Goal: Task Accomplishment & Management: Use online tool/utility

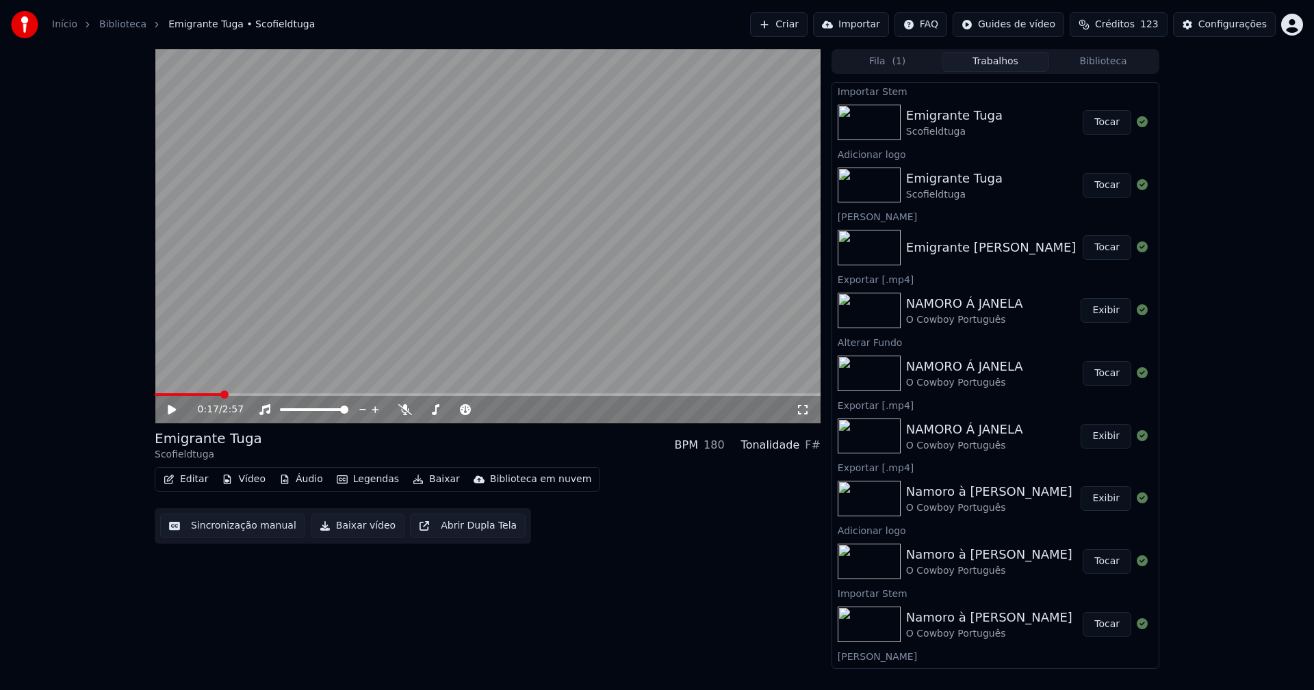
click at [1097, 185] on button "Tocar" at bounding box center [1106, 185] width 49 height 25
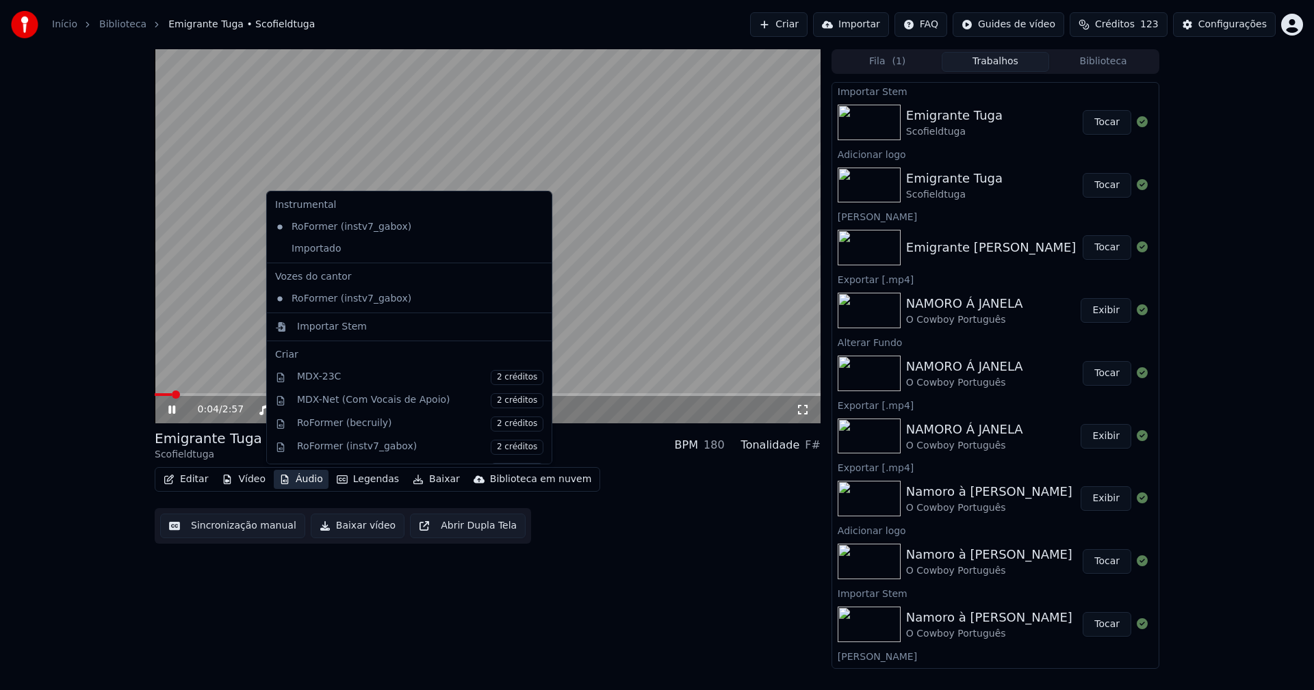
click at [306, 481] on button "Áudio" at bounding box center [301, 479] width 55 height 19
click at [323, 250] on div "Importado" at bounding box center [399, 249] width 259 height 22
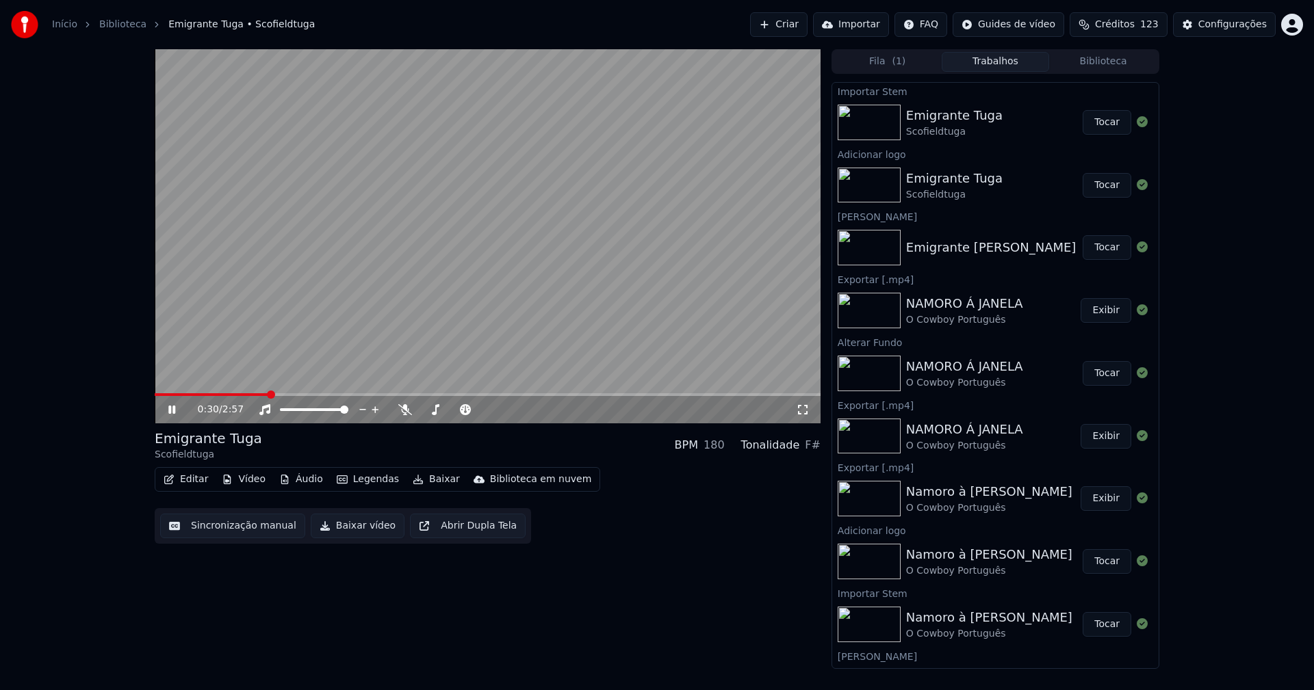
click at [192, 484] on button "Editar" at bounding box center [185, 479] width 55 height 19
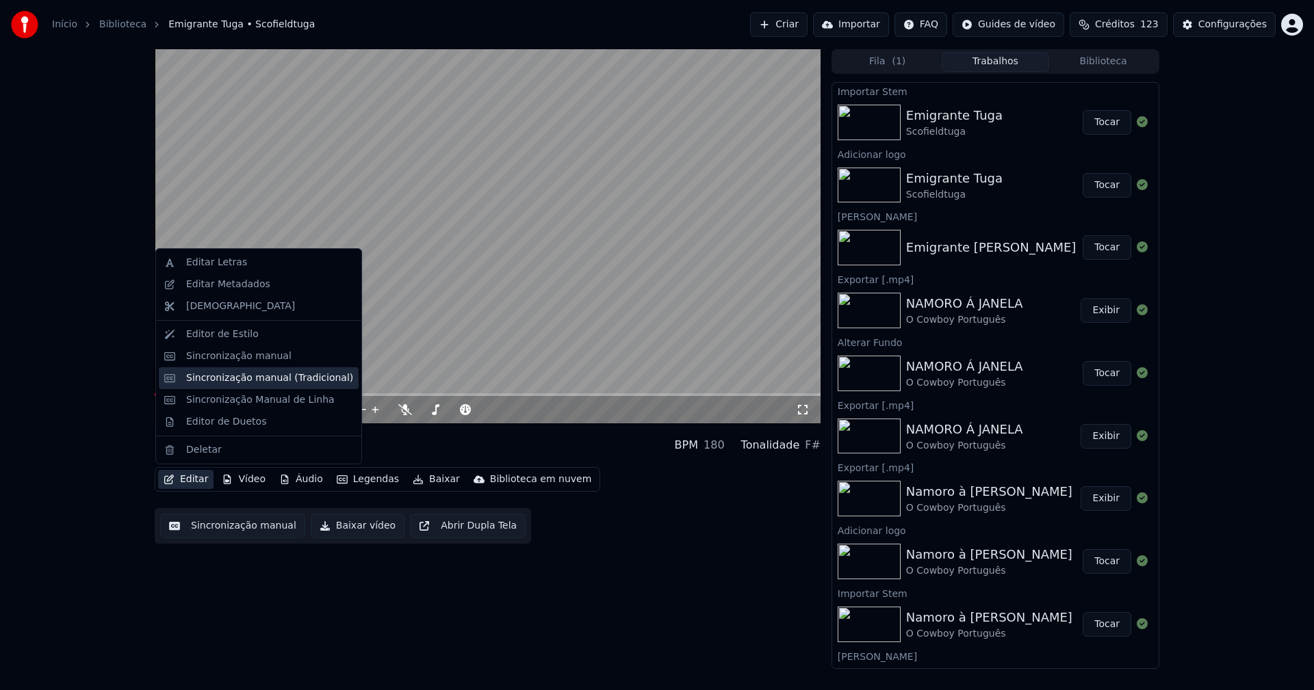
click at [242, 383] on div "Sincronização manual (Tradicional)" at bounding box center [269, 379] width 167 height 14
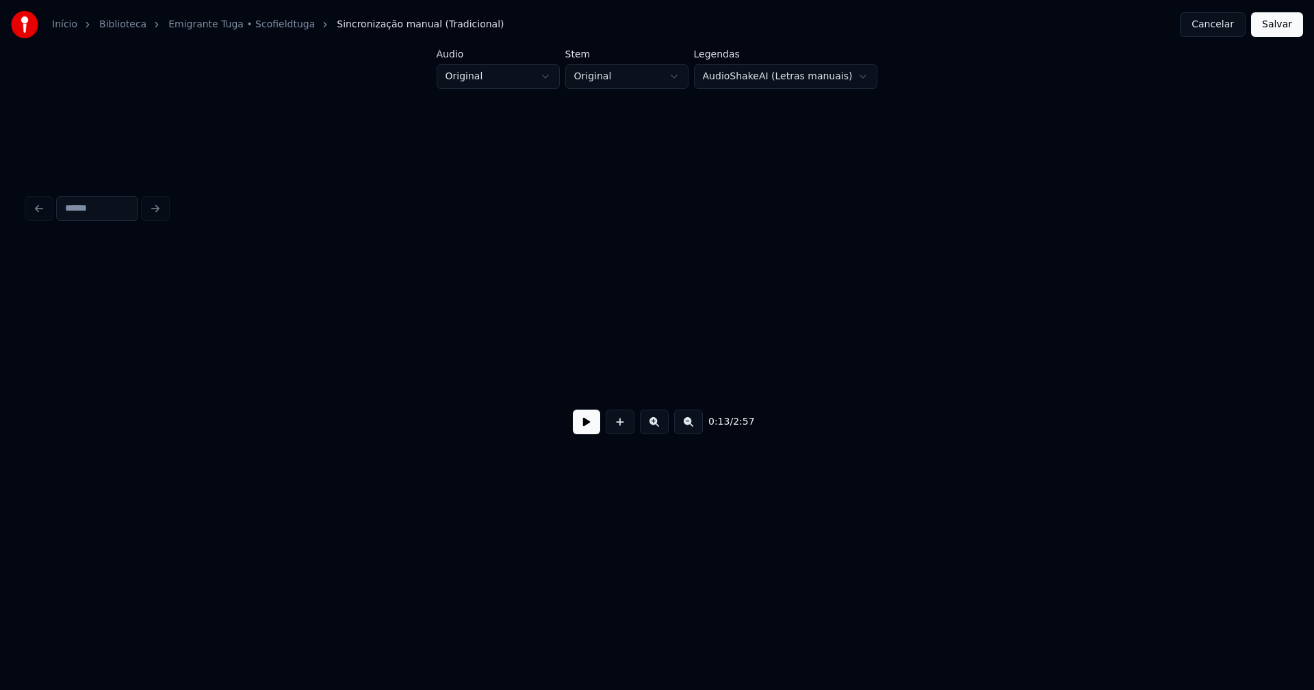
scroll to position [0, 1912]
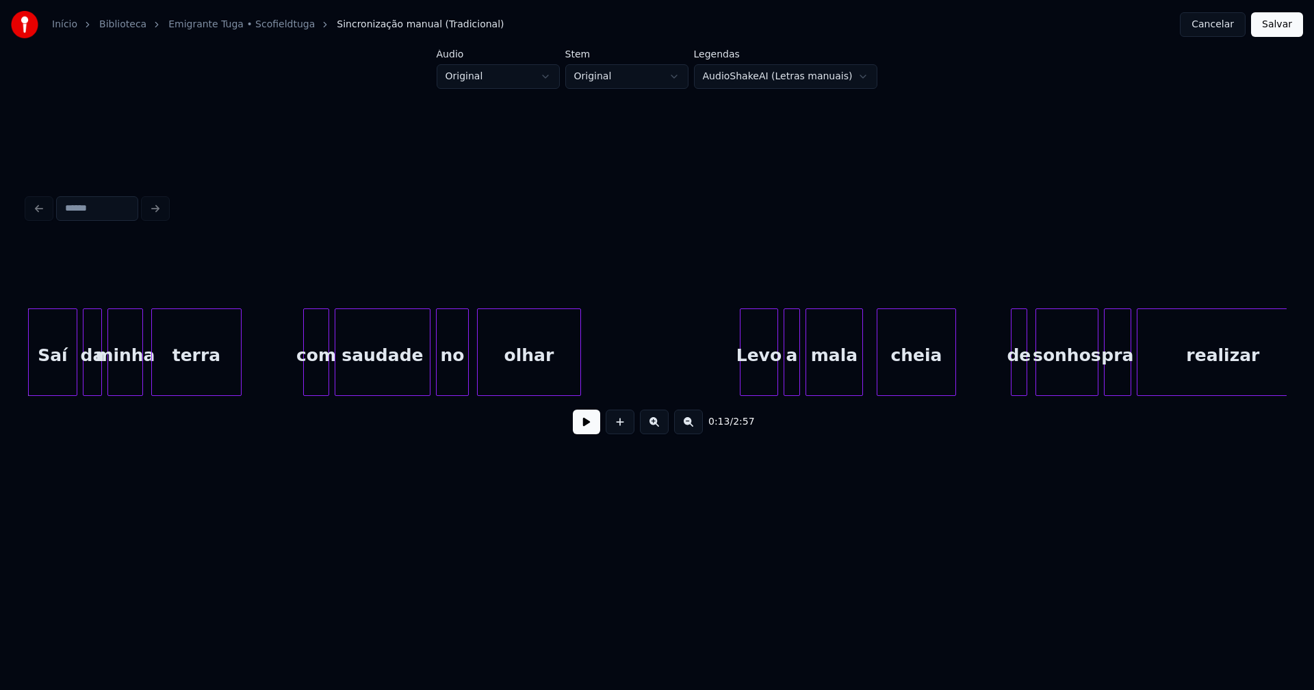
click at [305, 382] on div at bounding box center [306, 352] width 4 height 86
click at [315, 383] on div "com" at bounding box center [316, 355] width 25 height 93
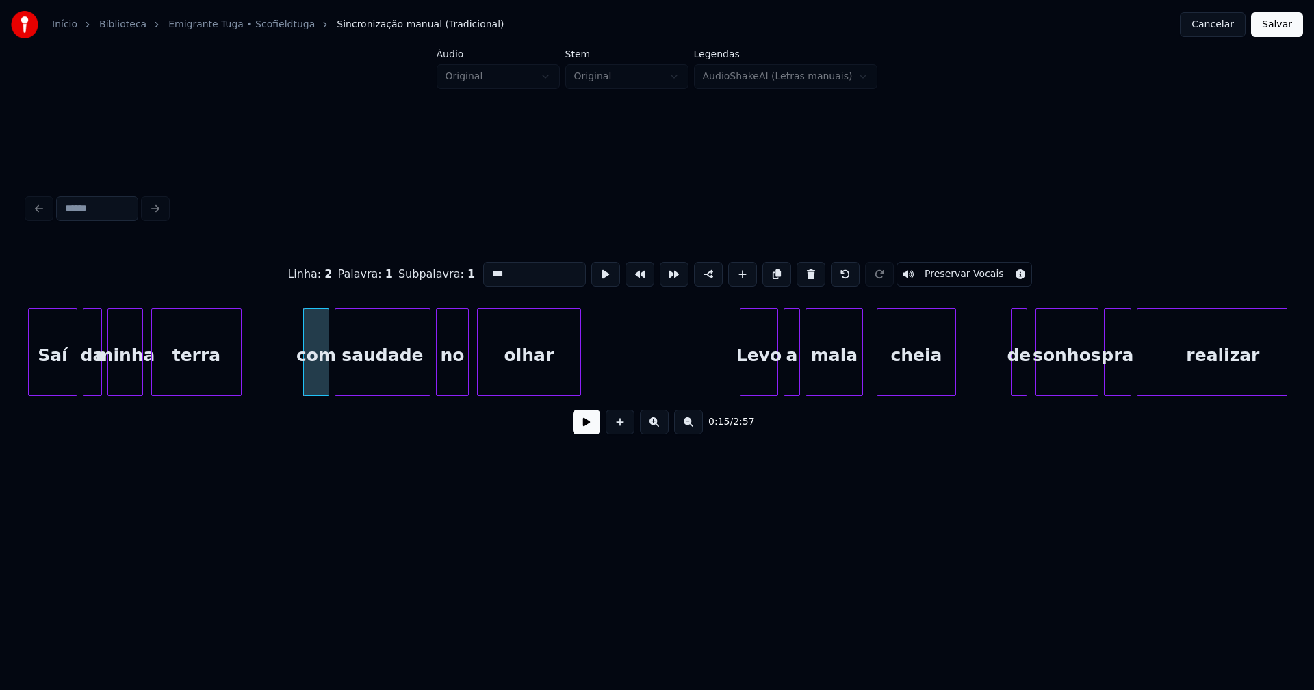
click at [486, 268] on input "***" at bounding box center [534, 274] width 103 height 25
click at [741, 379] on div at bounding box center [742, 352] width 4 height 86
click at [744, 387] on div "Levo" at bounding box center [742, 355] width 37 height 93
click at [783, 380] on div "a" at bounding box center [783, 355] width 15 height 93
click at [772, 382] on div at bounding box center [772, 352] width 4 height 86
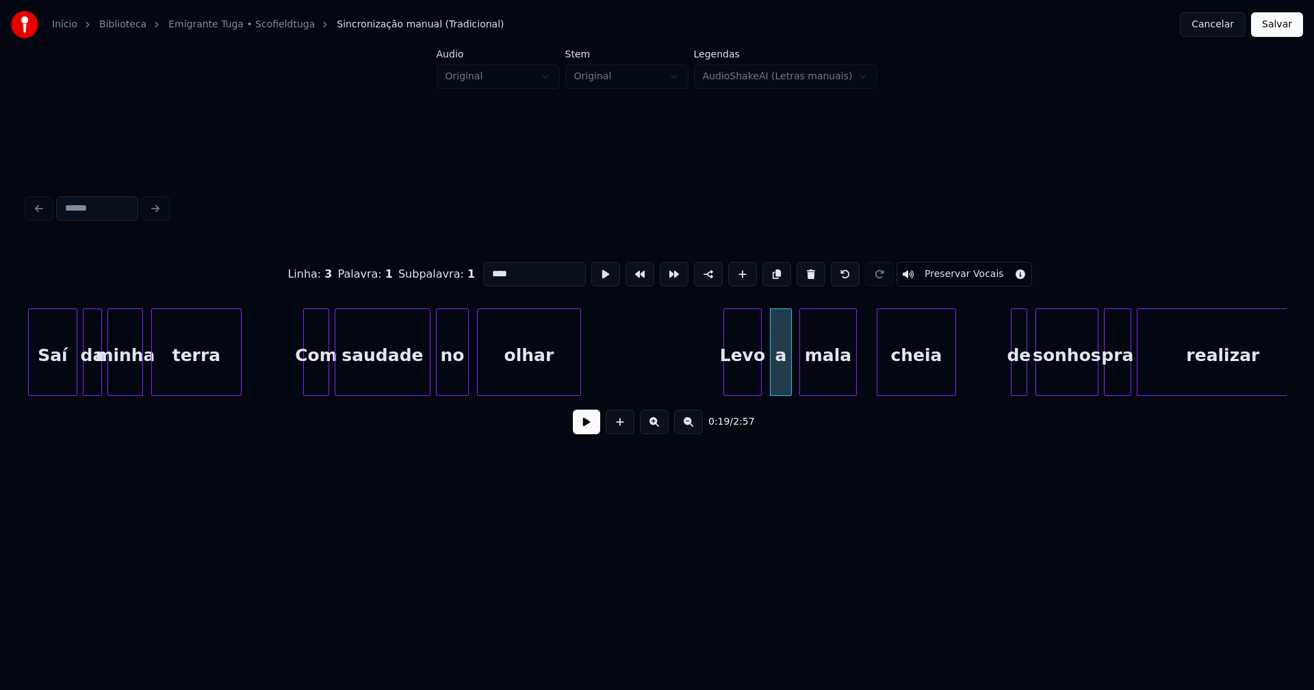
click at [833, 384] on div "mala" at bounding box center [828, 355] width 56 height 93
click at [866, 378] on div at bounding box center [867, 352] width 4 height 86
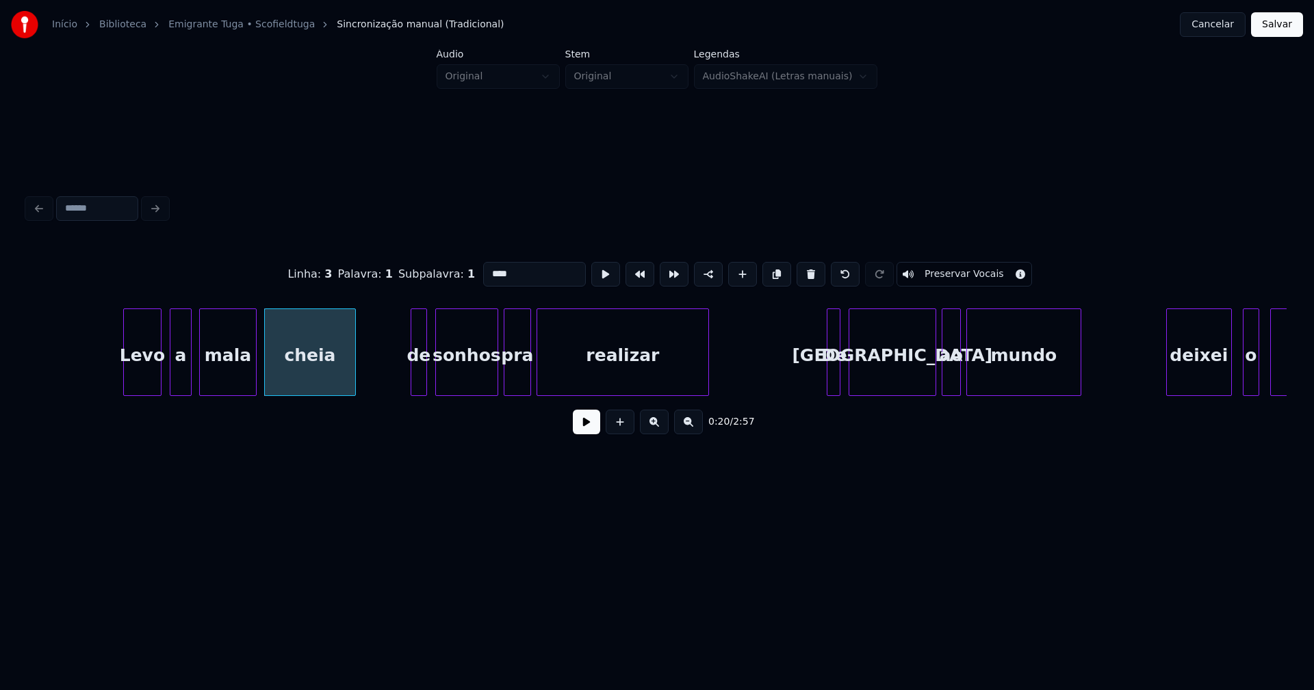
scroll to position [0, 2540]
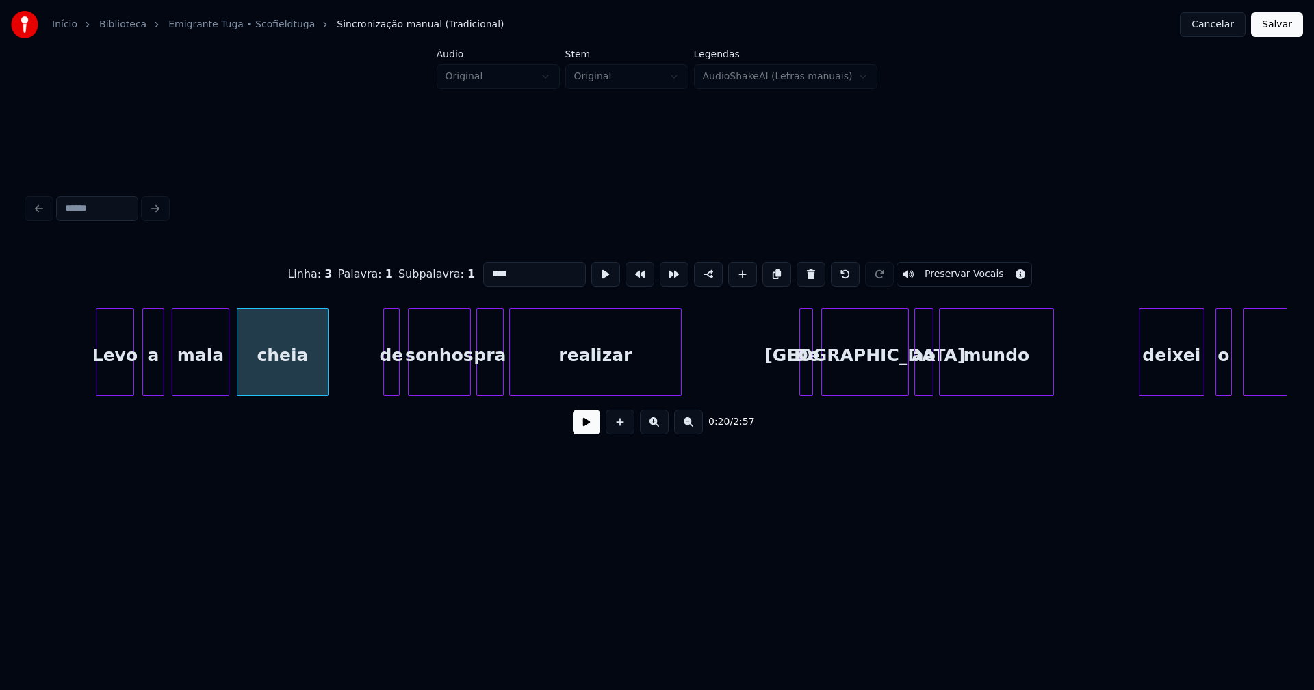
click at [388, 377] on div "de" at bounding box center [391, 355] width 15 height 93
click at [488, 266] on input "**" at bounding box center [534, 274] width 103 height 25
click at [799, 378] on div at bounding box center [799, 352] width 4 height 86
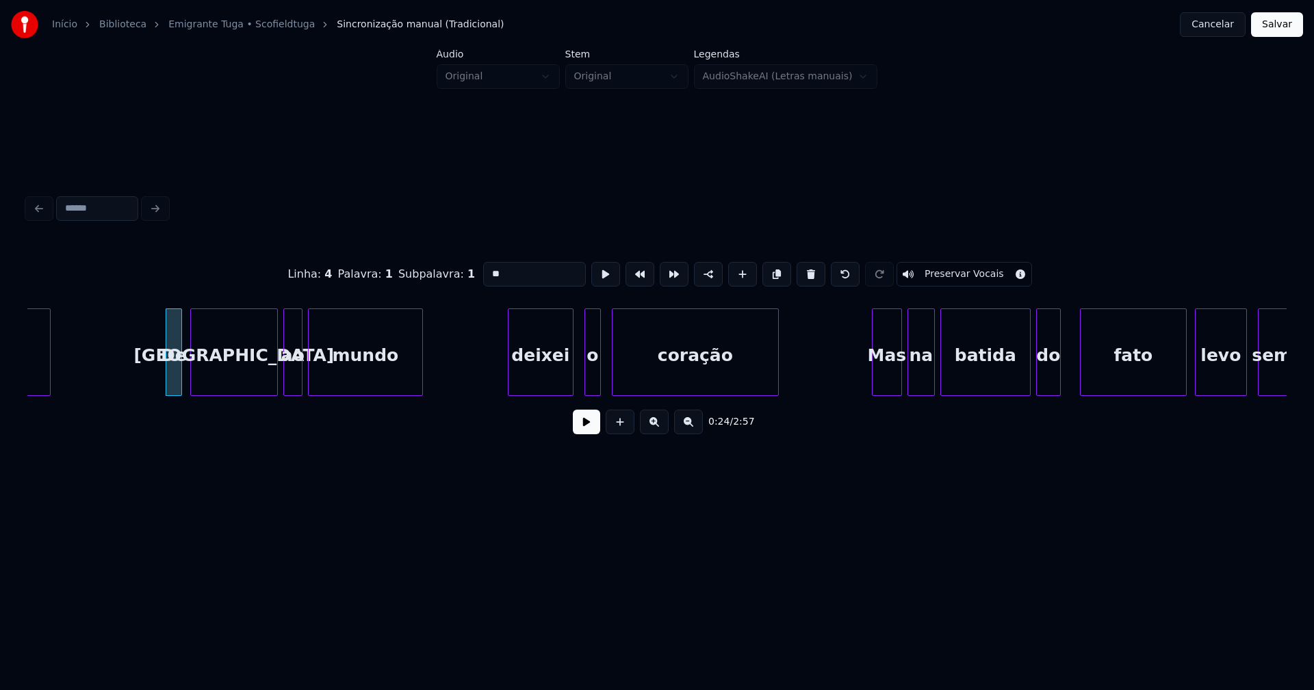
scroll to position [0, 3386]
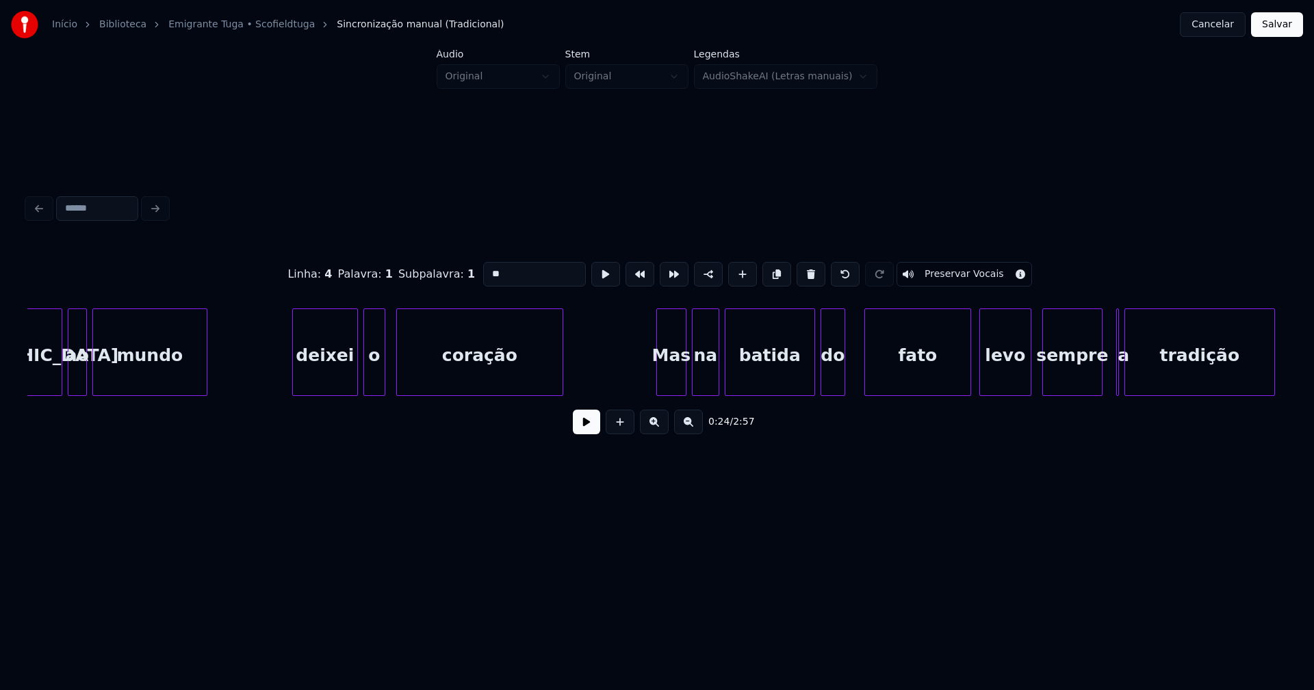
click at [365, 378] on div at bounding box center [366, 352] width 4 height 86
click at [312, 382] on div "deixei" at bounding box center [325, 355] width 64 height 93
click at [488, 270] on input "******" at bounding box center [534, 274] width 103 height 25
click at [665, 373] on div "Mas" at bounding box center [664, 355] width 29 height 93
type input "******"
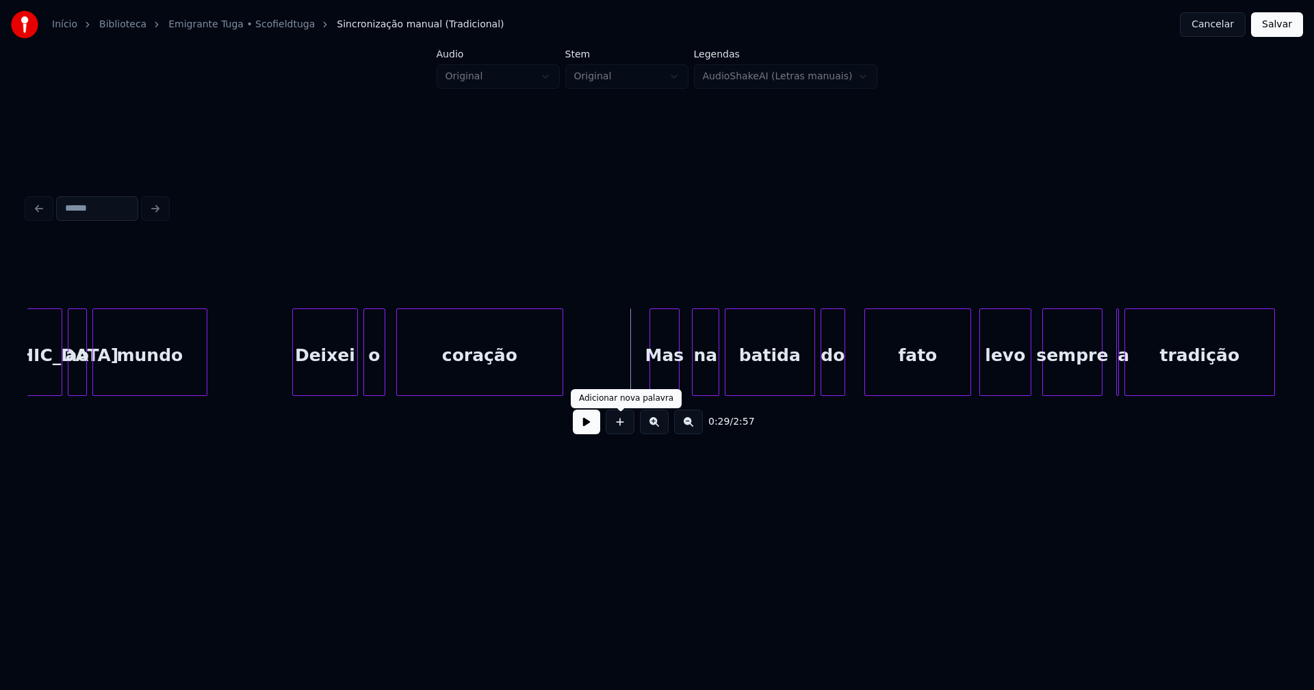
click at [588, 428] on button at bounding box center [586, 422] width 27 height 25
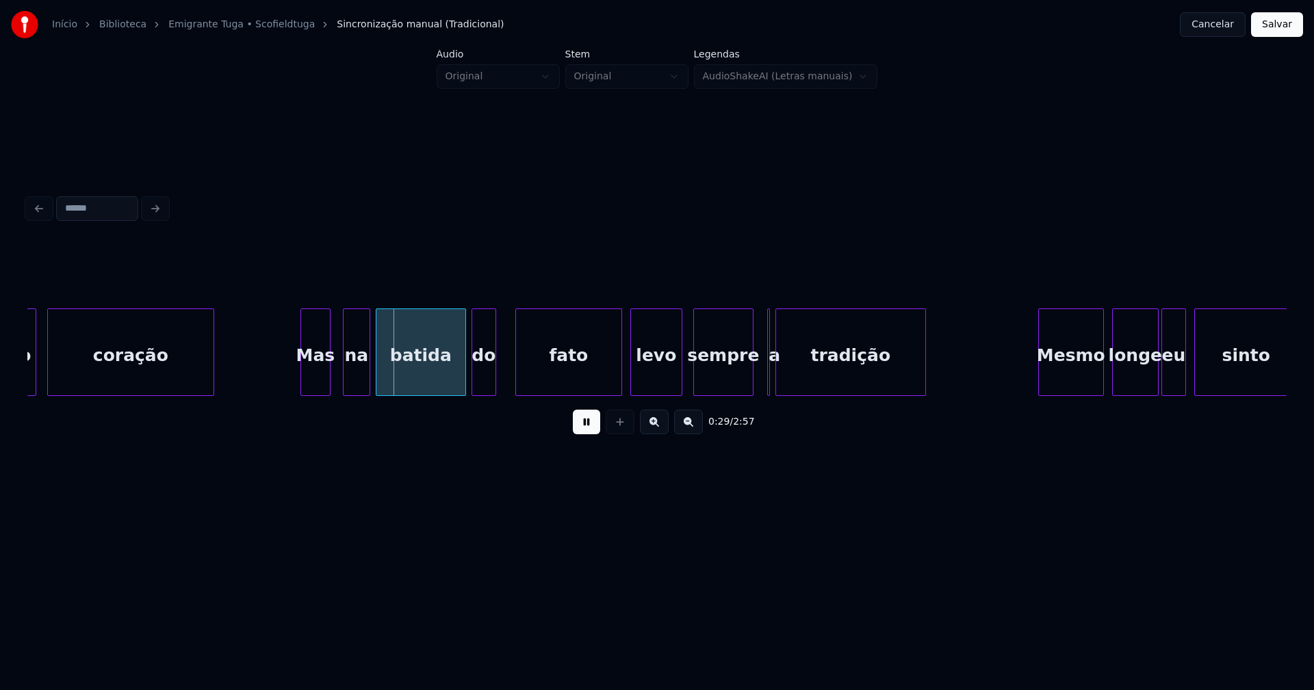
scroll to position [0, 3816]
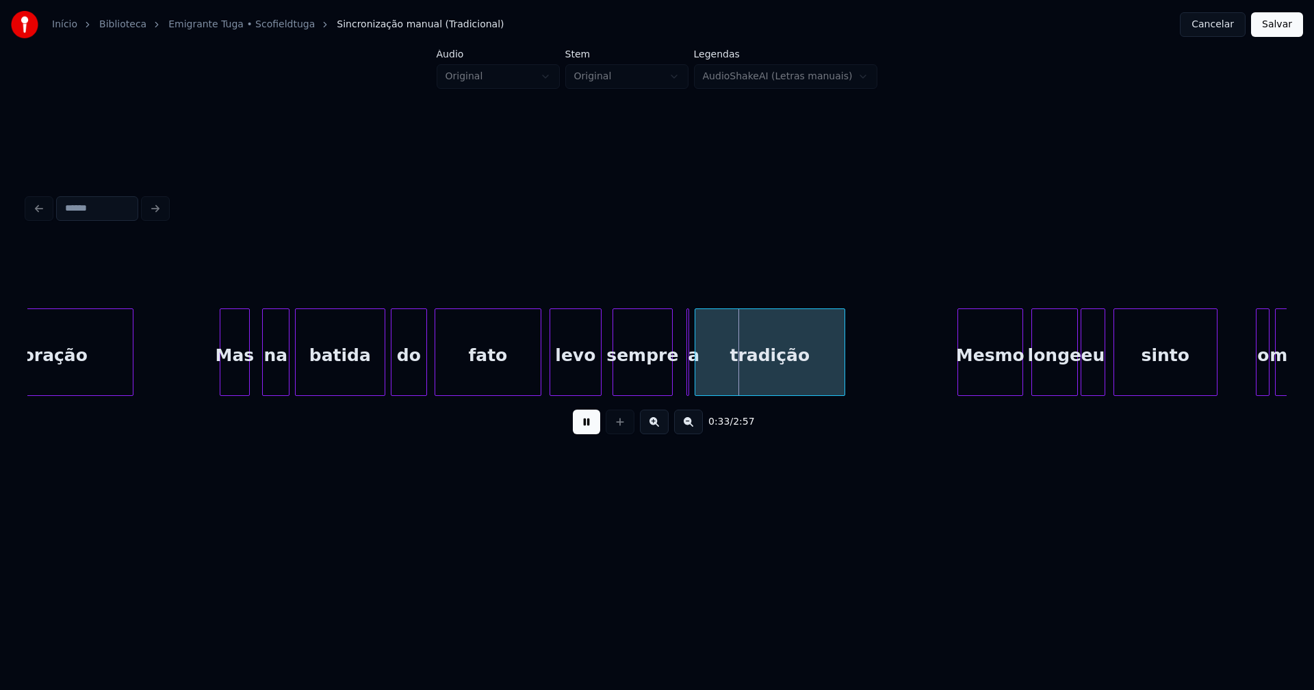
click at [425, 373] on div at bounding box center [424, 352] width 4 height 86
click at [504, 382] on div at bounding box center [504, 352] width 4 height 86
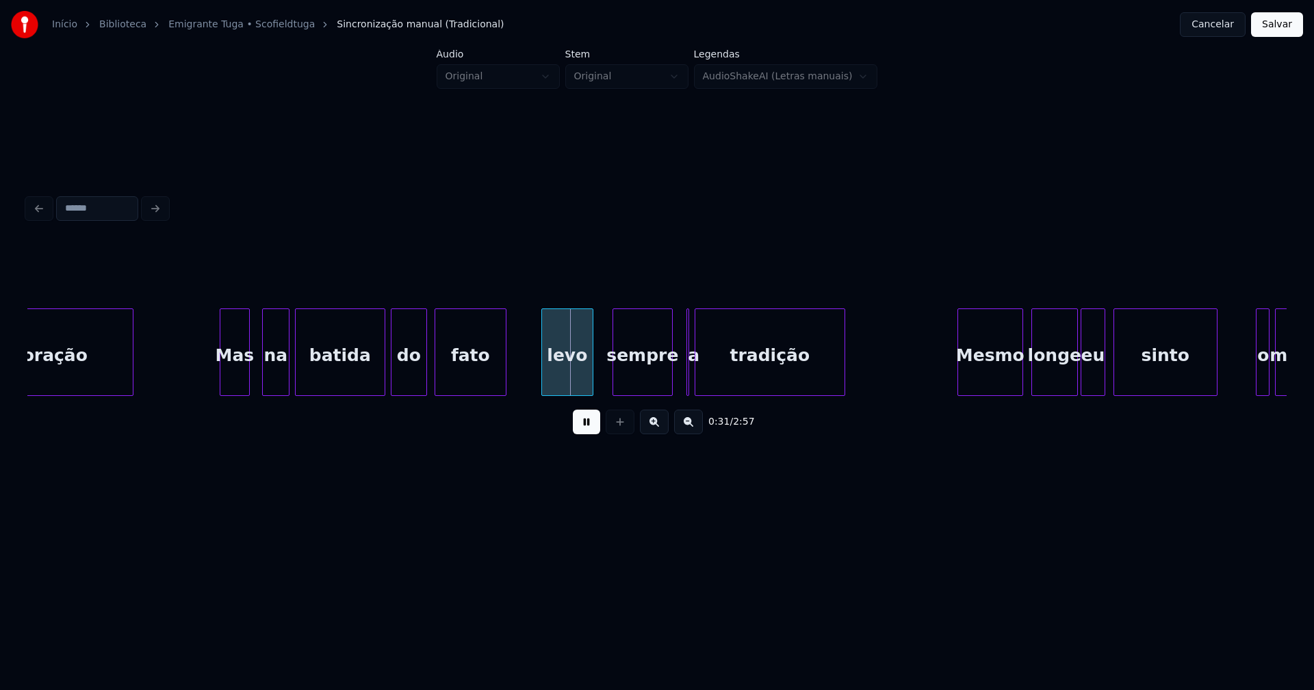
click at [575, 382] on div "levo" at bounding box center [567, 355] width 51 height 93
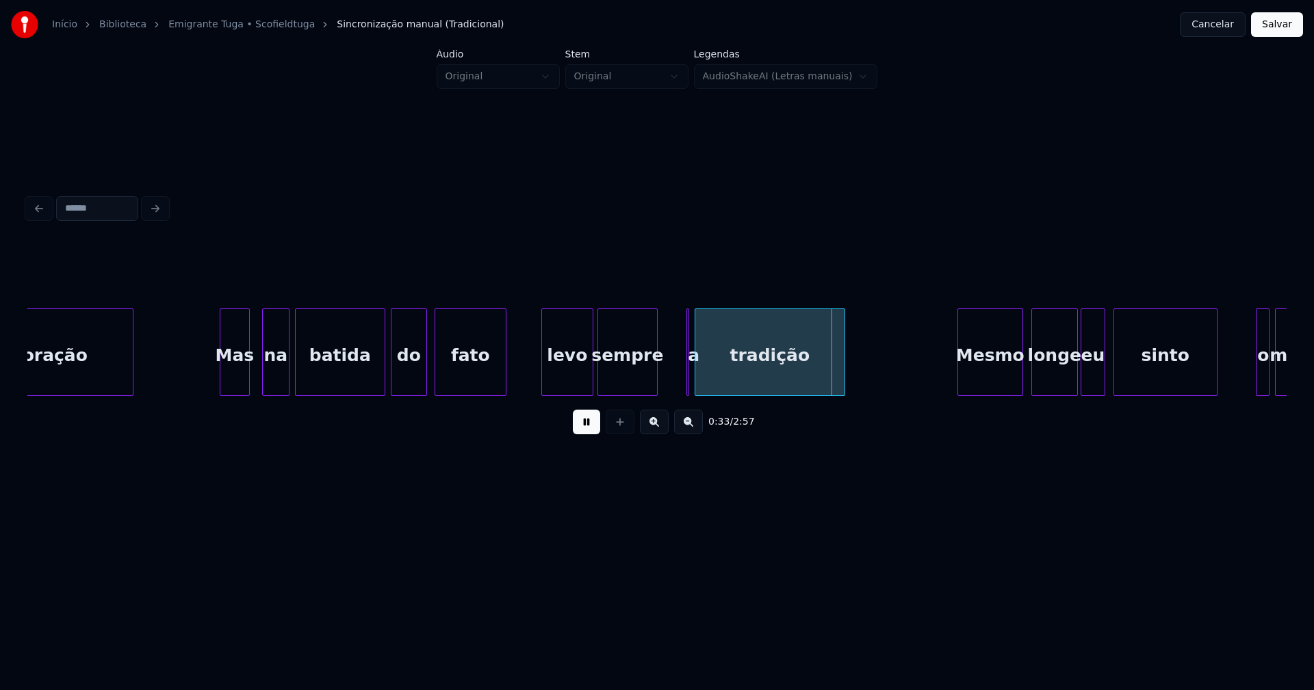
click at [634, 383] on div "sempre" at bounding box center [627, 355] width 59 height 93
click at [690, 378] on div at bounding box center [690, 352] width 4 height 86
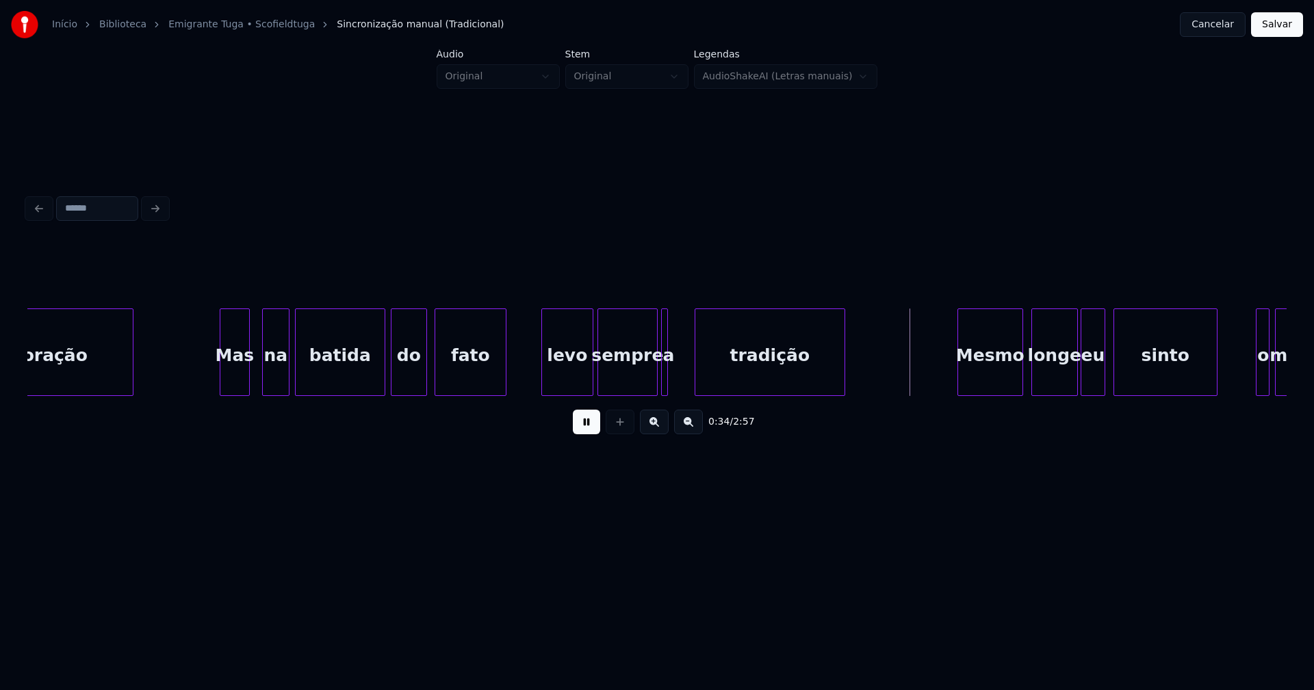
click at [661, 382] on div "a" at bounding box center [664, 353] width 7 height 88
click at [686, 373] on div at bounding box center [686, 352] width 4 height 86
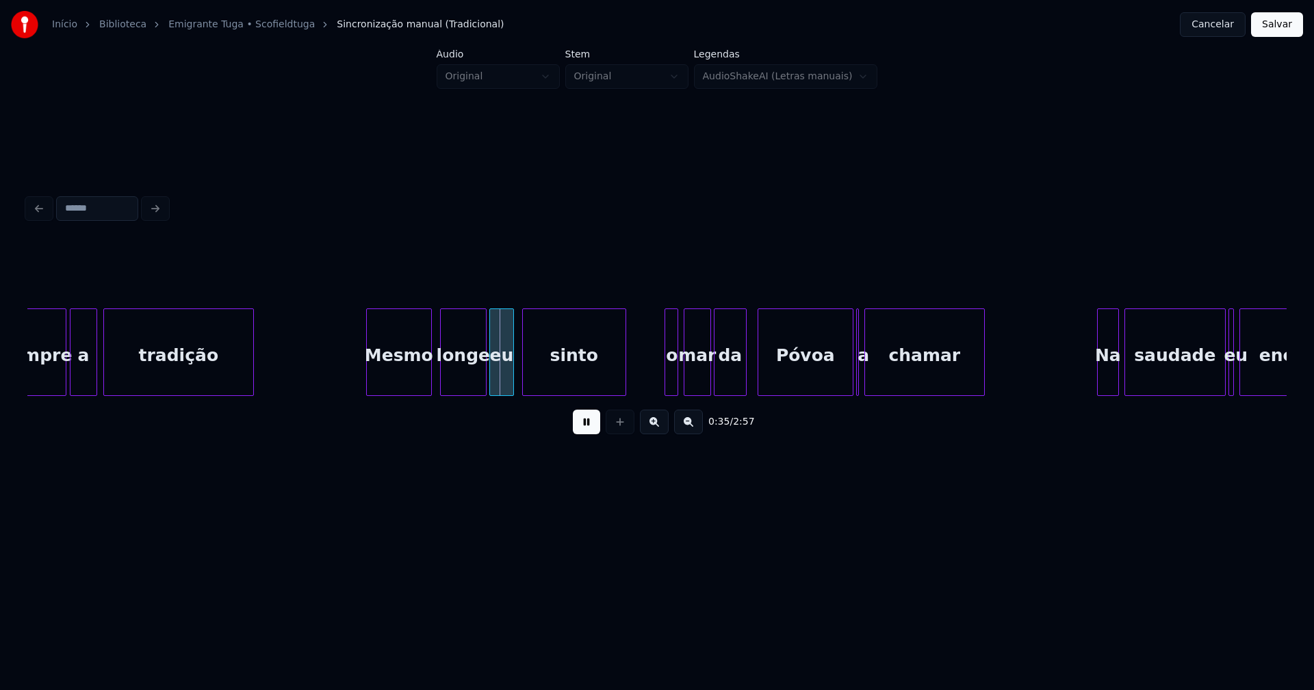
scroll to position [0, 4434]
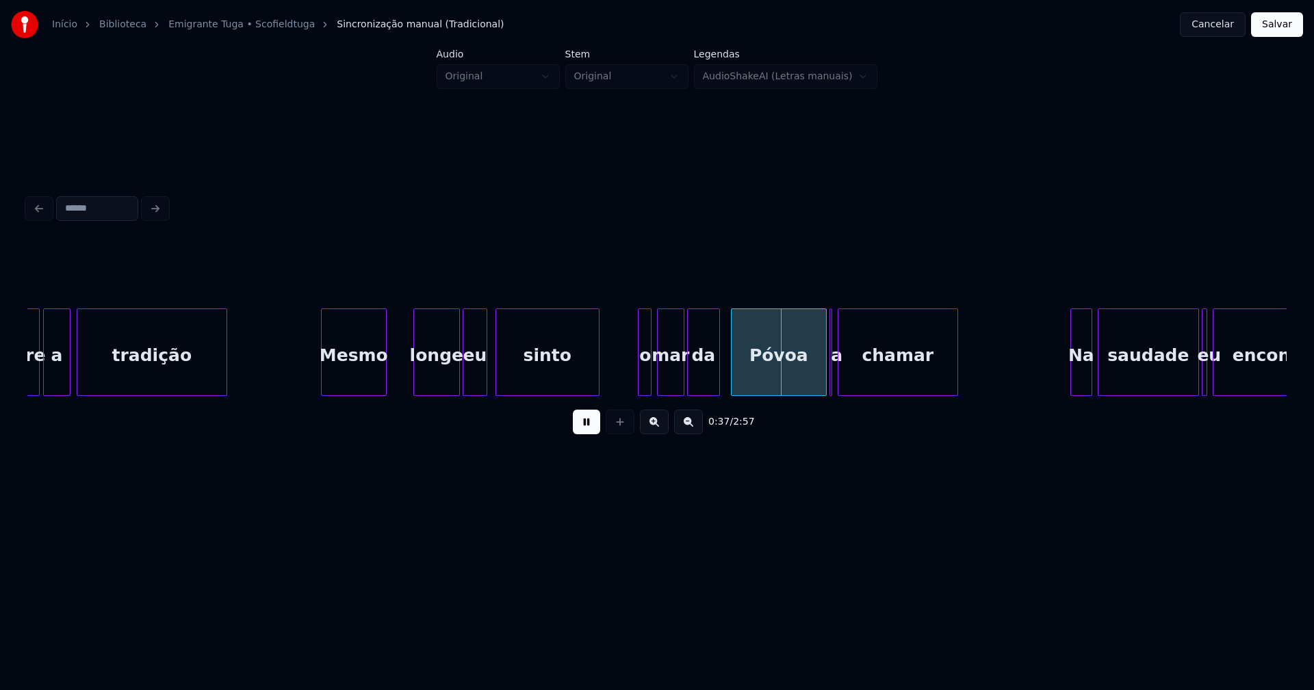
click at [374, 387] on div "Mesmo" at bounding box center [354, 355] width 64 height 93
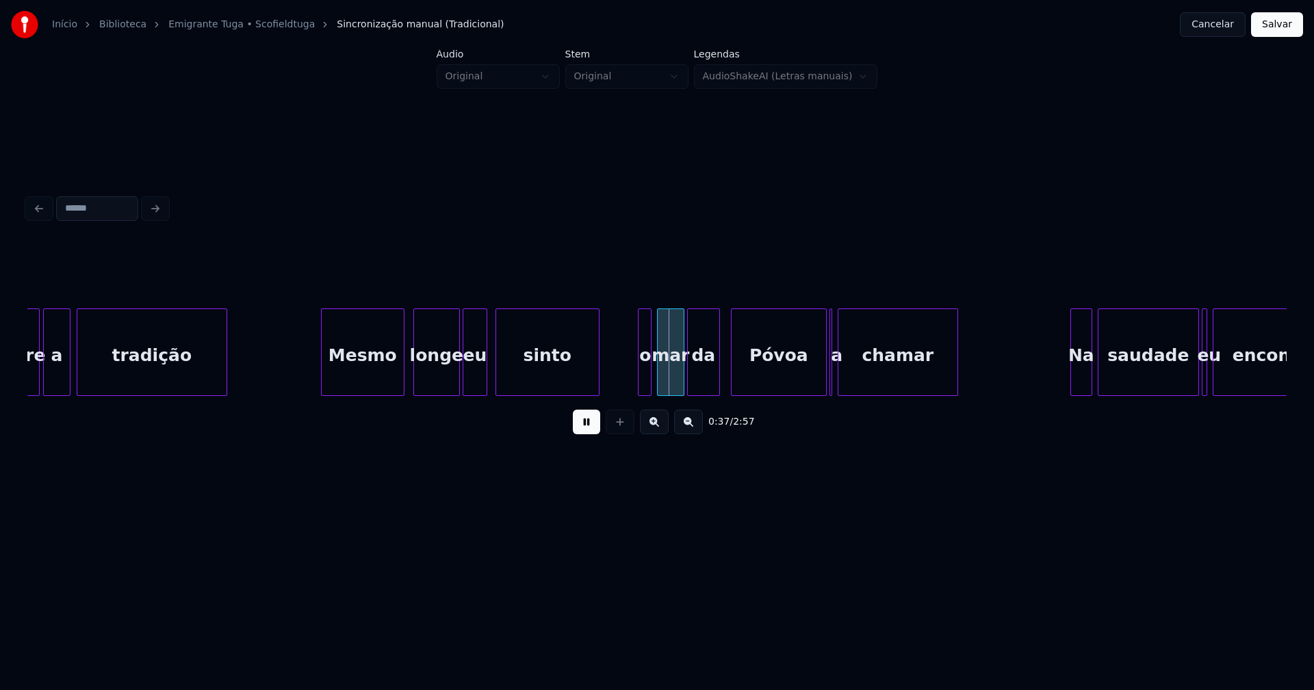
click at [400, 372] on div at bounding box center [402, 352] width 4 height 86
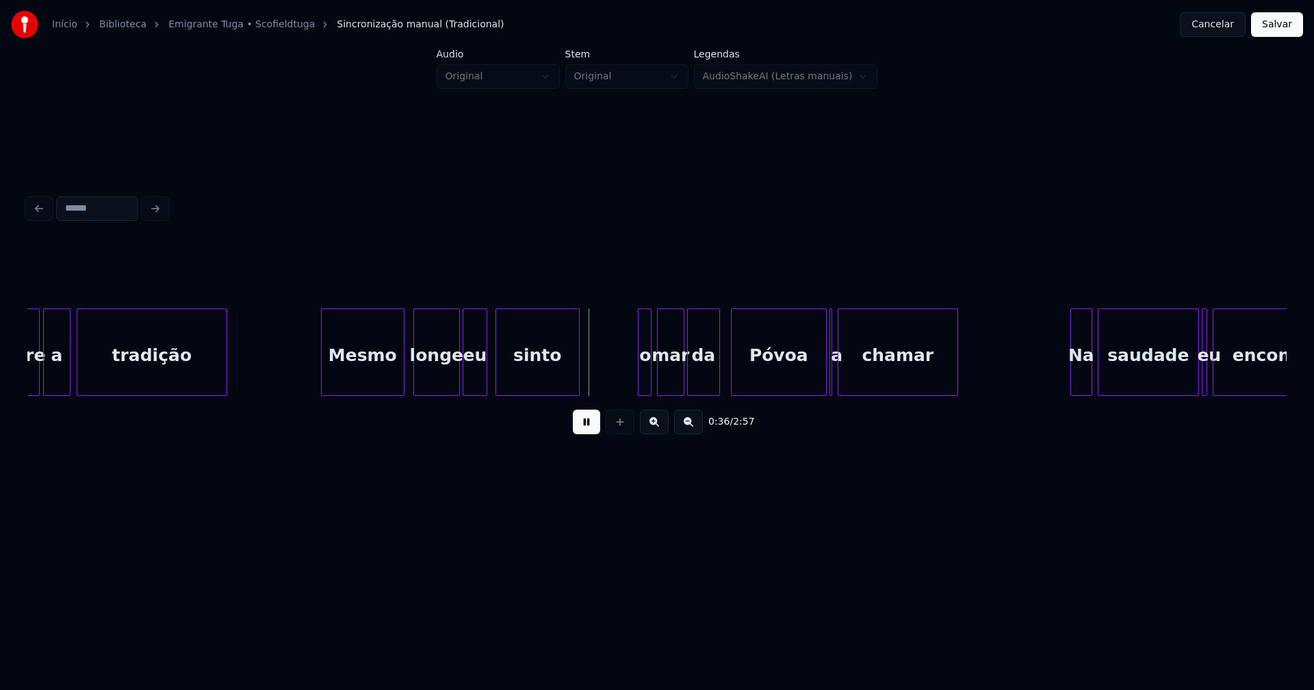
click at [577, 391] on div "sempre a tradição Mesmo longe eu sinto o mar da Póvoa a chamar Na saudade eu en…" at bounding box center [656, 353] width 1259 height 88
click at [629, 379] on div at bounding box center [629, 352] width 4 height 86
click at [834, 389] on div at bounding box center [834, 352] width 4 height 86
click at [846, 386] on div at bounding box center [848, 352] width 4 height 86
click at [840, 380] on div at bounding box center [841, 352] width 4 height 86
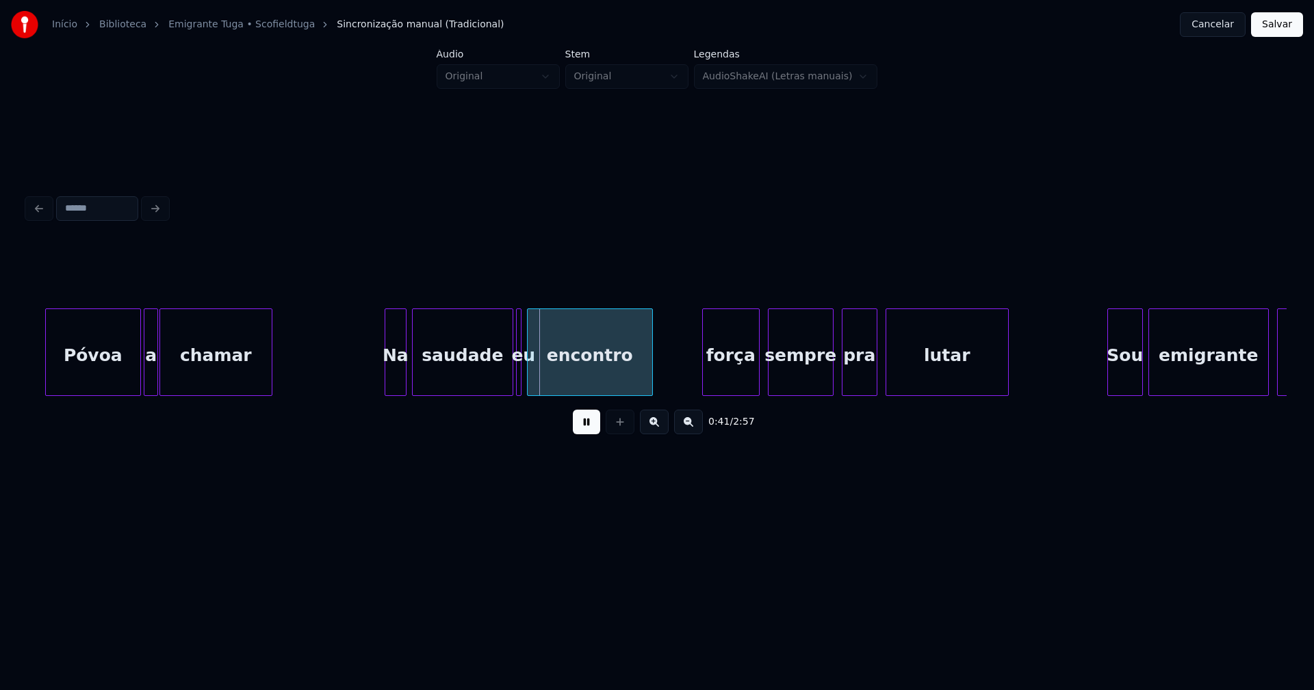
scroll to position [0, 5132]
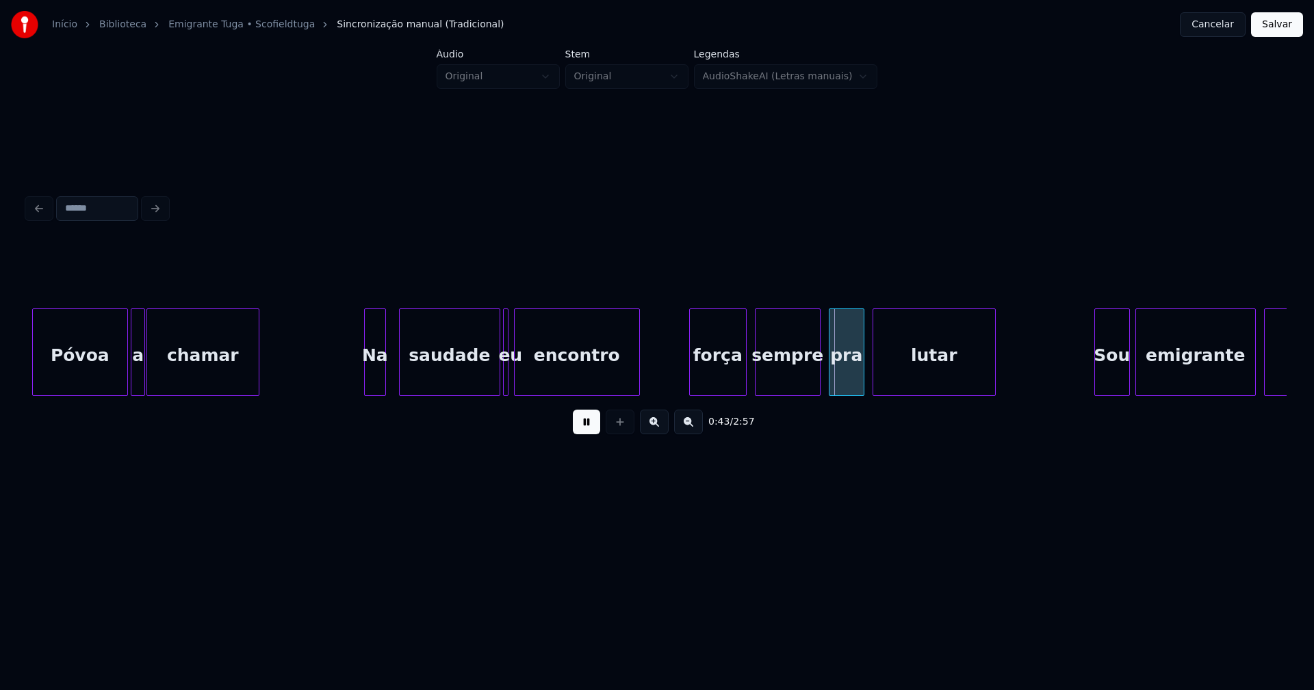
click at [377, 376] on div "Na" at bounding box center [375, 355] width 21 height 93
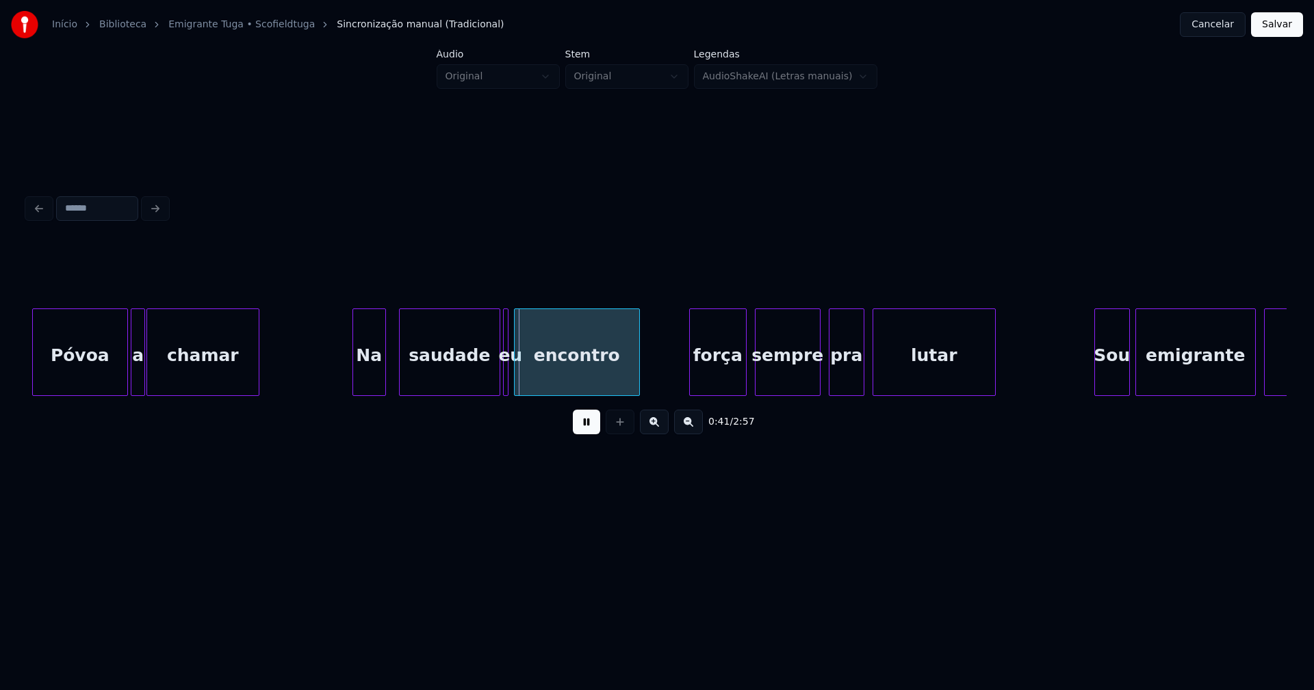
click at [355, 385] on div at bounding box center [355, 352] width 4 height 86
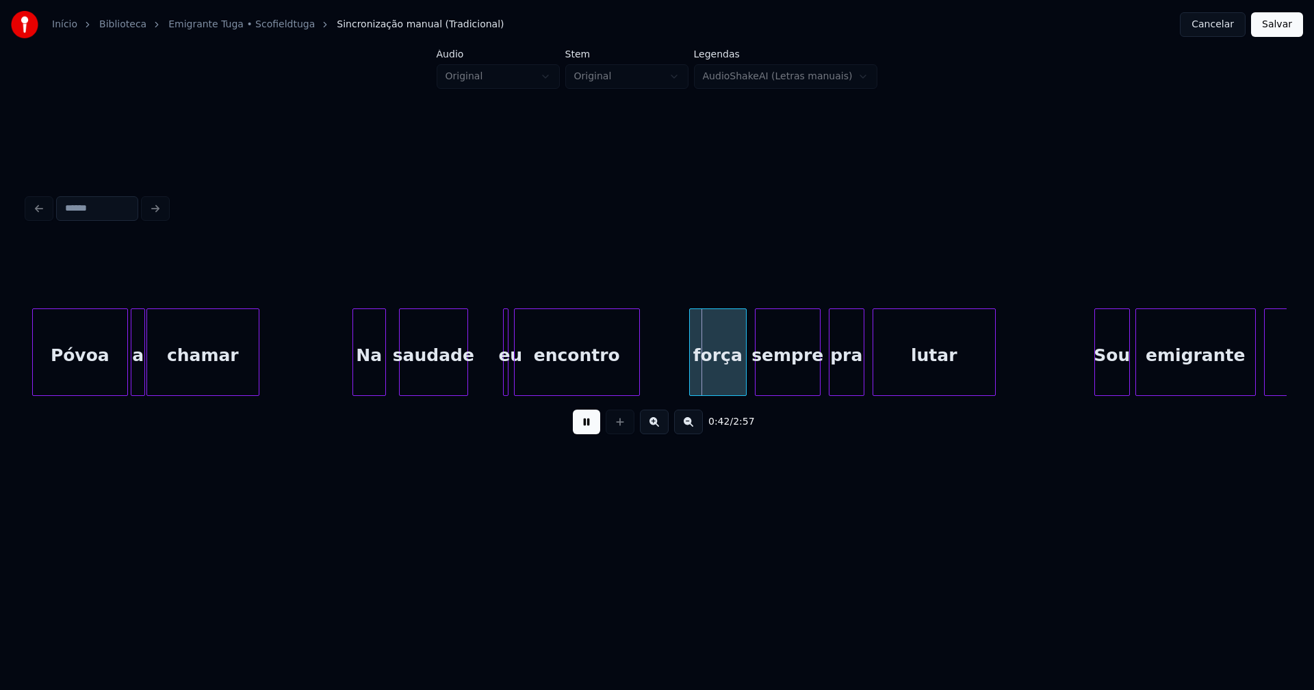
click at [466, 390] on div "saudade" at bounding box center [433, 353] width 69 height 88
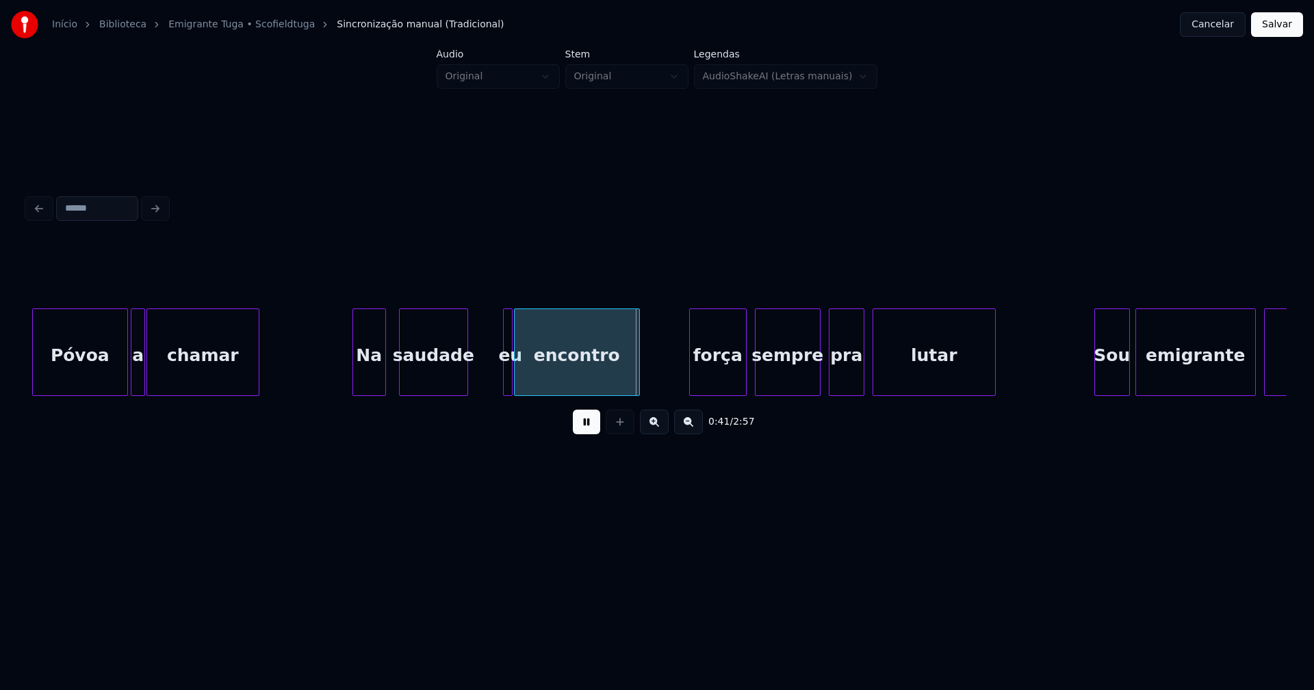
click at [510, 386] on div at bounding box center [510, 352] width 4 height 86
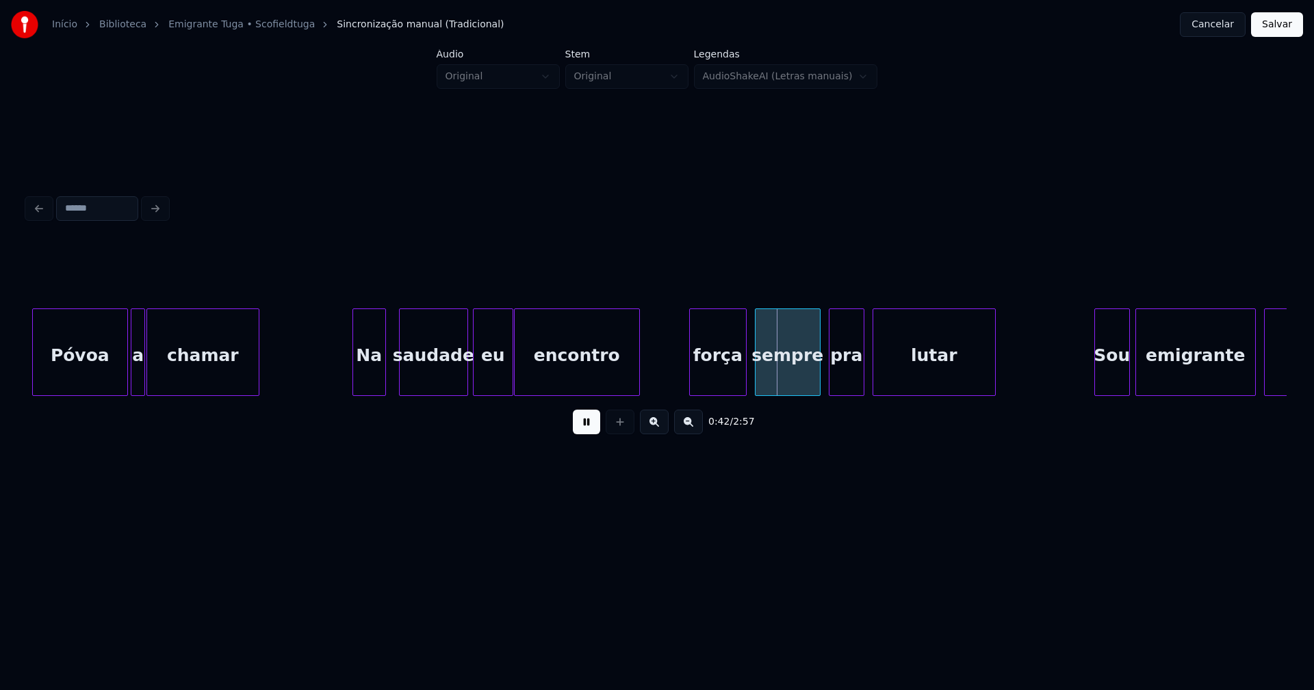
click at [473, 389] on div "eu" at bounding box center [493, 353] width 40 height 88
click at [538, 374] on div at bounding box center [538, 352] width 4 height 86
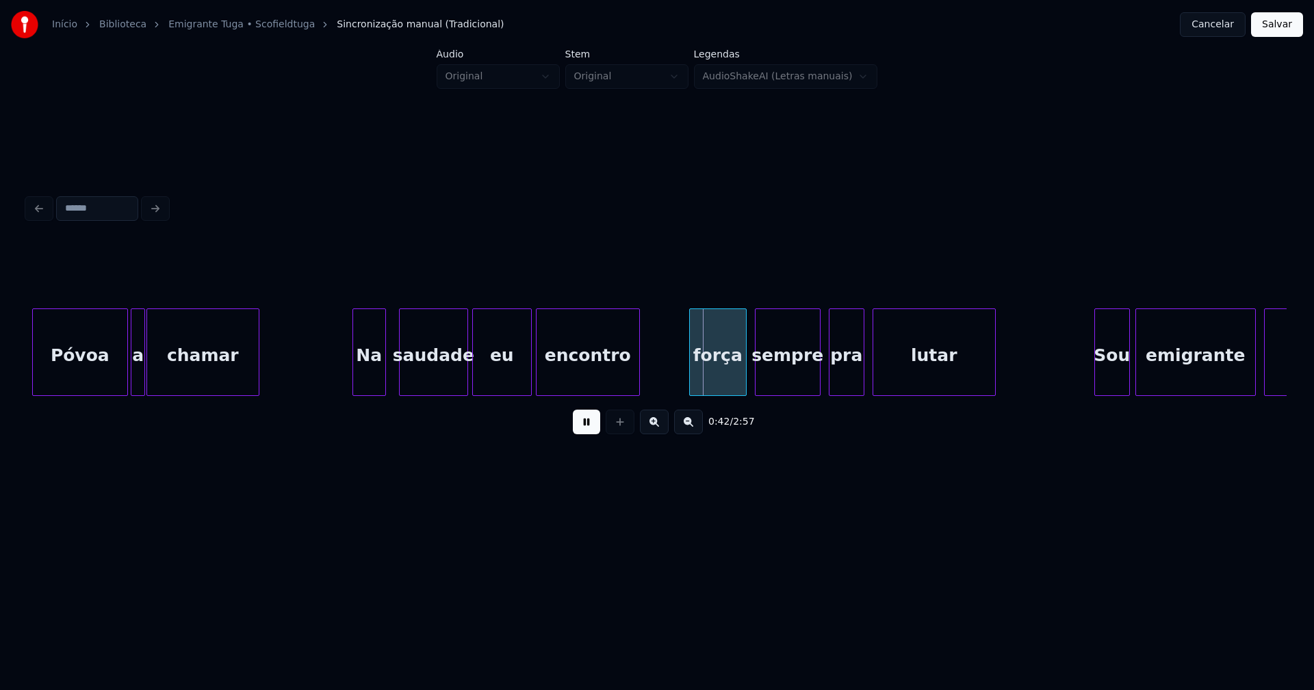
click at [529, 370] on div at bounding box center [529, 352] width 4 height 86
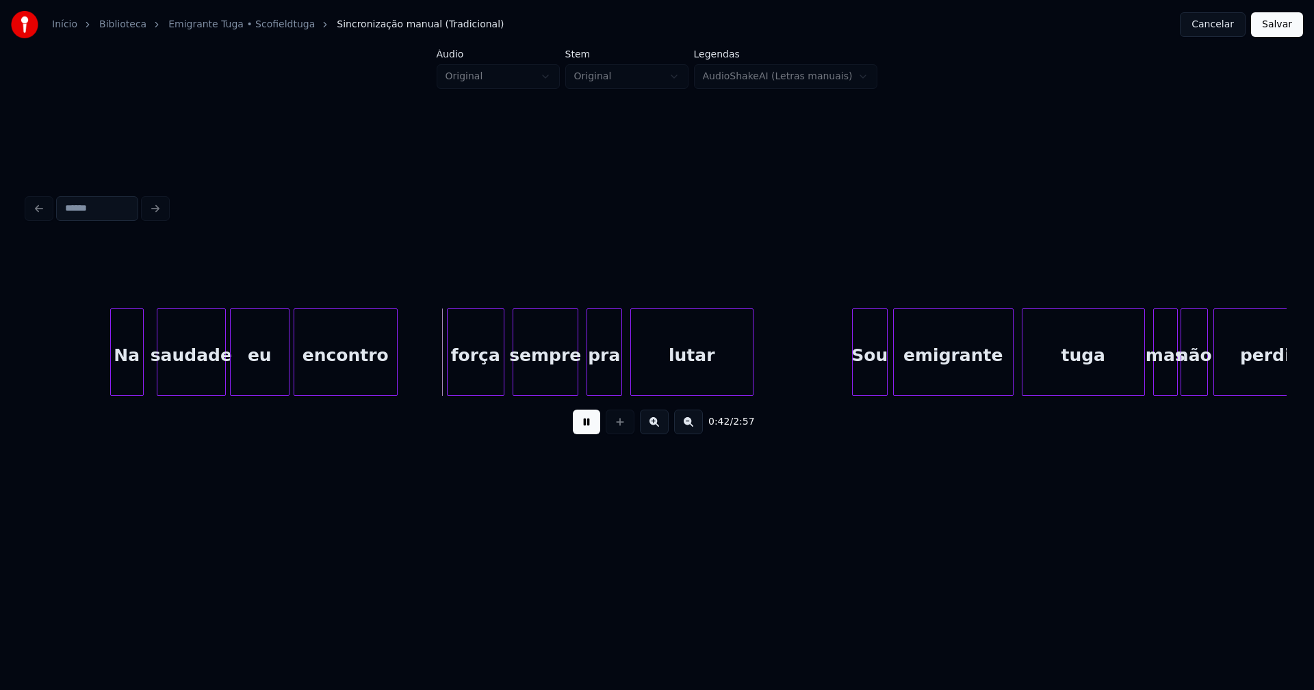
scroll to position [0, 5415]
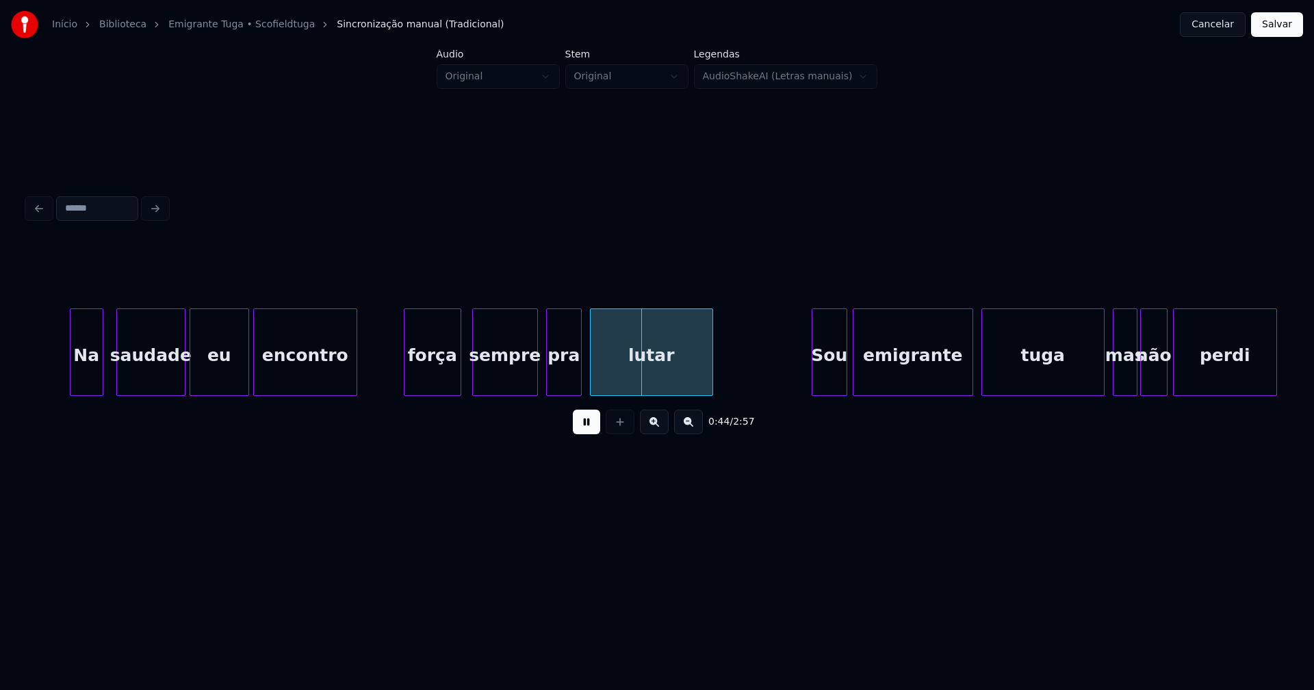
click at [429, 376] on div "força" at bounding box center [432, 355] width 56 height 93
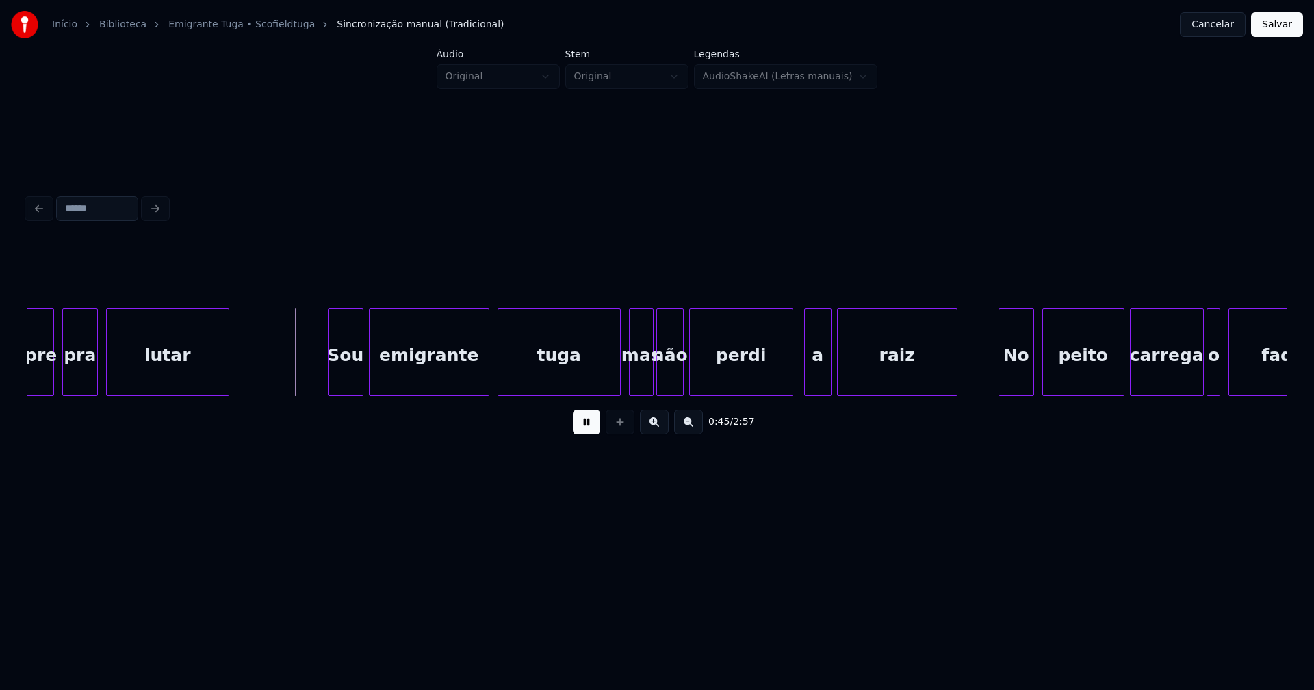
scroll to position [0, 5912]
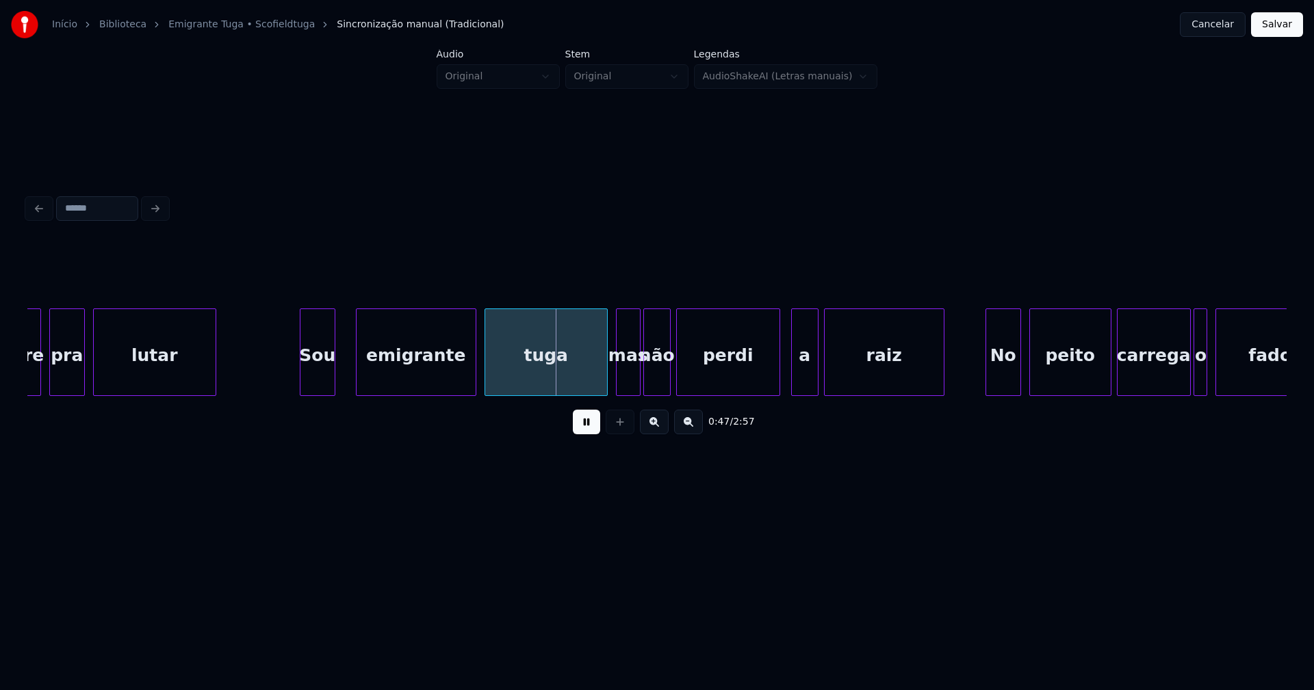
click at [314, 381] on div "Sou" at bounding box center [317, 355] width 34 height 93
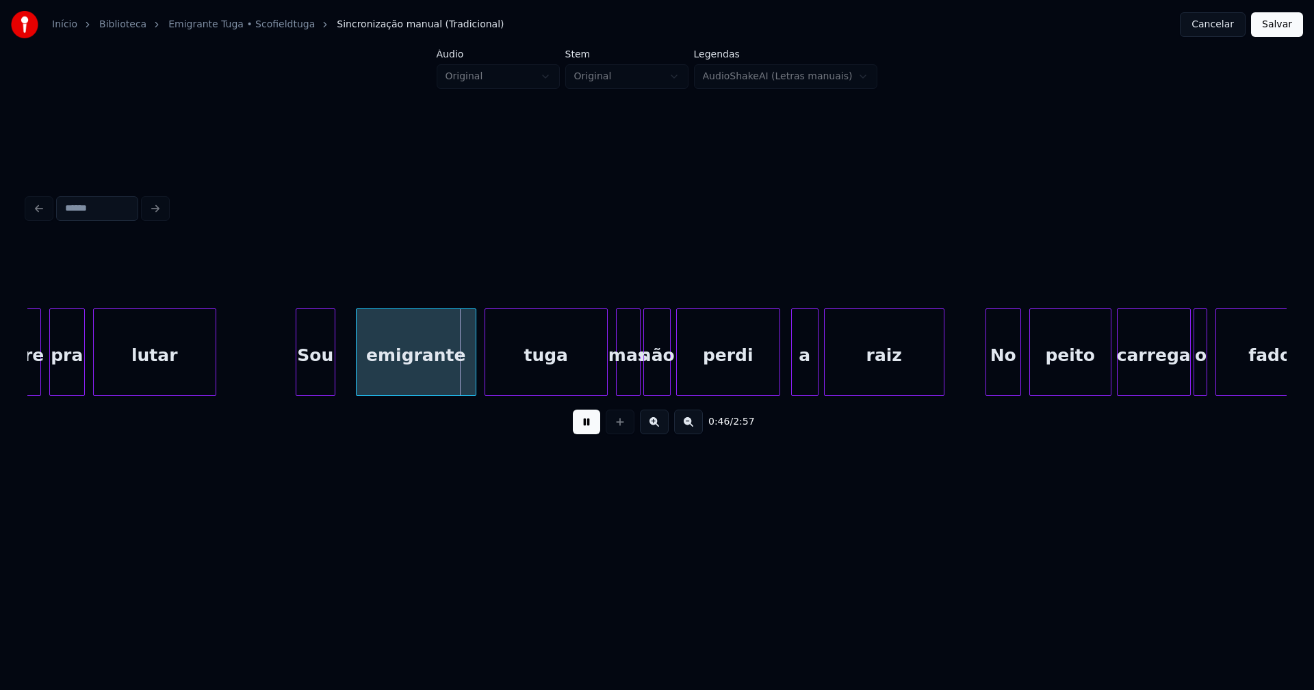
click at [300, 378] on div at bounding box center [298, 352] width 4 height 86
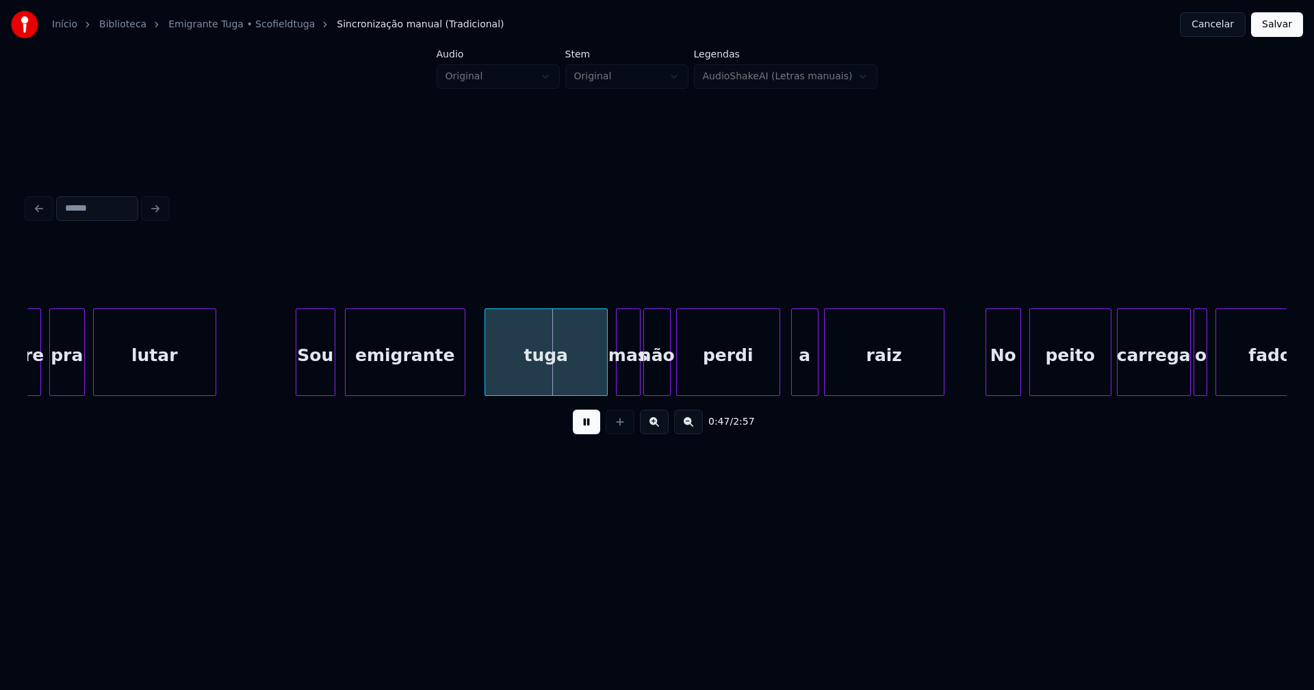
click at [389, 379] on div "emigrante" at bounding box center [405, 355] width 119 height 93
click at [508, 379] on div "tuga" at bounding box center [539, 355] width 122 height 93
click at [804, 377] on div "a" at bounding box center [801, 355] width 26 height 93
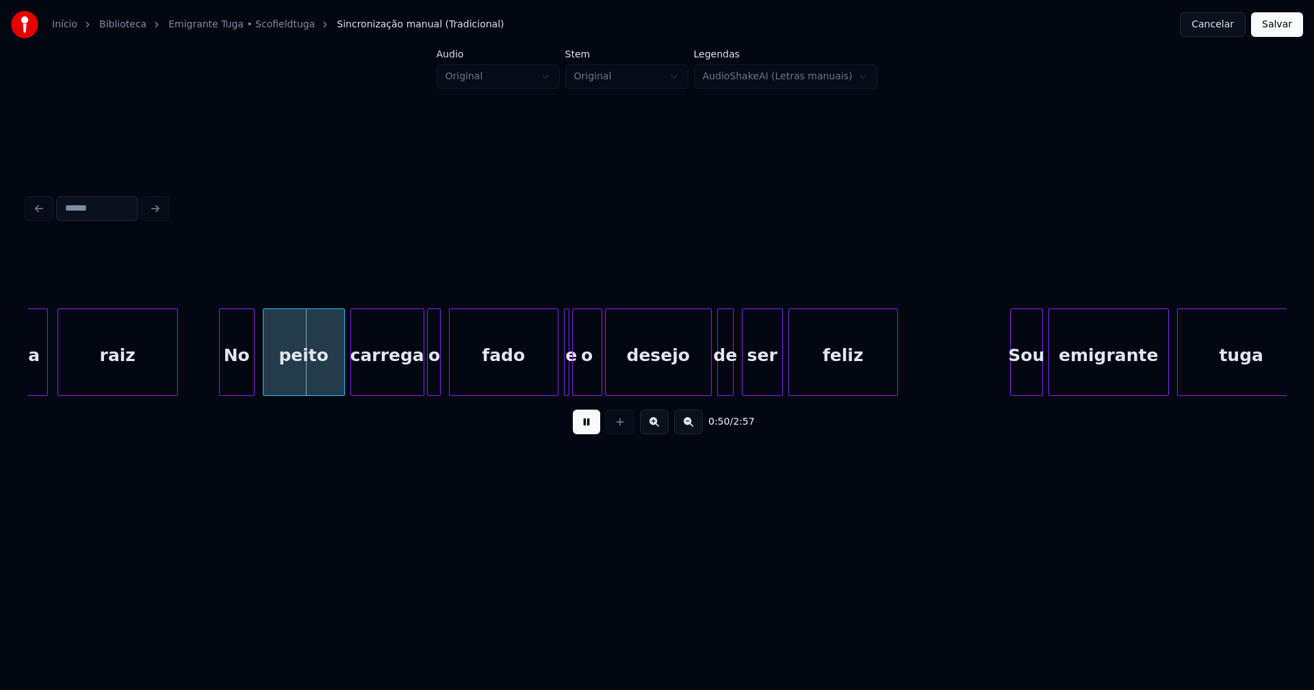
scroll to position [0, 6705]
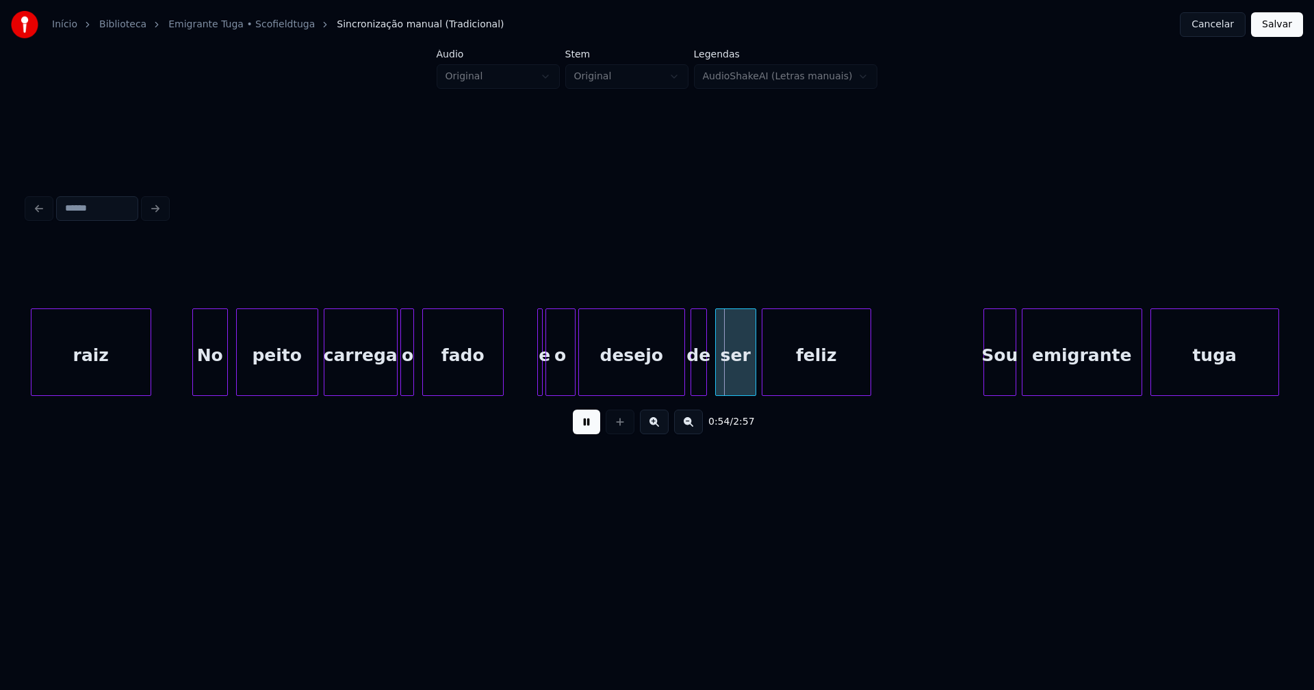
click at [502, 390] on div "fado" at bounding box center [462, 353] width 81 height 88
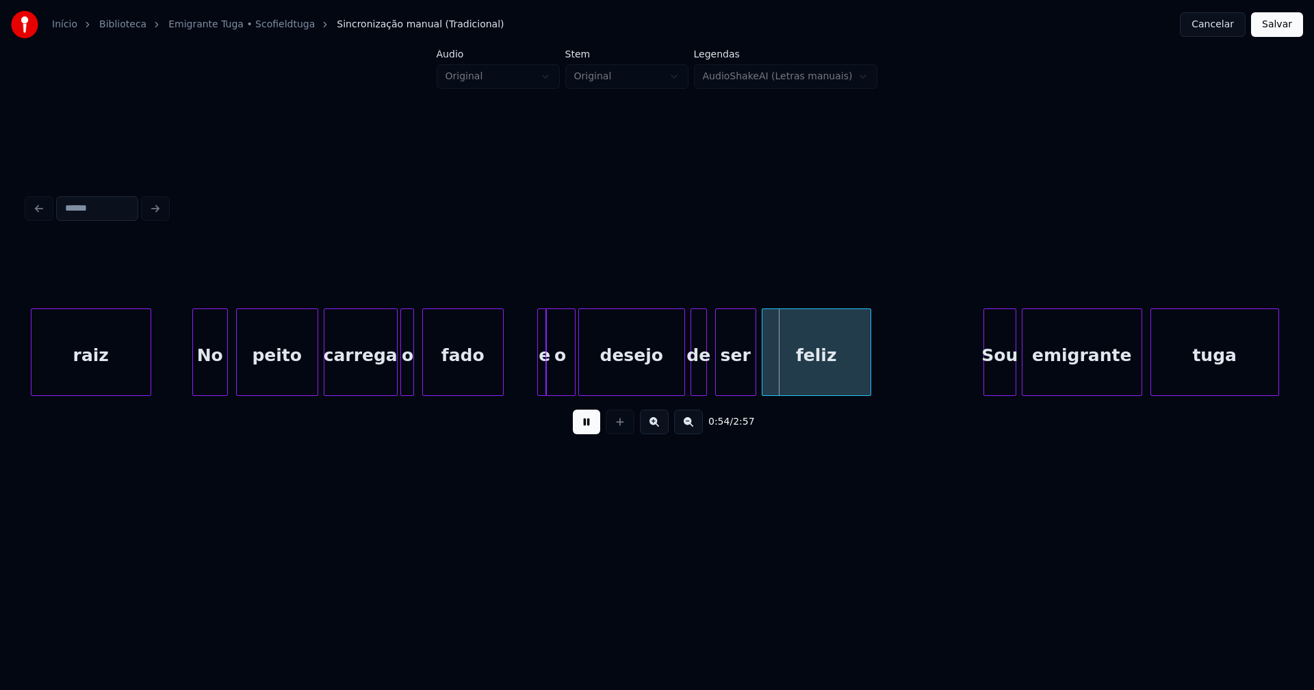
click at [541, 374] on div "e" at bounding box center [542, 353] width 10 height 88
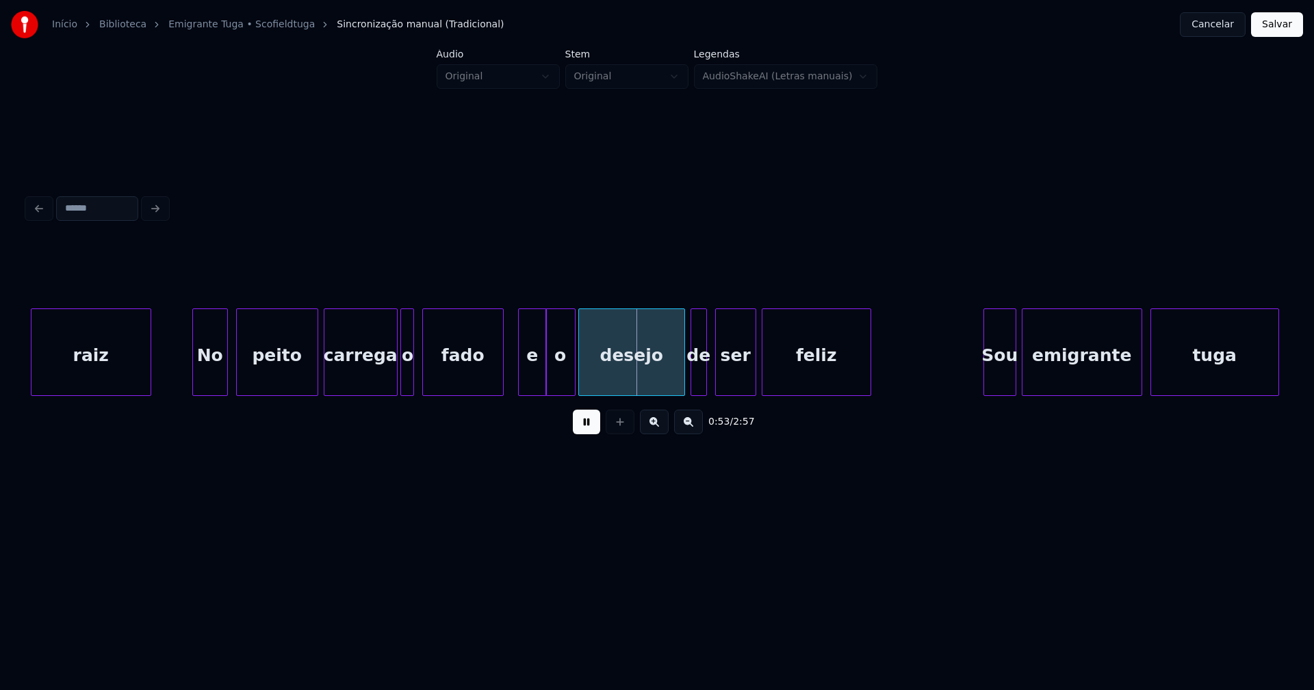
click at [519, 378] on div at bounding box center [521, 352] width 4 height 86
click at [528, 378] on div "e" at bounding box center [526, 355] width 30 height 93
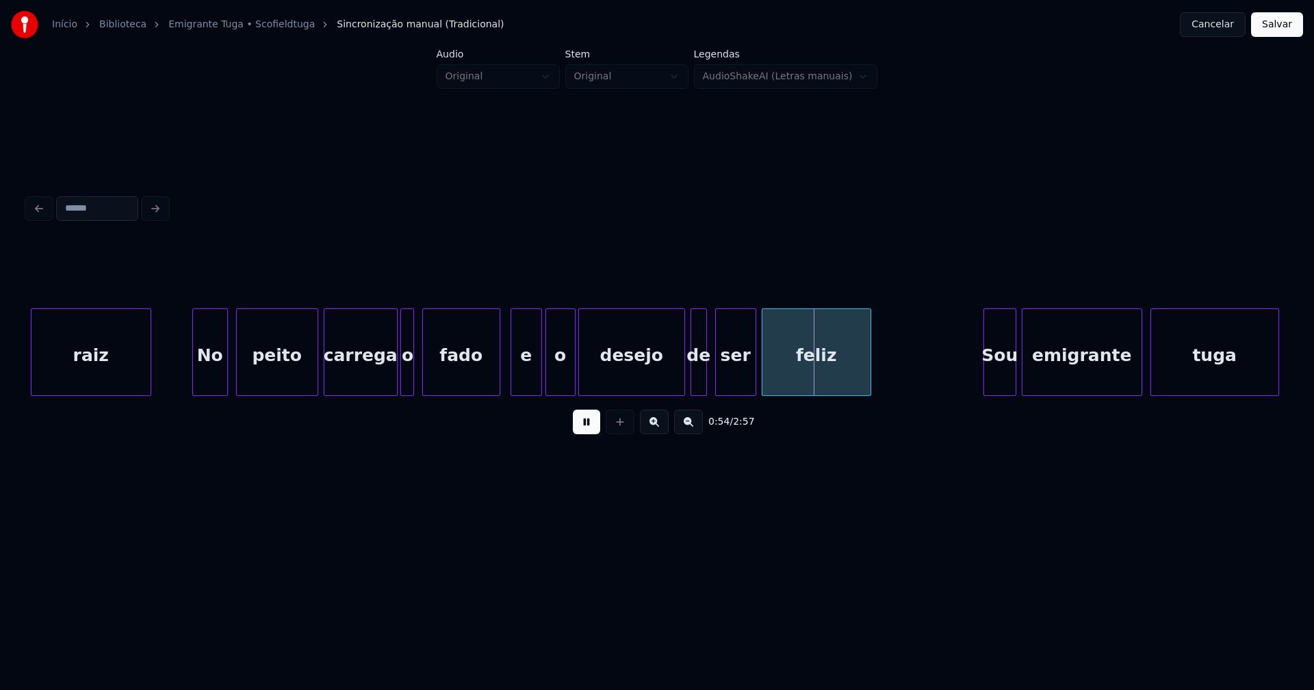
click at [498, 375] on div at bounding box center [497, 352] width 4 height 86
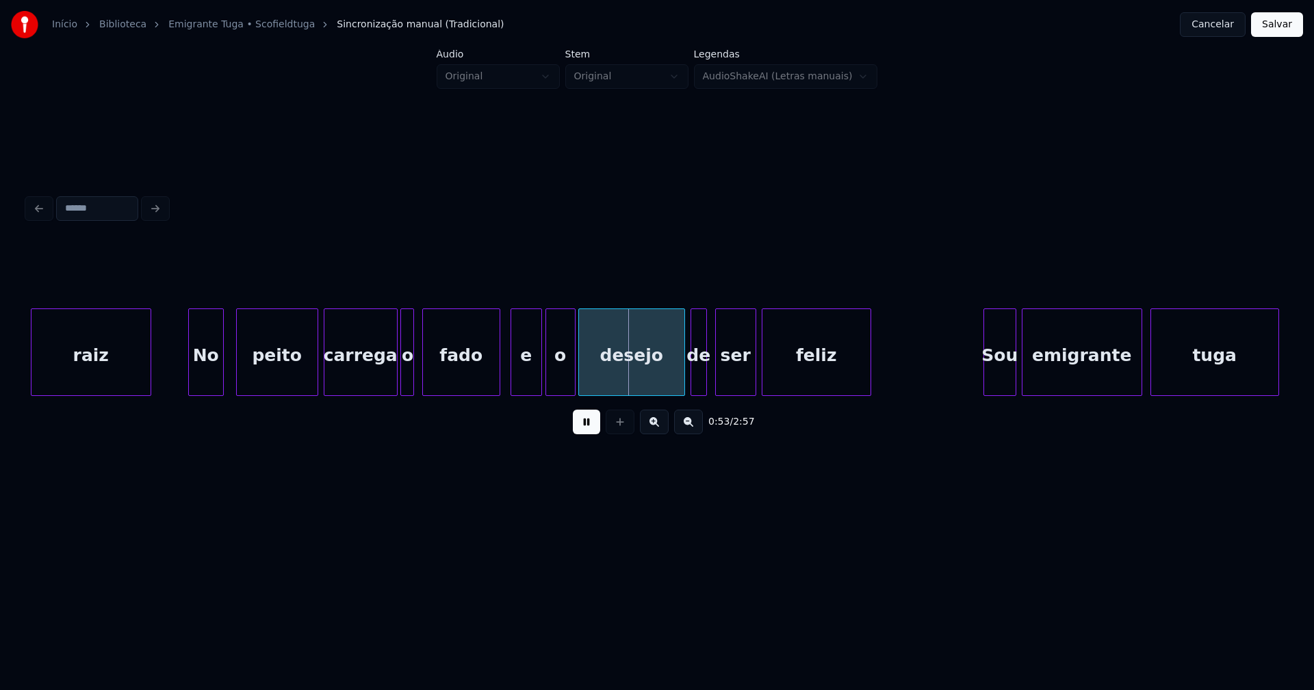
click at [207, 378] on div "No" at bounding box center [206, 355] width 34 height 93
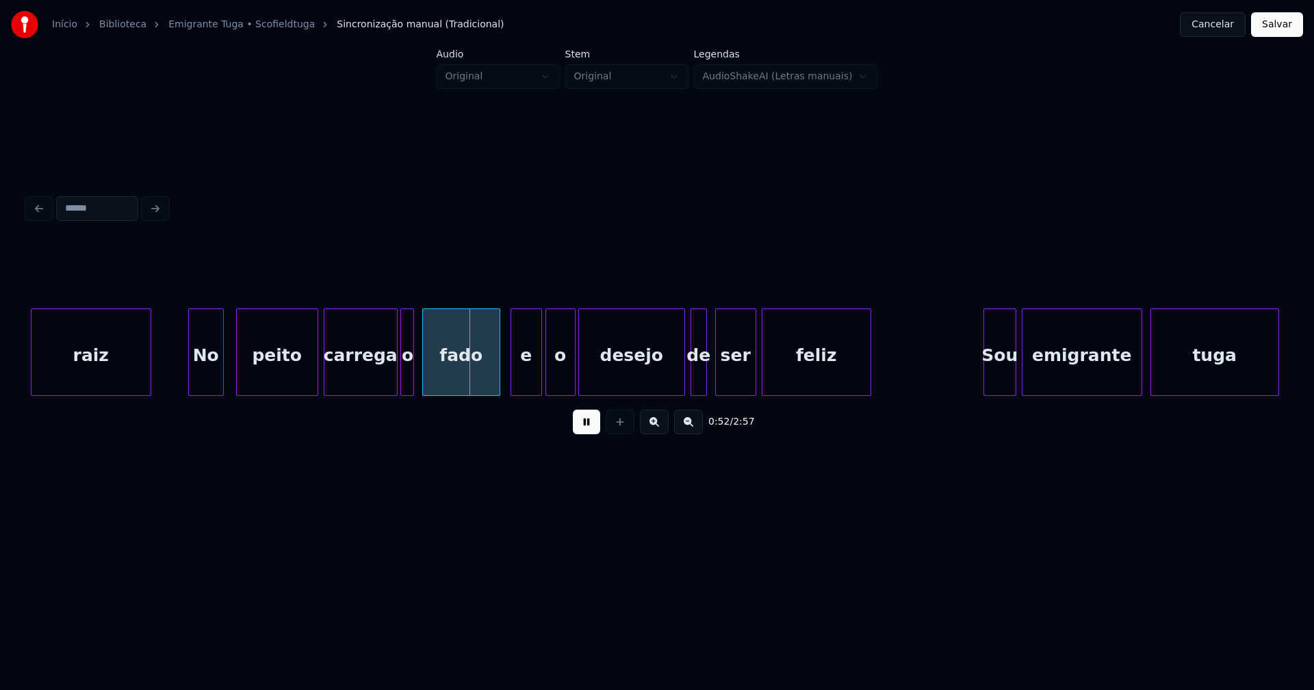
click at [590, 430] on button at bounding box center [586, 422] width 27 height 25
click at [372, 382] on div "carrega" at bounding box center [360, 355] width 73 height 93
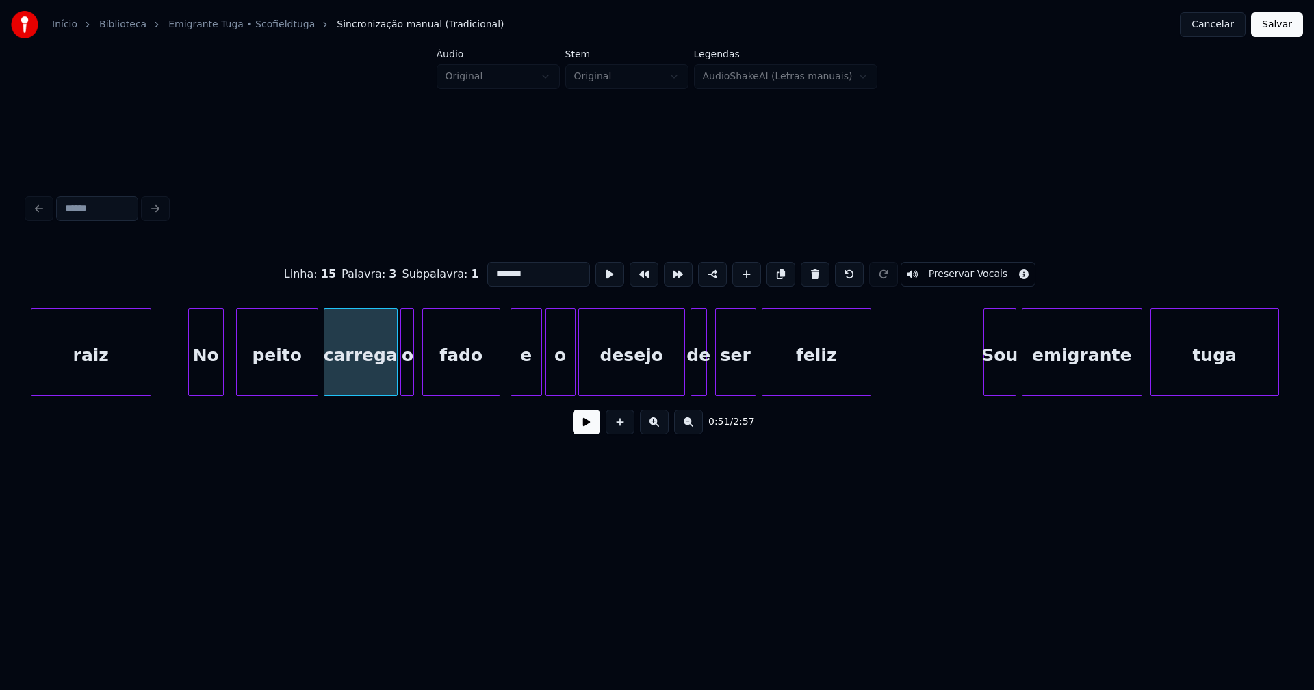
click at [530, 270] on input "*******" at bounding box center [538, 274] width 103 height 25
type input "*******"
click at [593, 434] on button at bounding box center [586, 422] width 27 height 25
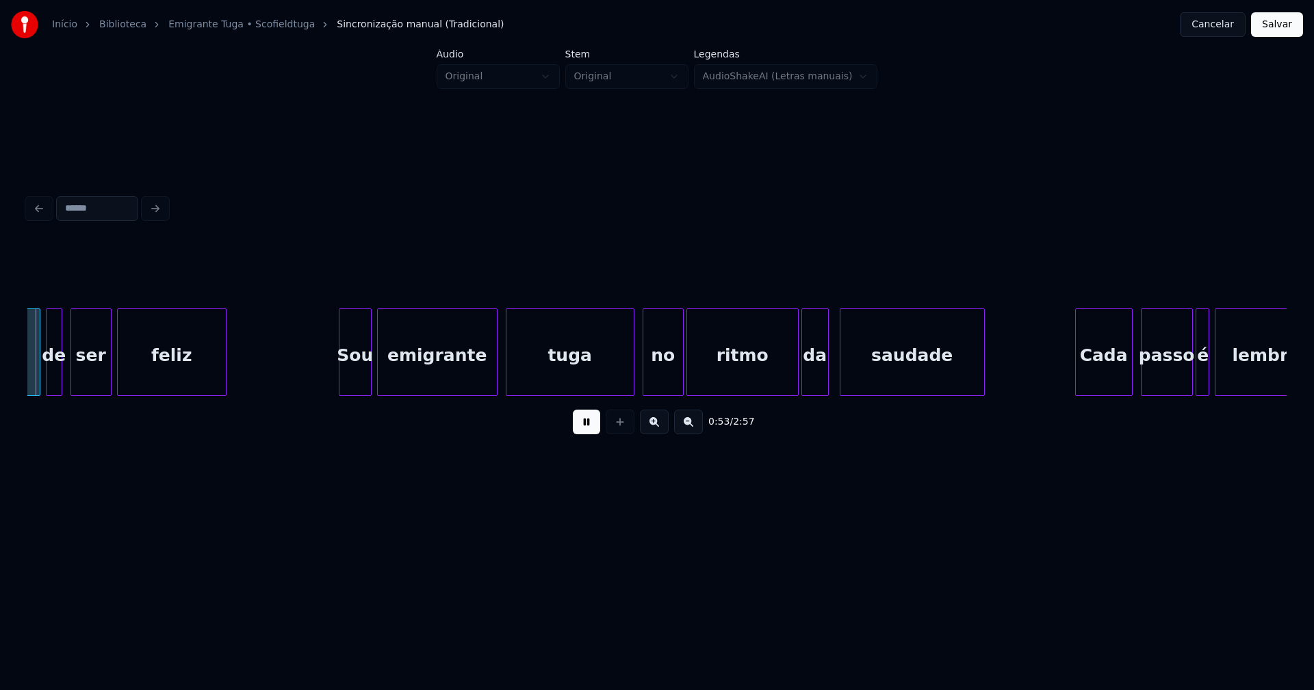
scroll to position [0, 7350]
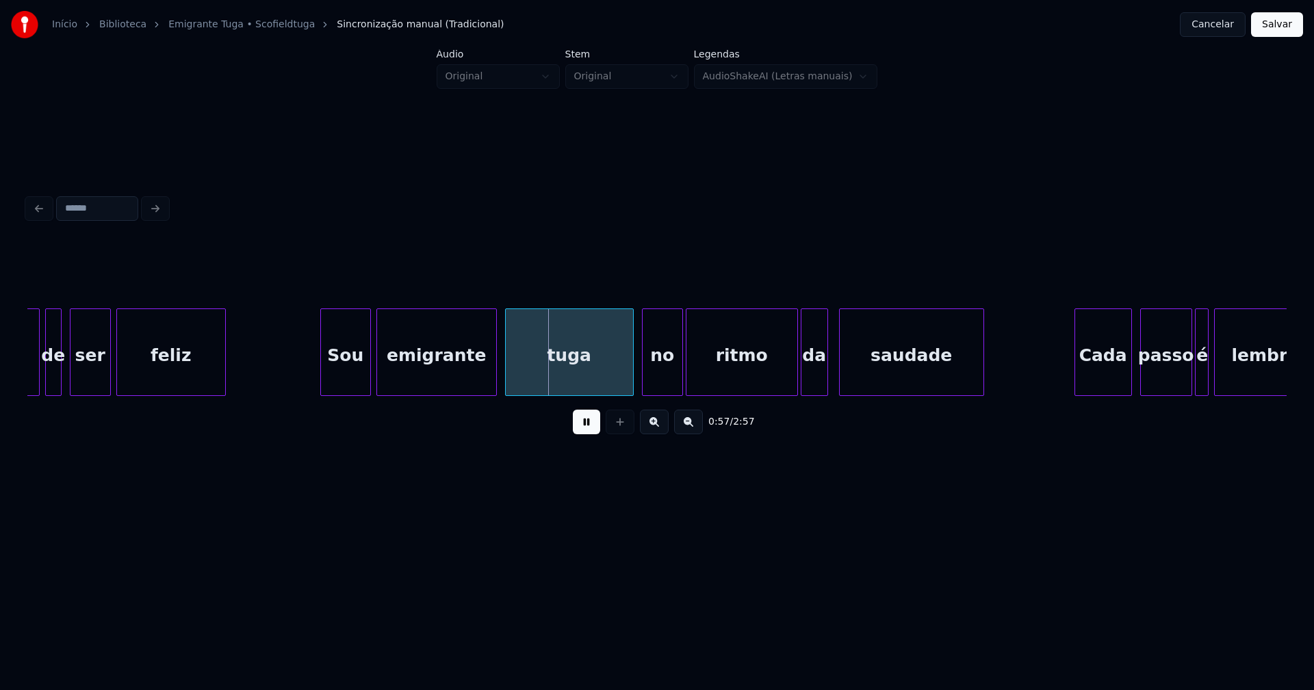
click at [321, 379] on div at bounding box center [323, 352] width 4 height 86
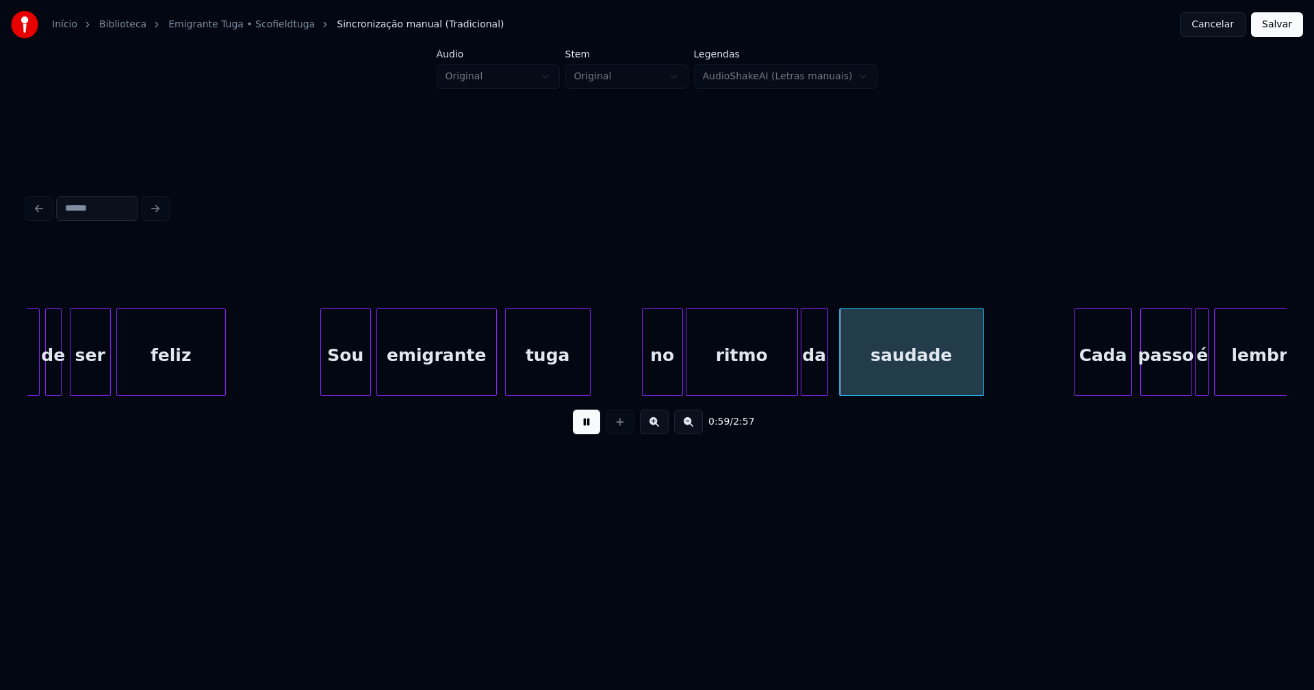
click at [586, 390] on div "tuga" at bounding box center [548, 353] width 86 height 88
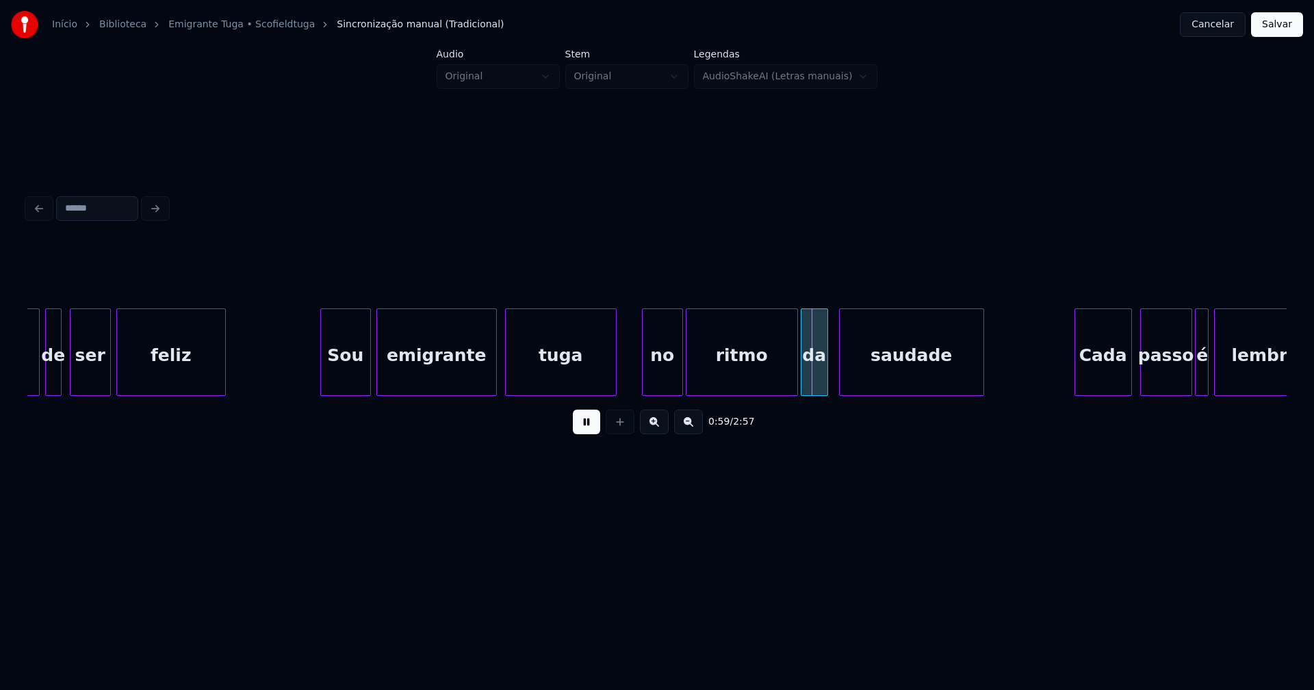
click at [614, 369] on div at bounding box center [614, 352] width 4 height 86
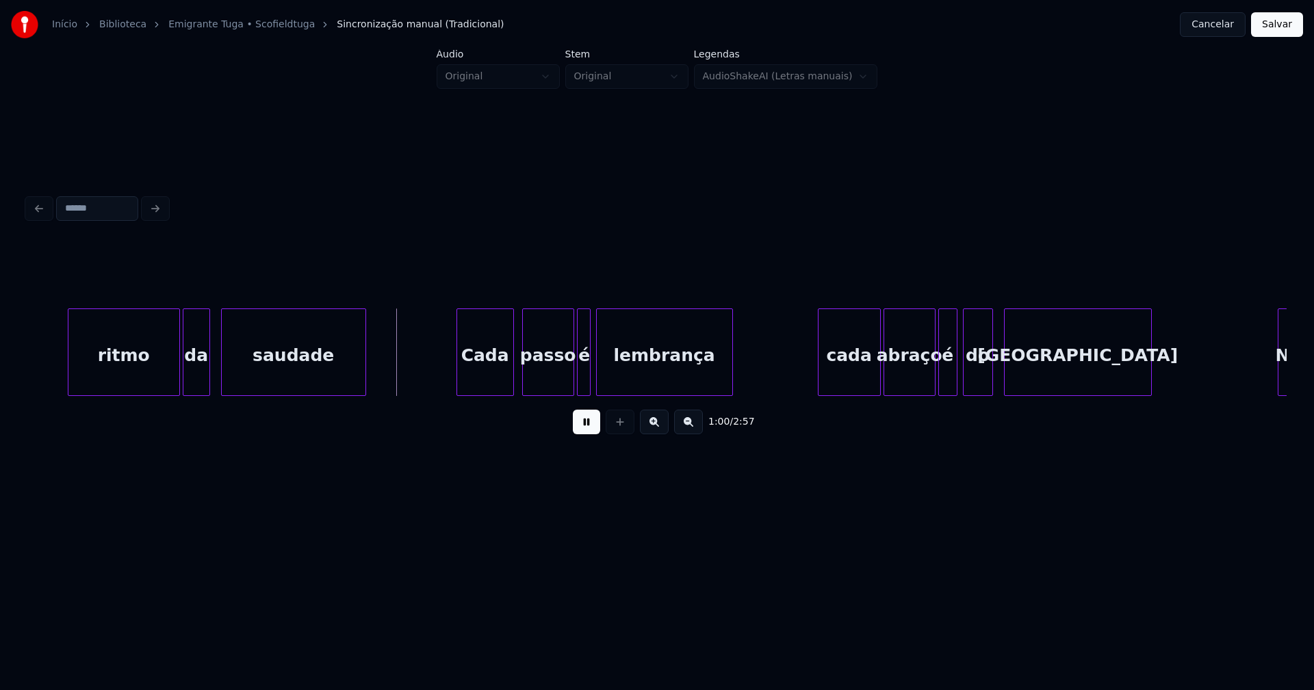
scroll to position [0, 8008]
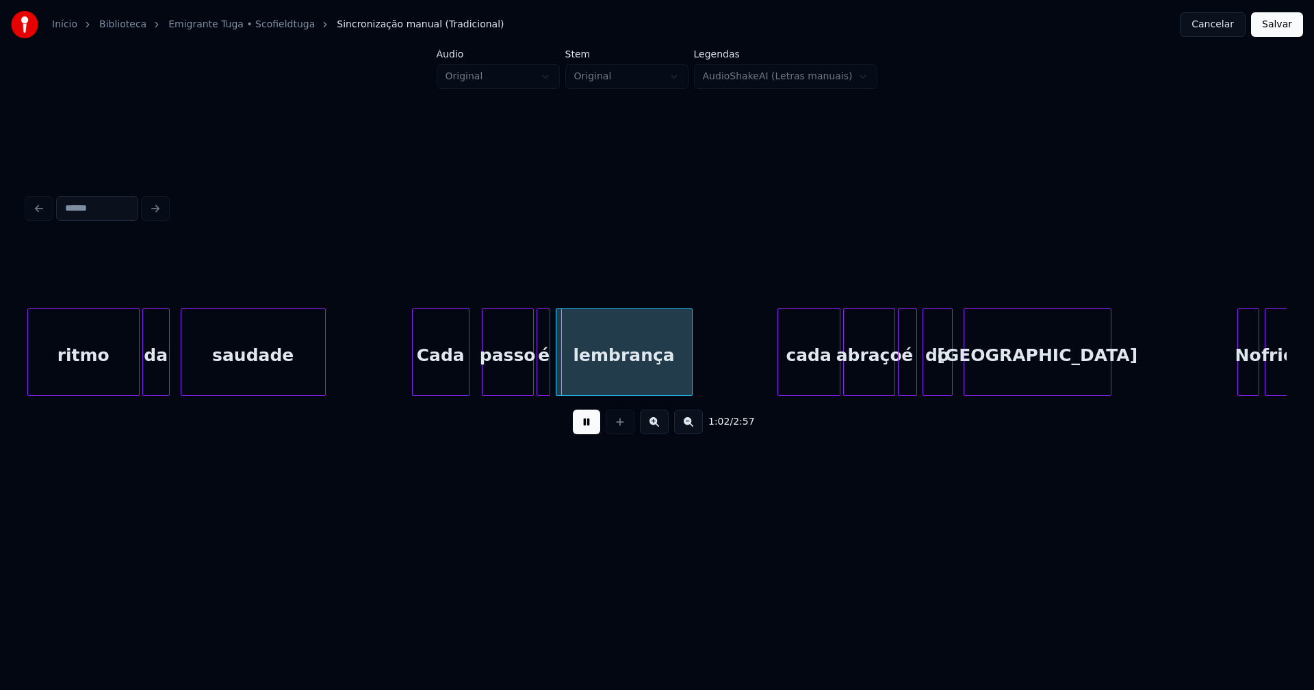
click at [447, 379] on div "Cada" at bounding box center [441, 355] width 56 height 93
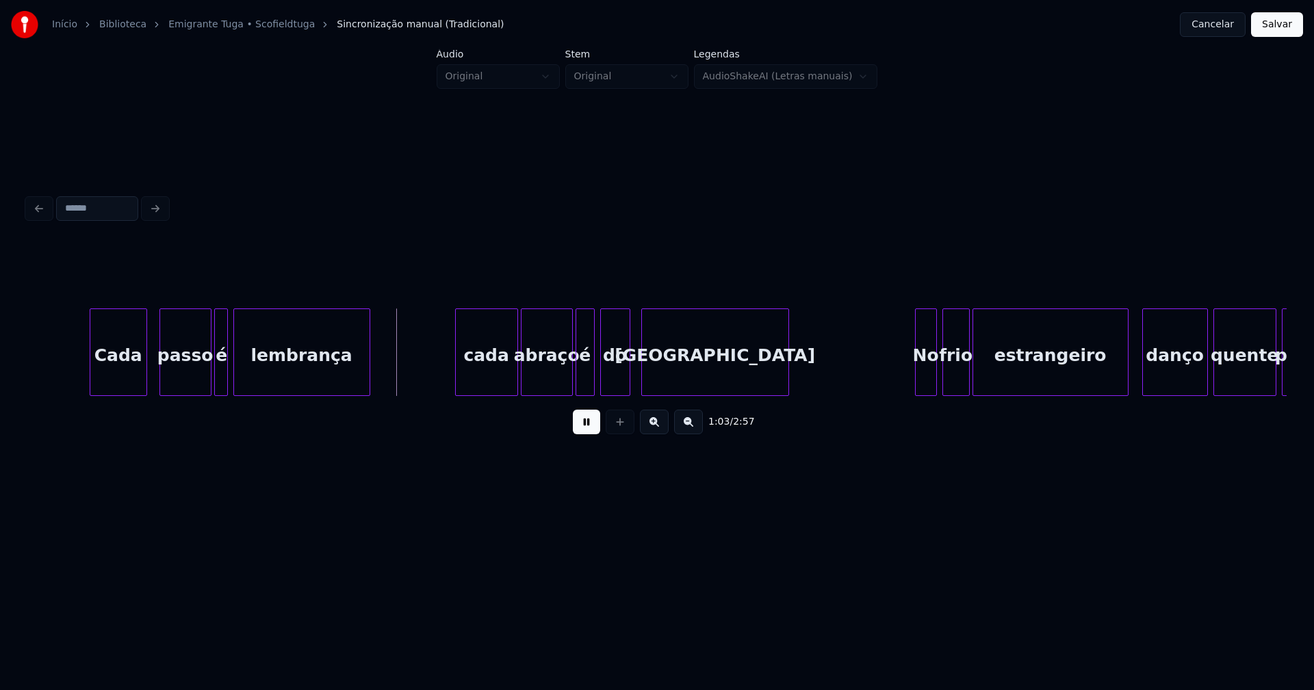
scroll to position [0, 8357]
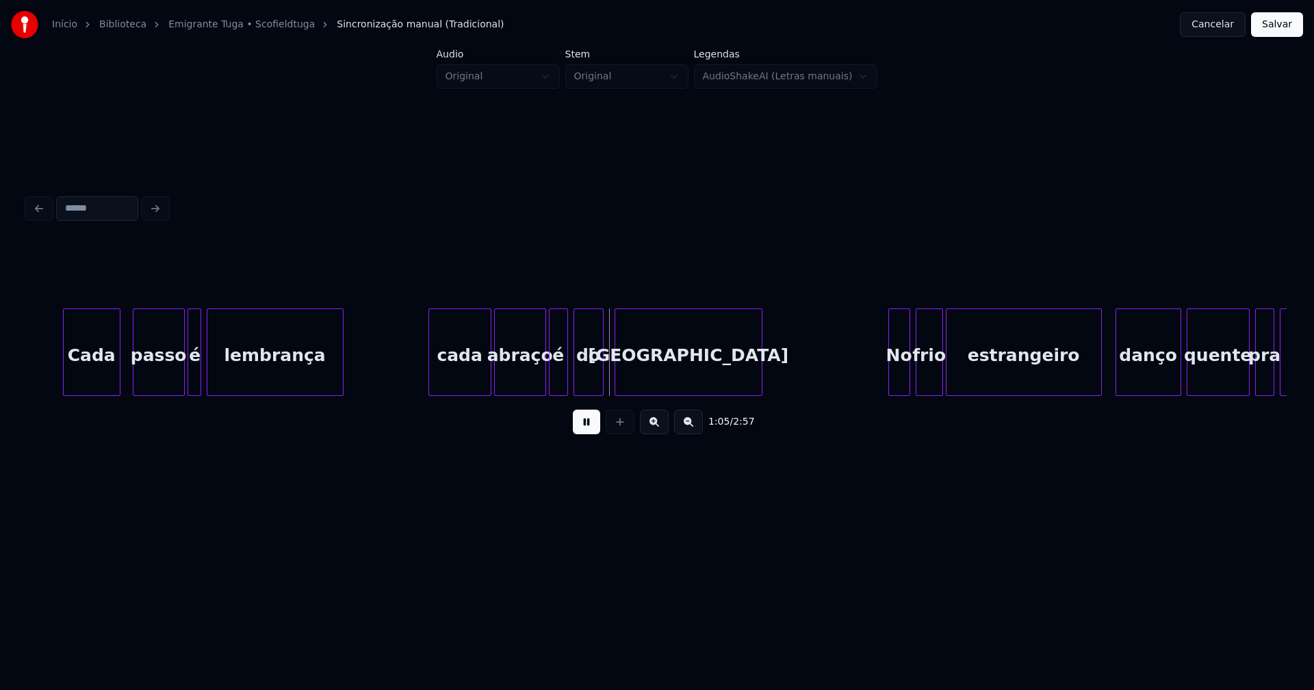
click at [448, 375] on div "cada" at bounding box center [460, 355] width 62 height 93
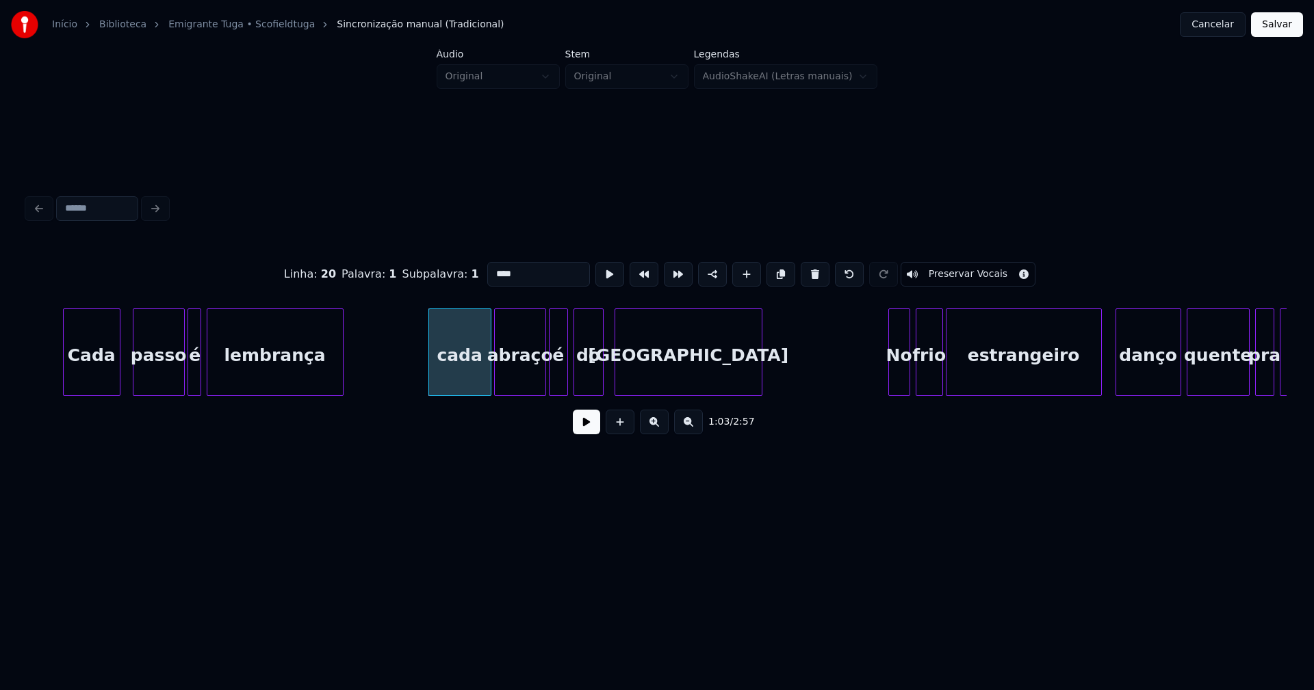
click at [491, 267] on input "****" at bounding box center [538, 274] width 103 height 25
type input "****"
click at [582, 432] on button at bounding box center [586, 422] width 27 height 25
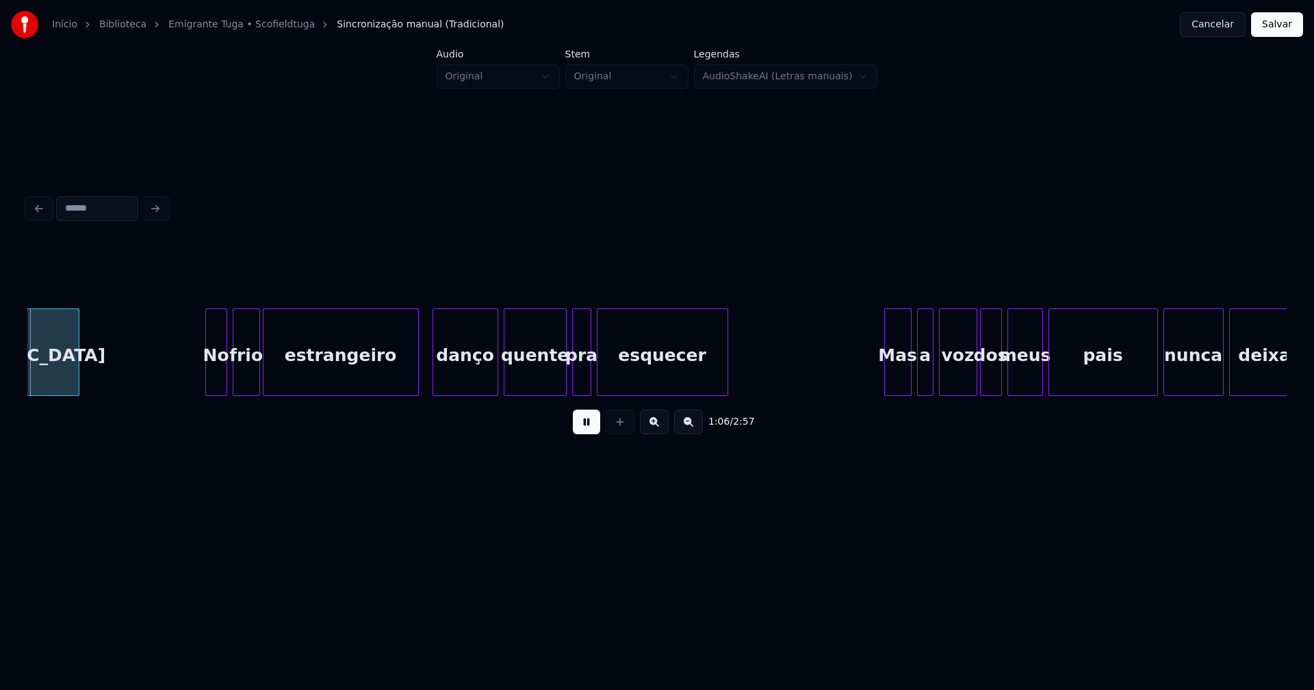
scroll to position [0, 9040]
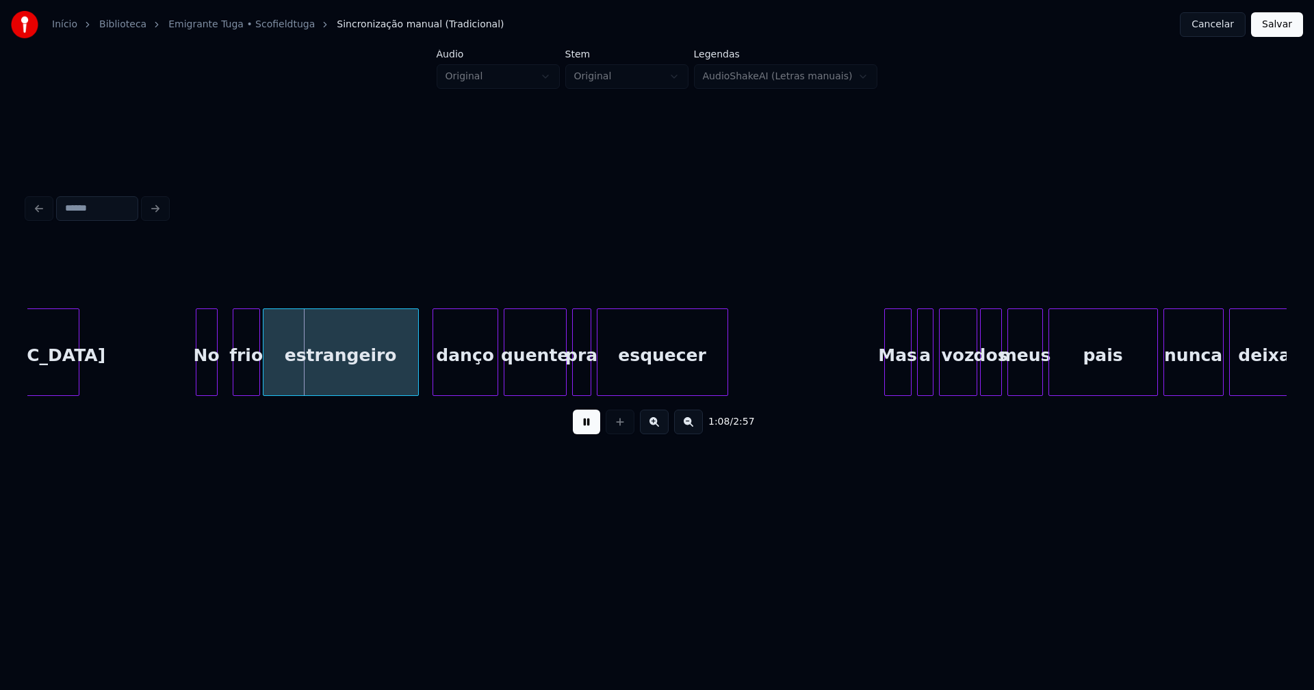
click at [208, 382] on div "No" at bounding box center [206, 355] width 21 height 93
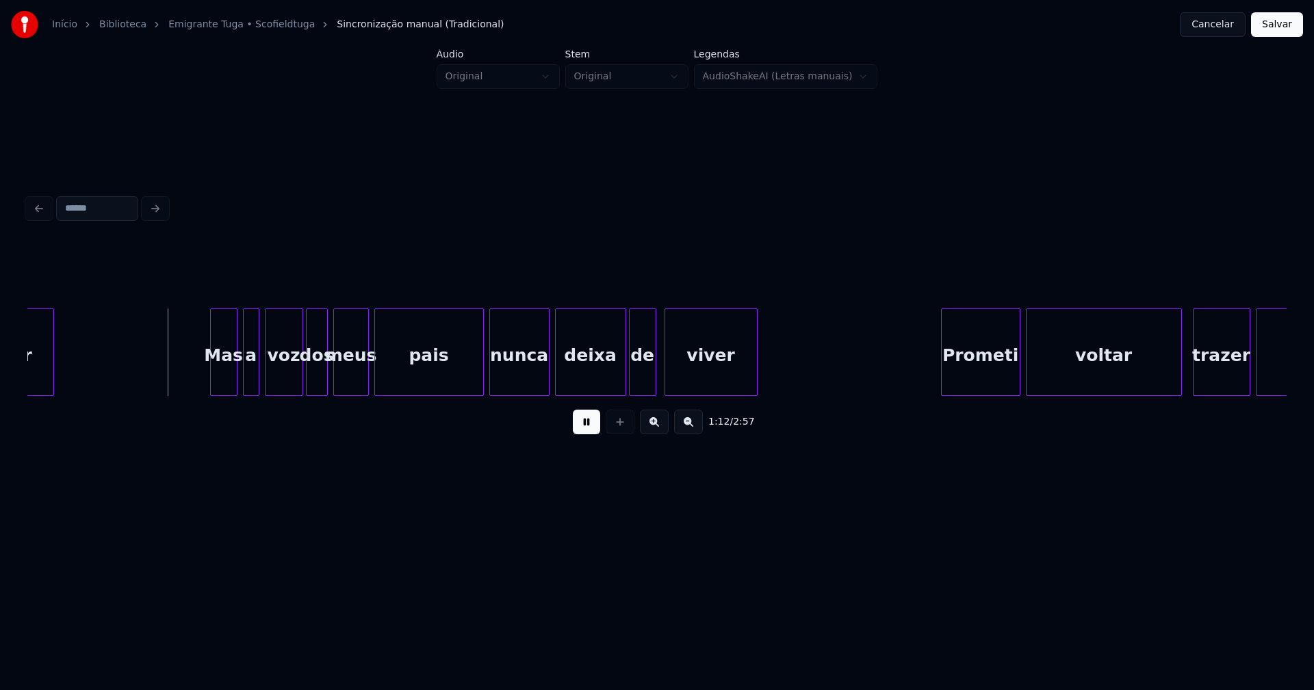
scroll to position [0, 9714]
click at [465, 386] on div at bounding box center [465, 352] width 4 height 86
click at [501, 385] on div "nunca" at bounding box center [510, 355] width 59 height 93
click at [510, 385] on div "nunca" at bounding box center [517, 355] width 59 height 93
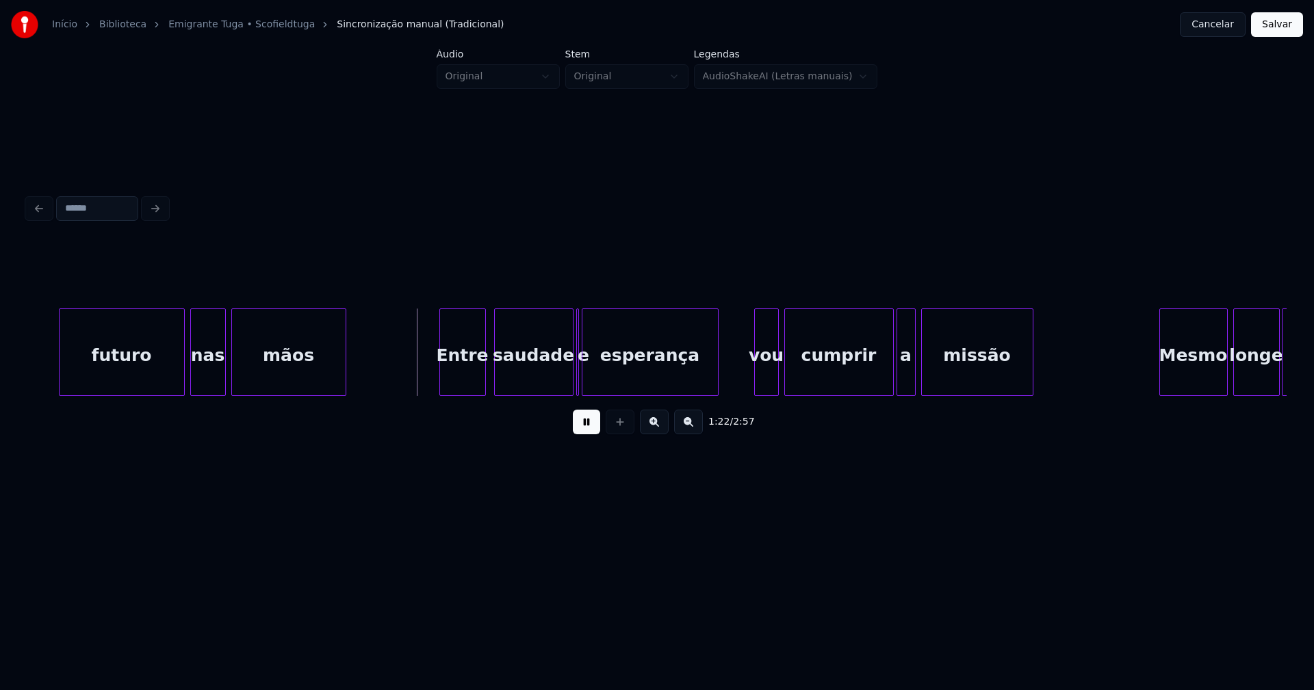
scroll to position [0, 10937]
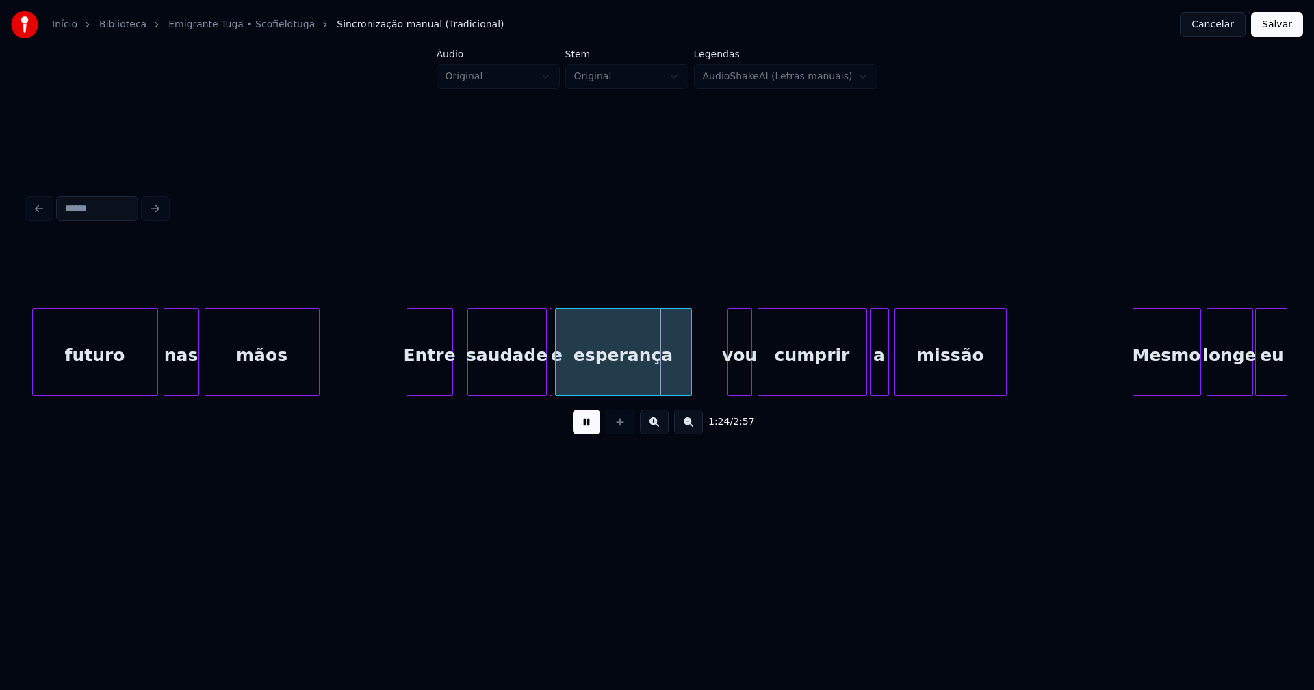
click at [446, 386] on div "Entre" at bounding box center [429, 355] width 45 height 93
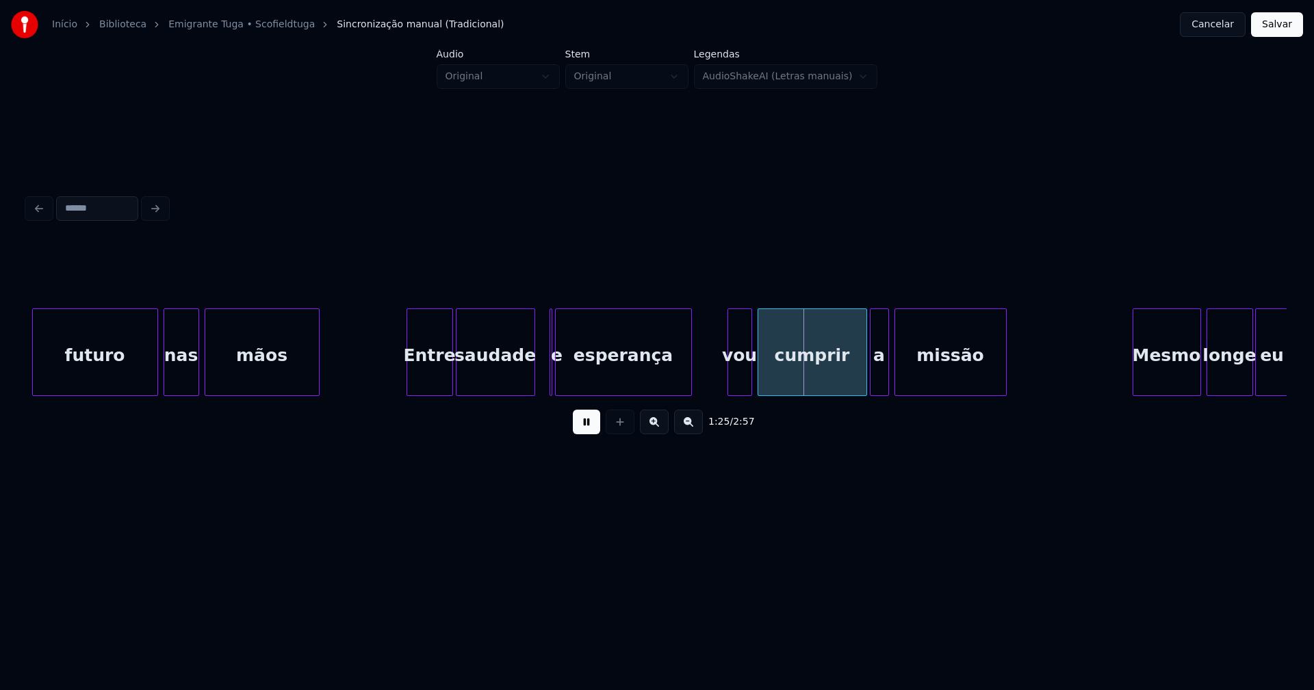
click at [502, 391] on div "futuro nas mãos Entre saudade e esperança vou cumprir a missão Mesmo longe eu" at bounding box center [656, 353] width 1259 height 88
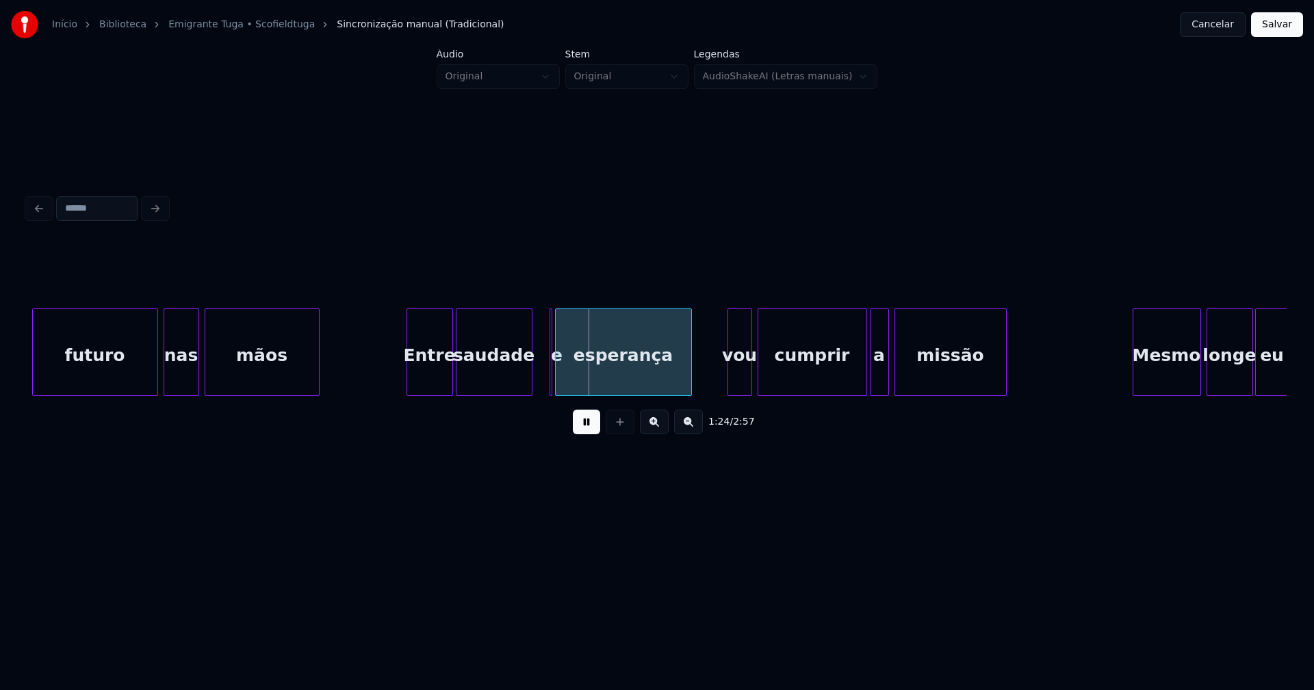
click at [530, 380] on div at bounding box center [530, 352] width 4 height 86
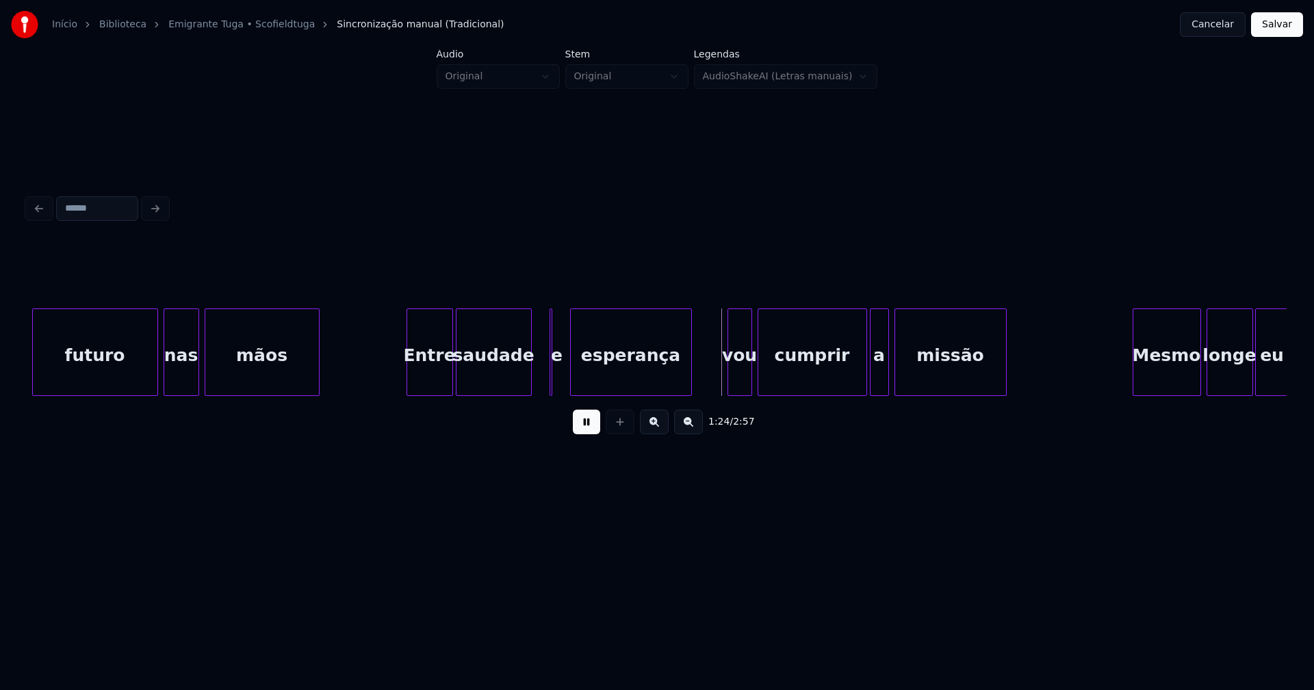
click at [574, 378] on div at bounding box center [573, 352] width 4 height 86
click at [547, 387] on div "e" at bounding box center [543, 353] width 18 height 88
click at [562, 374] on div at bounding box center [560, 352] width 4 height 86
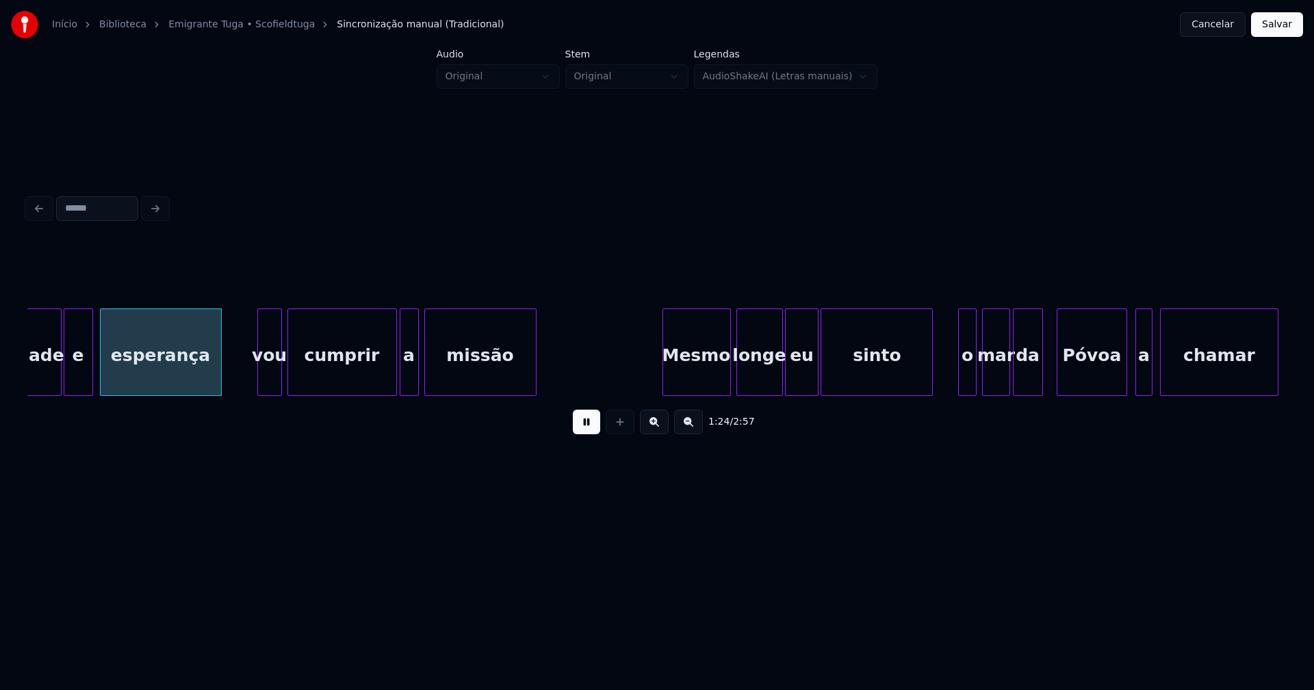
scroll to position [0, 11434]
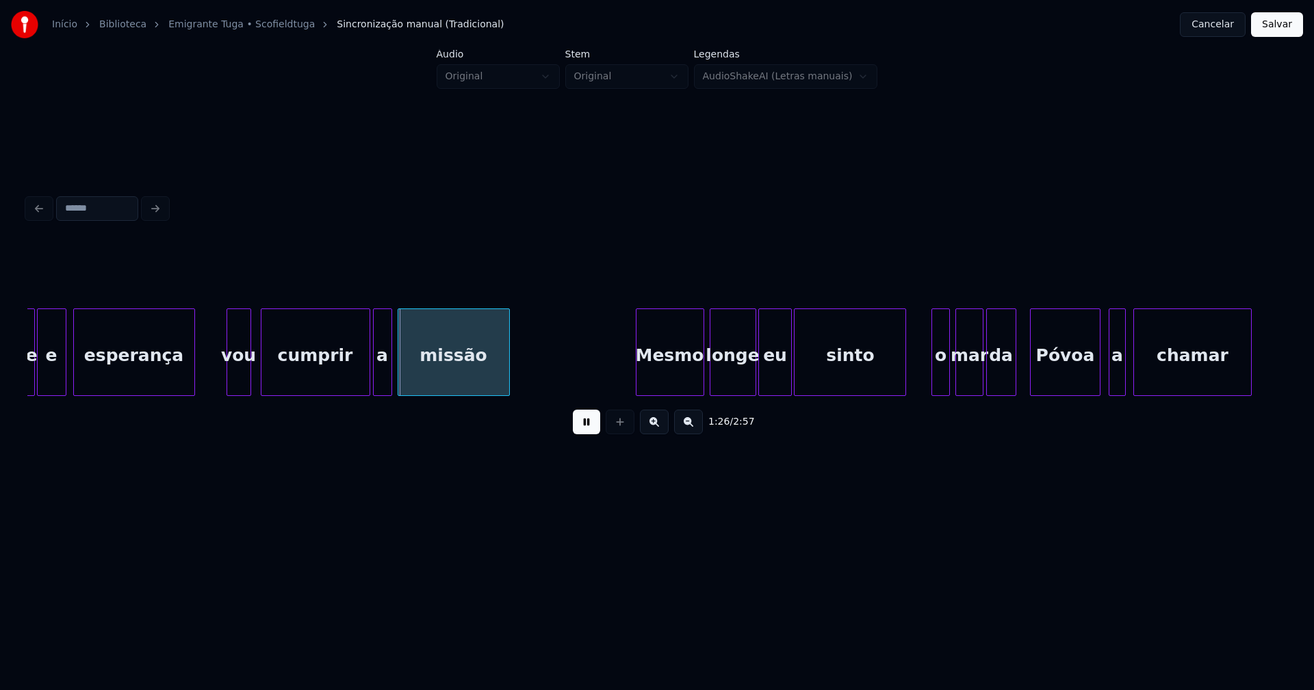
click at [238, 378] on div "vou" at bounding box center [238, 355] width 23 height 93
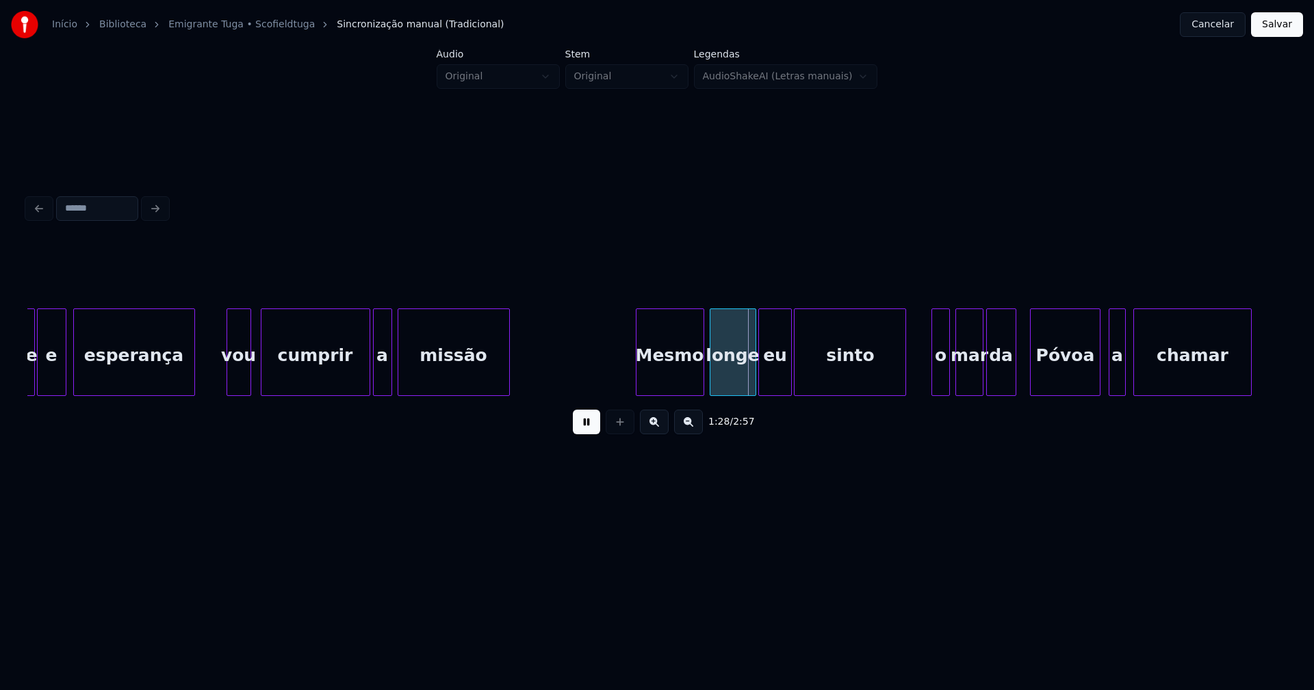
click at [666, 374] on div "Mesmo" at bounding box center [669, 355] width 67 height 93
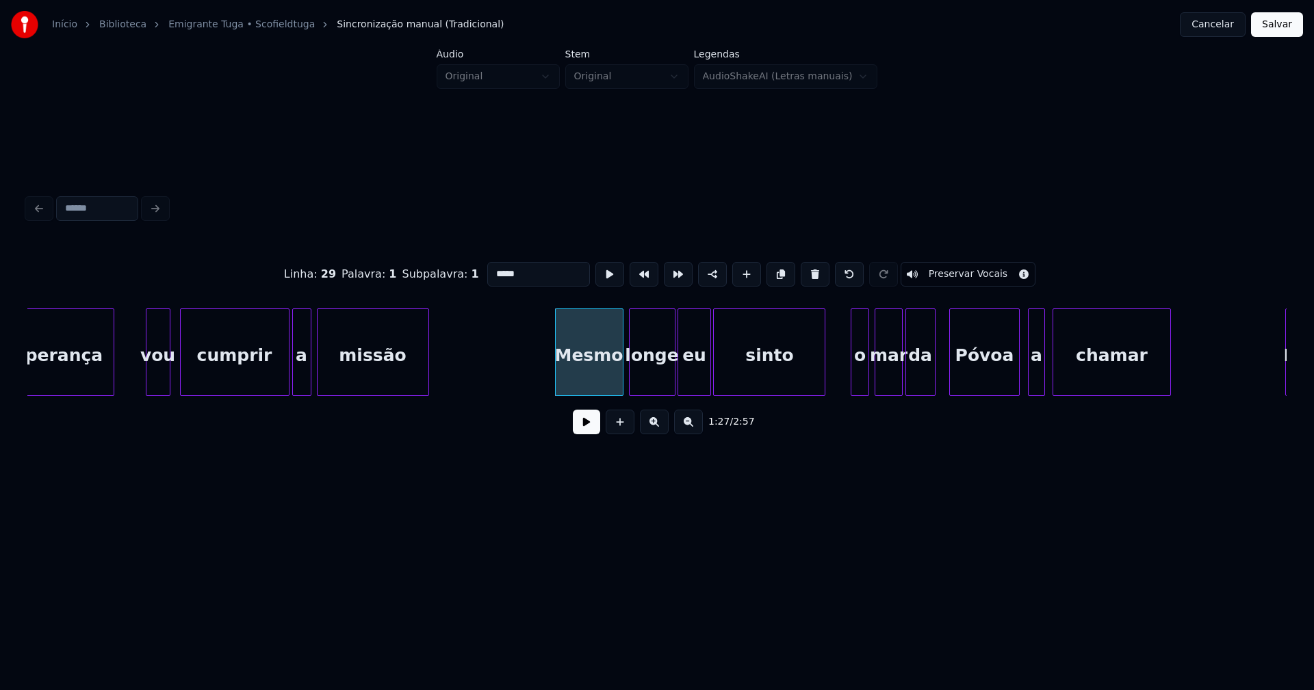
scroll to position [0, 11528]
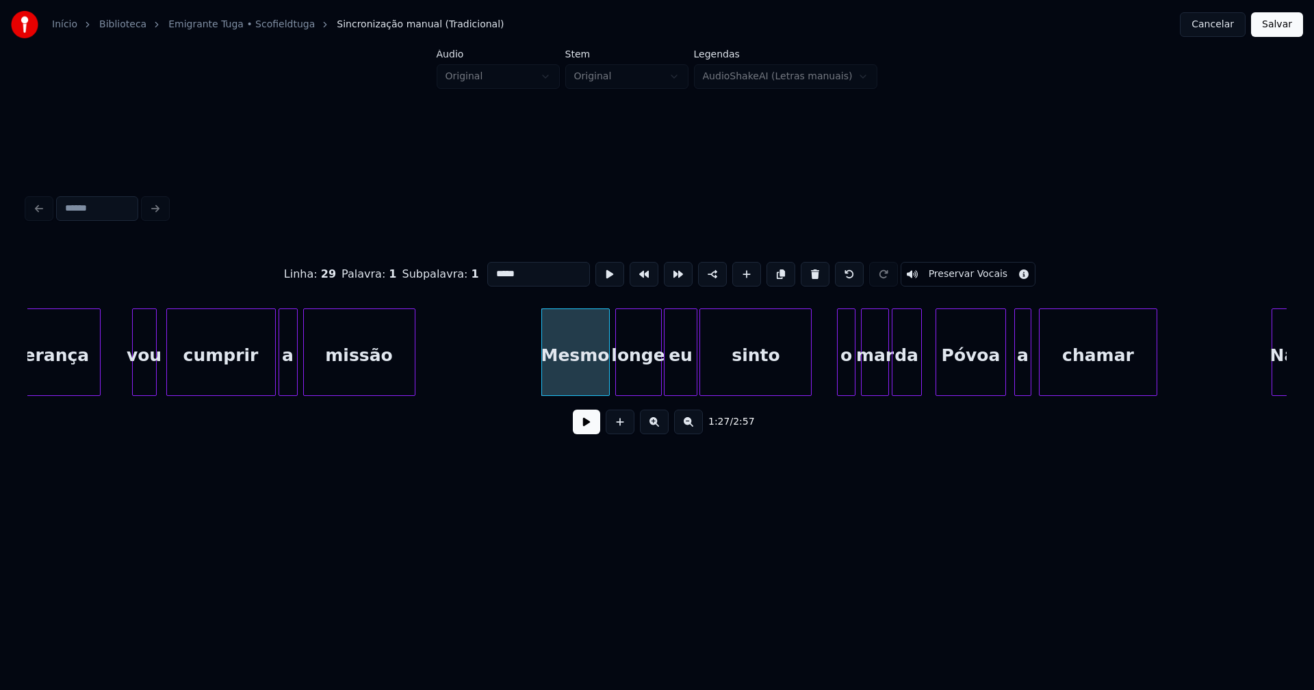
drag, startPoint x: 590, startPoint y: 428, endPoint x: 635, endPoint y: 413, distance: 46.7
click at [592, 428] on button at bounding box center [586, 422] width 27 height 25
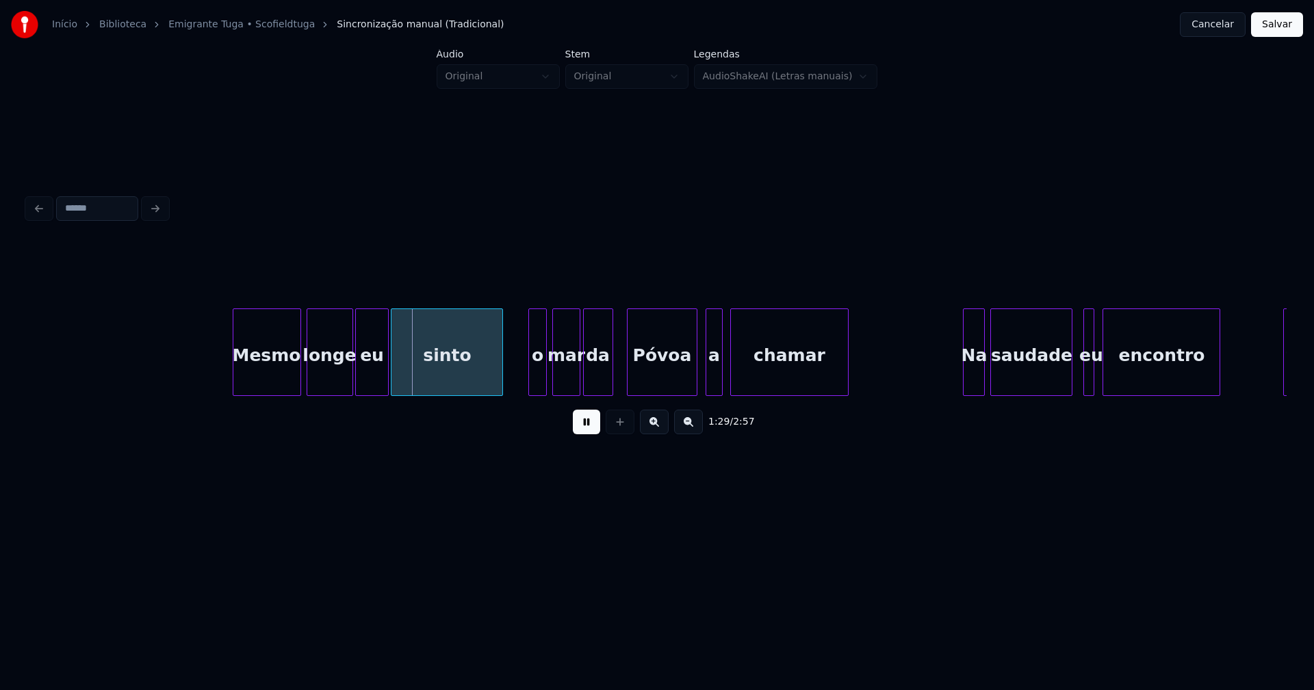
scroll to position [0, 12079]
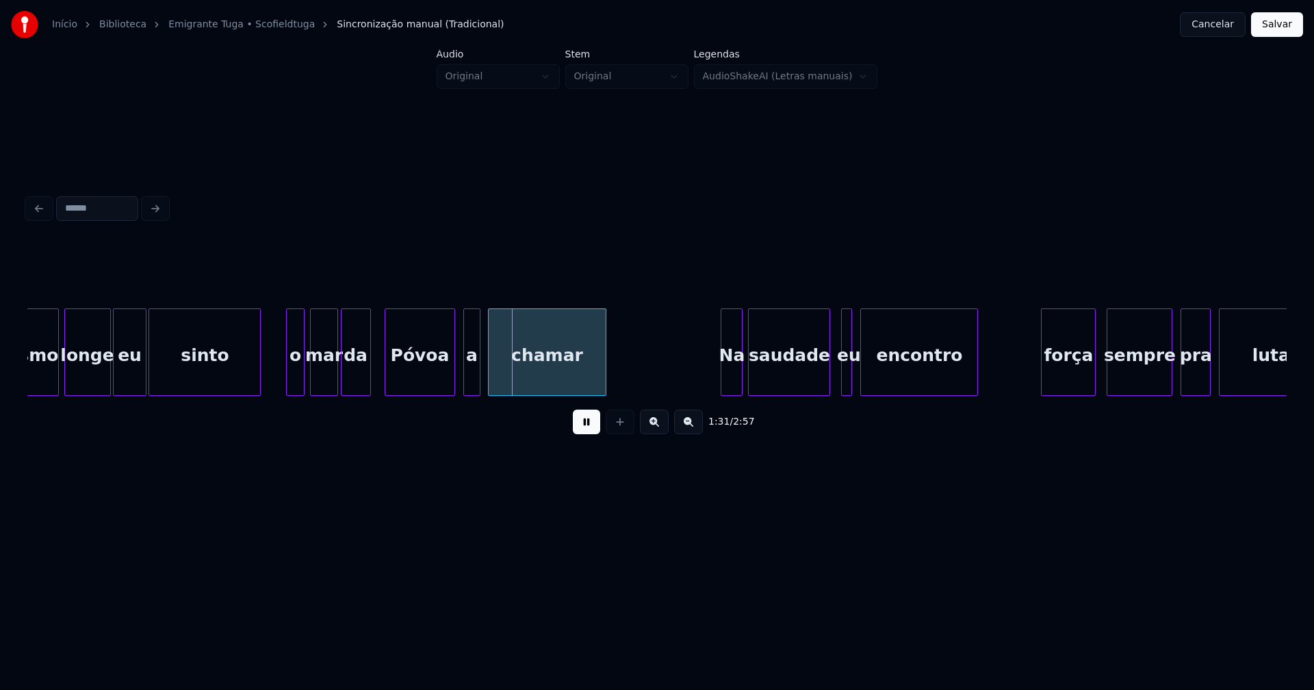
click at [172, 382] on div "sinto" at bounding box center [204, 355] width 111 height 93
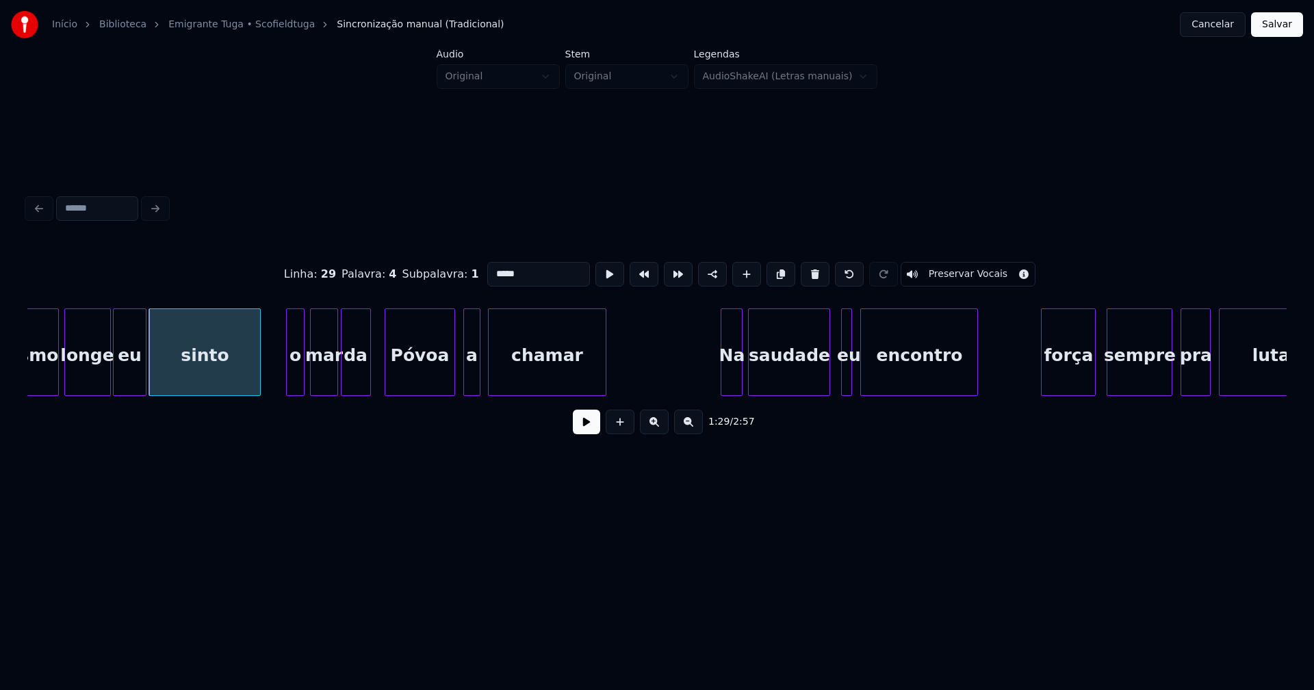
click at [588, 430] on button at bounding box center [586, 422] width 27 height 25
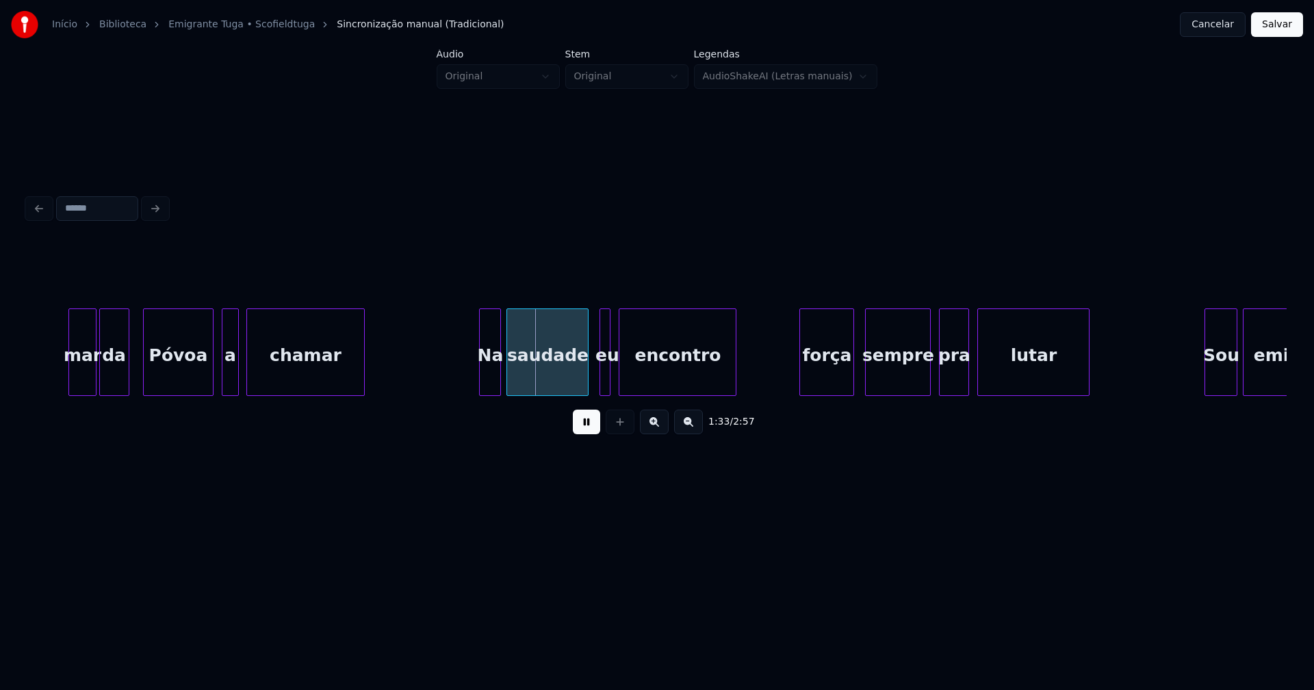
scroll to position [0, 12482]
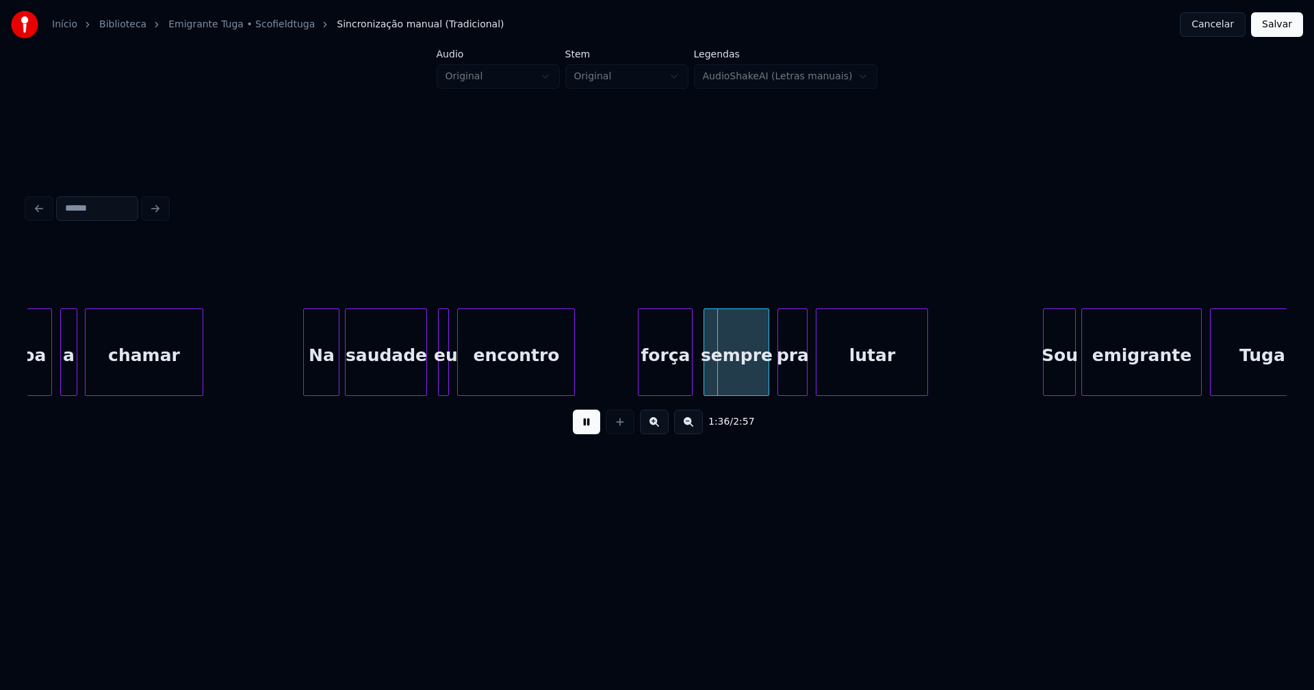
click at [304, 379] on div at bounding box center [306, 352] width 4 height 86
click at [411, 377] on div at bounding box center [412, 352] width 4 height 86
click at [419, 375] on div at bounding box center [421, 352] width 4 height 86
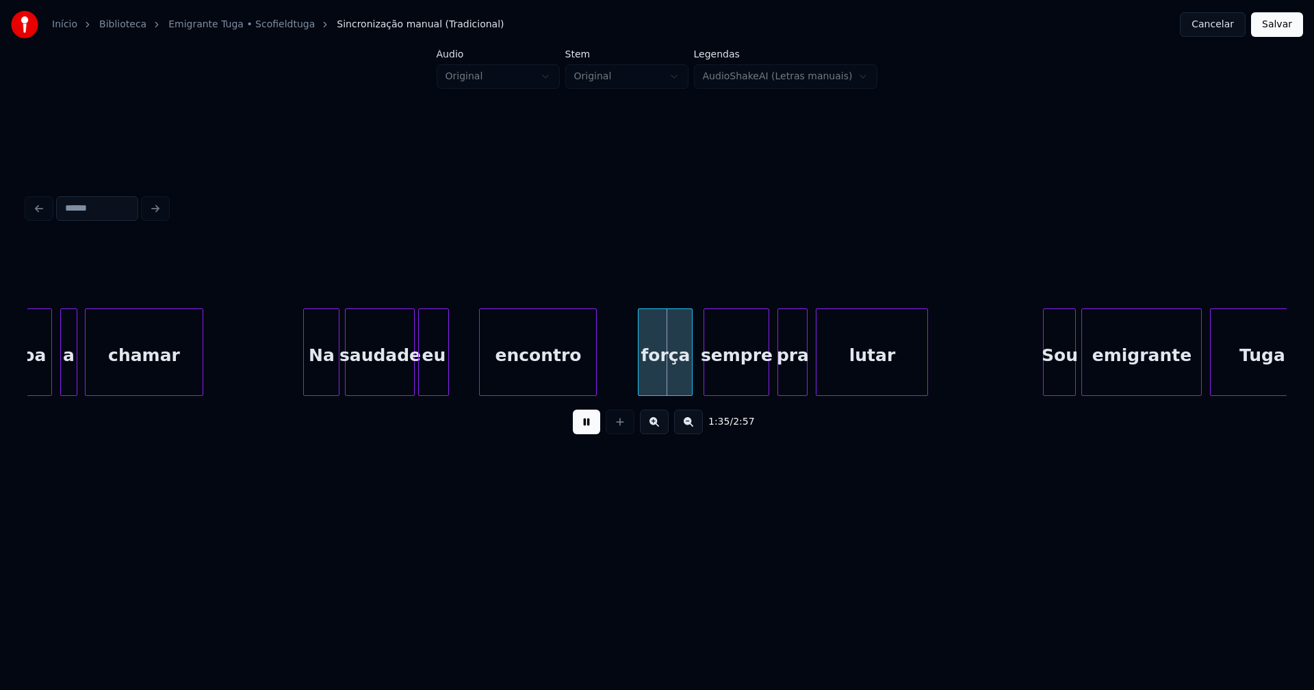
click at [479, 367] on div "encontro" at bounding box center [538, 353] width 118 height 88
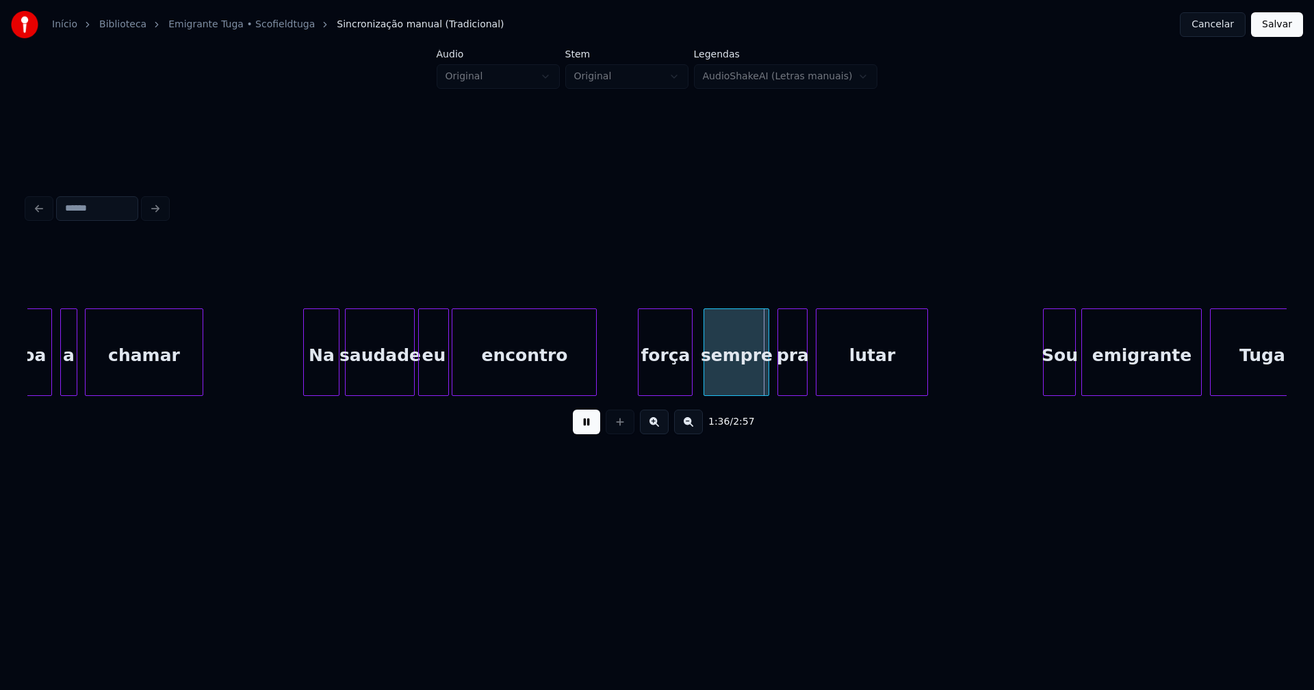
click at [456, 381] on div at bounding box center [454, 352] width 4 height 86
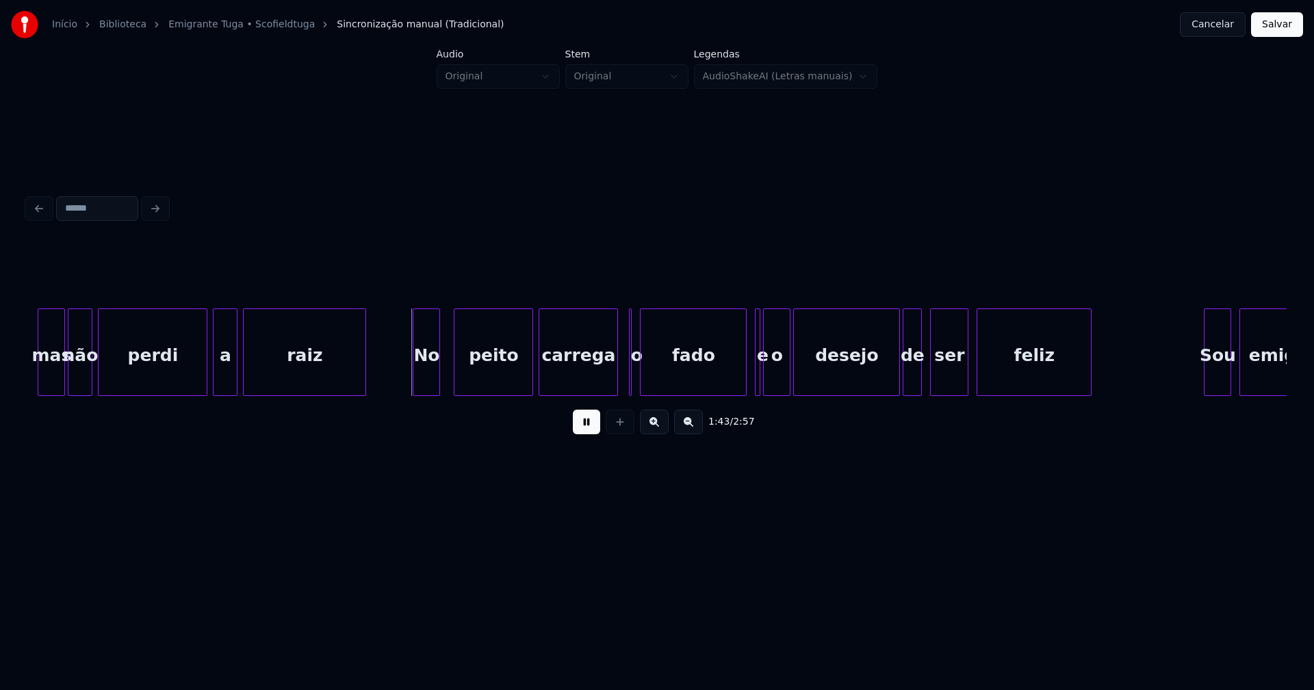
scroll to position [0, 13798]
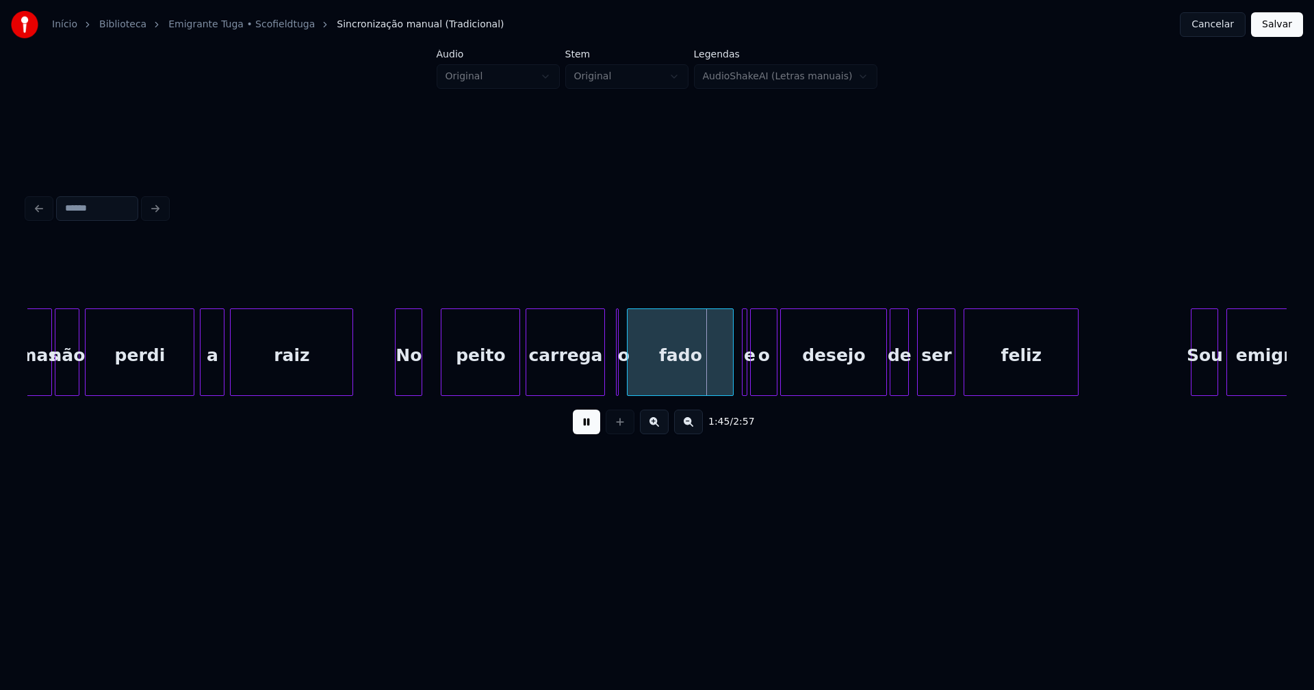
click at [408, 375] on div "No" at bounding box center [408, 355] width 26 height 93
click at [588, 385] on div at bounding box center [588, 352] width 4 height 86
click at [625, 380] on div at bounding box center [624, 352] width 4 height 86
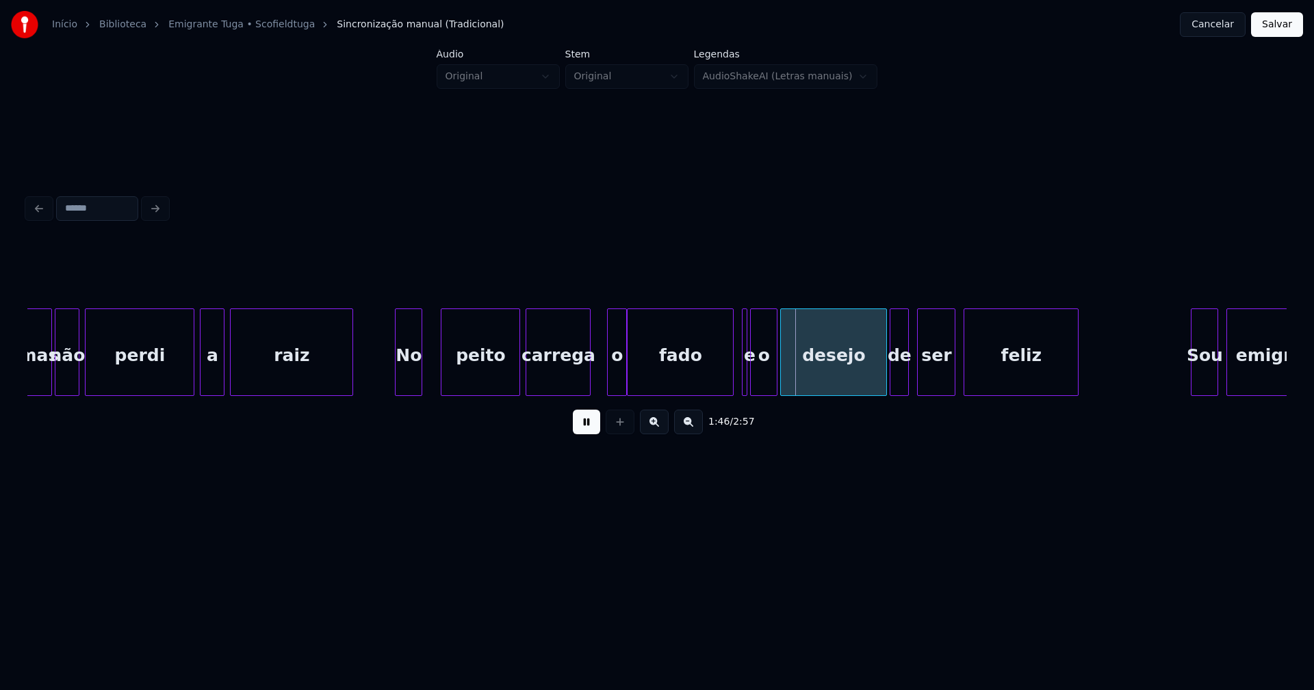
click at [608, 382] on div at bounding box center [610, 352] width 4 height 86
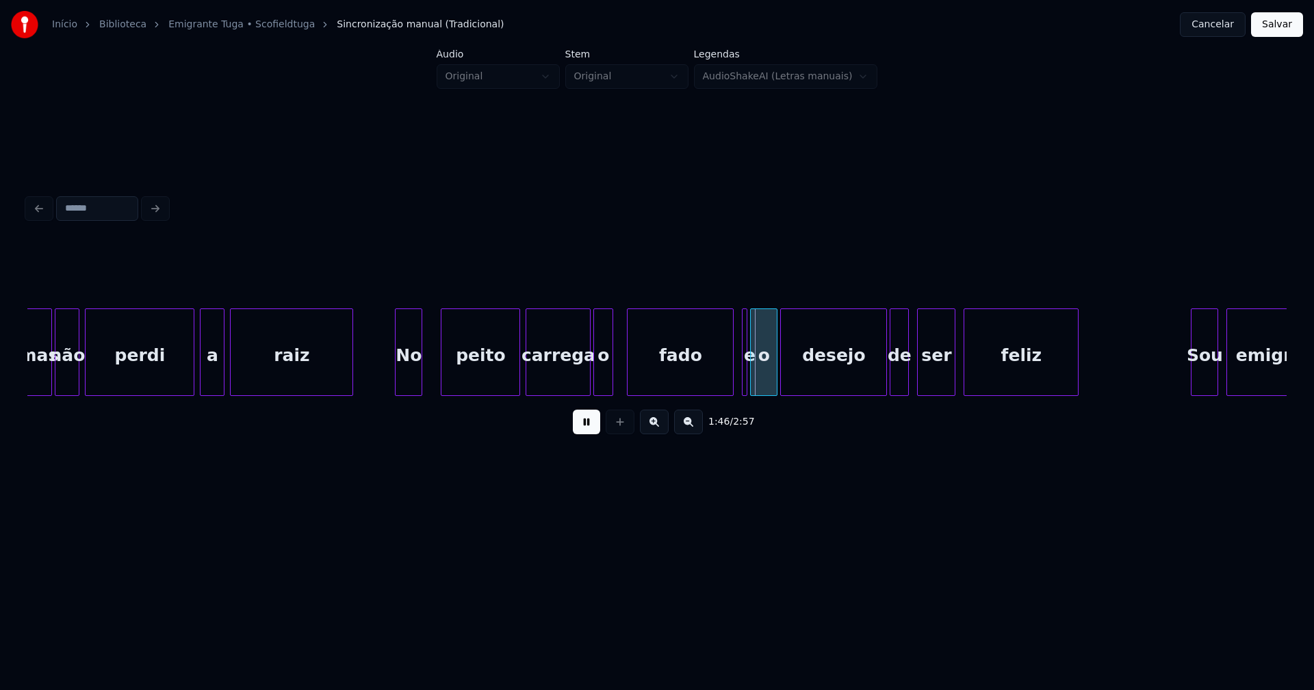
click at [603, 389] on div "o" at bounding box center [603, 355] width 18 height 93
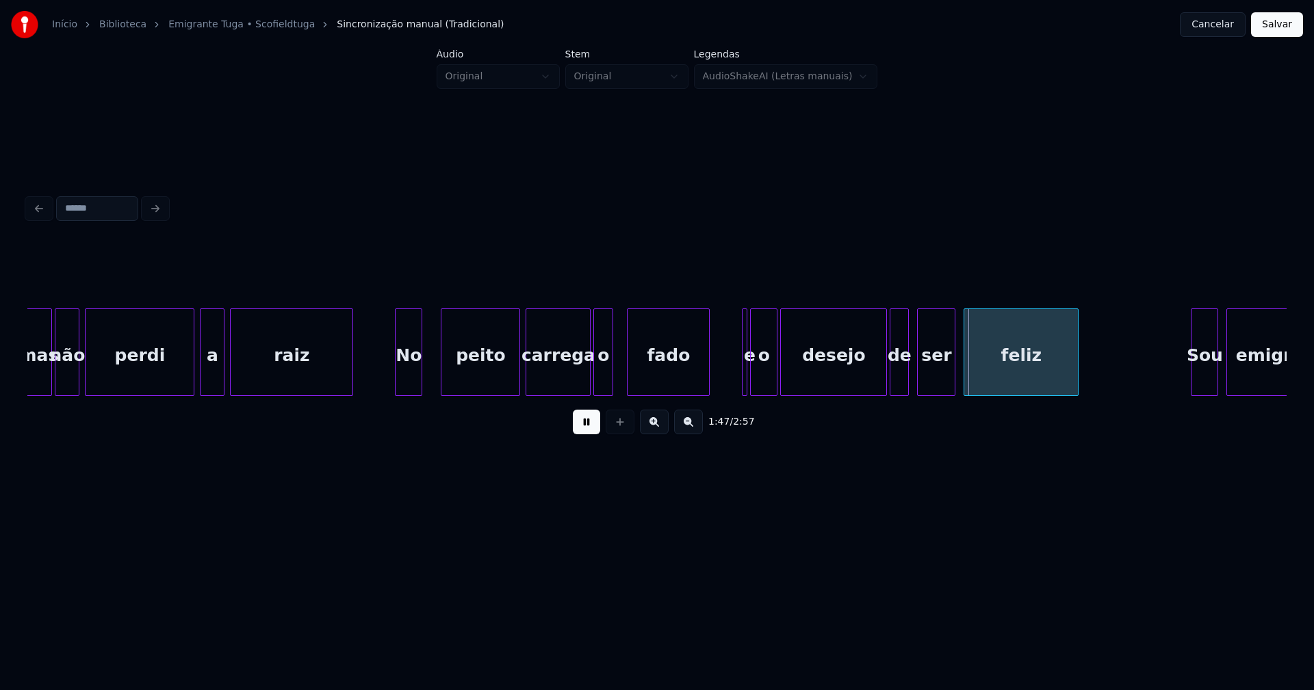
click at [709, 385] on div at bounding box center [707, 352] width 4 height 86
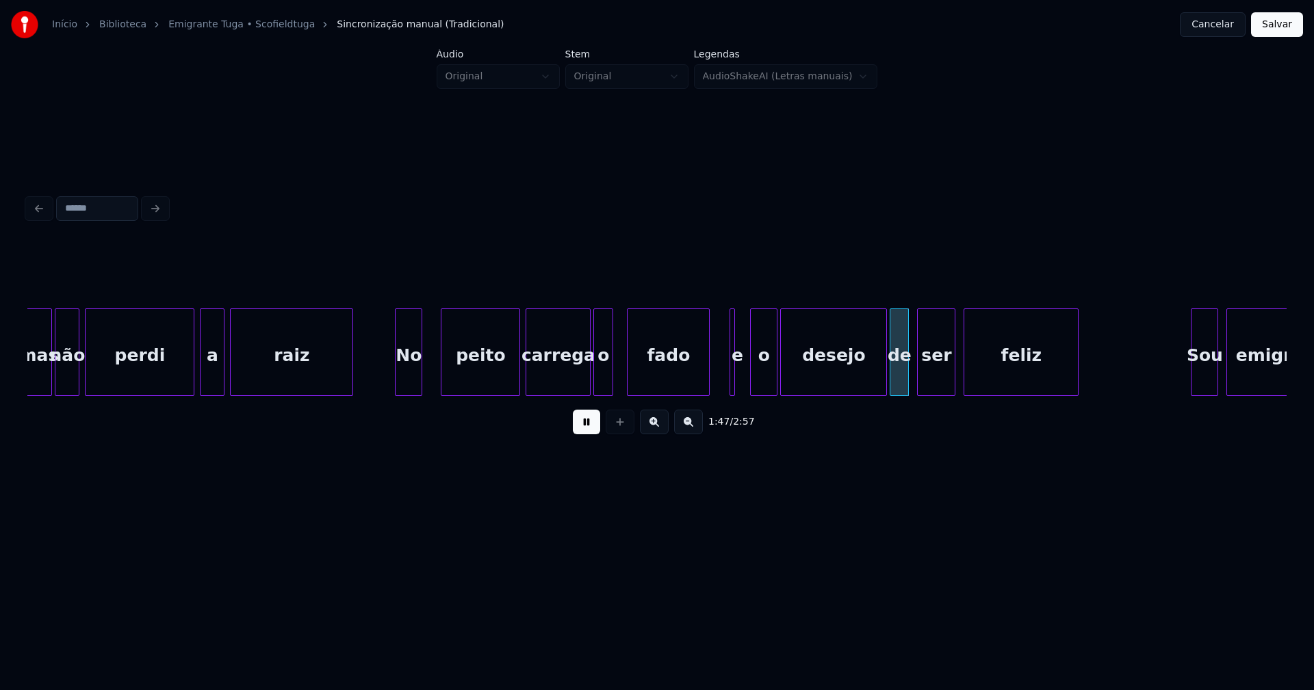
click at [729, 382] on div "e" at bounding box center [731, 353] width 5 height 88
click at [746, 378] on div at bounding box center [747, 352] width 4 height 86
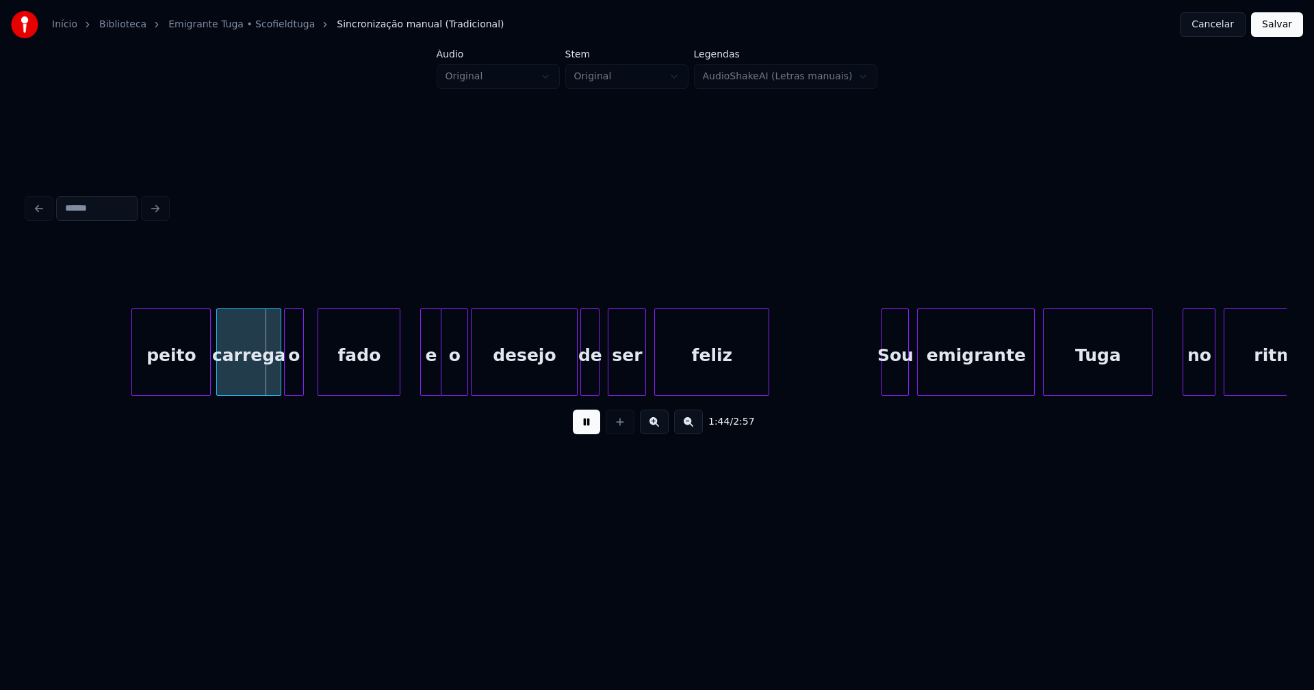
scroll to position [0, 14363]
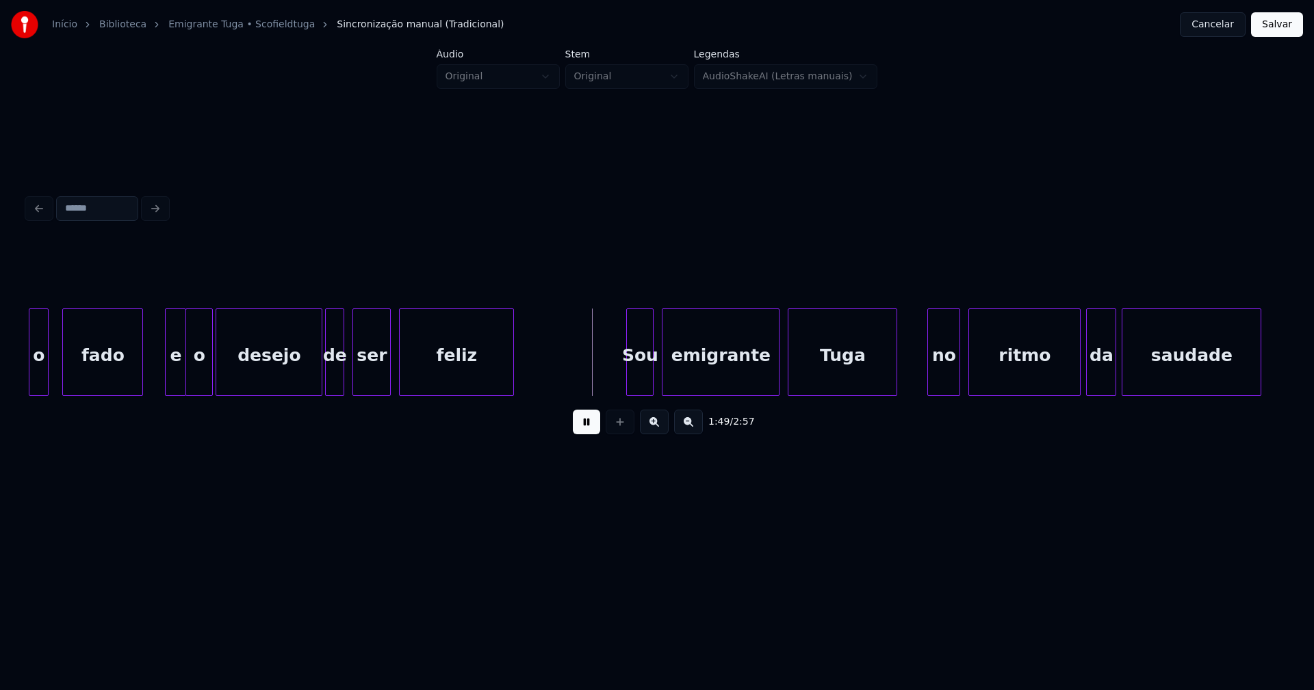
click at [140, 372] on div at bounding box center [140, 352] width 4 height 86
click at [153, 375] on div at bounding box center [155, 352] width 4 height 86
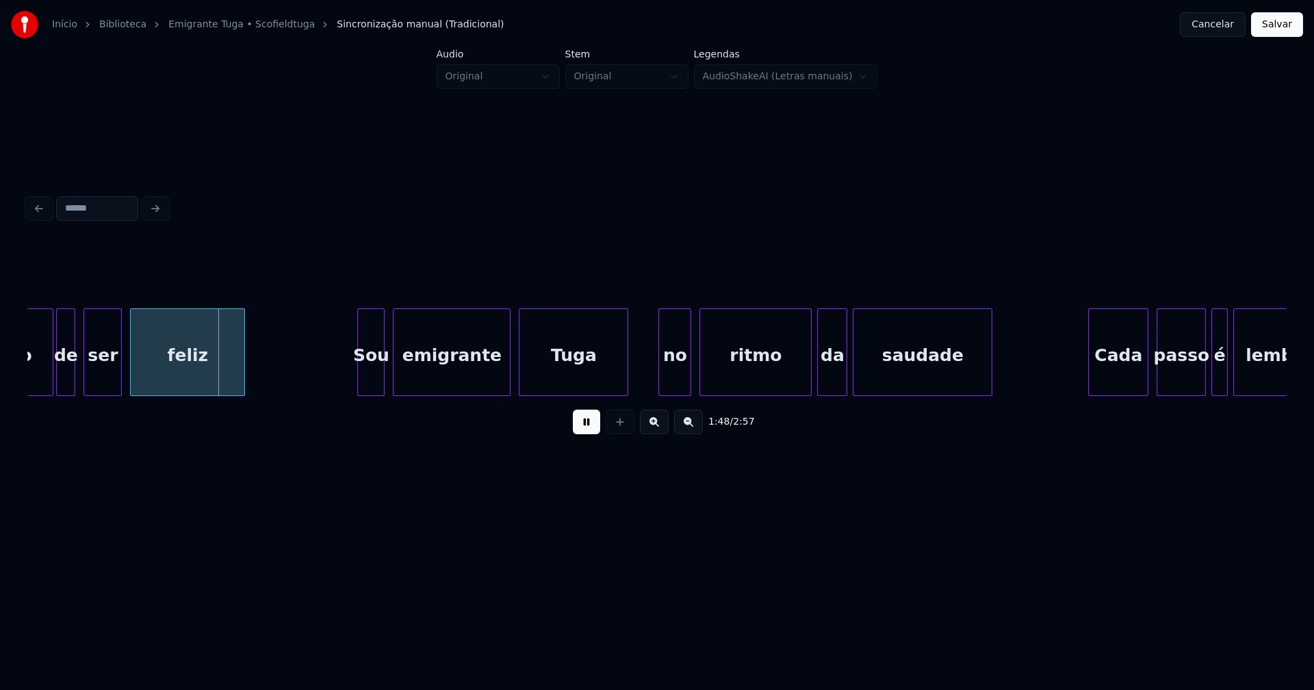
scroll to position [0, 14645]
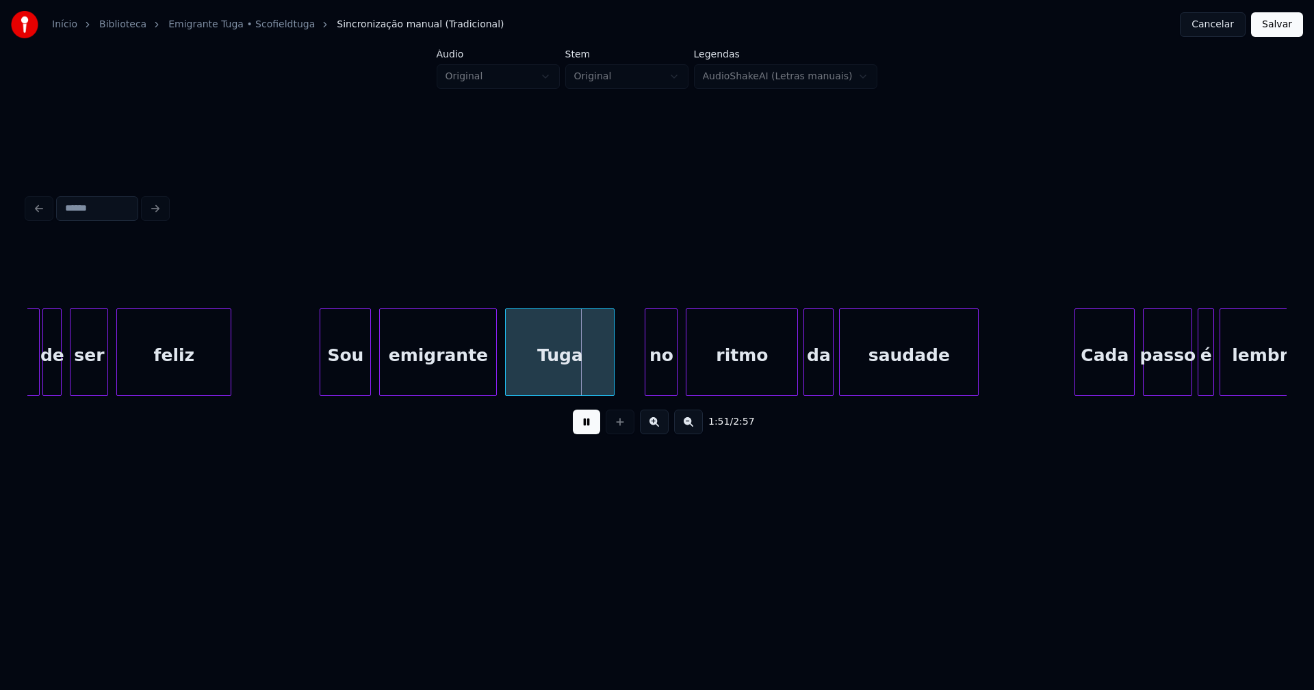
click at [322, 374] on div at bounding box center [322, 352] width 4 height 86
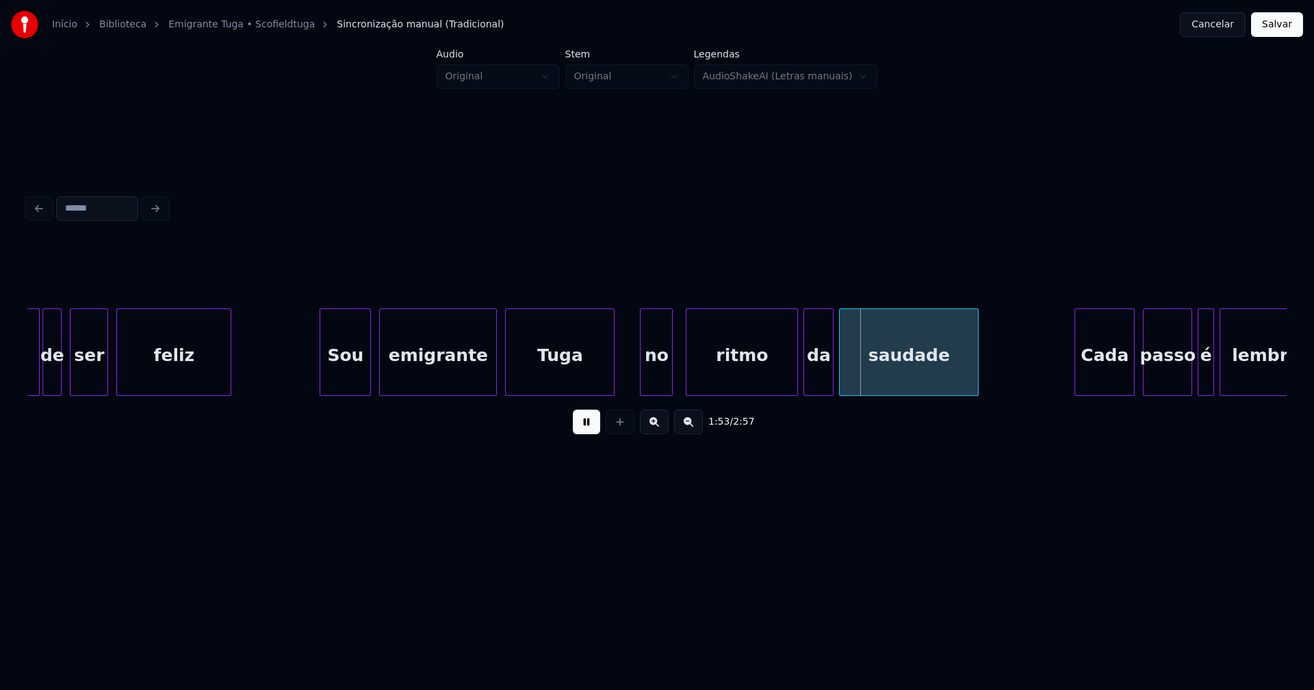
click at [658, 376] on div "no" at bounding box center [655, 355] width 31 height 93
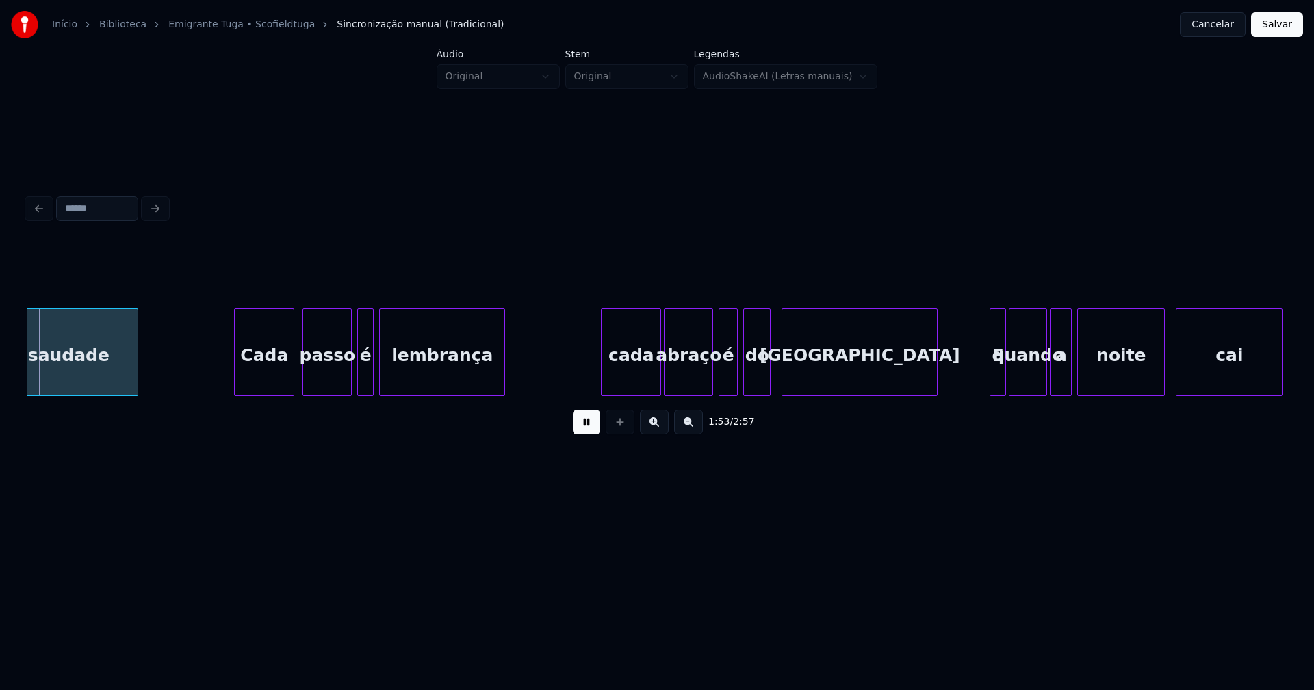
scroll to position [0, 15486]
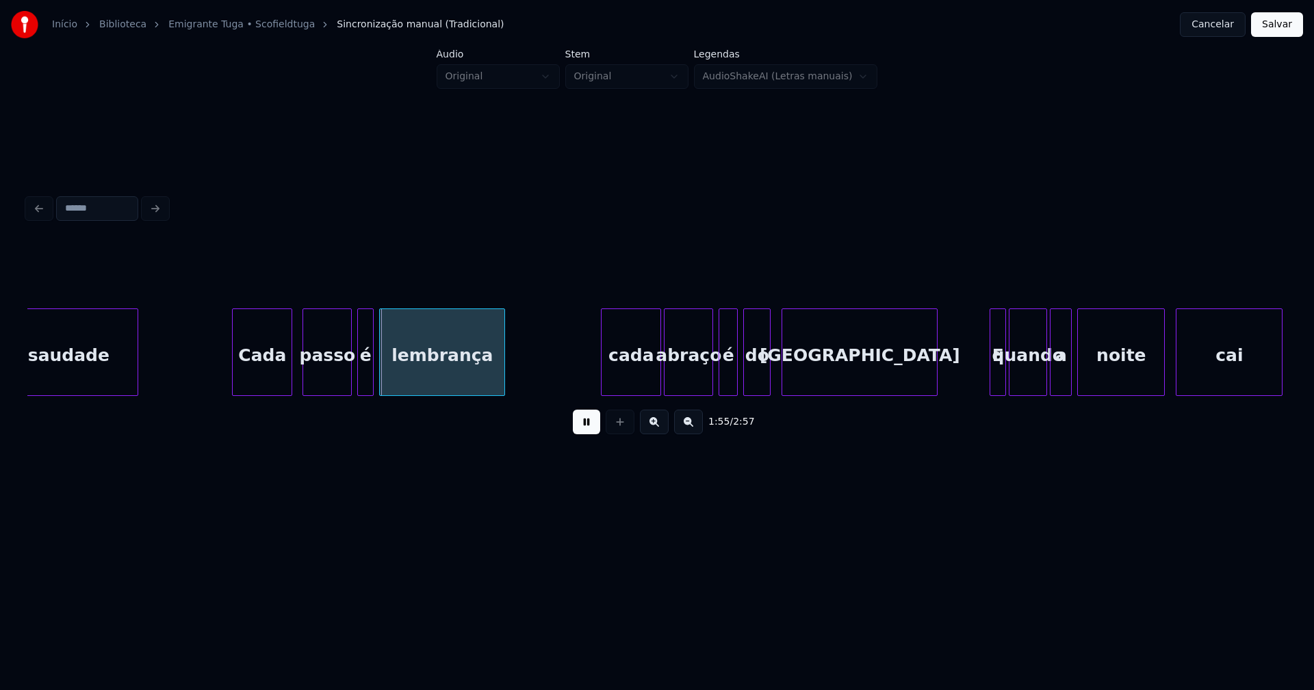
click at [259, 379] on div "Cada" at bounding box center [262, 355] width 59 height 93
click at [627, 380] on div "cada" at bounding box center [628, 355] width 59 height 93
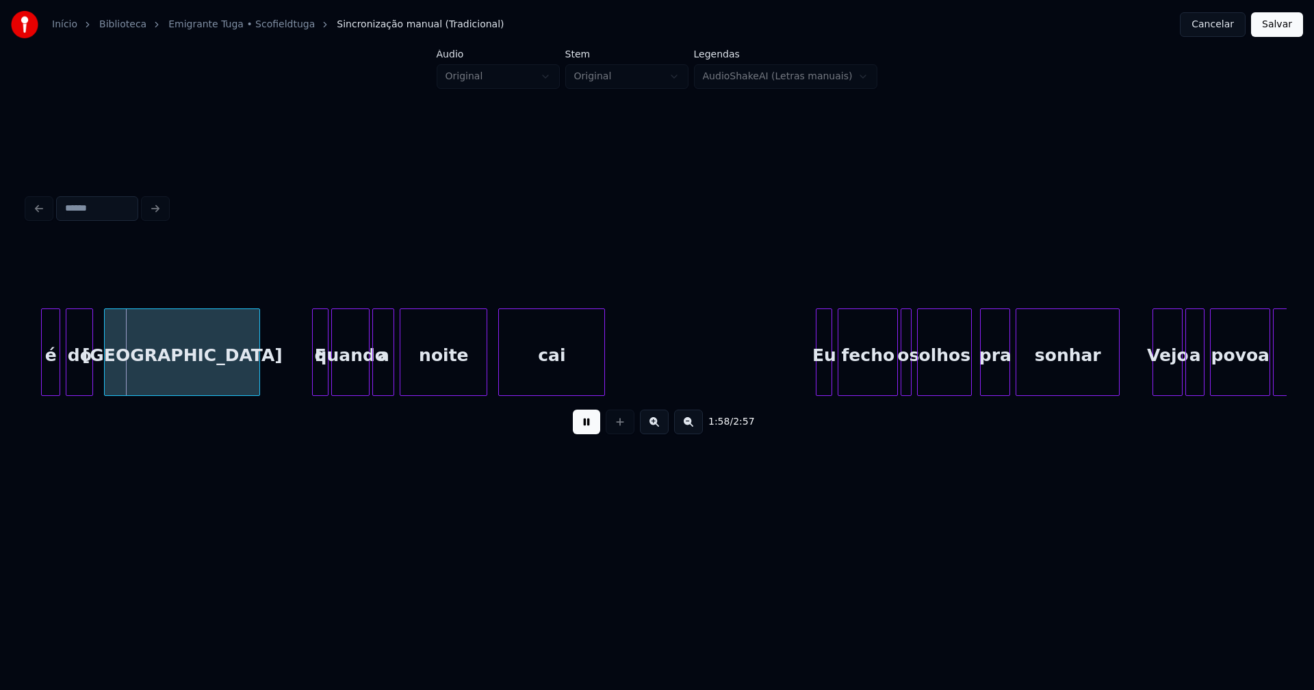
scroll to position [0, 16190]
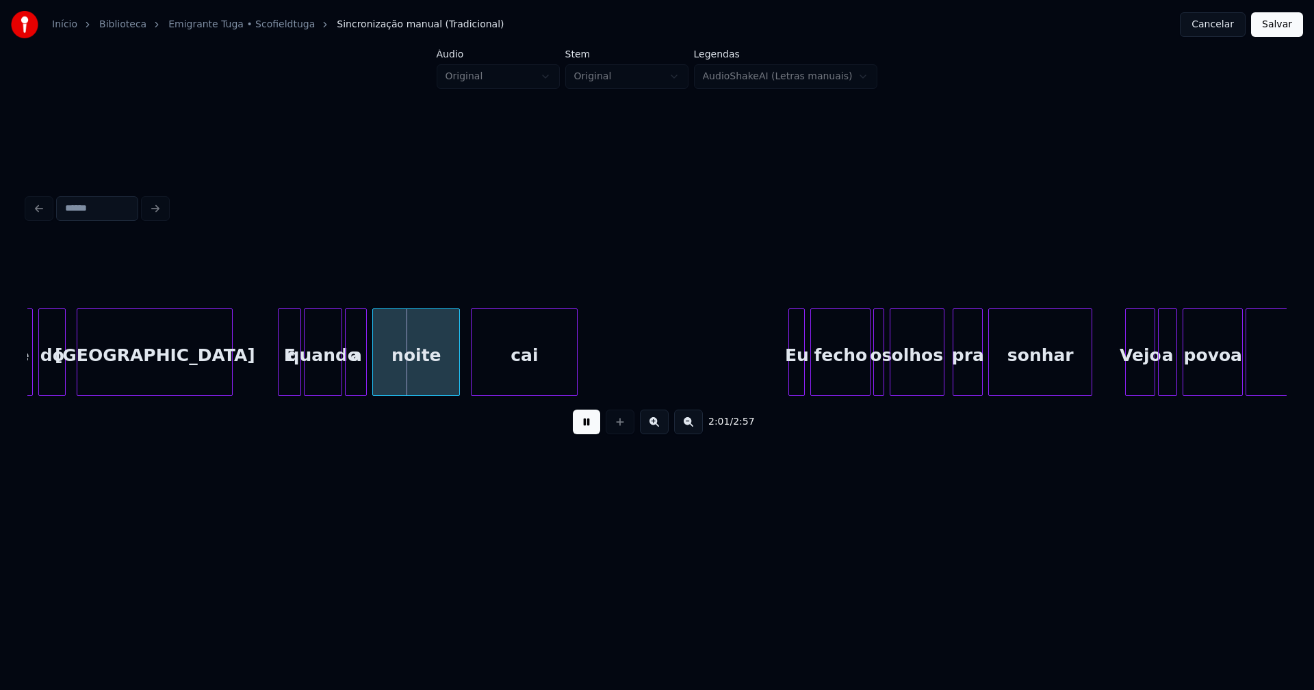
click at [283, 386] on div at bounding box center [280, 352] width 4 height 86
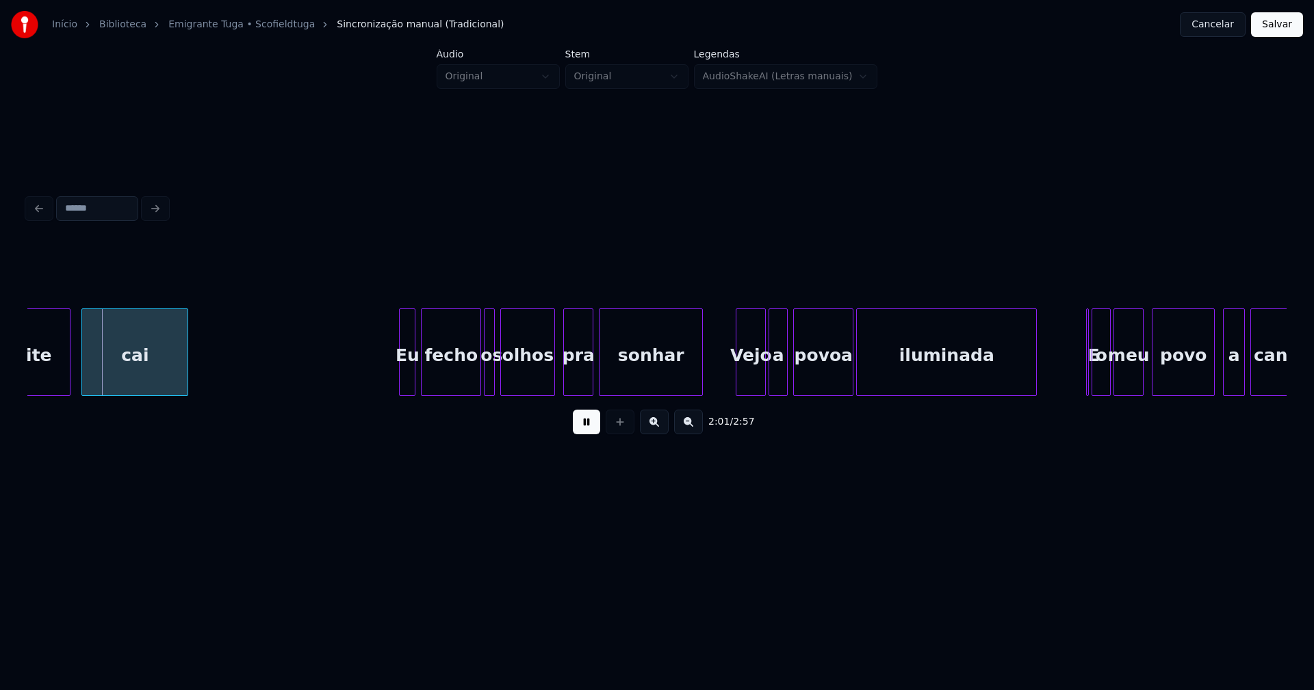
scroll to position [0, 16486]
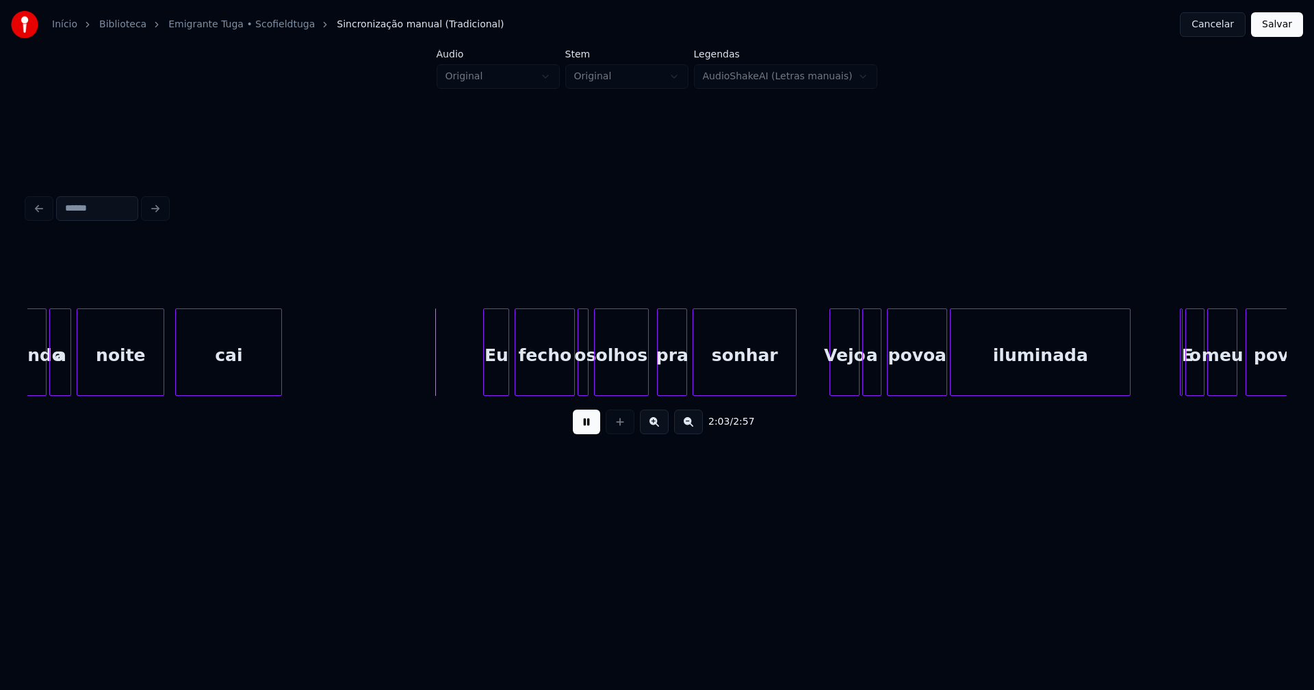
click at [485, 376] on div at bounding box center [486, 352] width 4 height 86
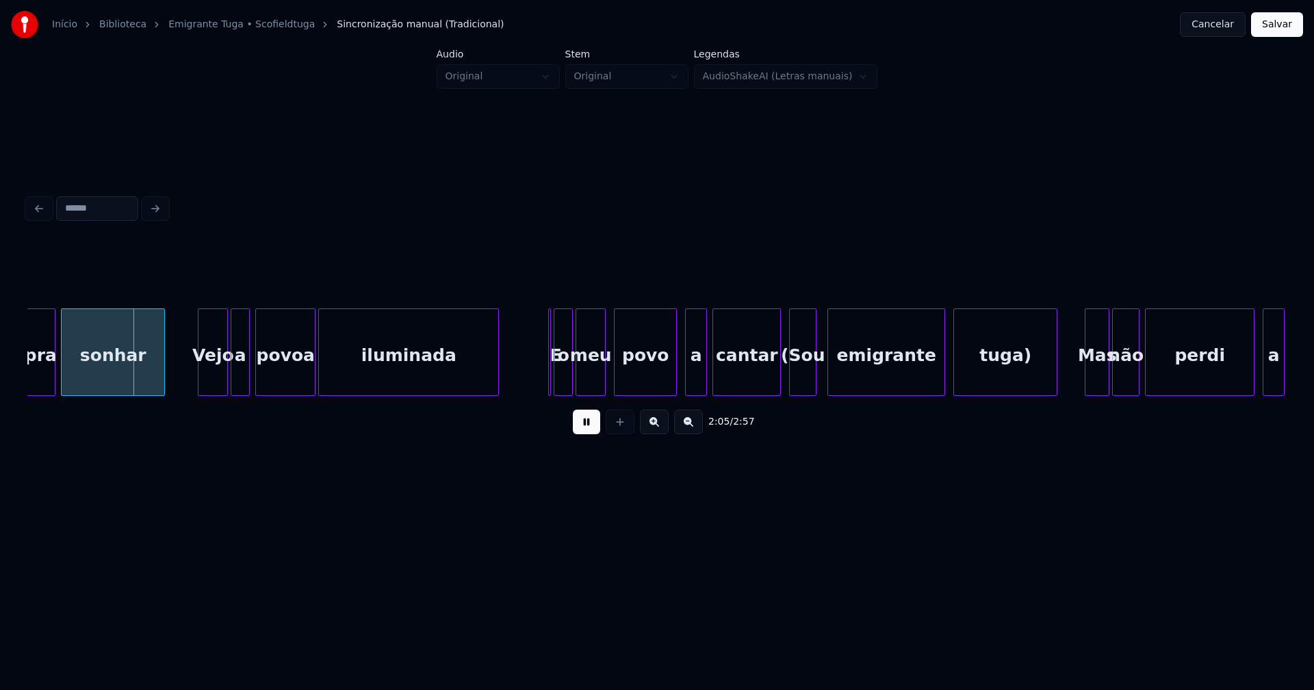
scroll to position [0, 17144]
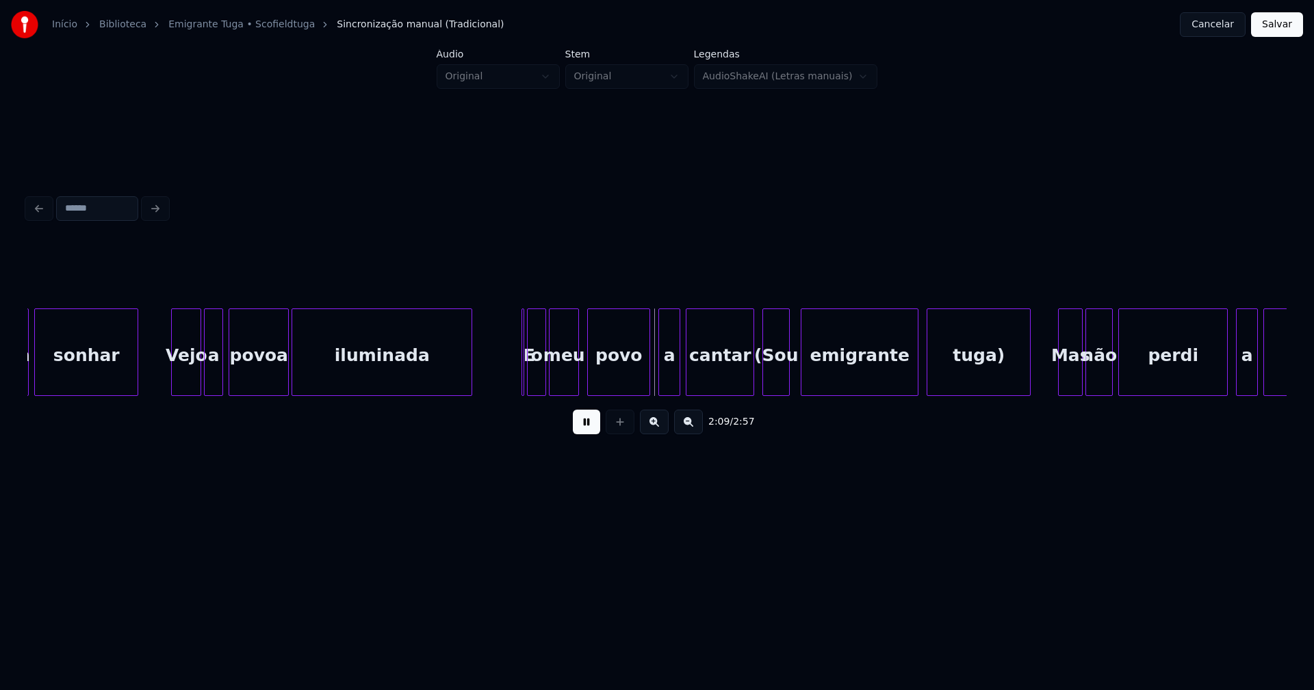
click at [595, 434] on button at bounding box center [586, 422] width 27 height 25
click at [261, 377] on div "povoa" at bounding box center [258, 355] width 59 height 93
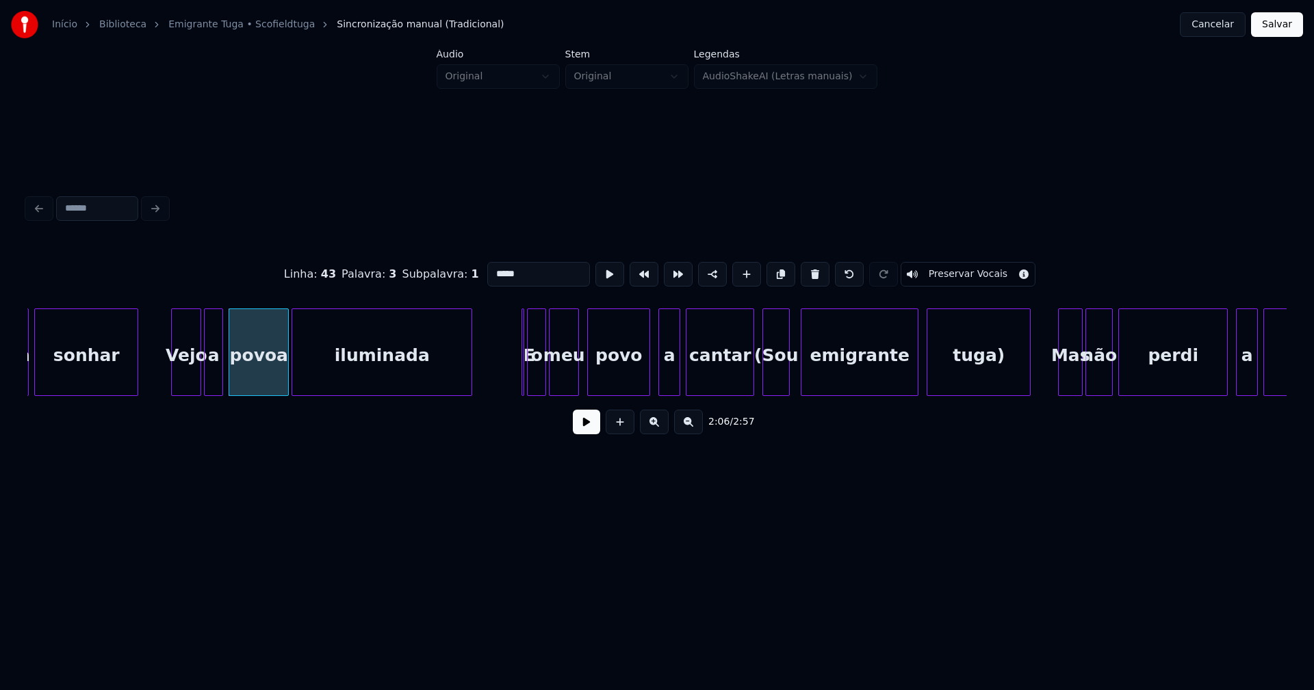
click at [495, 268] on input "*****" at bounding box center [538, 274] width 103 height 25
type input "*****"
click at [593, 431] on button at bounding box center [586, 422] width 27 height 25
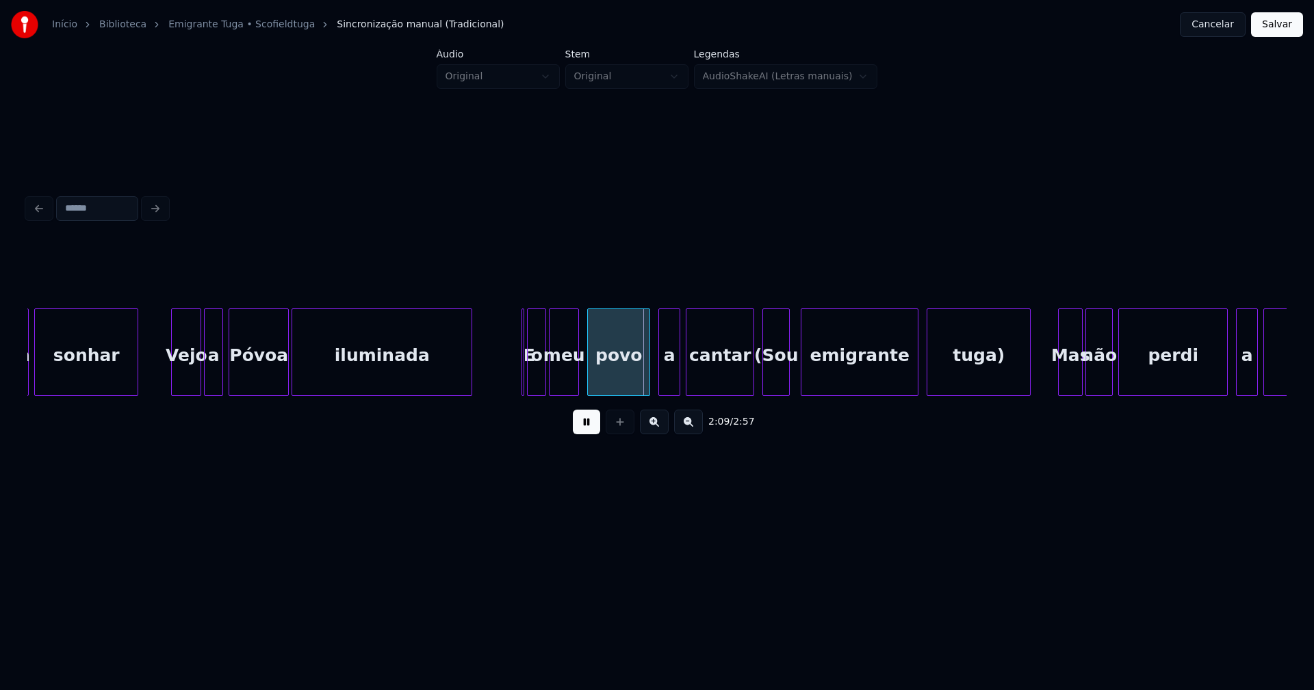
drag, startPoint x: 578, startPoint y: 434, endPoint x: 576, endPoint y: 420, distance: 14.5
click at [579, 434] on button at bounding box center [586, 422] width 27 height 25
click at [531, 380] on div "o" at bounding box center [540, 353] width 19 height 88
click at [526, 388] on div at bounding box center [527, 352] width 4 height 86
click at [516, 386] on div at bounding box center [518, 352] width 4 height 86
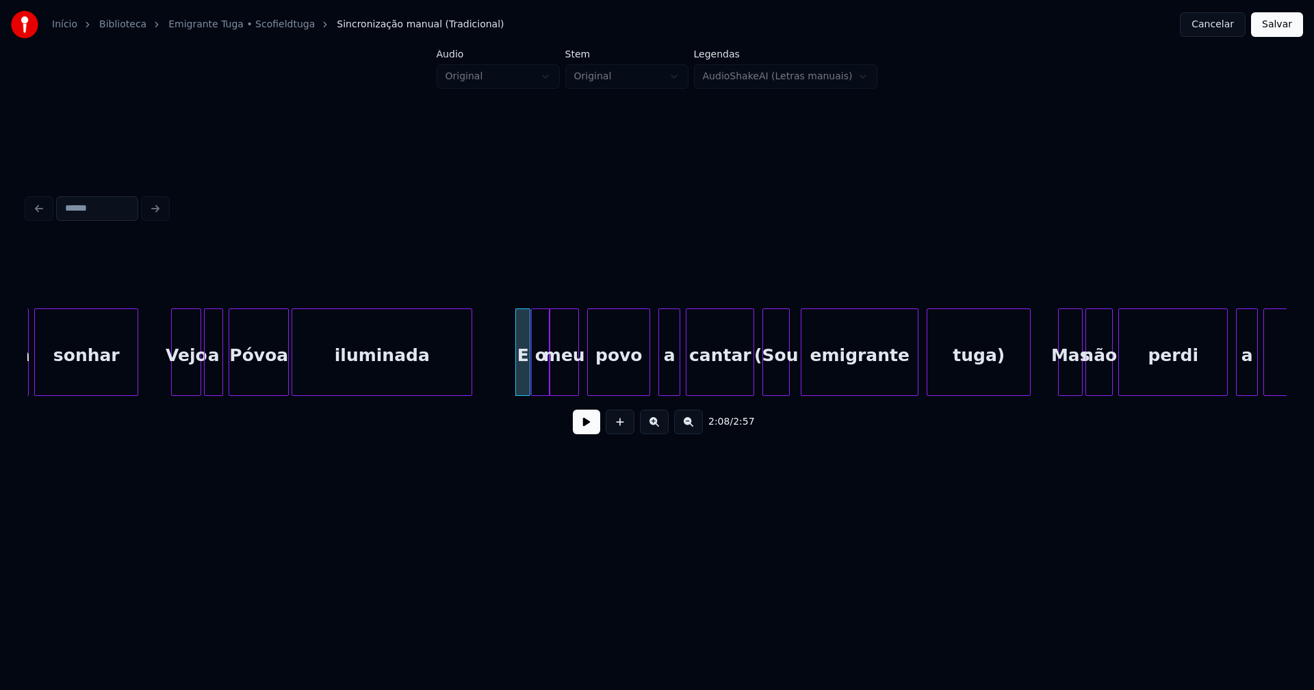
click at [571, 429] on div "2:08 / 2:57" at bounding box center [656, 422] width 1237 height 30
click at [589, 432] on button at bounding box center [586, 422] width 27 height 25
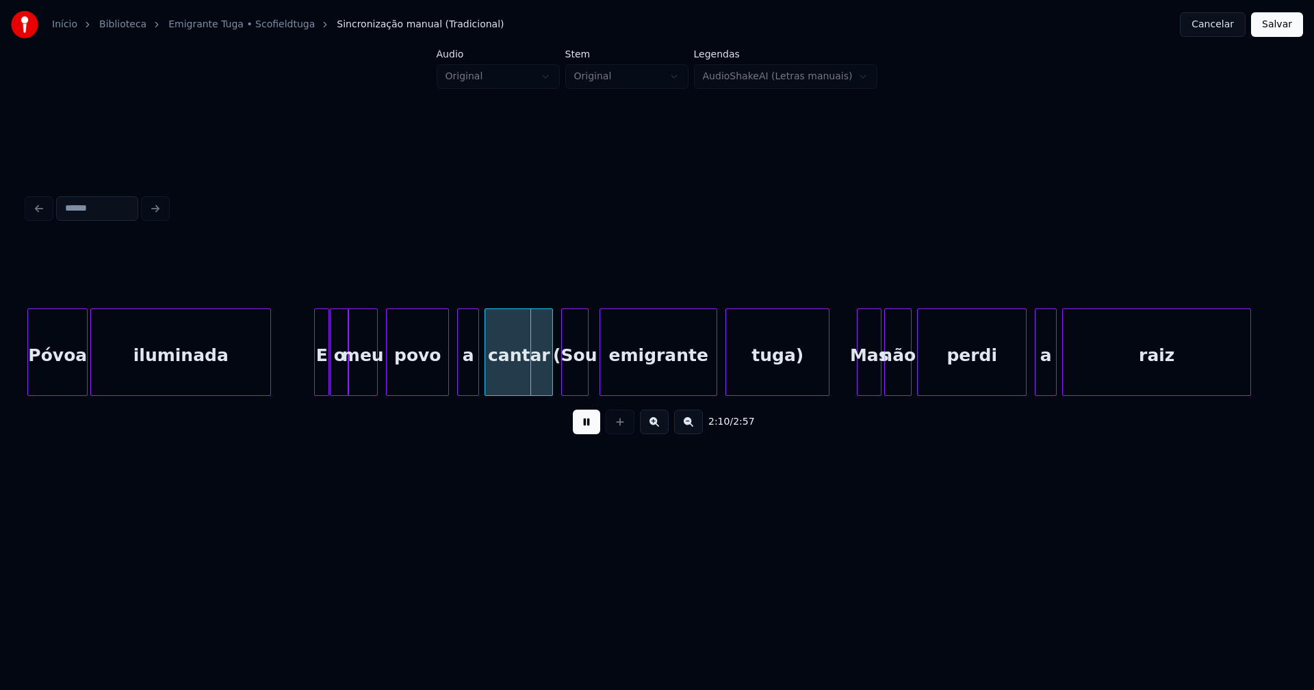
scroll to position [0, 17360]
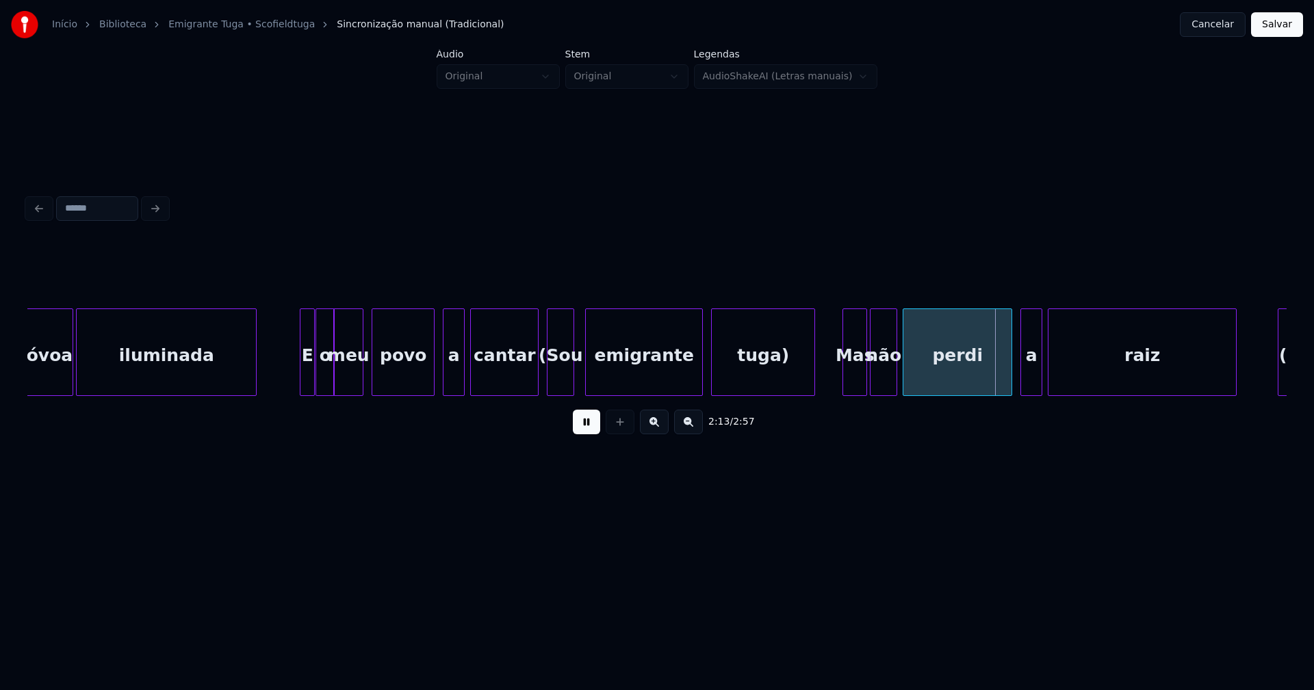
click at [584, 430] on button at bounding box center [586, 422] width 27 height 25
click at [526, 389] on div at bounding box center [527, 352] width 4 height 86
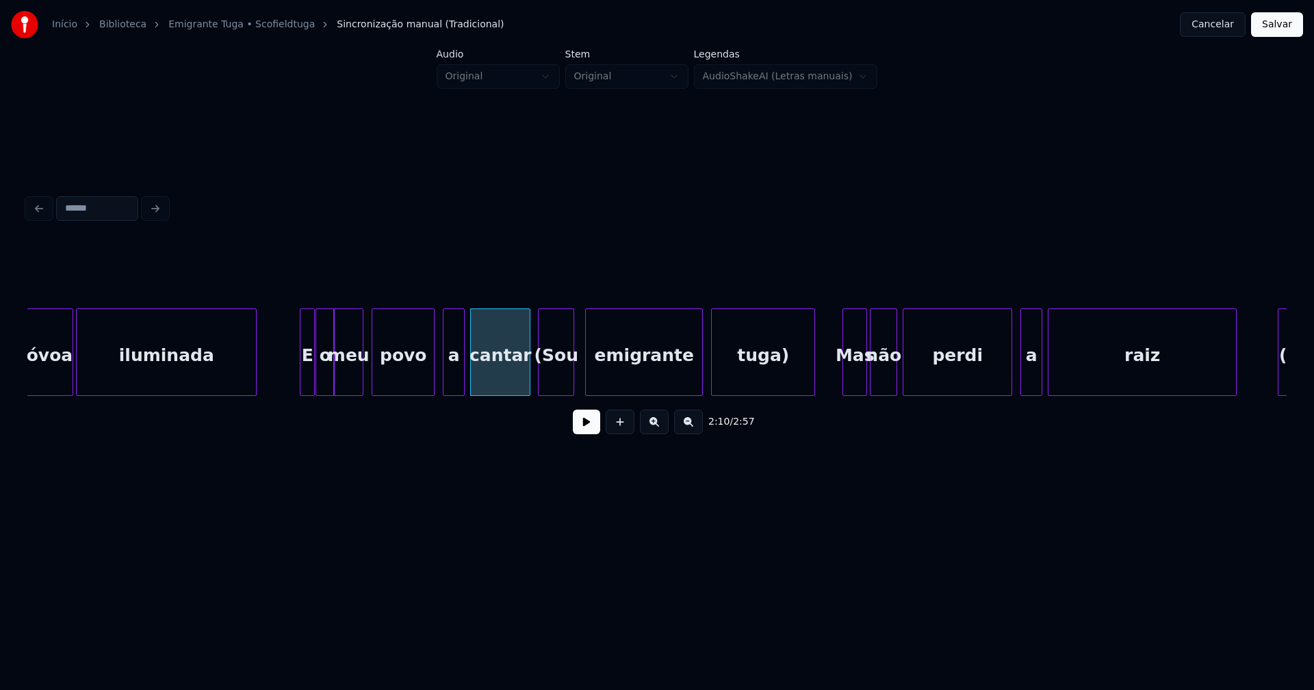
click at [540, 380] on div at bounding box center [540, 352] width 4 height 86
click at [553, 376] on div "(Sou" at bounding box center [555, 355] width 35 height 93
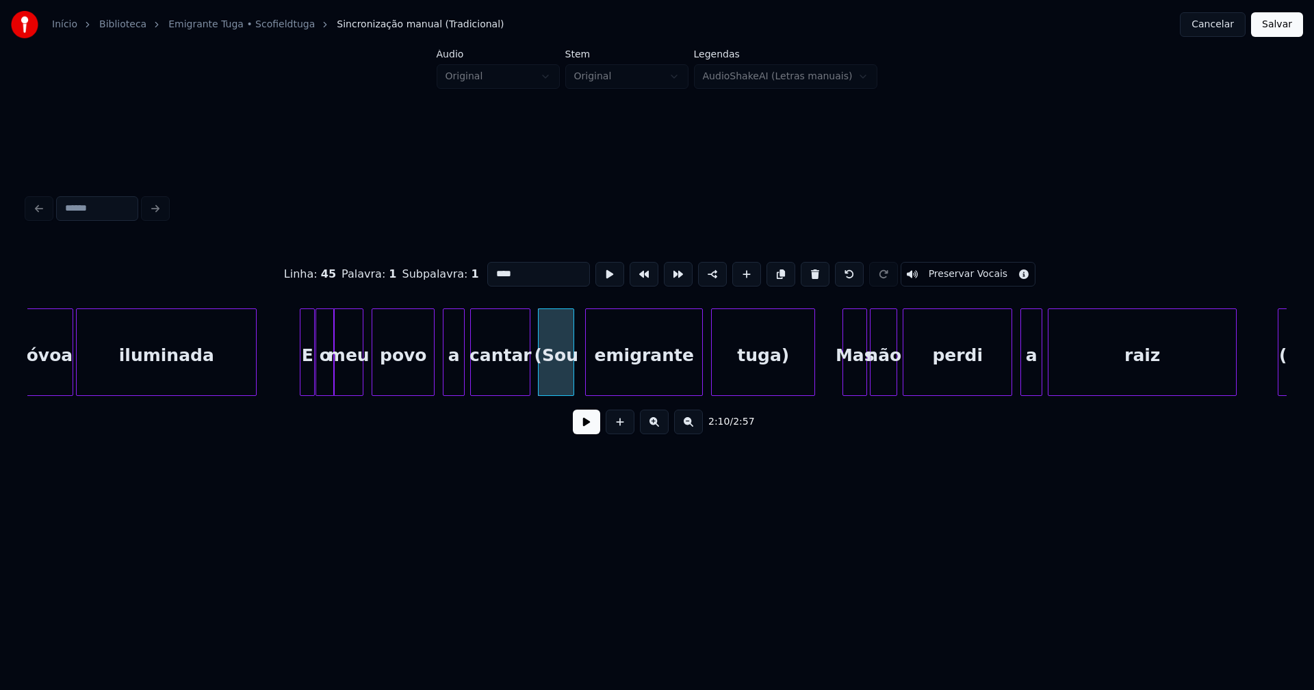
click at [488, 266] on input "****" at bounding box center [538, 274] width 103 height 25
click at [743, 372] on div "tuga)" at bounding box center [763, 355] width 103 height 93
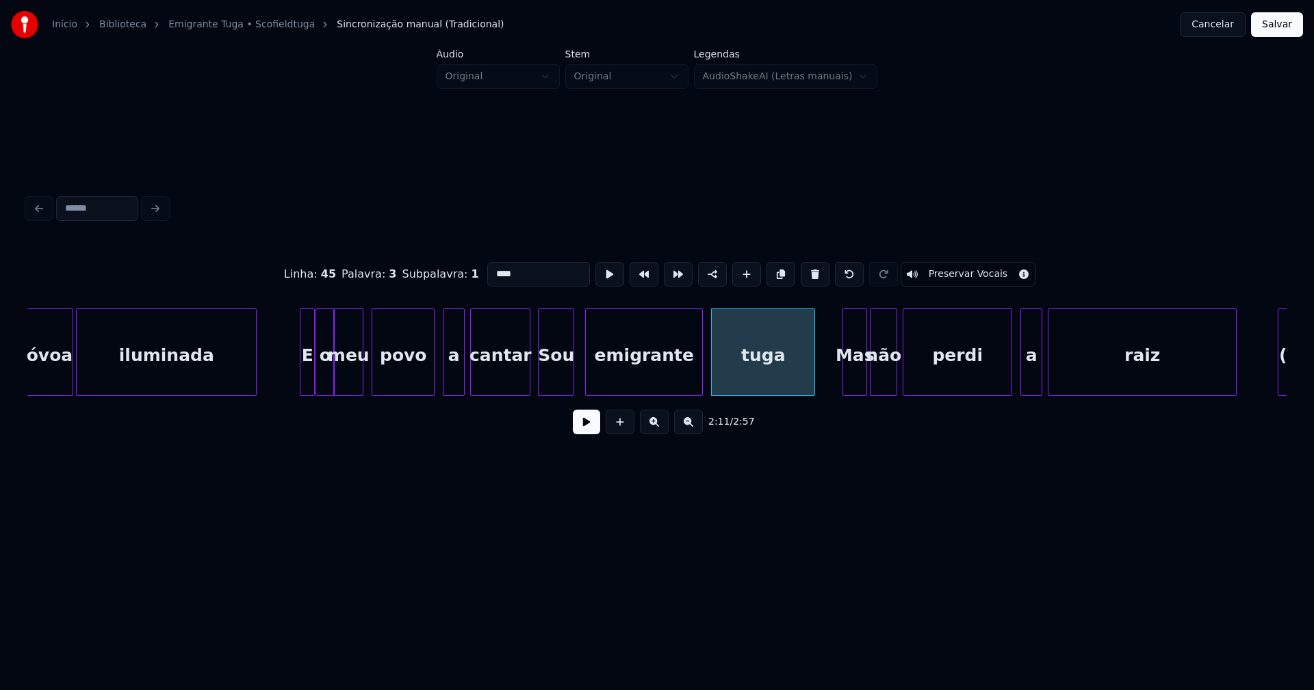
click at [746, 362] on div "tuga" at bounding box center [763, 355] width 103 height 93
click at [488, 267] on input "****" at bounding box center [538, 274] width 103 height 25
type input "****"
click at [593, 434] on button at bounding box center [586, 422] width 27 height 25
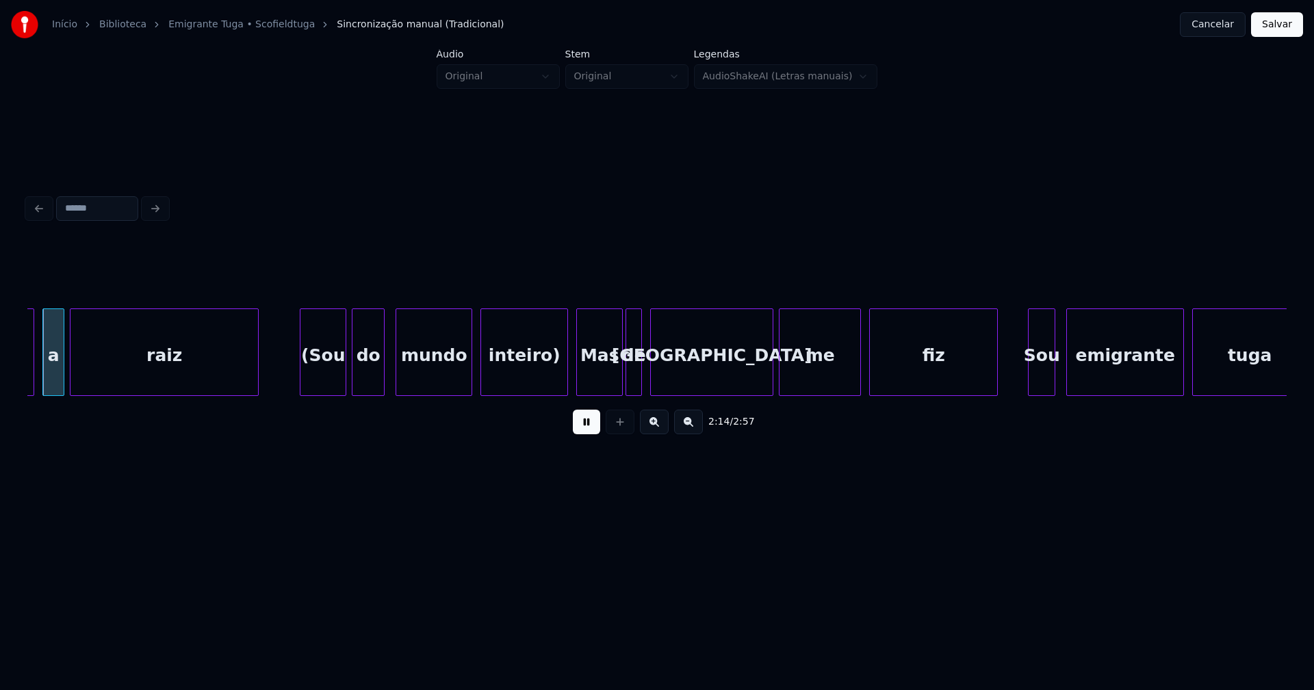
scroll to position [0, 18340]
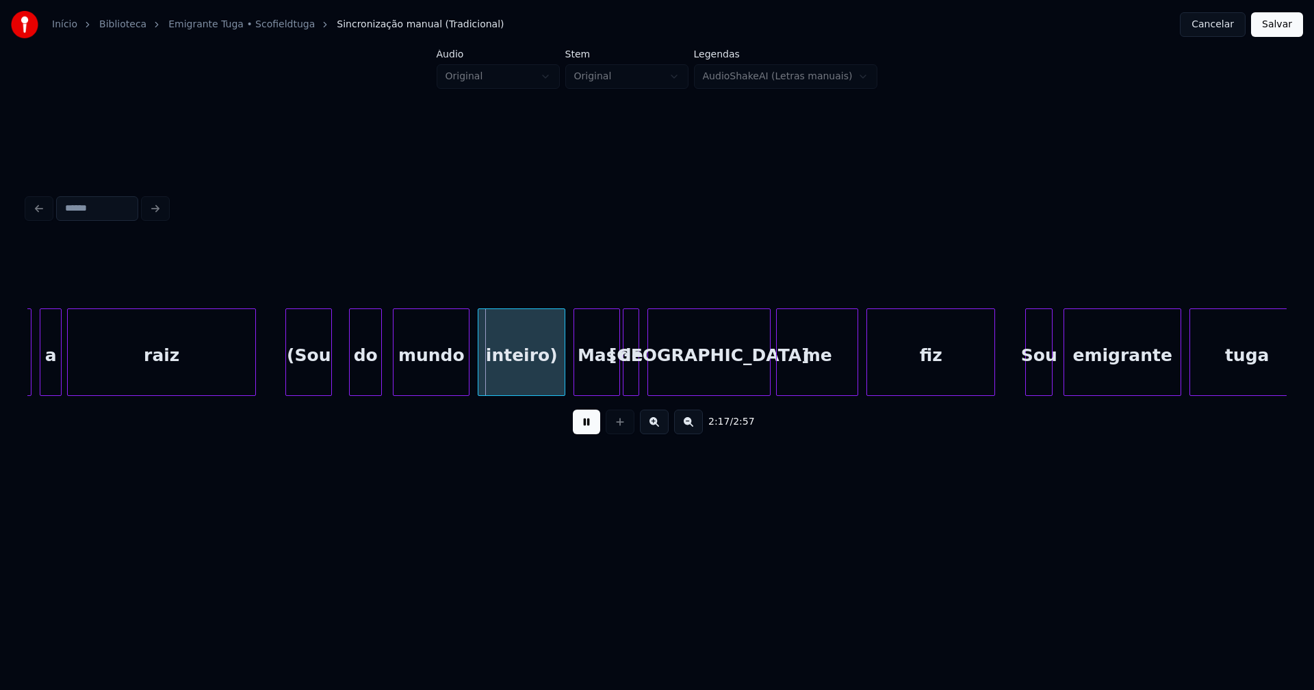
click at [311, 378] on div "(Sou" at bounding box center [308, 355] width 45 height 93
click at [338, 372] on div at bounding box center [340, 352] width 4 height 86
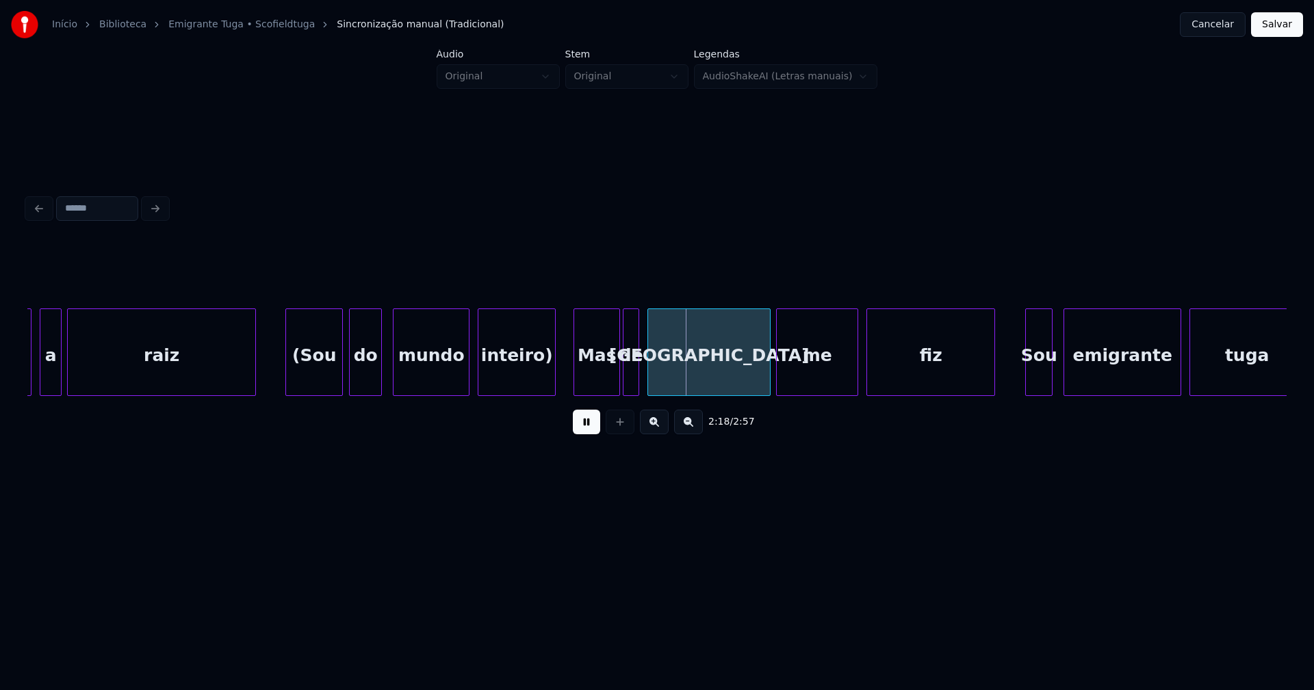
click at [552, 382] on div at bounding box center [553, 352] width 4 height 86
click at [503, 379] on div "inteiro)" at bounding box center [511, 355] width 77 height 93
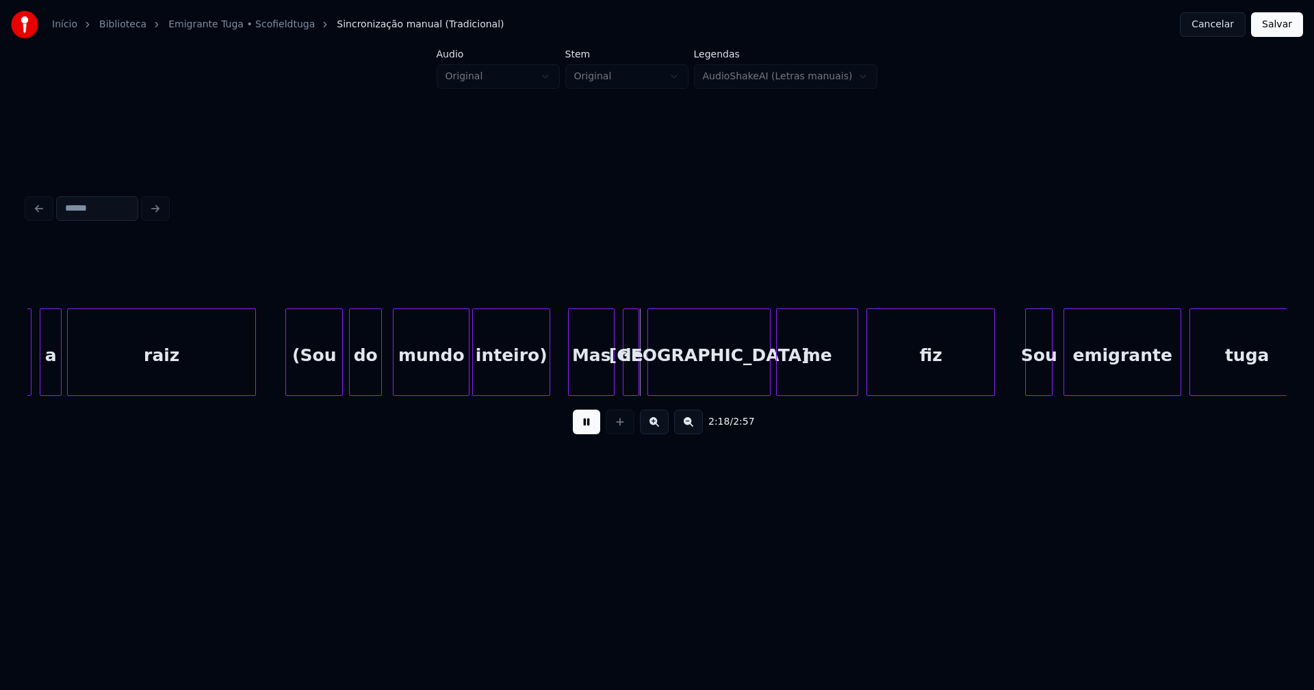
click at [599, 380] on div "Mas" at bounding box center [591, 355] width 45 height 93
click at [586, 430] on button at bounding box center [586, 422] width 27 height 25
click at [490, 375] on div "inteiro)" at bounding box center [511, 355] width 77 height 93
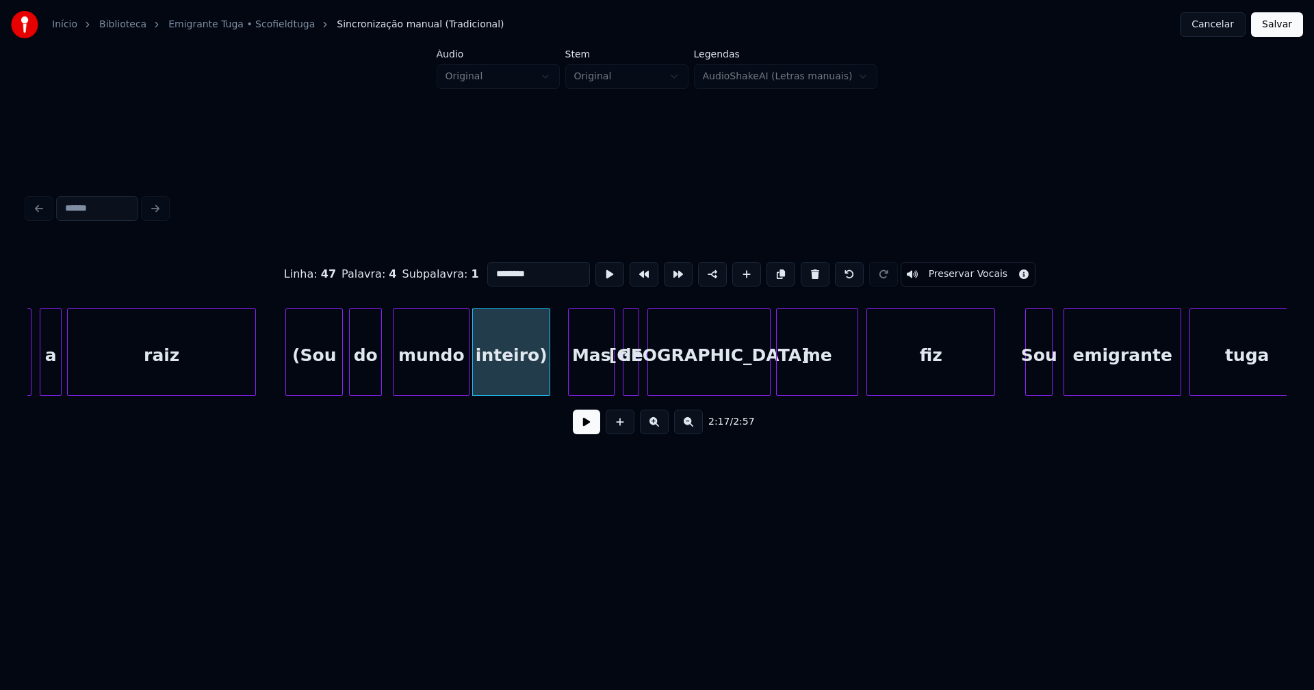
click at [525, 265] on input "********" at bounding box center [538, 274] width 103 height 25
click at [330, 360] on div "(Sou" at bounding box center [314, 355] width 56 height 93
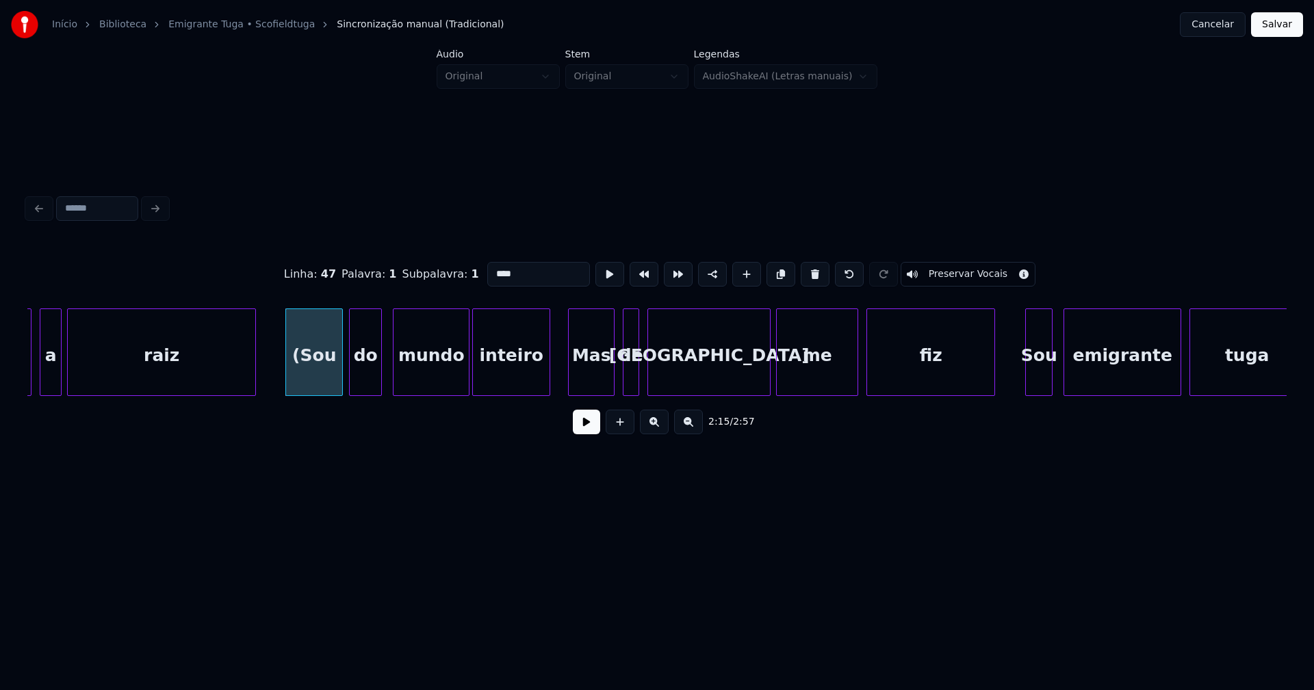
click at [487, 268] on input "****" at bounding box center [538, 274] width 103 height 25
type input "***"
click at [595, 427] on button at bounding box center [586, 422] width 27 height 25
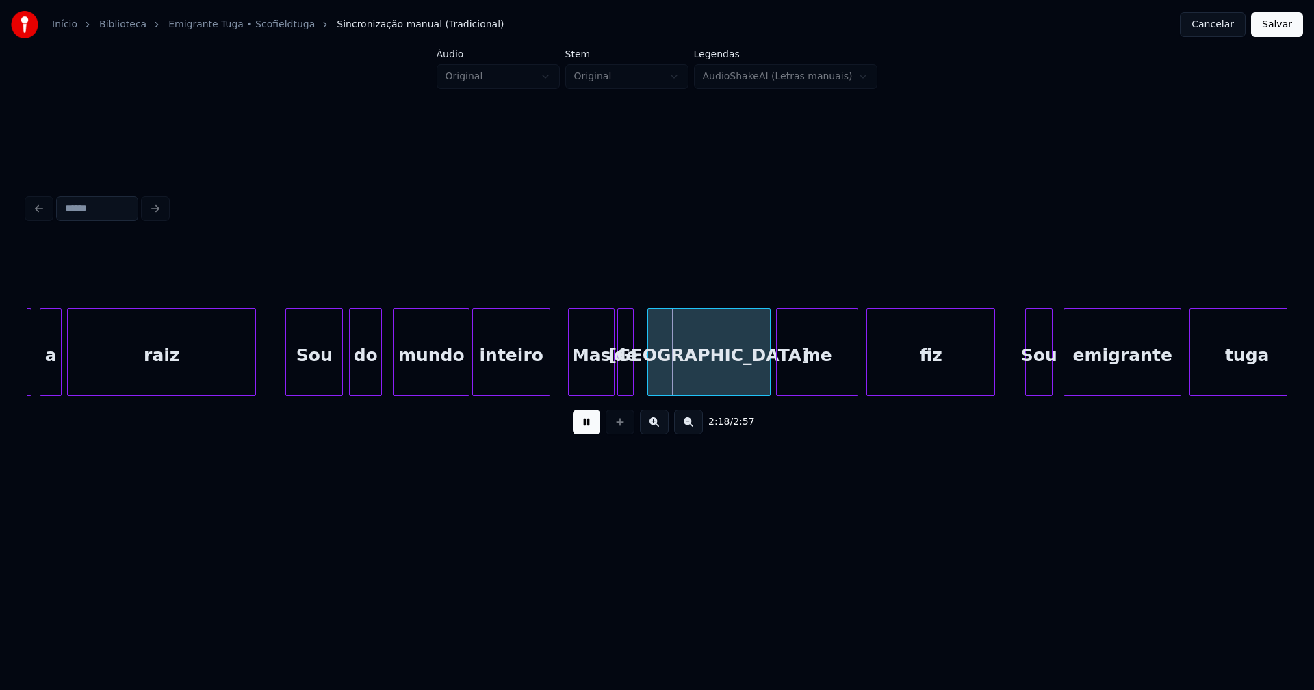
click at [625, 387] on div "de" at bounding box center [625, 355] width 15 height 93
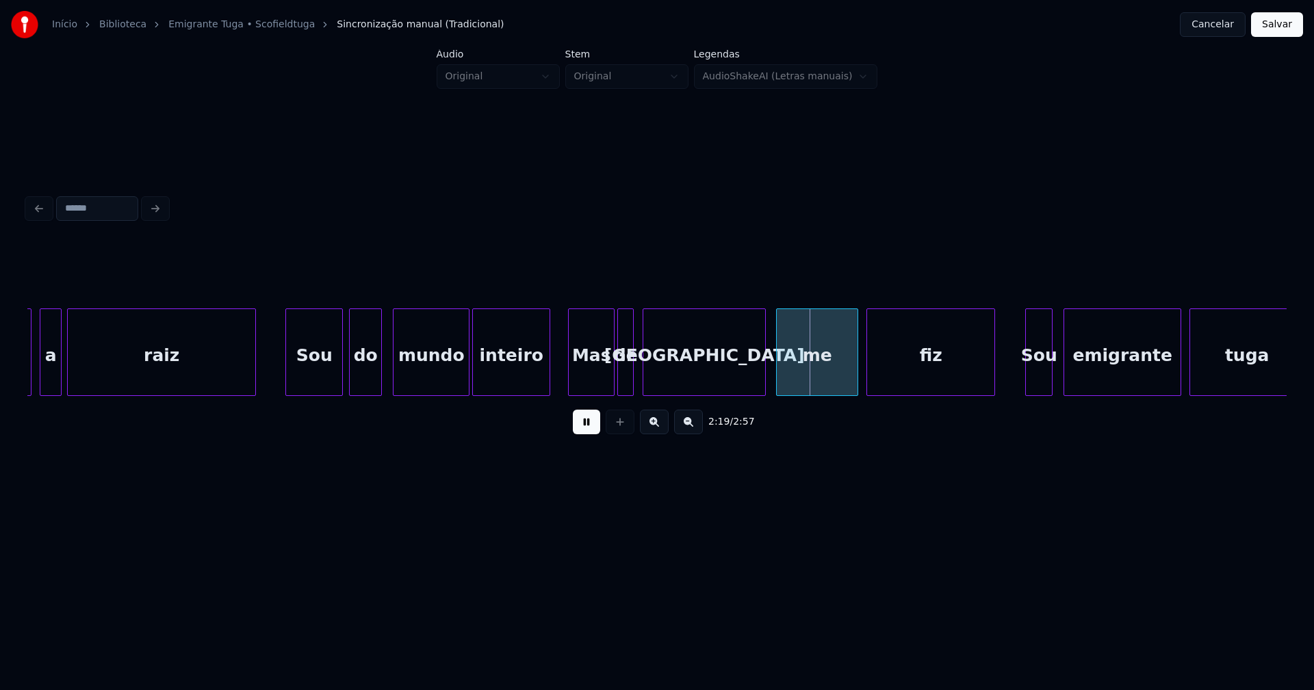
click at [677, 384] on div "[GEOGRAPHIC_DATA]" at bounding box center [704, 355] width 122 height 93
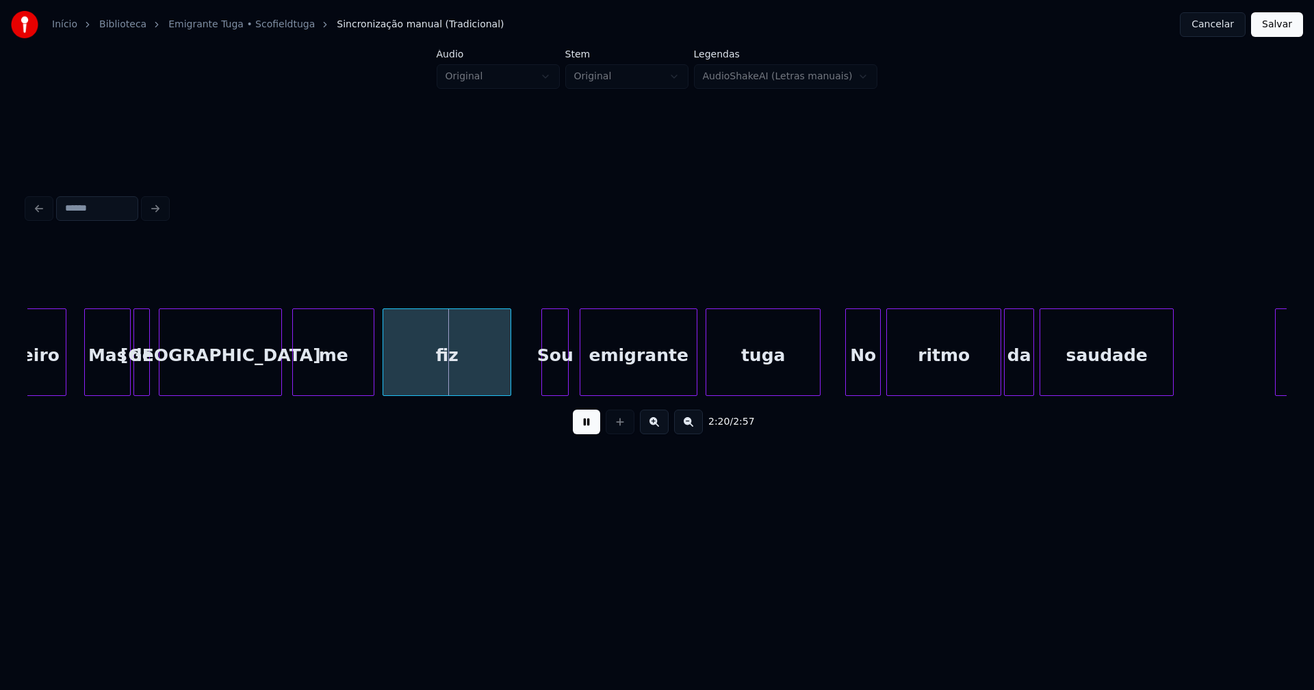
scroll to position [0, 18905]
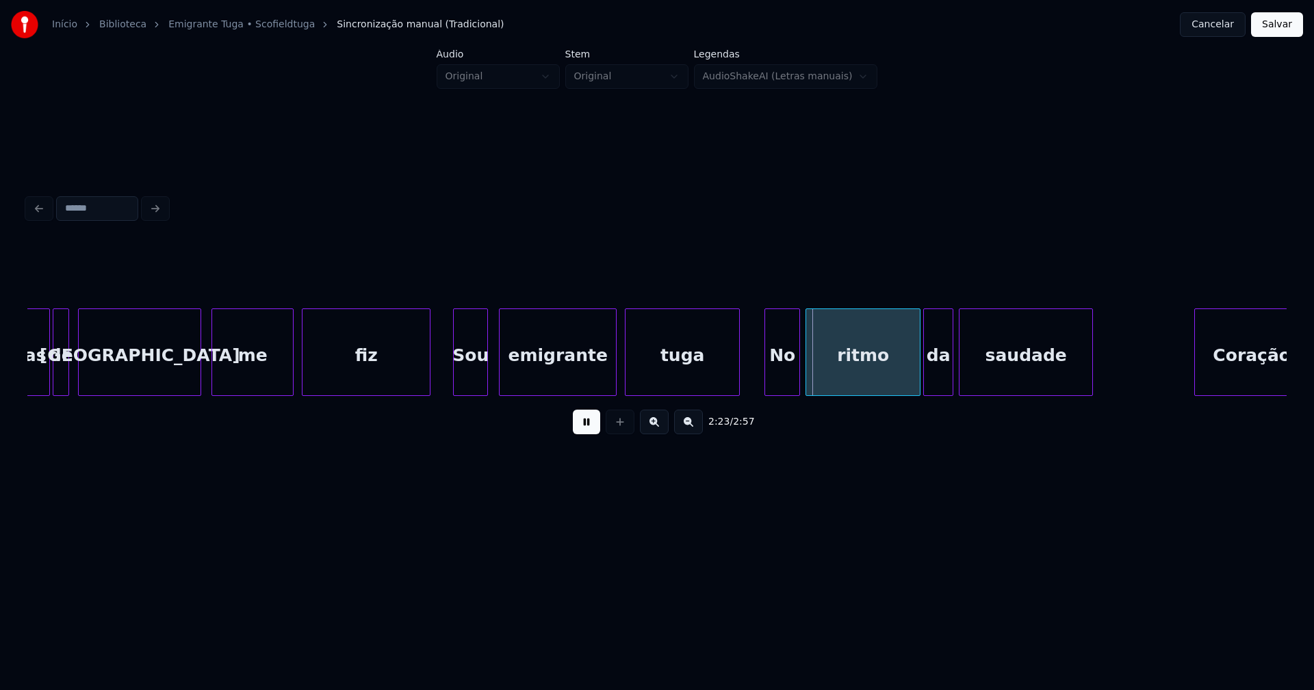
click at [454, 380] on div at bounding box center [456, 352] width 4 height 86
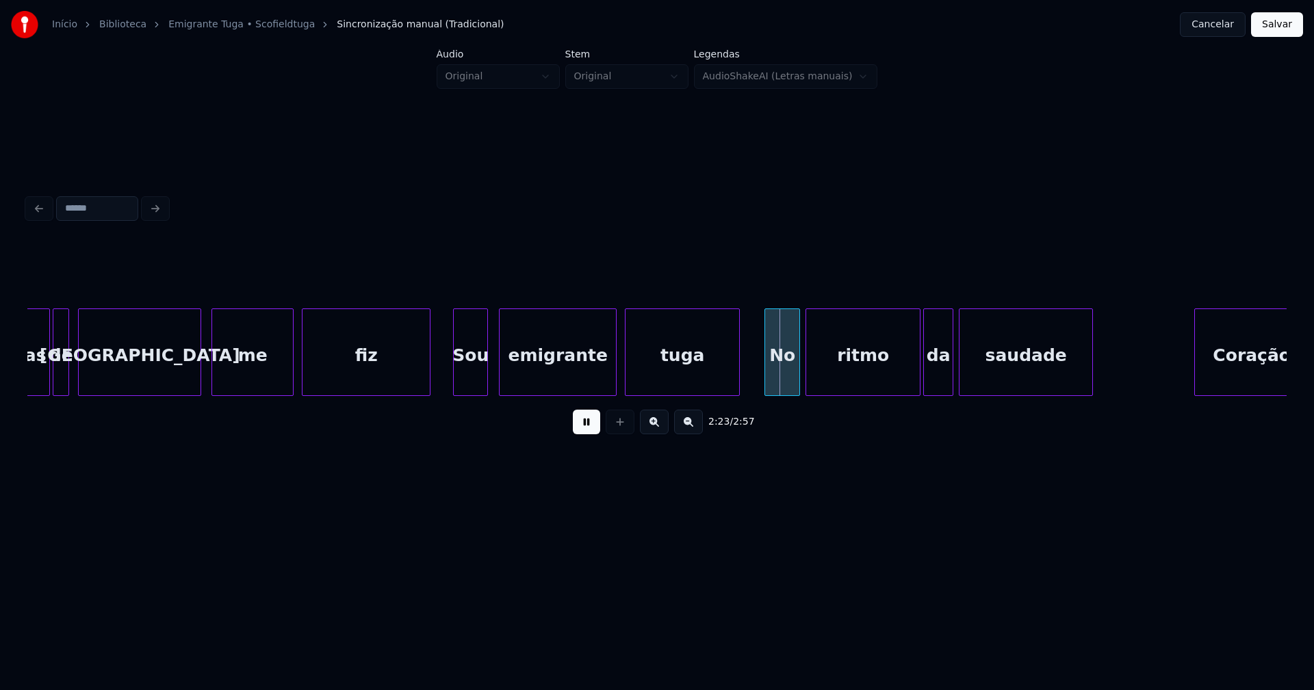
click at [582, 429] on button at bounding box center [586, 422] width 27 height 25
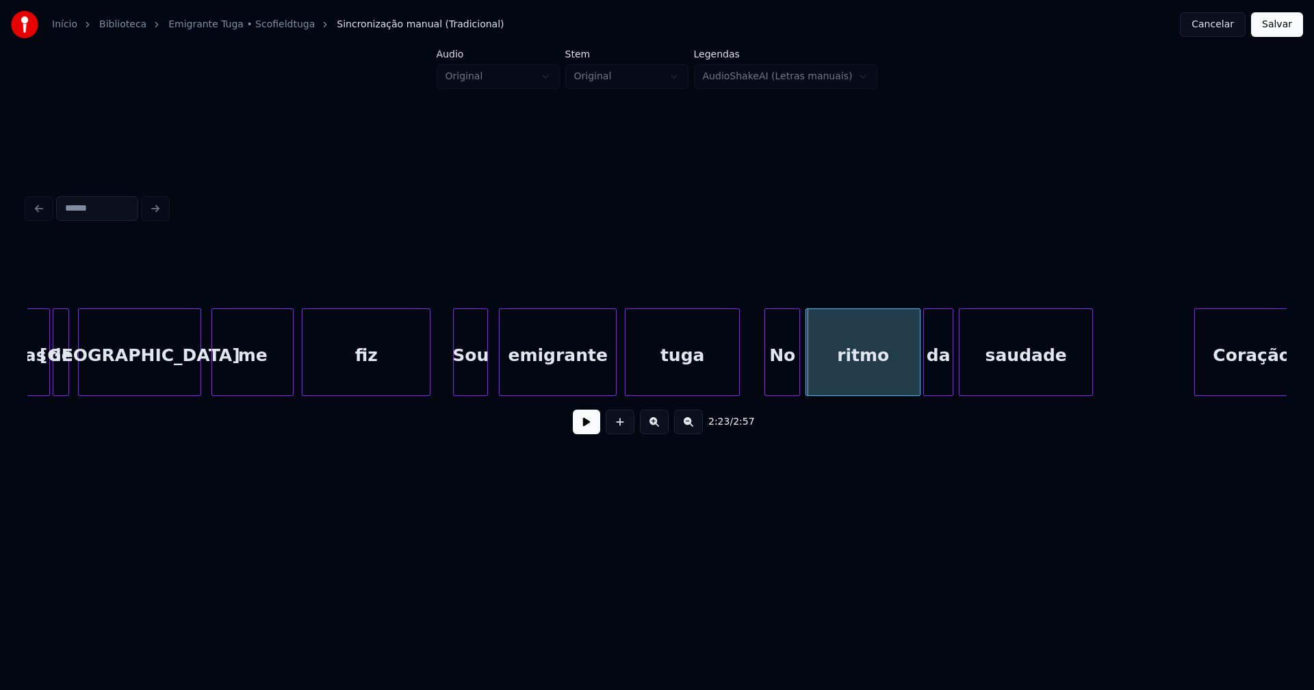
click at [693, 368] on div "tuga" at bounding box center [682, 355] width 114 height 93
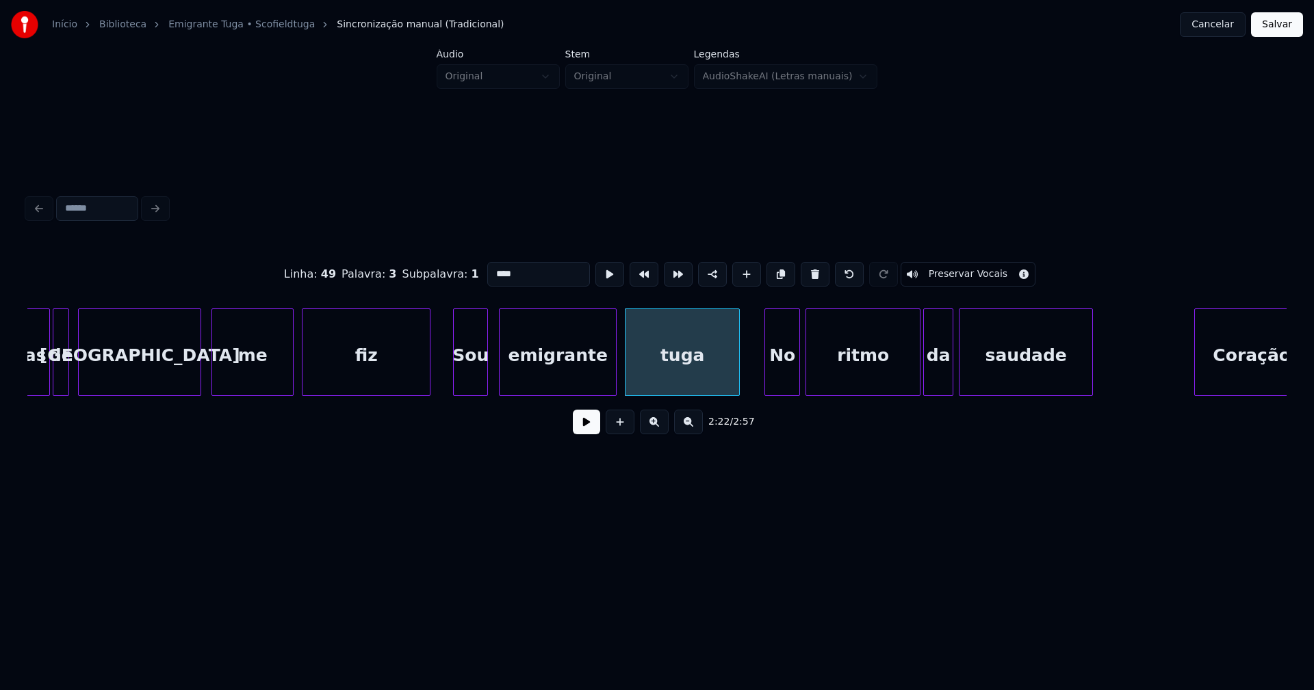
click at [489, 266] on input "****" at bounding box center [538, 274] width 103 height 25
type input "****"
click at [591, 434] on button at bounding box center [586, 422] width 27 height 25
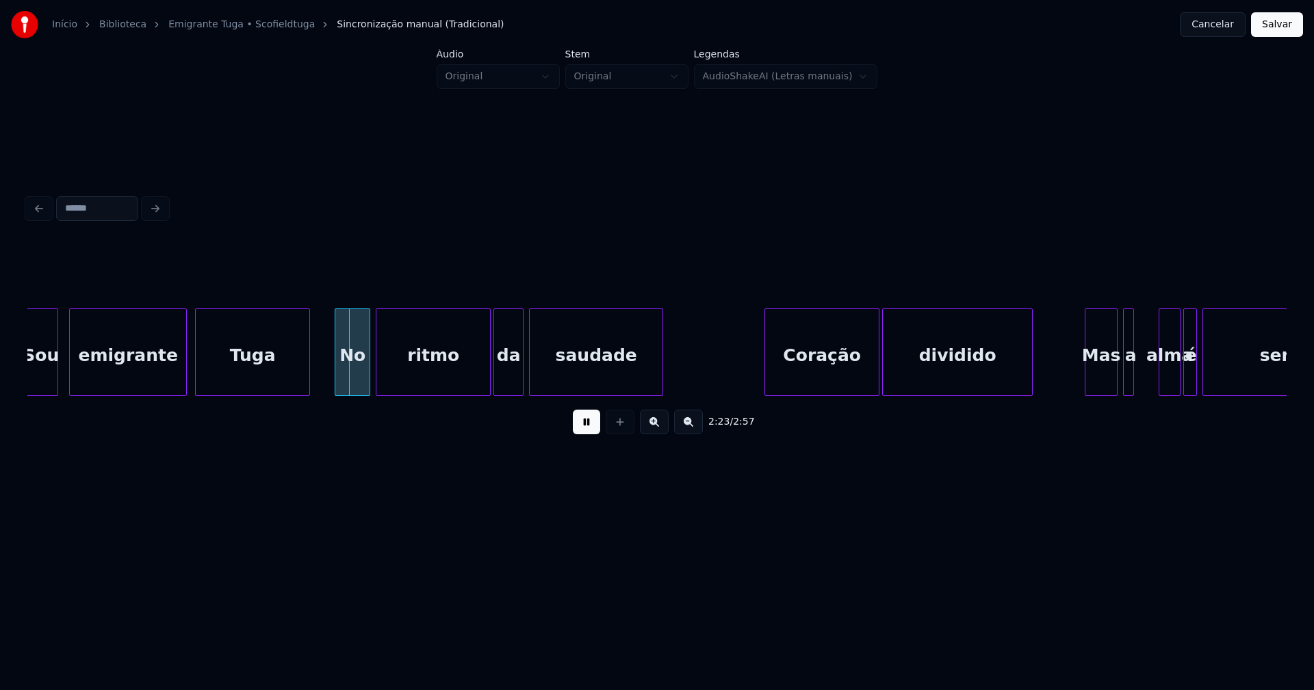
scroll to position [0, 19280]
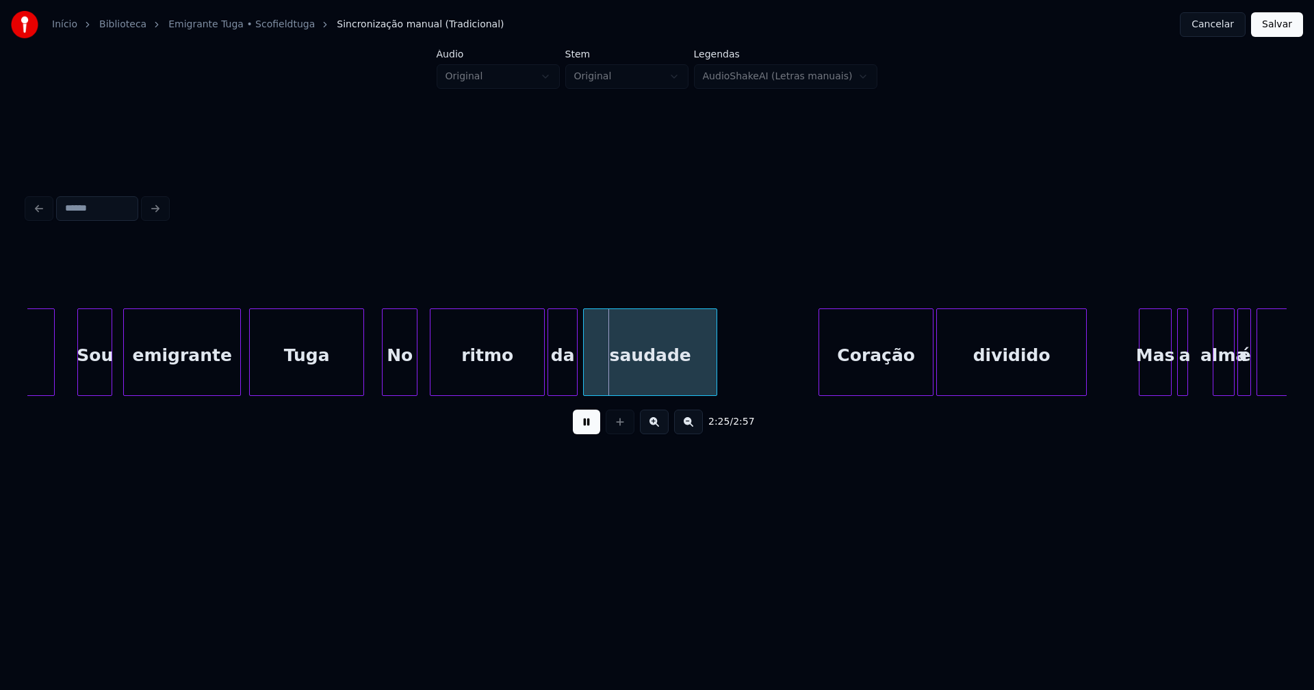
click at [400, 372] on div "No" at bounding box center [399, 355] width 34 height 93
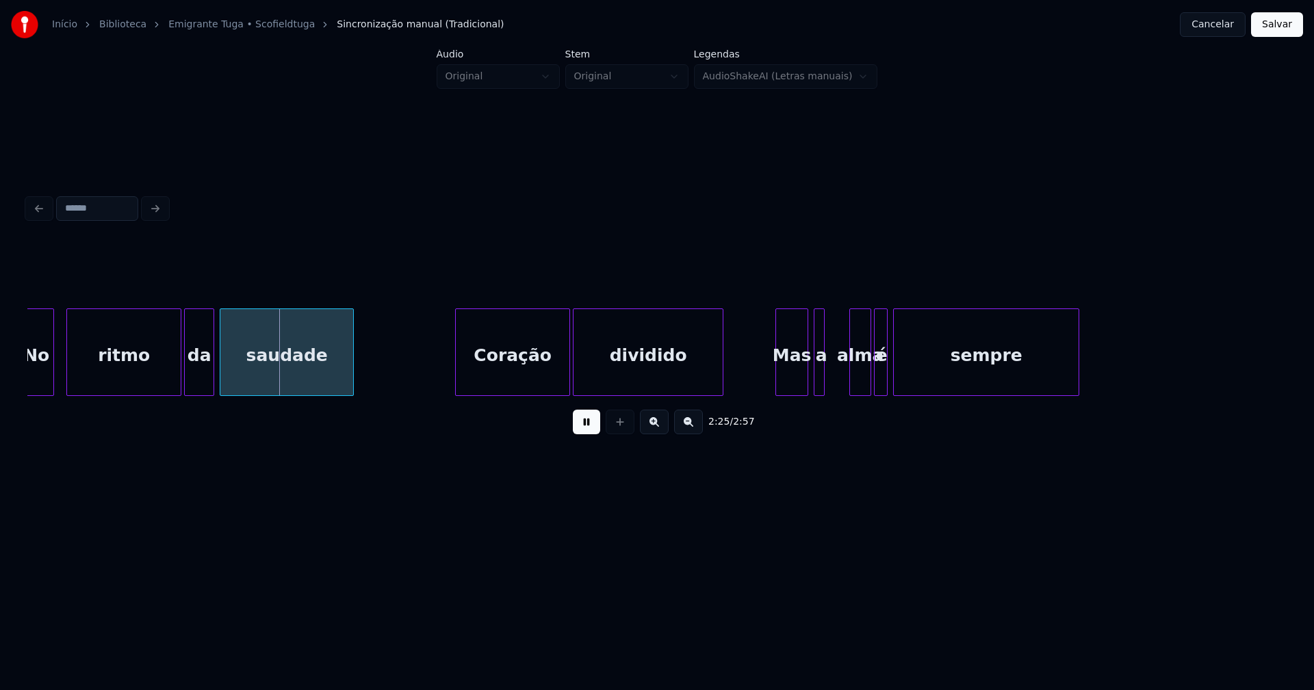
scroll to position [0, 19737]
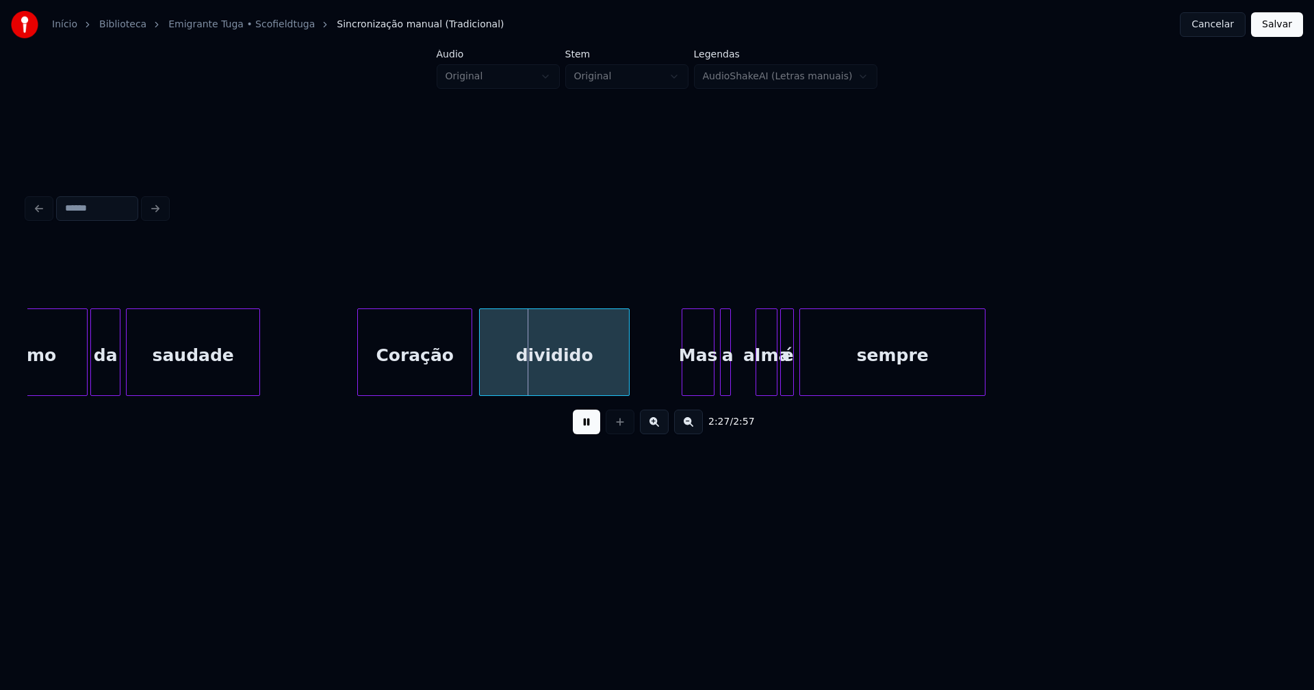
click at [405, 370] on div "Coração" at bounding box center [415, 355] width 114 height 93
click at [697, 383] on div "Mas" at bounding box center [692, 355] width 31 height 93
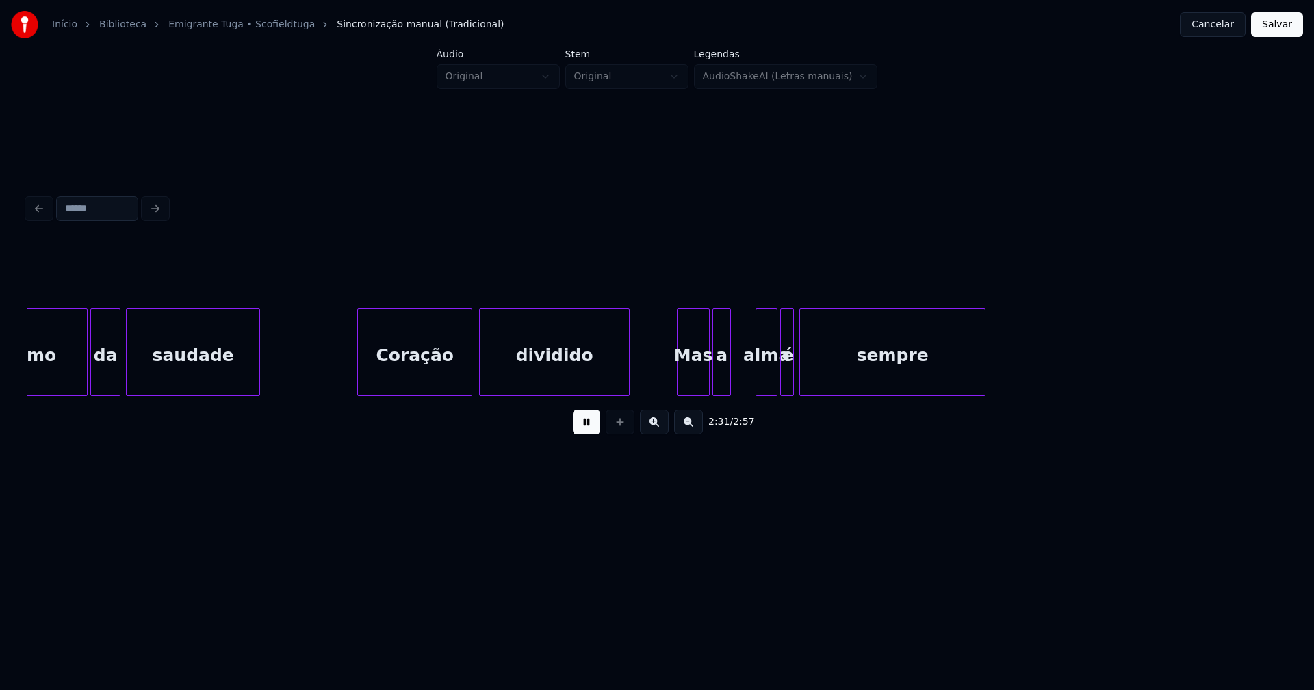
click at [713, 381] on div at bounding box center [715, 352] width 4 height 86
click at [751, 382] on div "alma" at bounding box center [754, 355] width 21 height 93
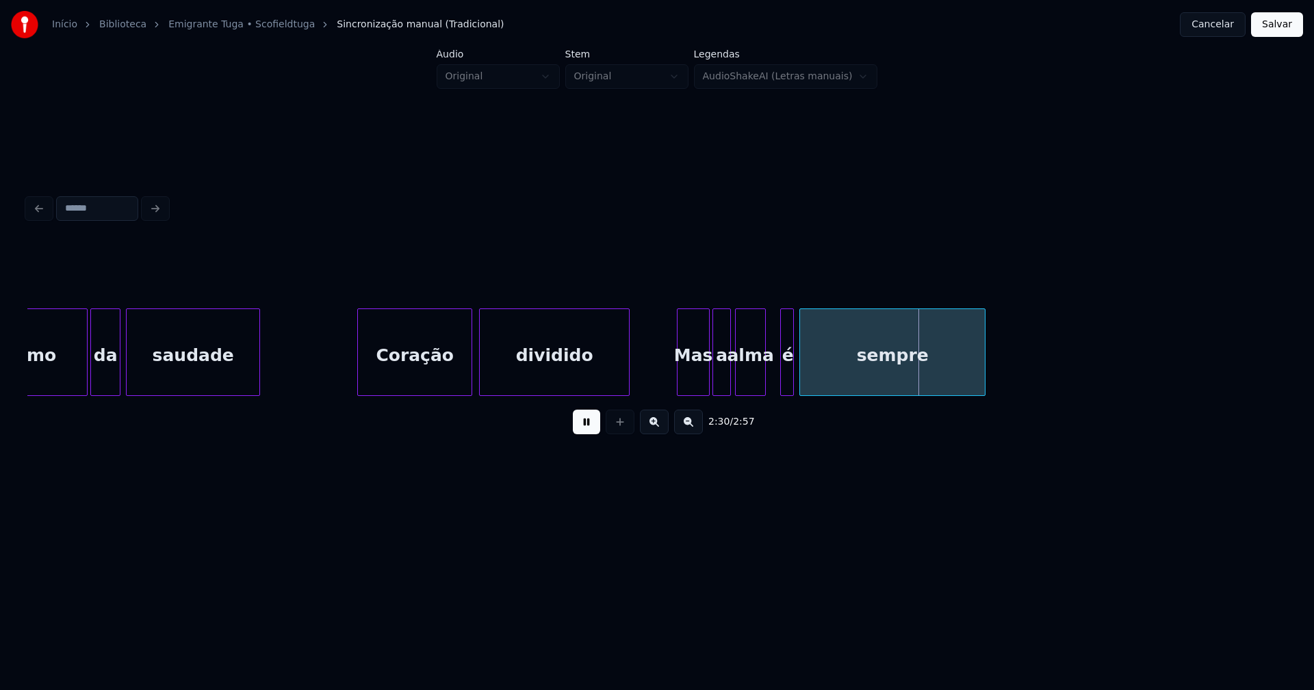
click at [737, 382] on div at bounding box center [738, 352] width 4 height 86
click at [770, 379] on div at bounding box center [771, 352] width 4 height 86
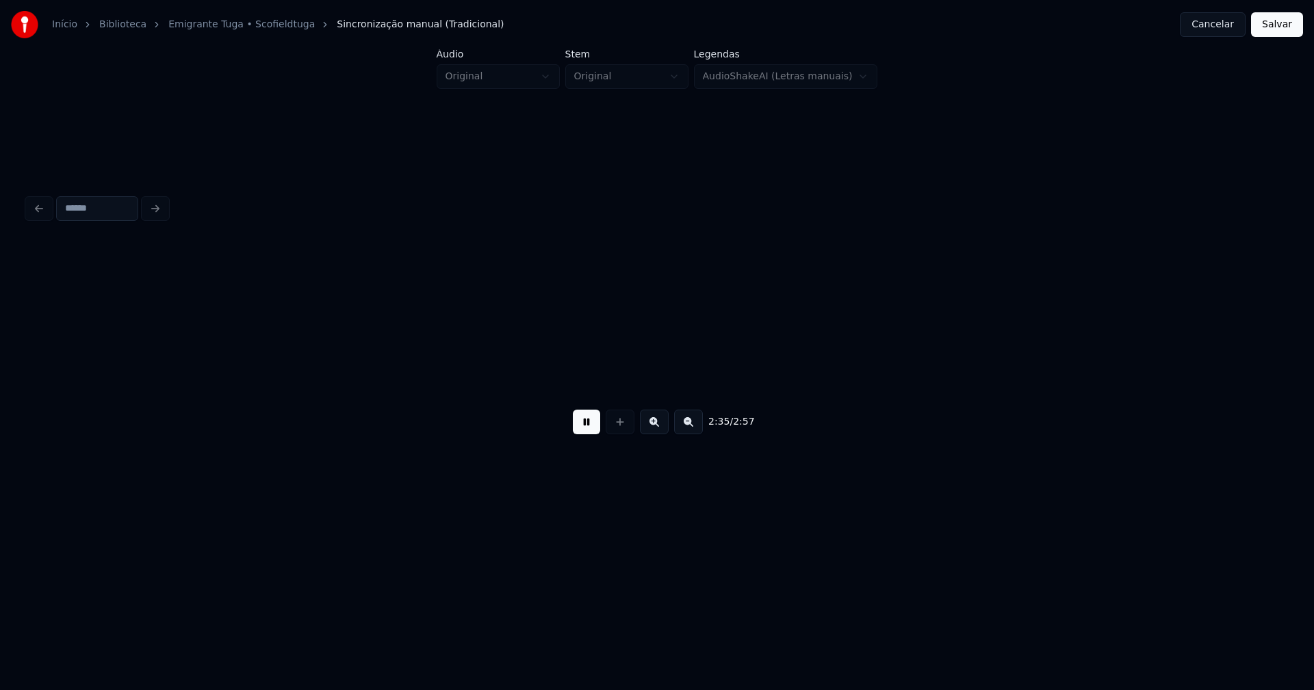
scroll to position [0, 21274]
click at [586, 432] on button at bounding box center [586, 422] width 27 height 25
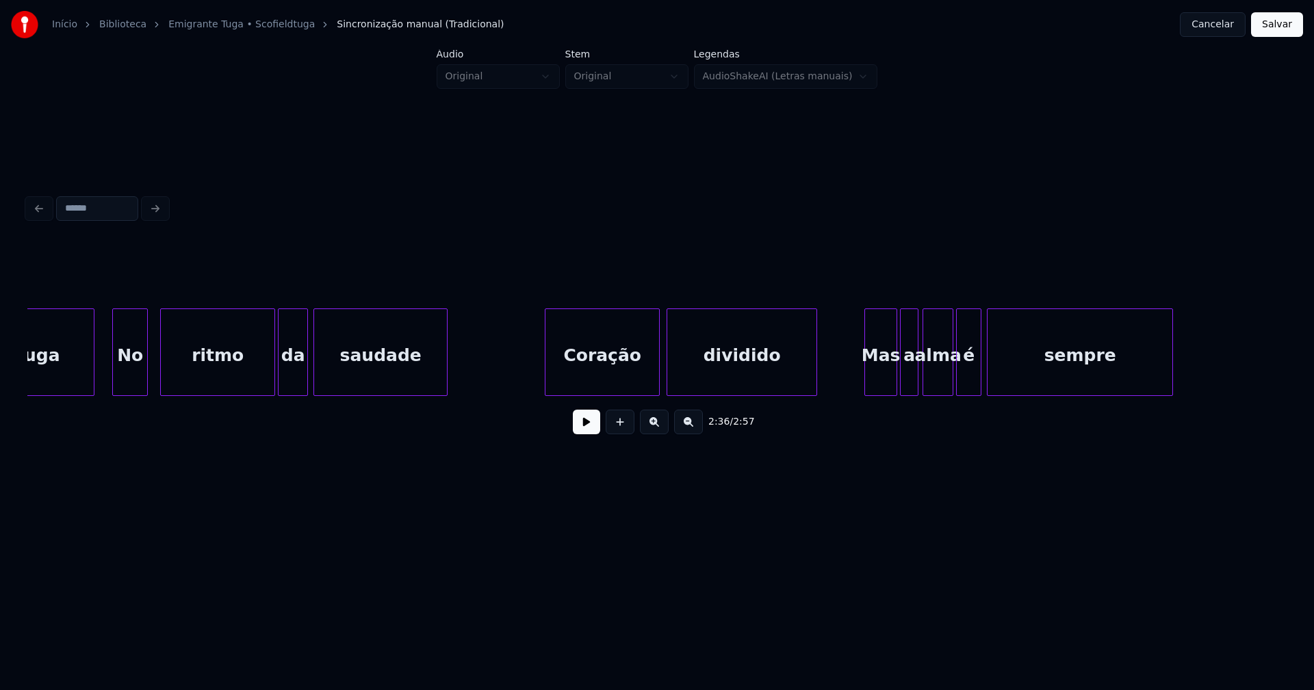
scroll to position [0, 19603]
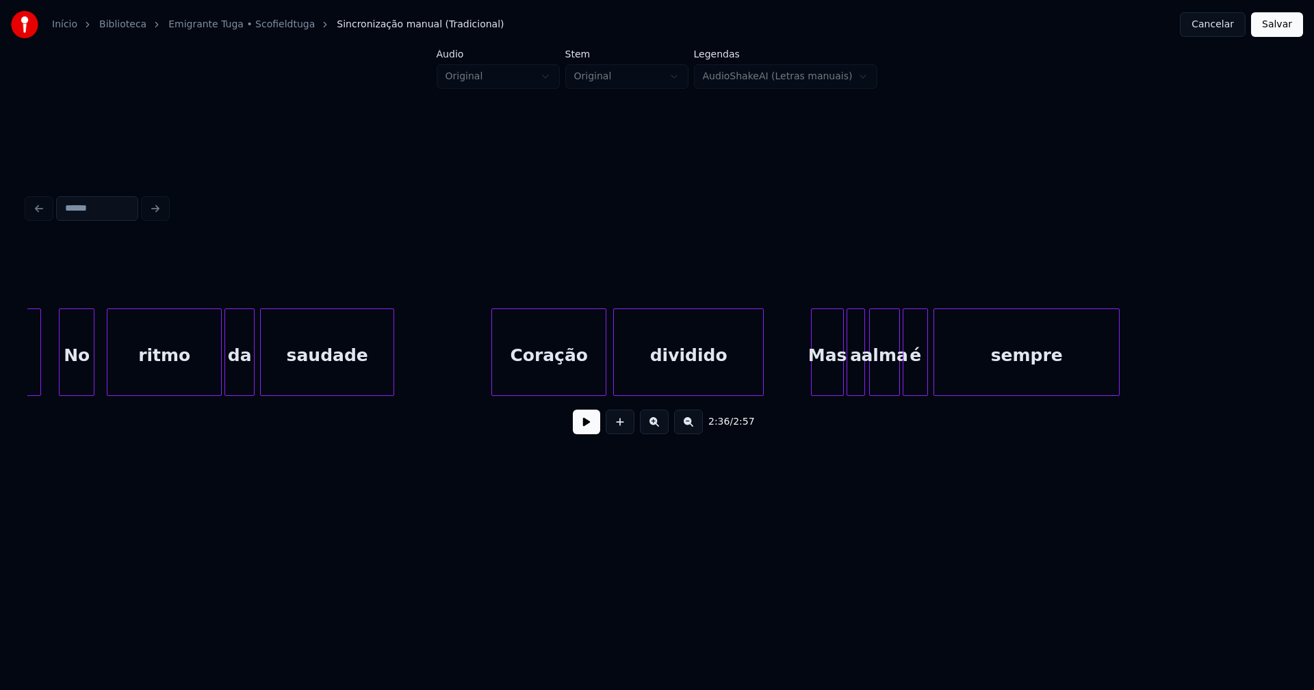
click at [593, 430] on button at bounding box center [586, 422] width 27 height 25
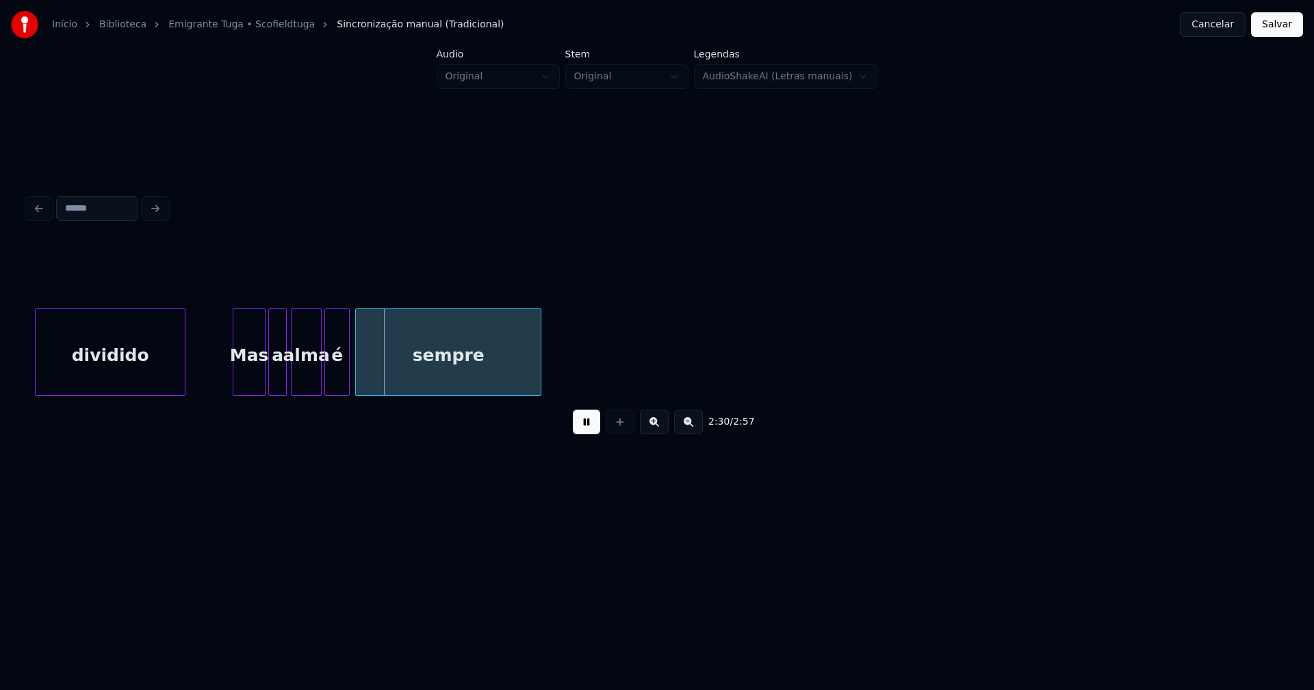
scroll to position [0, 20275]
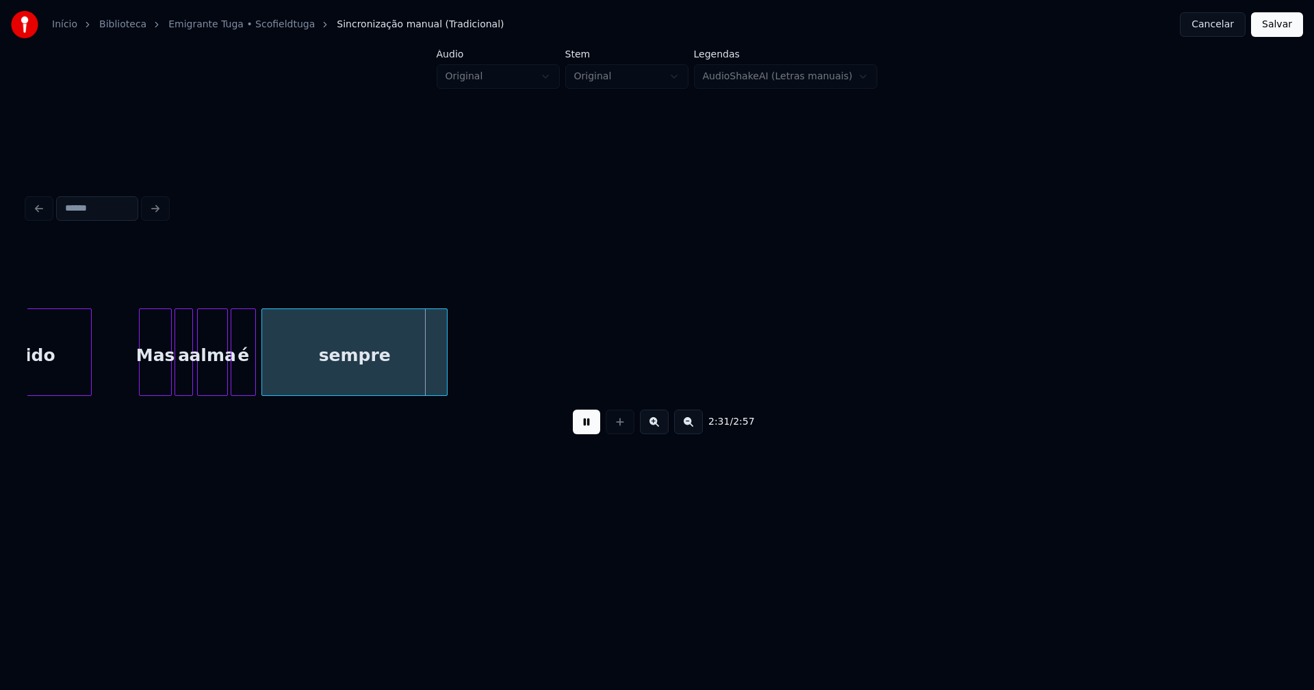
drag, startPoint x: 594, startPoint y: 430, endPoint x: 480, endPoint y: 413, distance: 114.9
click at [593, 430] on button at bounding box center [586, 422] width 27 height 25
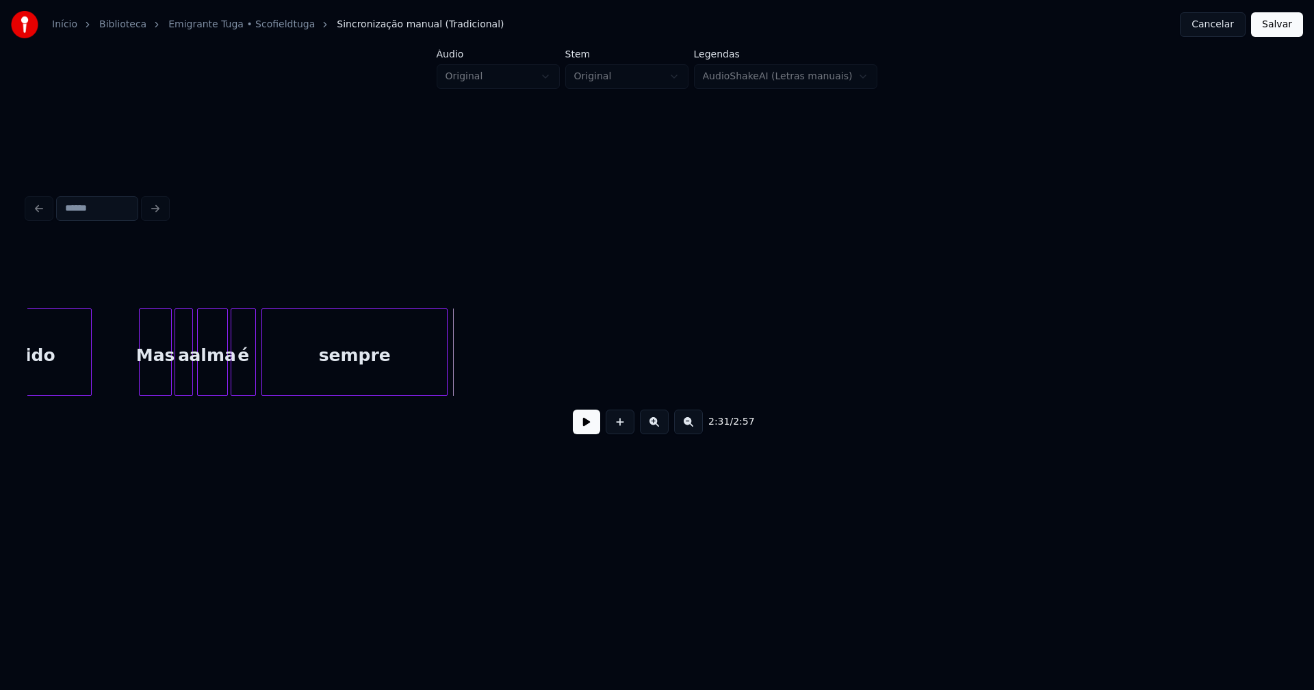
click at [372, 378] on div "sempre" at bounding box center [354, 355] width 185 height 93
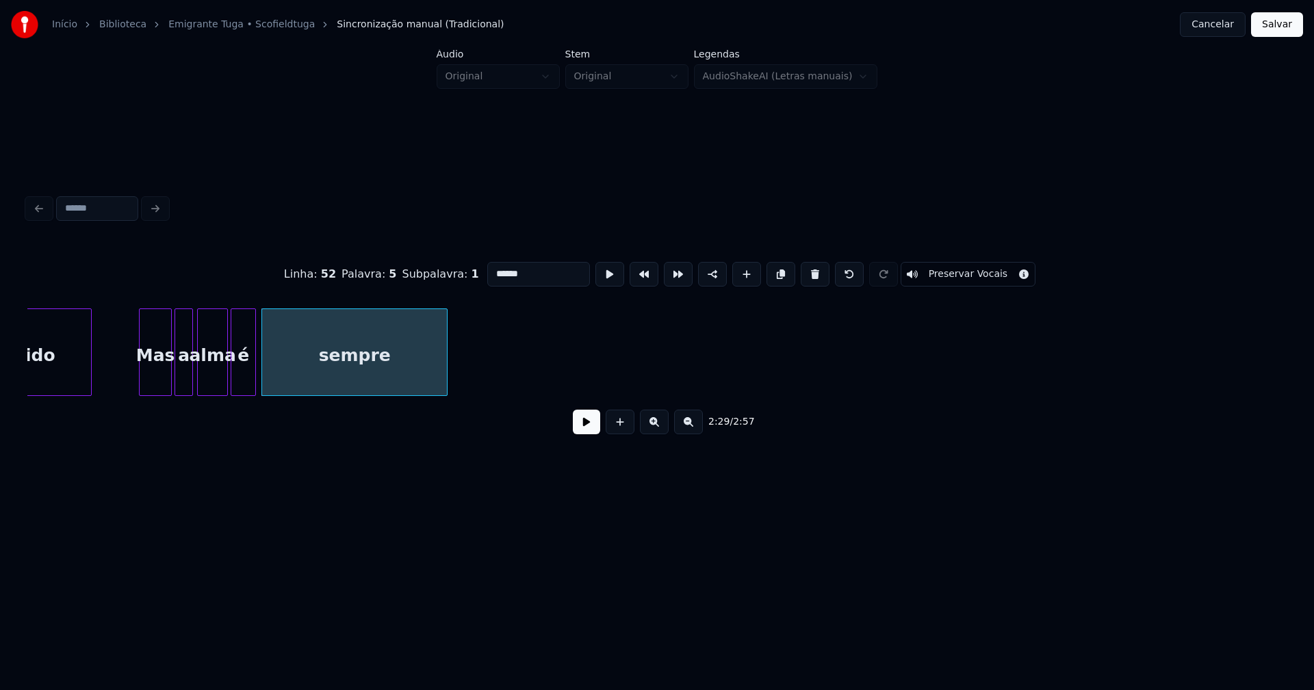
click at [534, 266] on input "******" at bounding box center [538, 274] width 103 height 25
type input "**********"
click at [594, 431] on button at bounding box center [586, 422] width 27 height 25
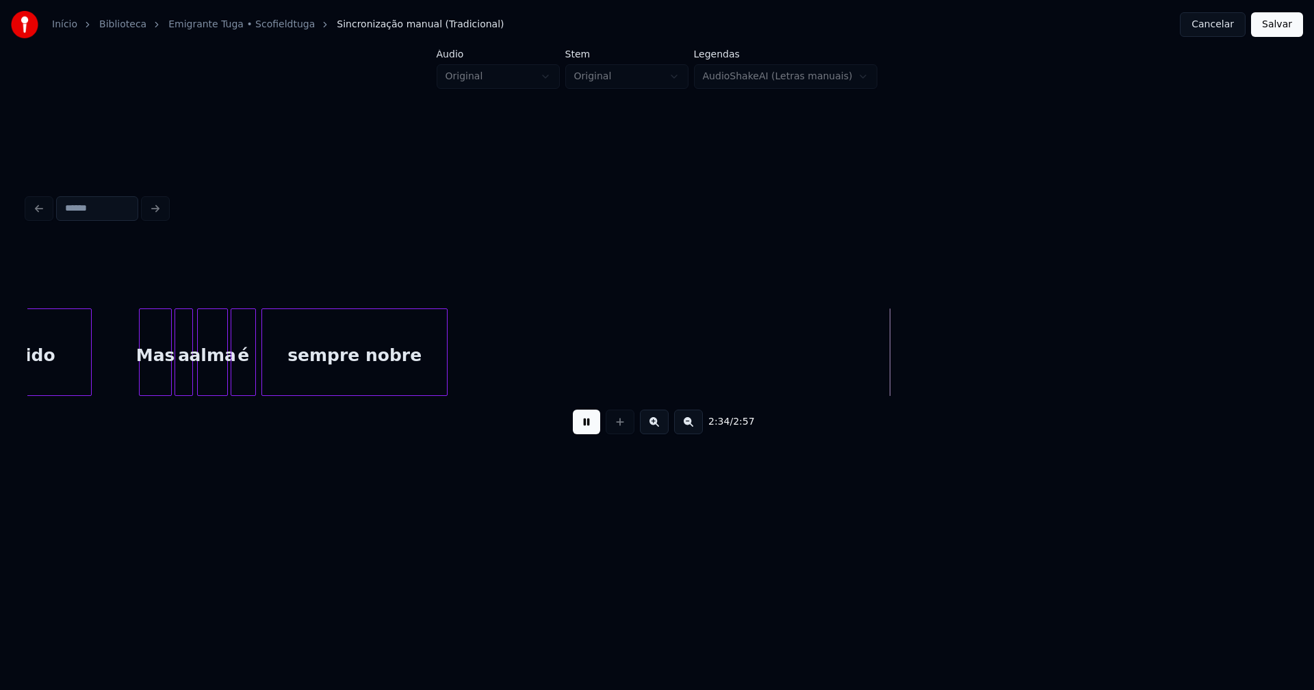
click at [1281, 29] on button "Salvar" at bounding box center [1277, 24] width 52 height 25
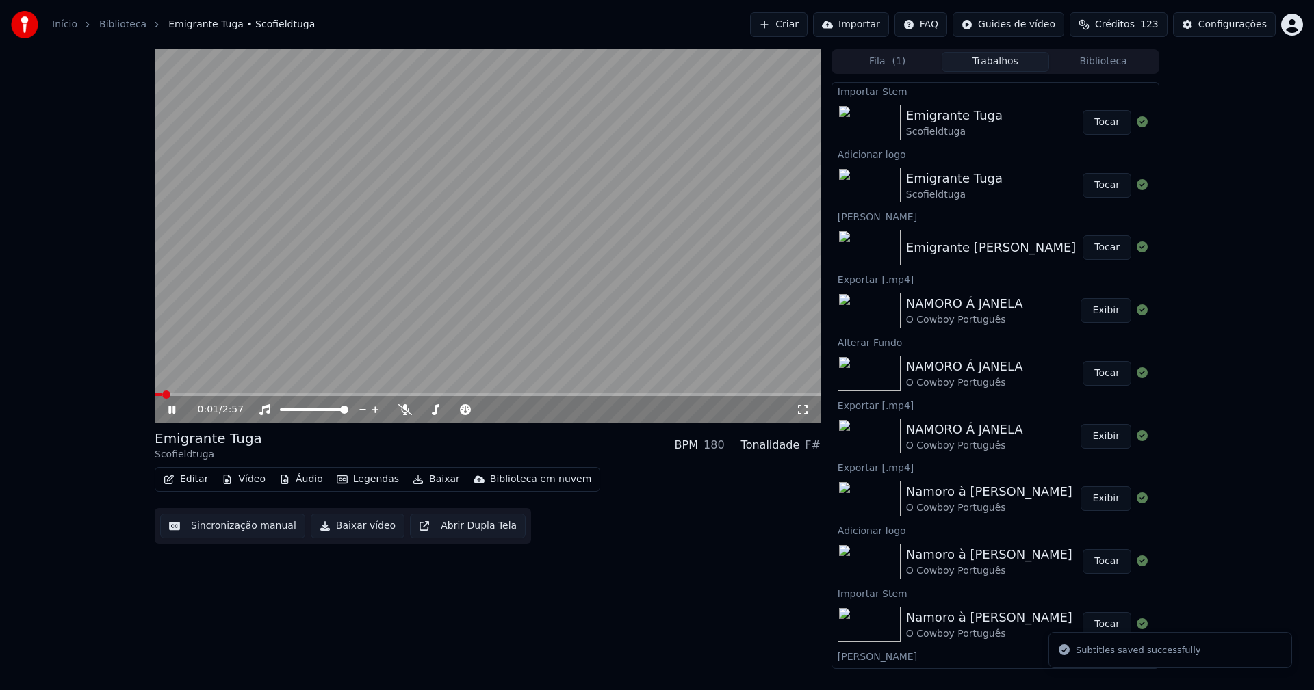
click at [172, 414] on icon at bounding box center [182, 409] width 32 height 11
click at [208, 480] on button "Editar" at bounding box center [185, 479] width 55 height 19
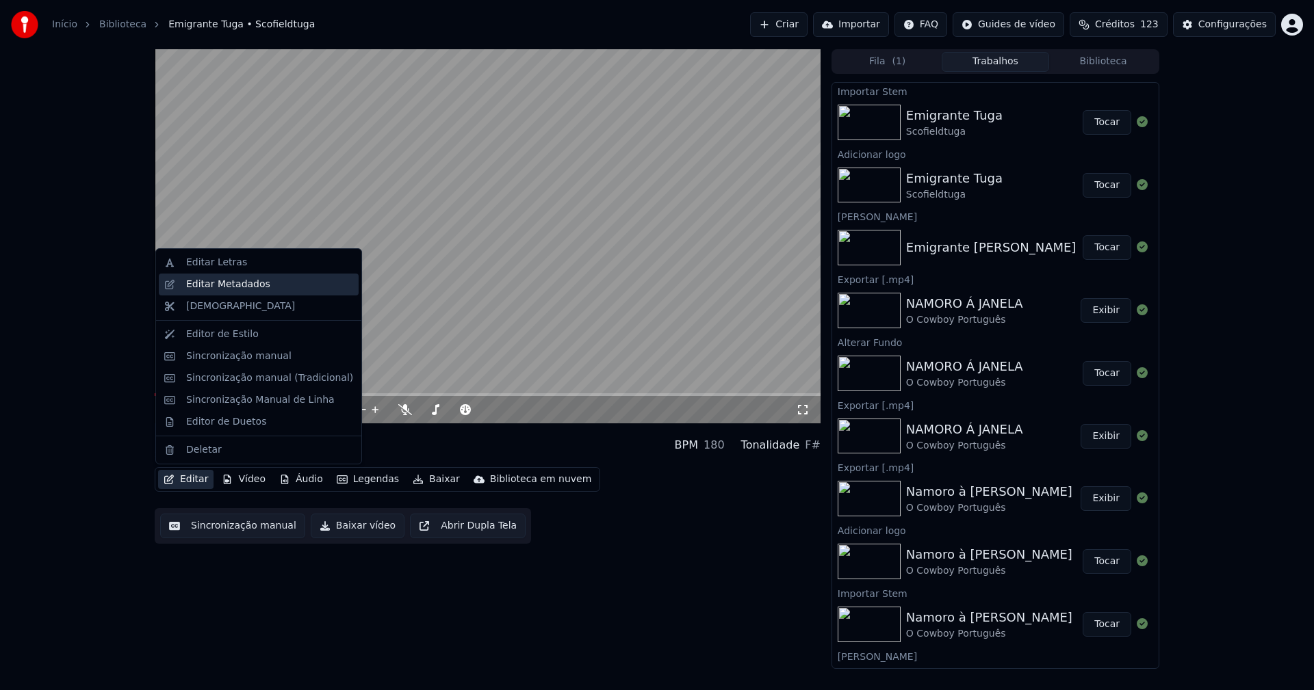
click at [248, 285] on div "Editar Metadados" at bounding box center [228, 285] width 84 height 14
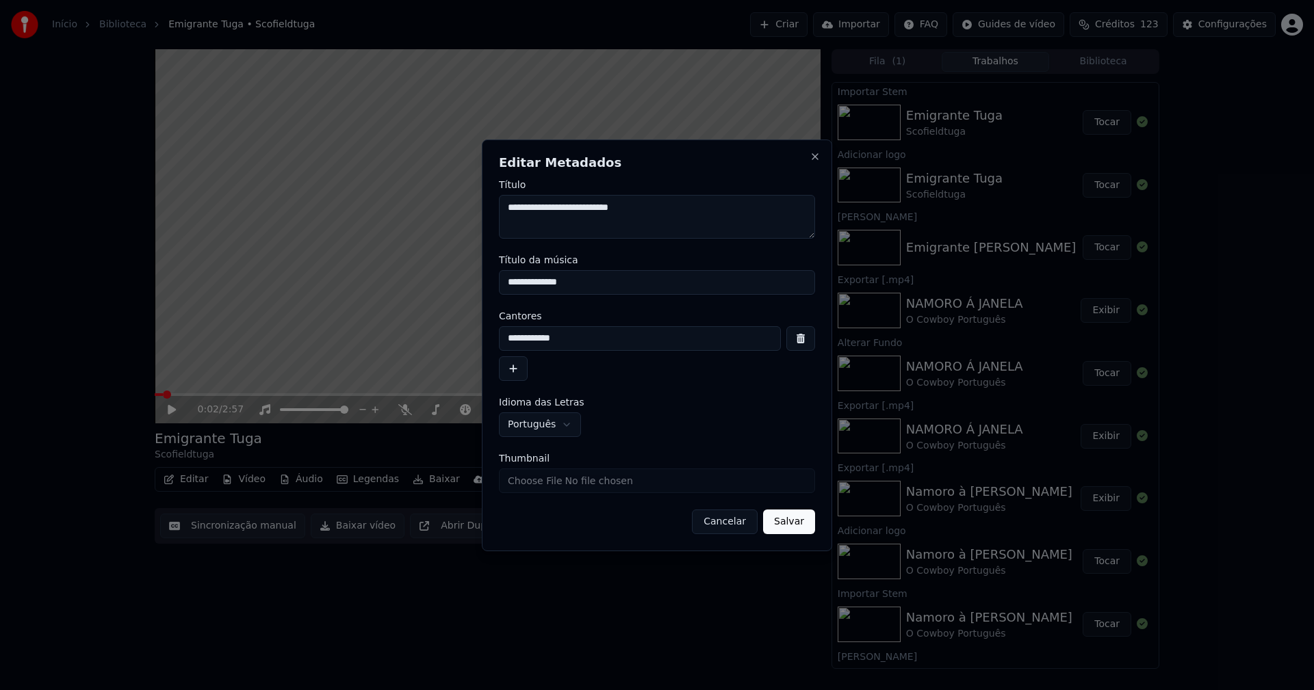
drag, startPoint x: 501, startPoint y: 285, endPoint x: 441, endPoint y: 285, distance: 60.2
click at [441, 285] on body "**********" at bounding box center [657, 345] width 1314 height 690
type input "**********"
drag, startPoint x: 788, startPoint y: 519, endPoint x: 784, endPoint y: 488, distance: 31.1
click at [789, 519] on button "Salvar" at bounding box center [789, 522] width 52 height 25
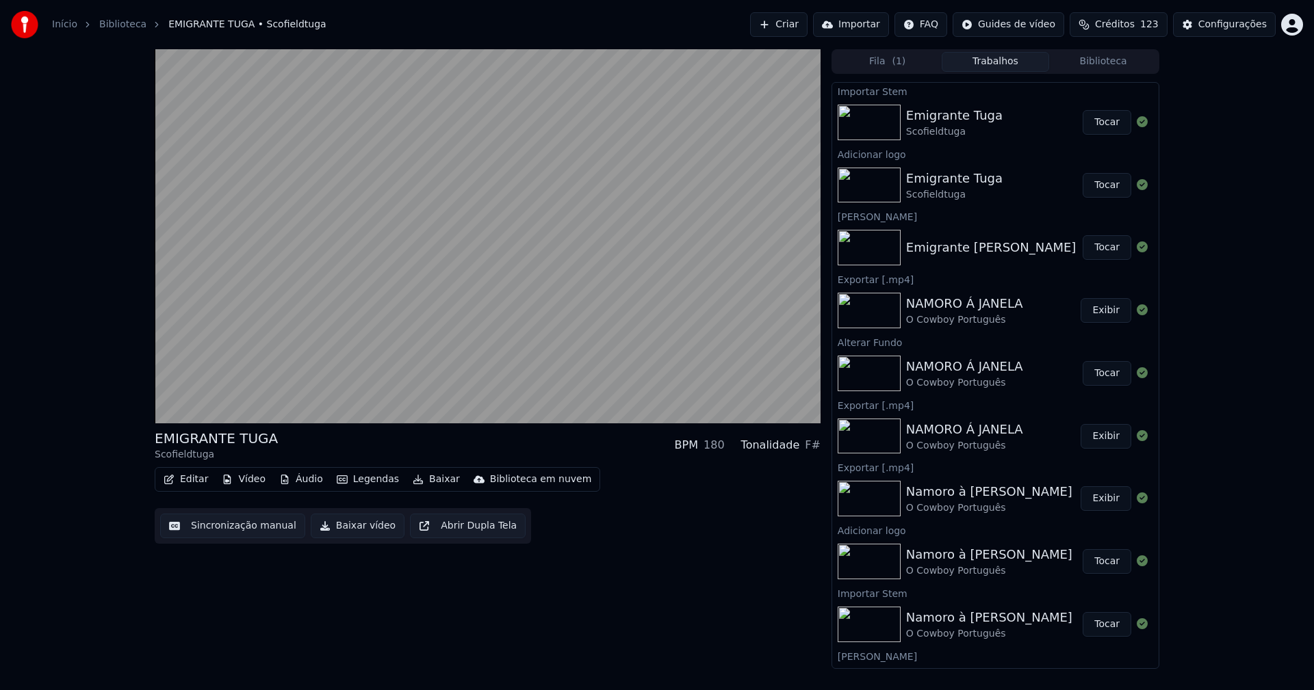
click at [190, 480] on button "Editar" at bounding box center [185, 479] width 55 height 19
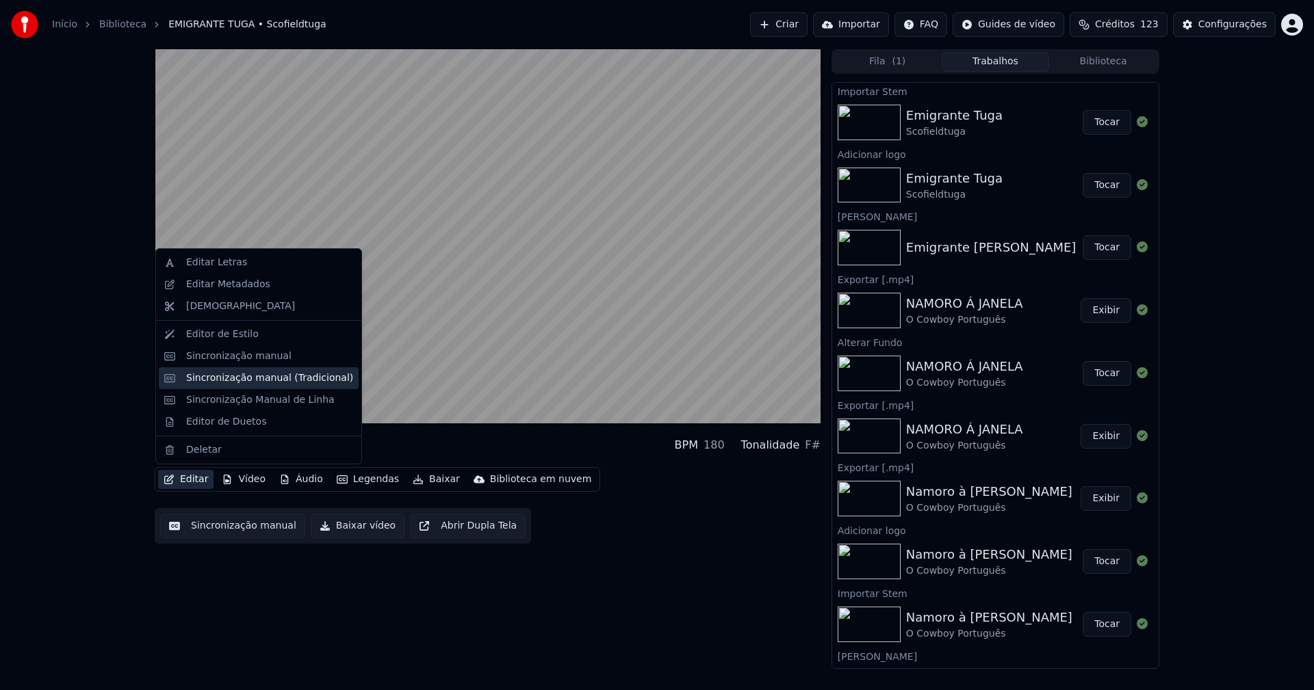
click at [244, 385] on div "Sincronização manual (Tradicional)" at bounding box center [269, 379] width 167 height 14
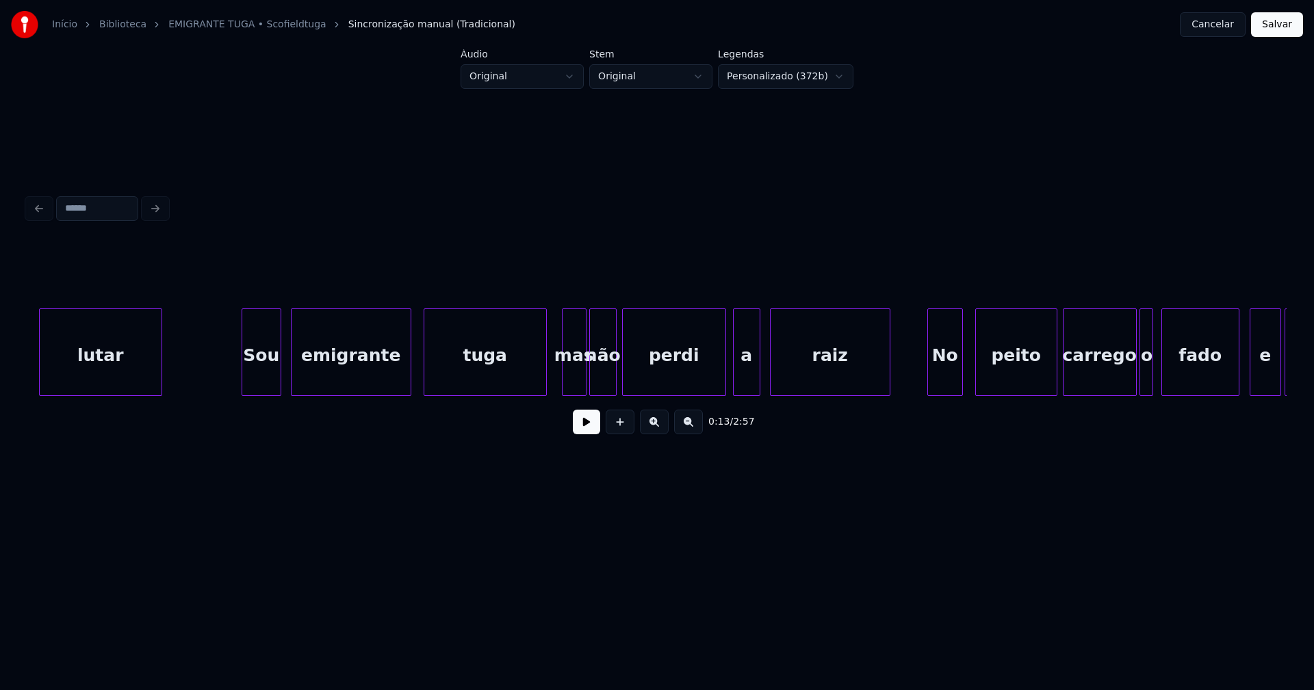
scroll to position [0, 5979]
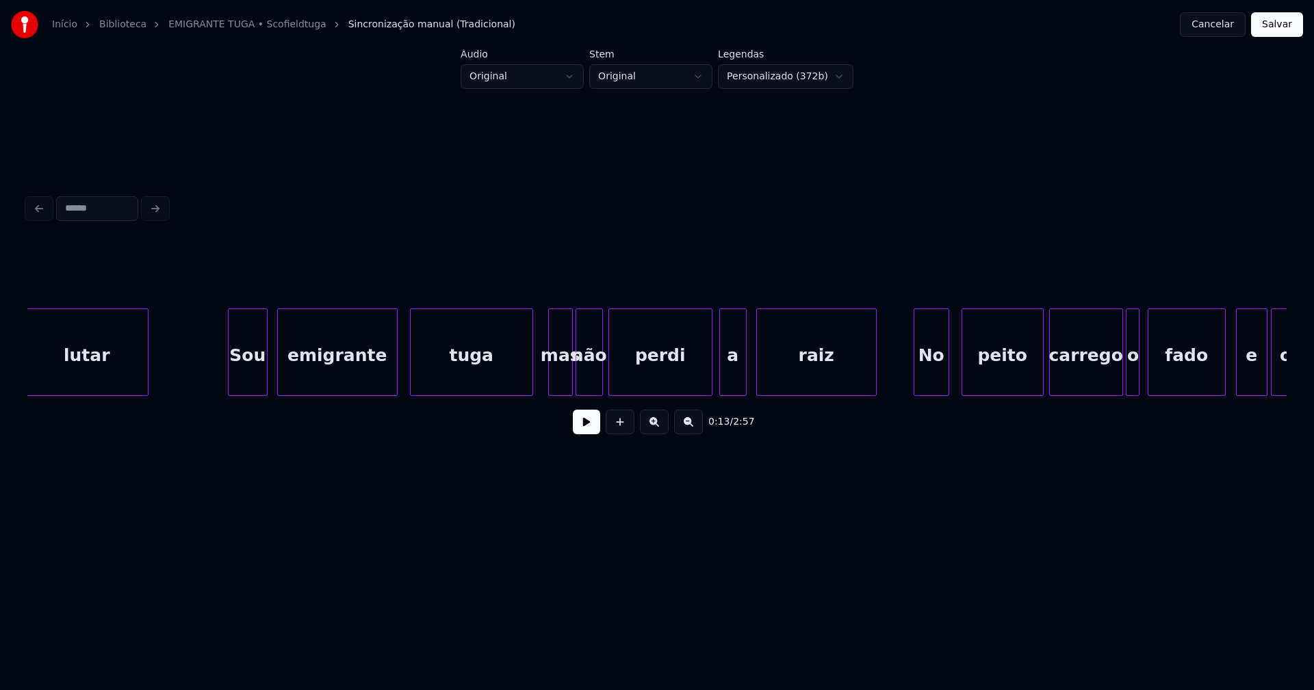
click at [484, 374] on div "tuga" at bounding box center [472, 355] width 122 height 93
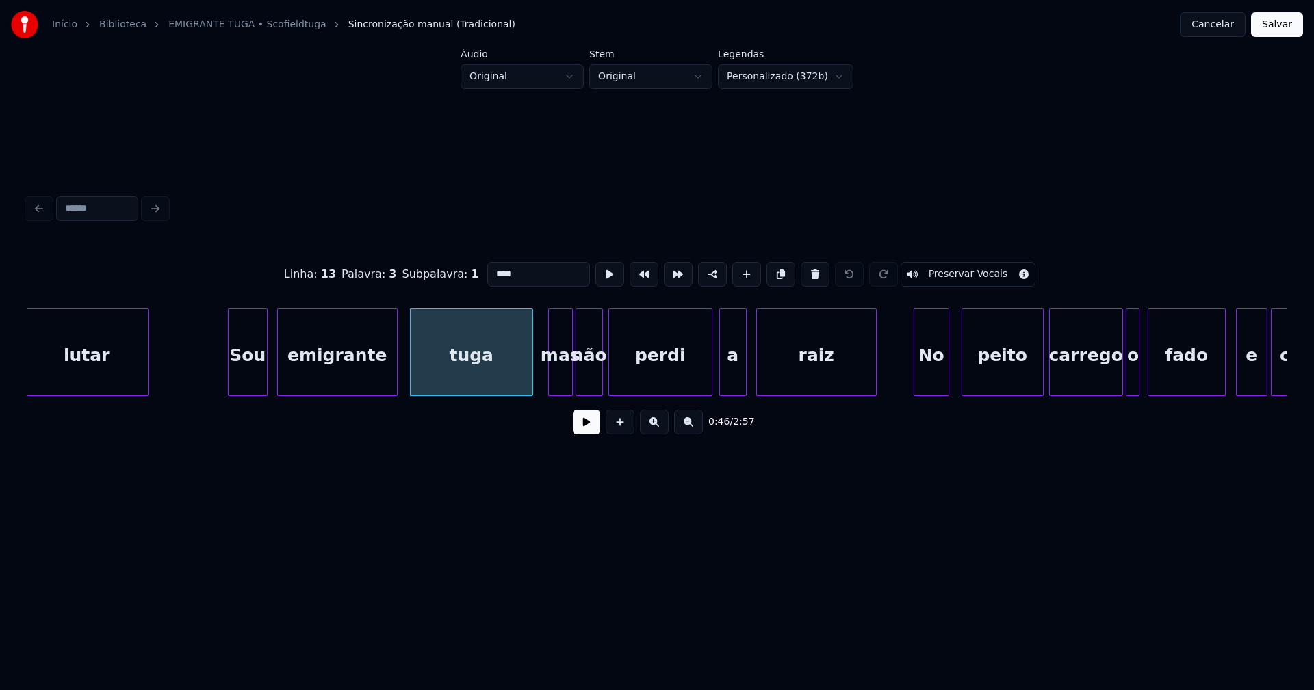
click at [489, 267] on input "****" at bounding box center [538, 274] width 103 height 25
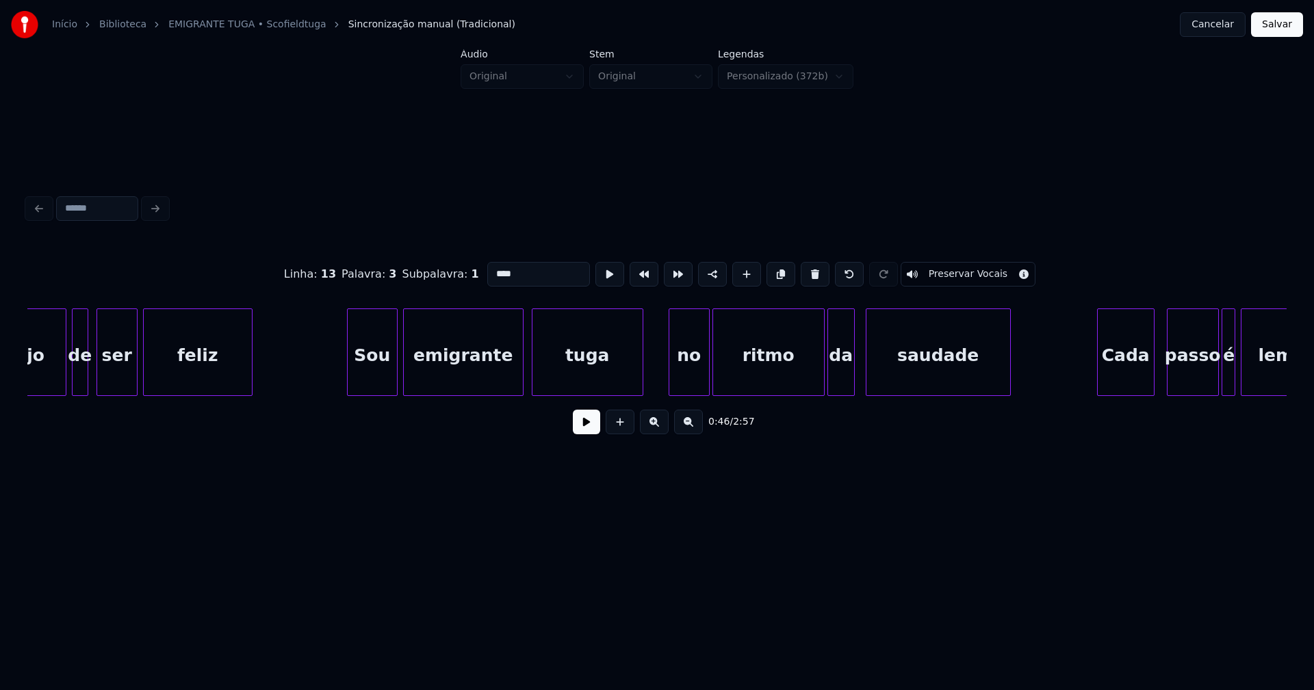
scroll to position [0, 7336]
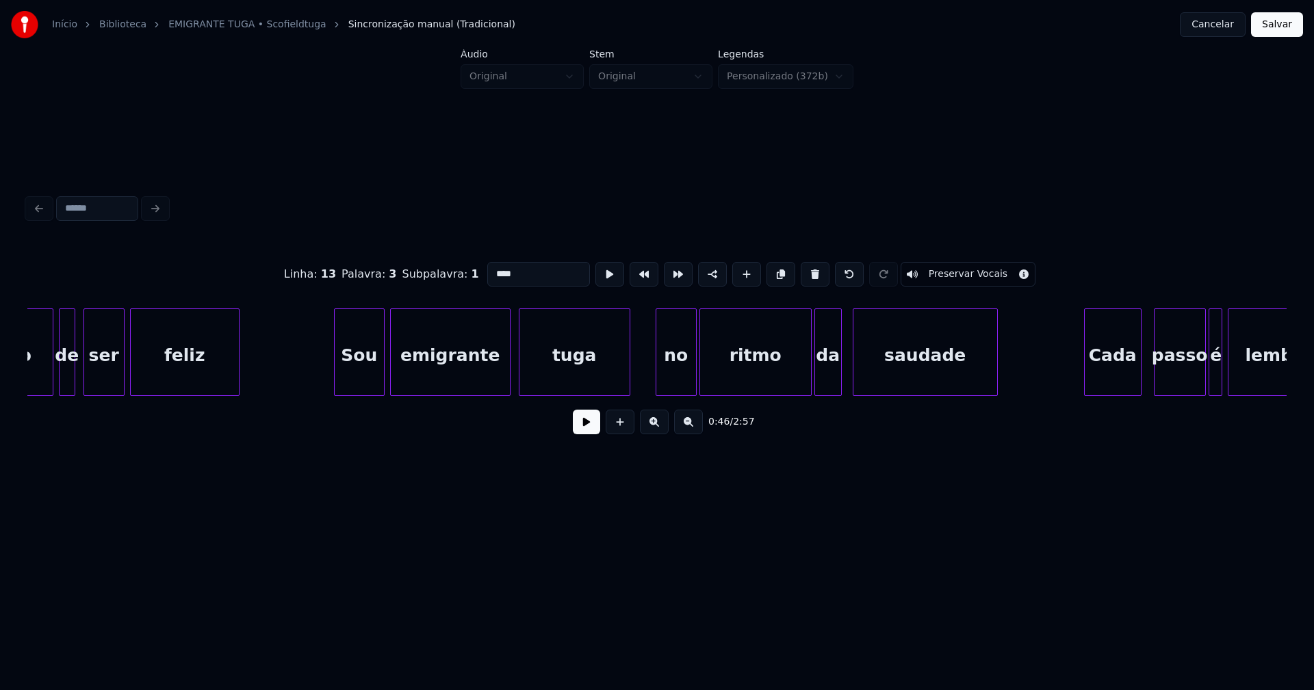
click at [567, 369] on div "tuga" at bounding box center [574, 355] width 110 height 93
click at [490, 267] on input "****" at bounding box center [538, 274] width 103 height 25
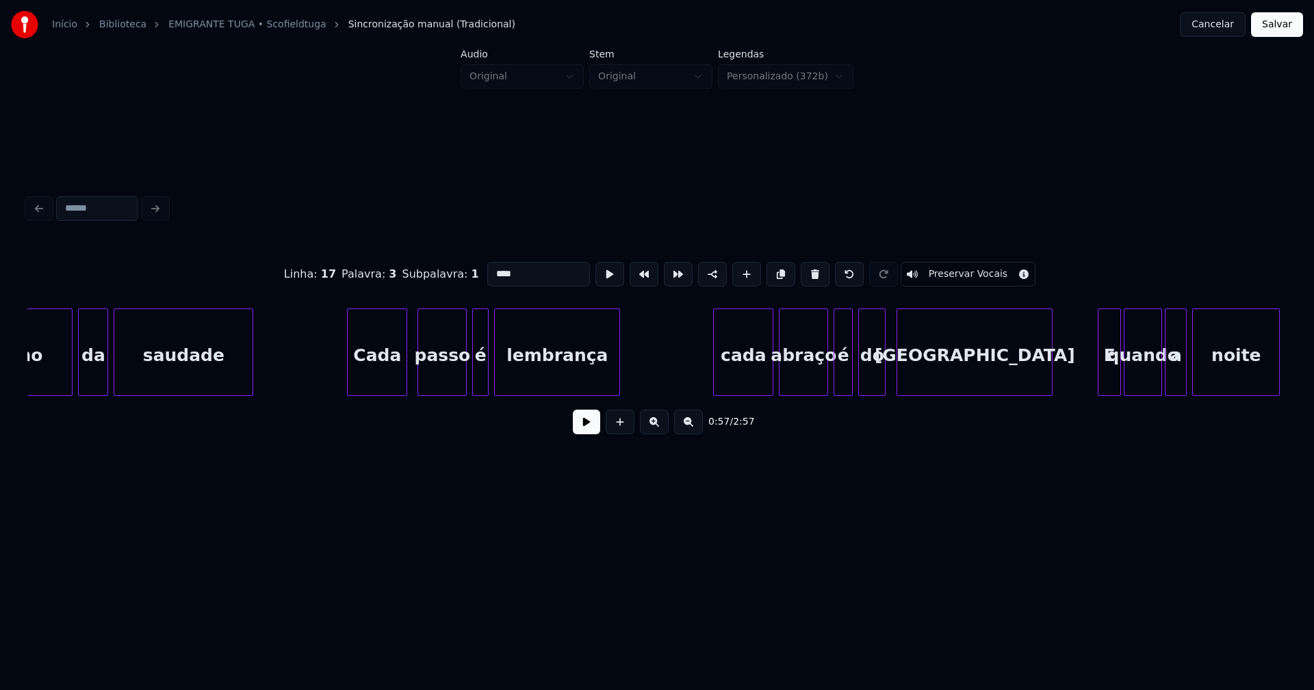
scroll to position [0, 15384]
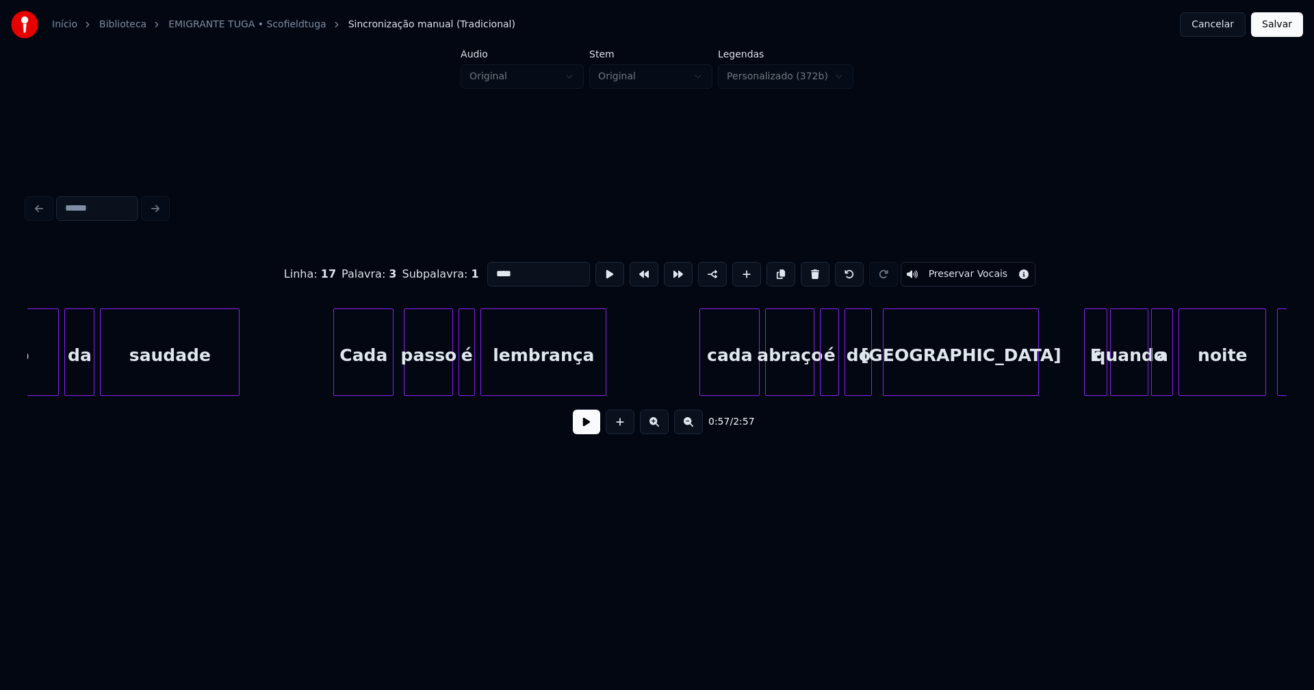
click at [739, 373] on div "cada" at bounding box center [729, 355] width 59 height 93
click at [491, 268] on input "****" at bounding box center [538, 274] width 103 height 25
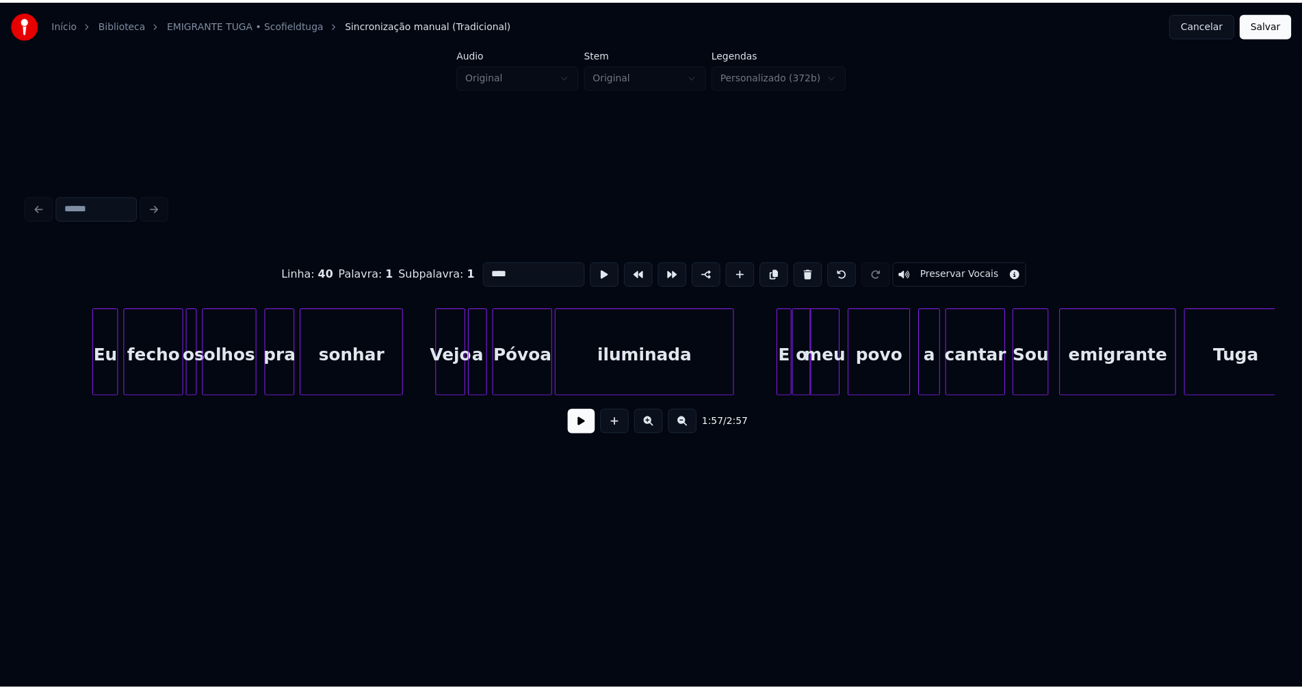
scroll to position [0, 16916]
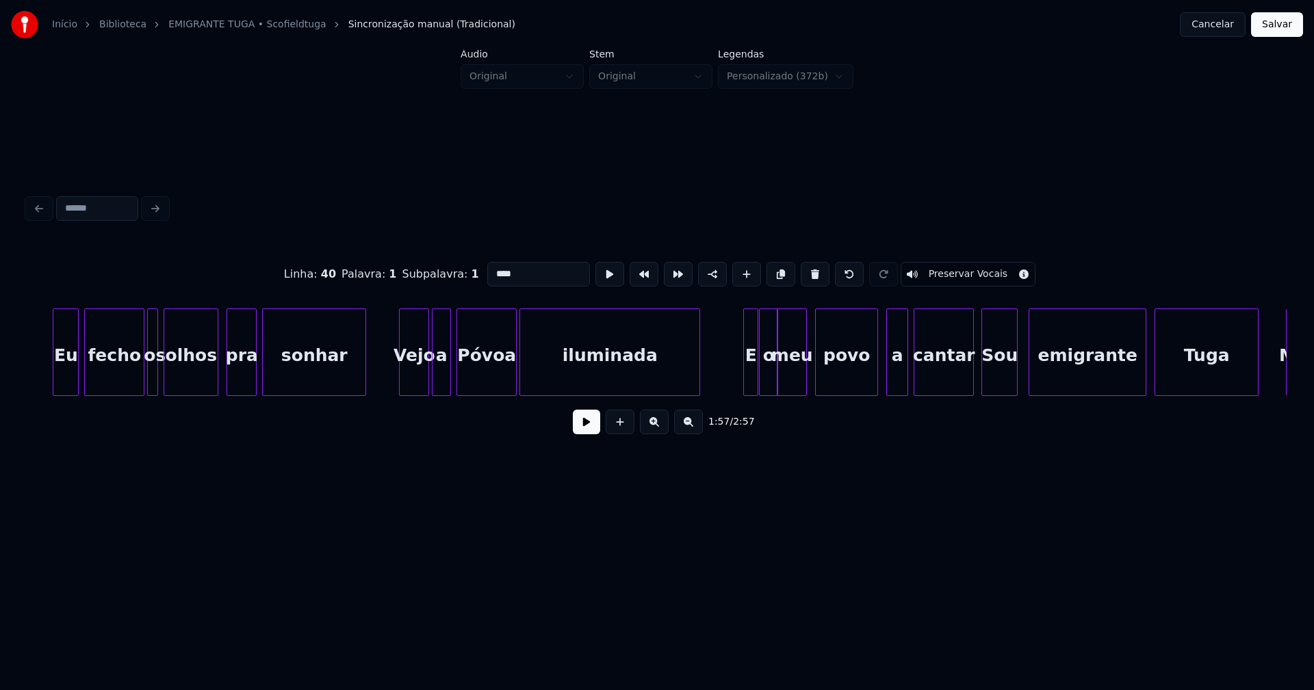
type input "****"
click at [1273, 25] on button "Salvar" at bounding box center [1277, 24] width 52 height 25
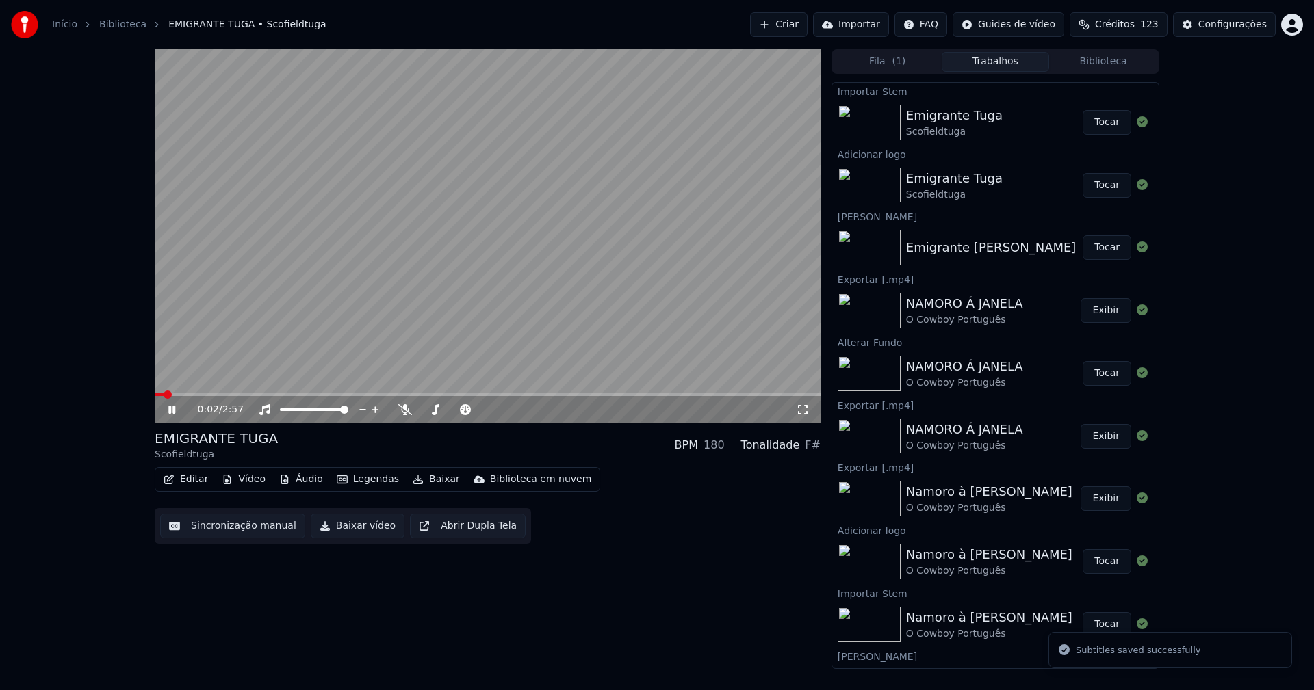
click at [171, 411] on icon at bounding box center [171, 410] width 7 height 8
click at [195, 480] on button "Editar" at bounding box center [185, 479] width 55 height 19
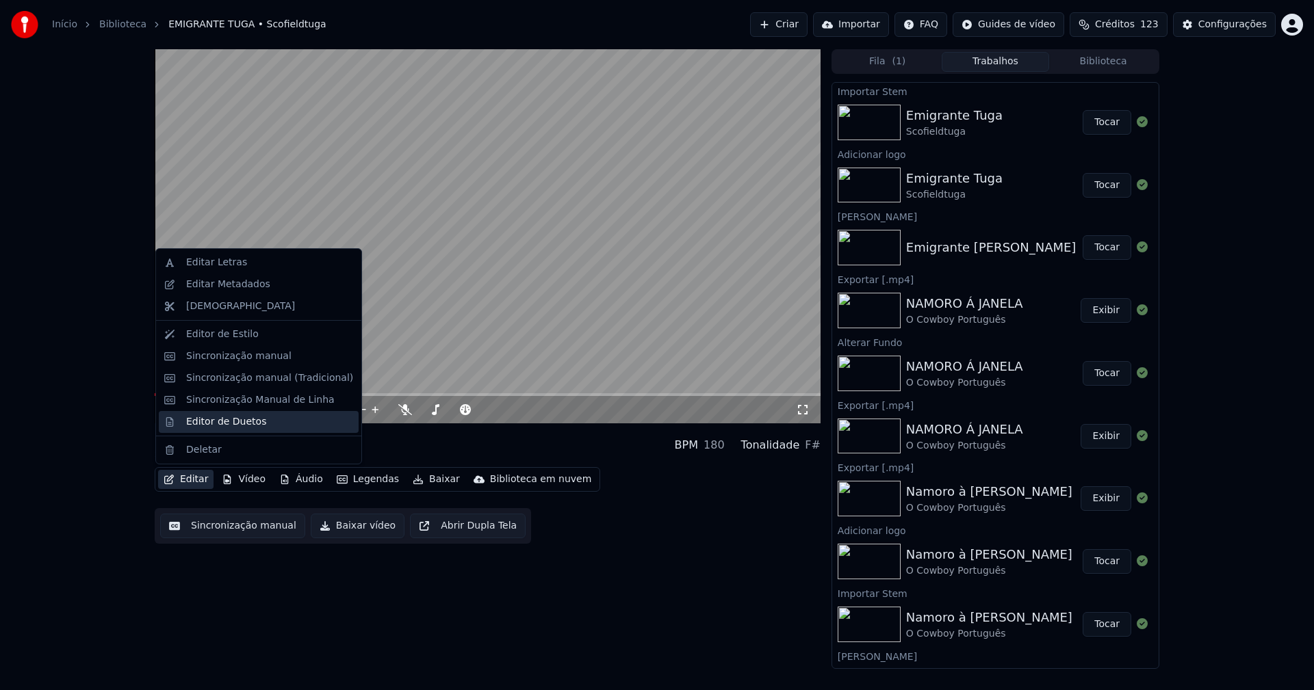
click at [222, 422] on div "Editor de Duetos" at bounding box center [226, 422] width 80 height 14
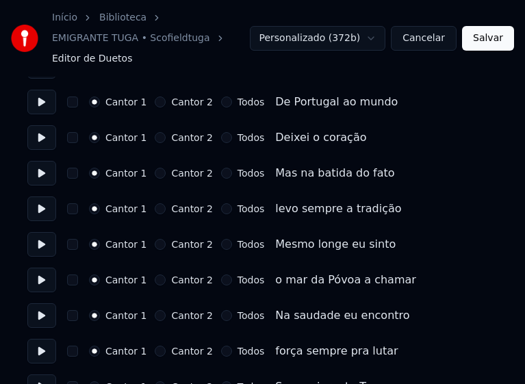
scroll to position [274, 0]
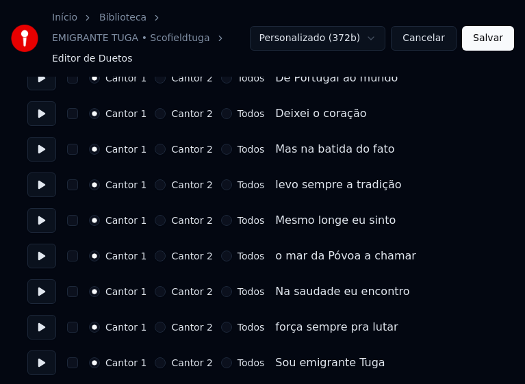
click at [351, 116] on div "Cantor 1 Cantor 2 Todos Deixei o coração" at bounding box center [262, 113] width 470 height 25
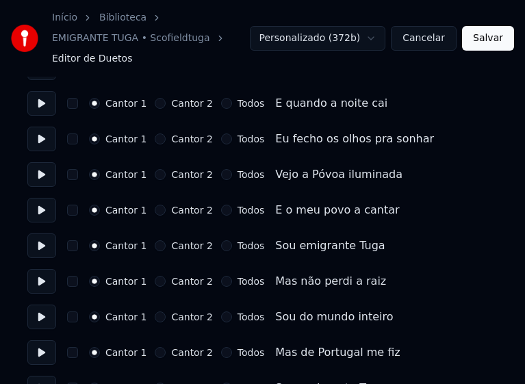
scroll to position [1574, 0]
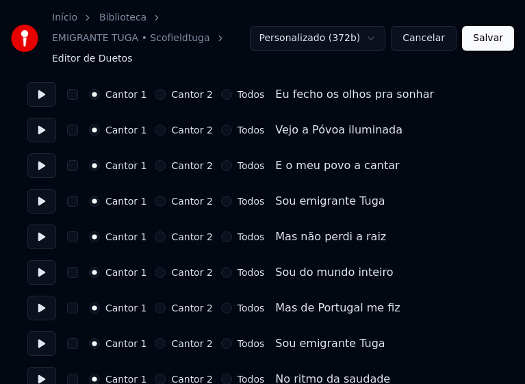
click at [155, 201] on button "Cantor 2" at bounding box center [160, 201] width 11 height 11
click at [155, 272] on button "Cantor 2" at bounding box center [160, 272] width 11 height 11
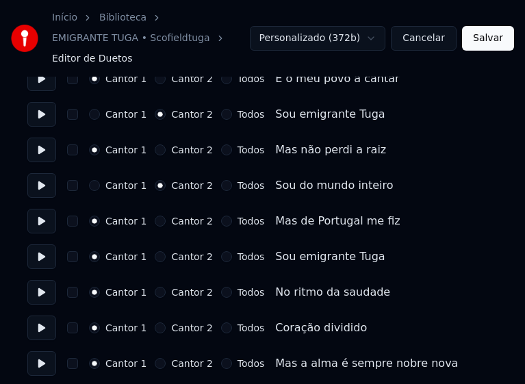
scroll to position [1666, 0]
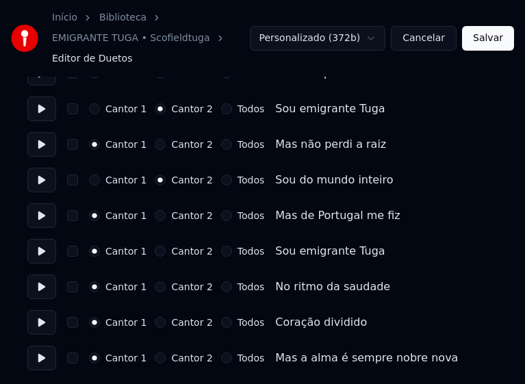
click at [490, 38] on button "Salvar" at bounding box center [488, 38] width 52 height 25
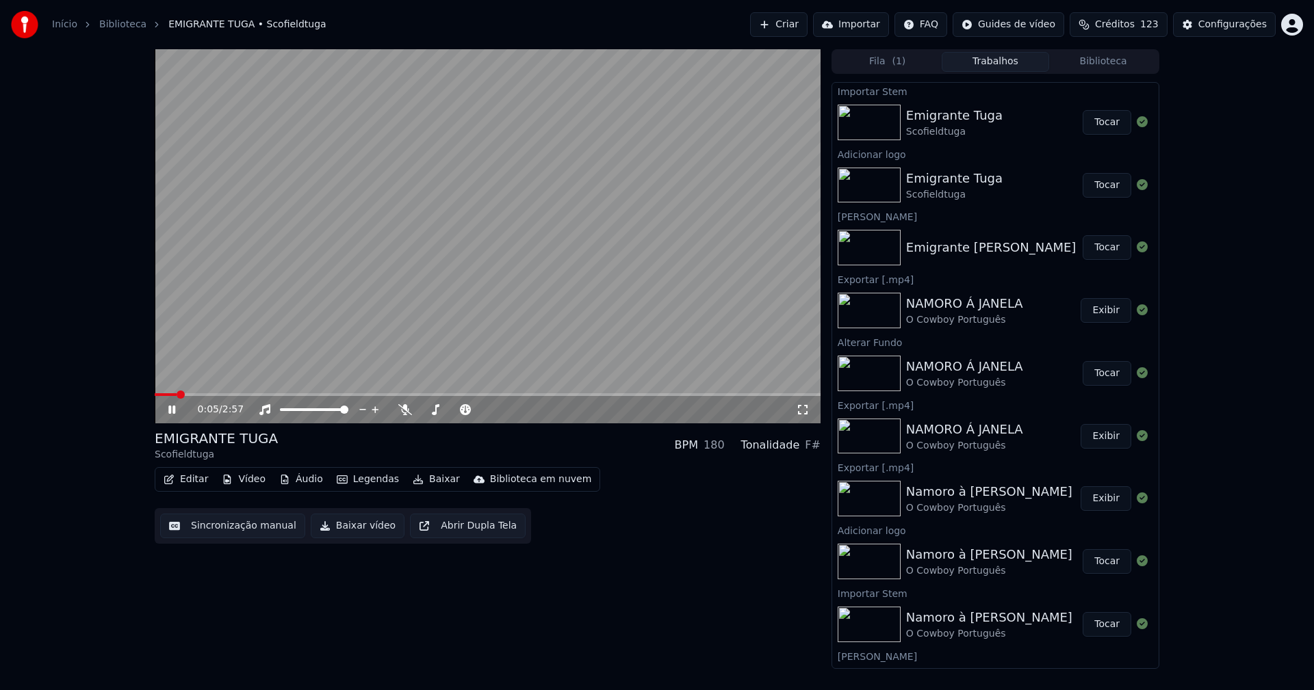
click at [172, 406] on icon at bounding box center [182, 409] width 32 height 11
click at [189, 477] on button "Editar" at bounding box center [185, 479] width 55 height 19
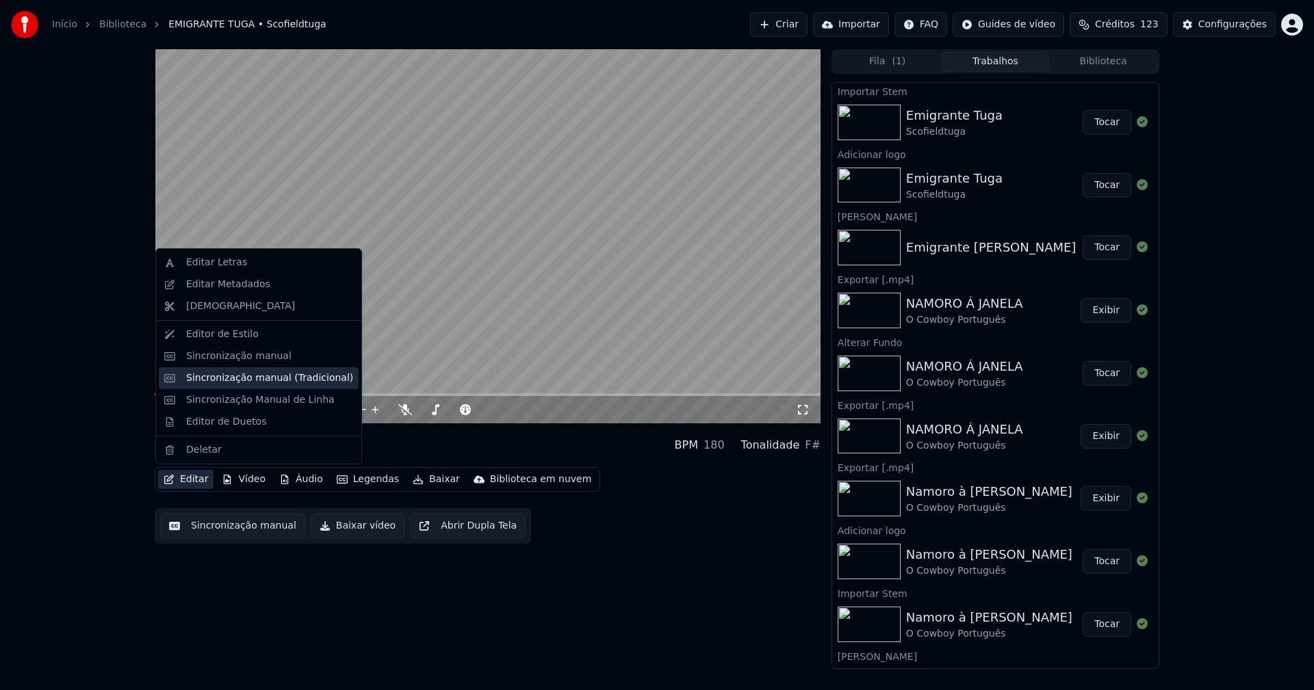
click at [248, 380] on div "Sincronização manual (Tradicional)" at bounding box center [269, 379] width 167 height 14
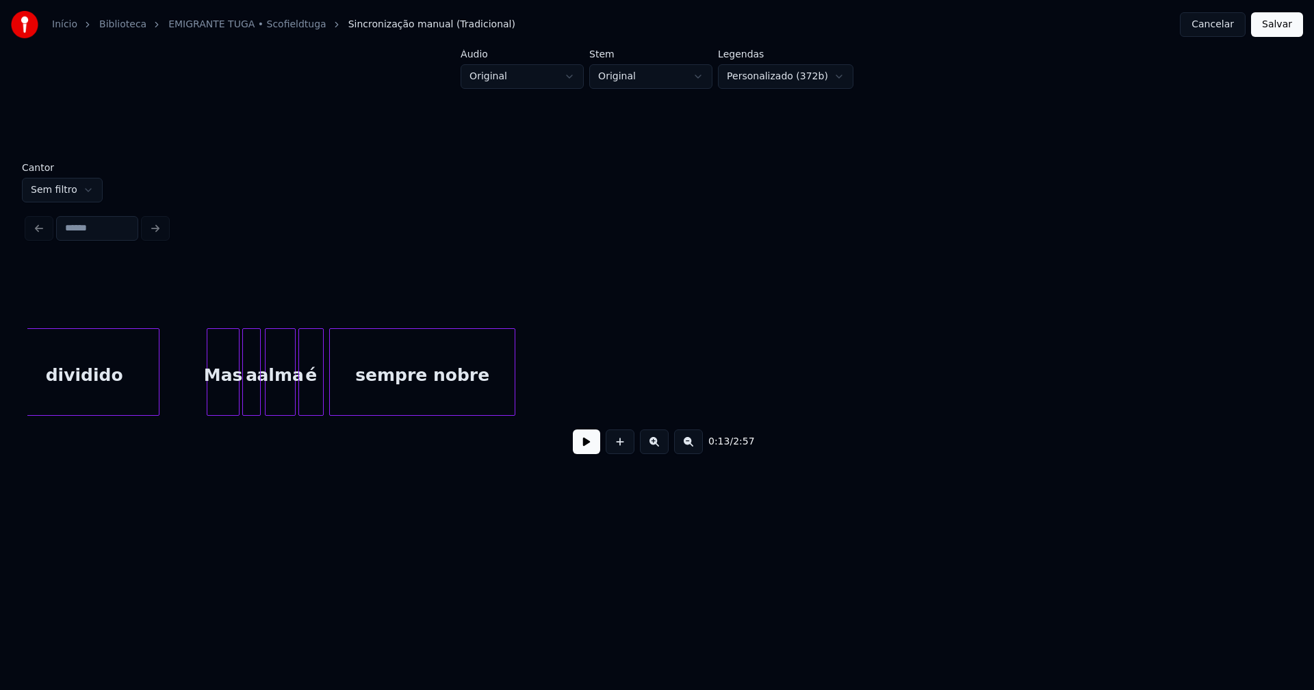
scroll to position [0, 20221]
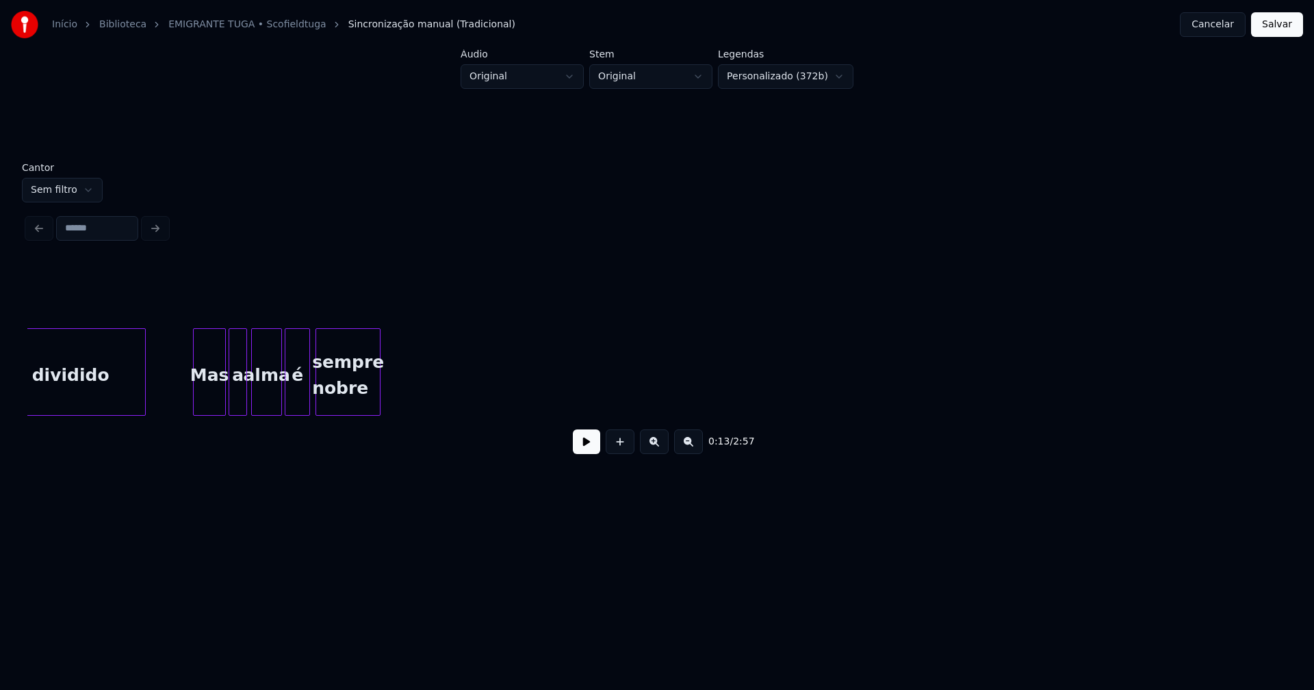
click at [378, 404] on div at bounding box center [378, 372] width 4 height 86
click at [348, 405] on div "sempre nobre" at bounding box center [348, 375] width 64 height 93
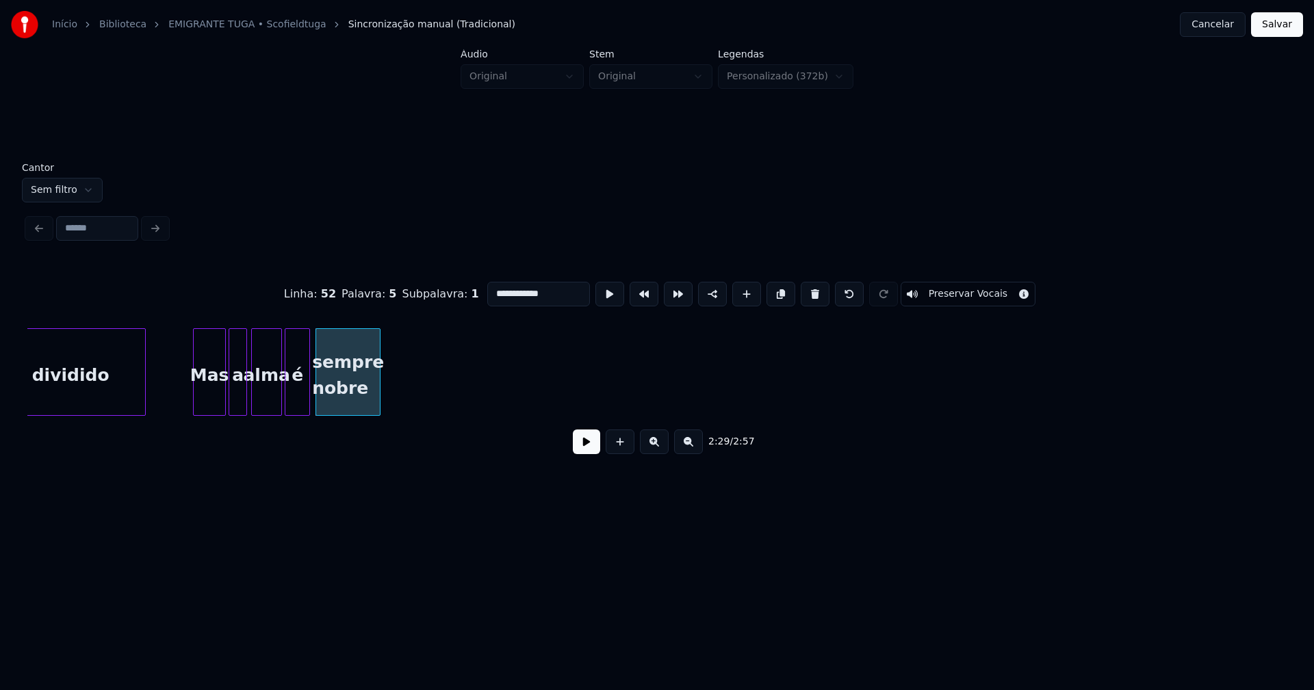
click at [551, 291] on input "**********" at bounding box center [538, 294] width 103 height 25
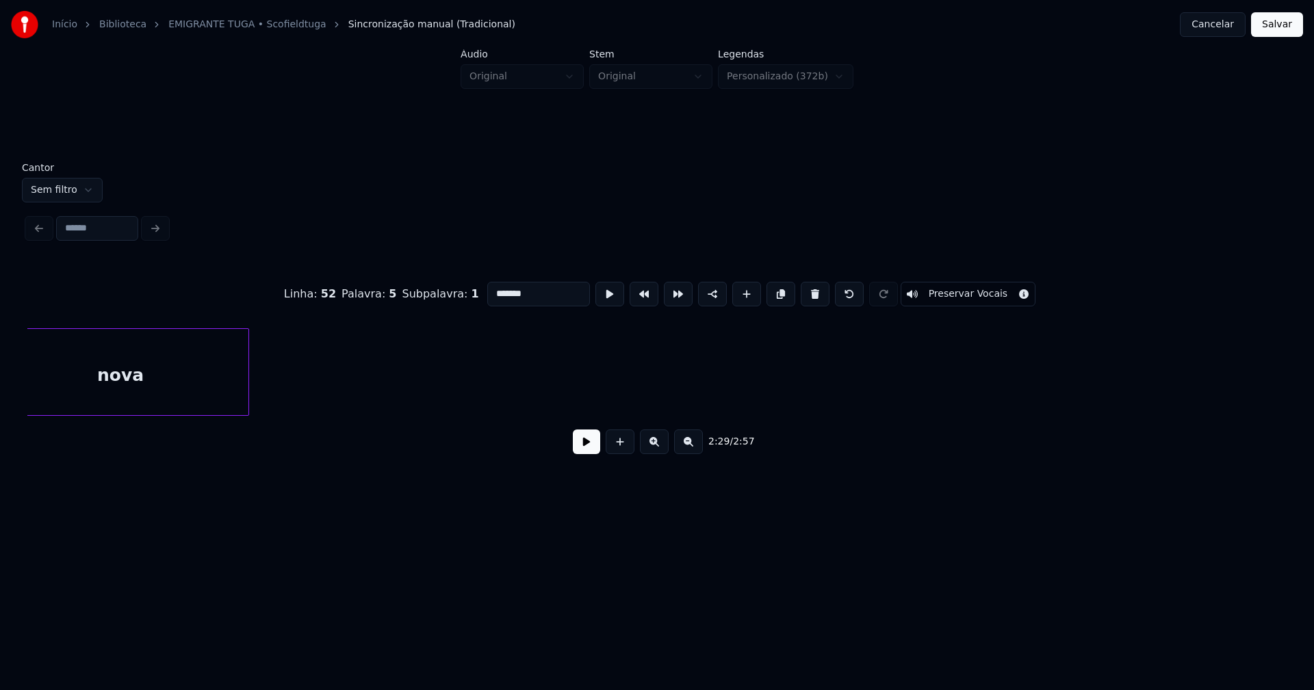
scroll to position [0, 22866]
click at [0, 439] on div "Início Biblioteca EMIGRANTE TUGA • Scofieldtuga Sincronização manual (Tradicion…" at bounding box center [657, 262] width 1314 height 525
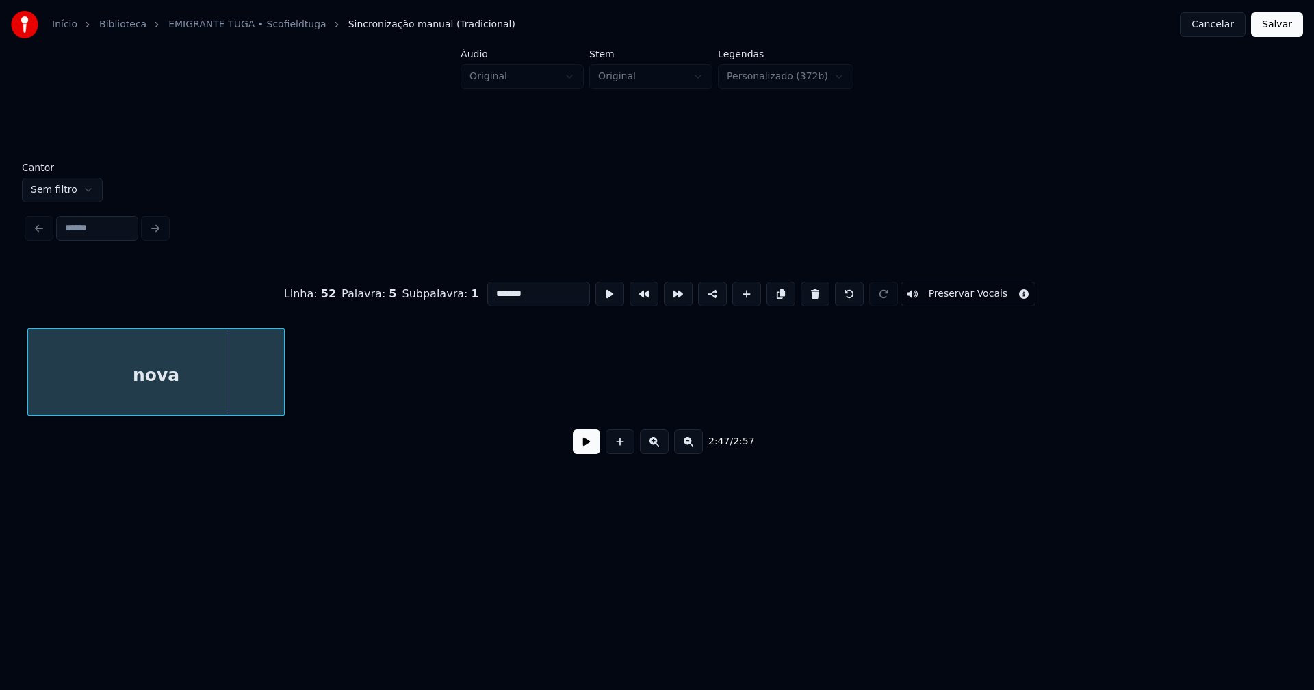
scroll to position [0, 22627]
click at [0, 432] on div "Início Biblioteca EMIGRANTE TUGA • Scofieldtuga Sincronização manual (Tradicion…" at bounding box center [657, 262] width 1314 height 525
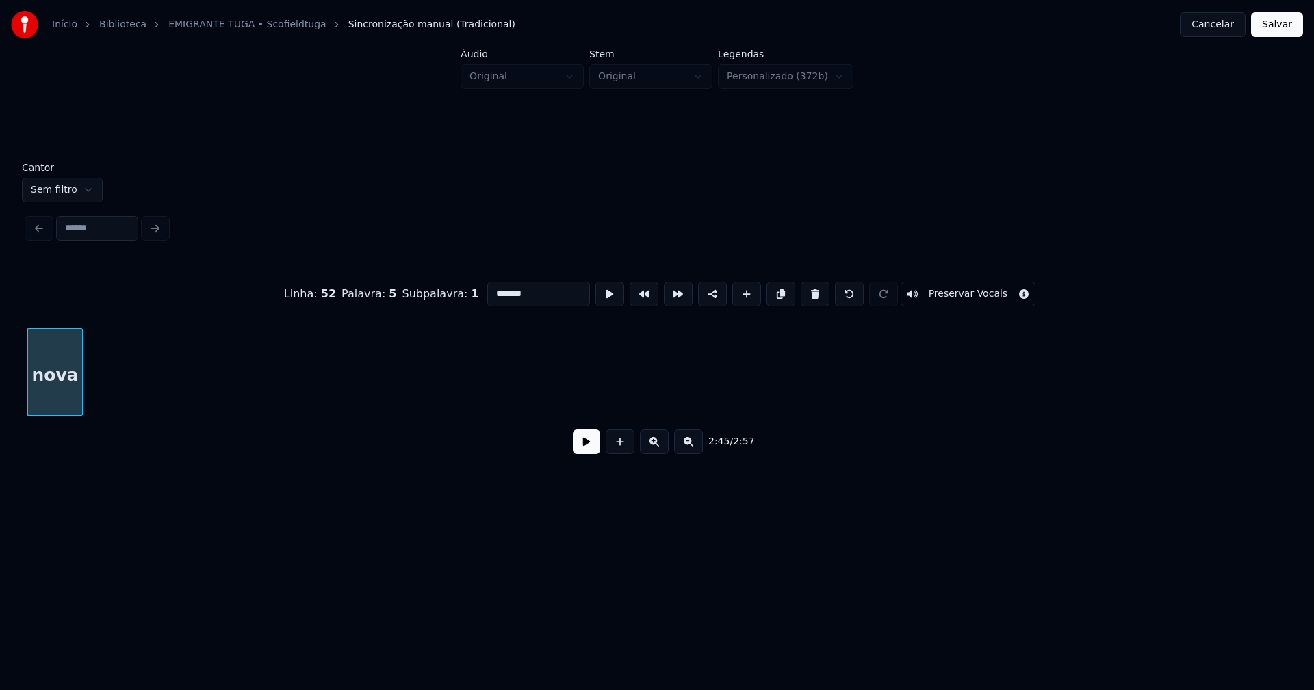
click at [82, 391] on div at bounding box center [80, 372] width 4 height 86
click at [0, 417] on div "Início Biblioteca EMIGRANTE TUGA • Scofieldtuga Sincronização manual (Tradicion…" at bounding box center [657, 262] width 1314 height 525
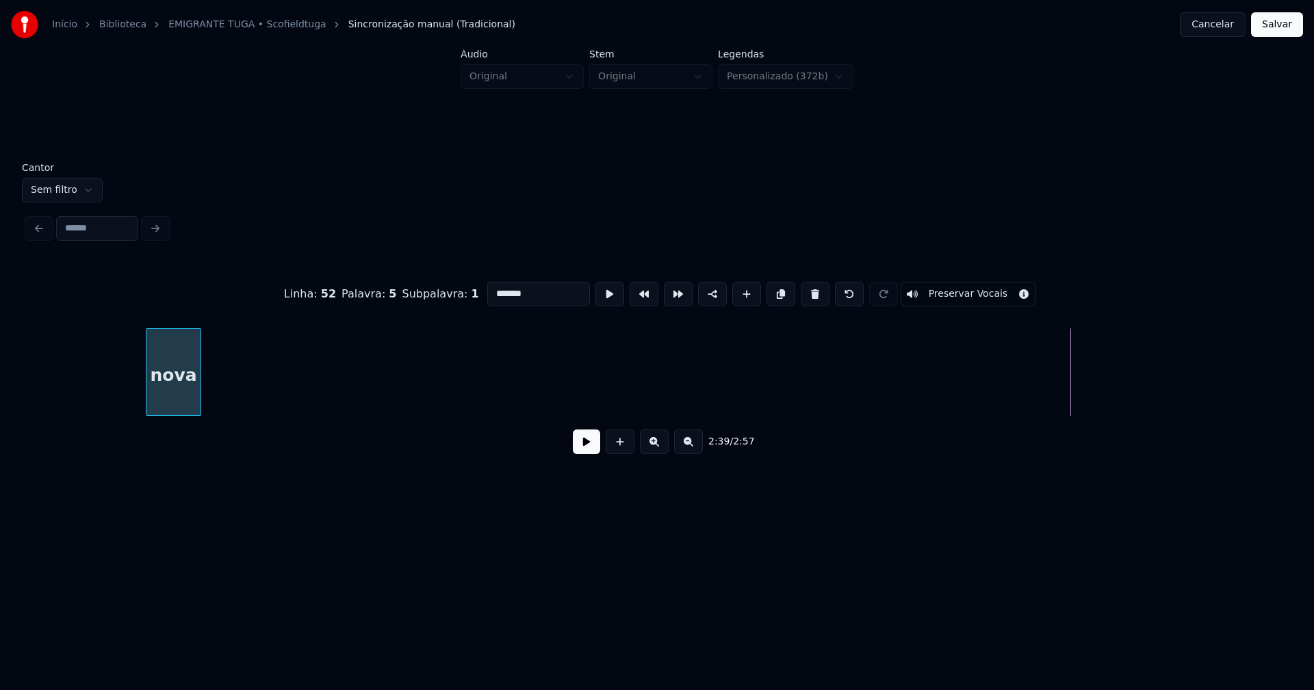
scroll to position [0, 20824]
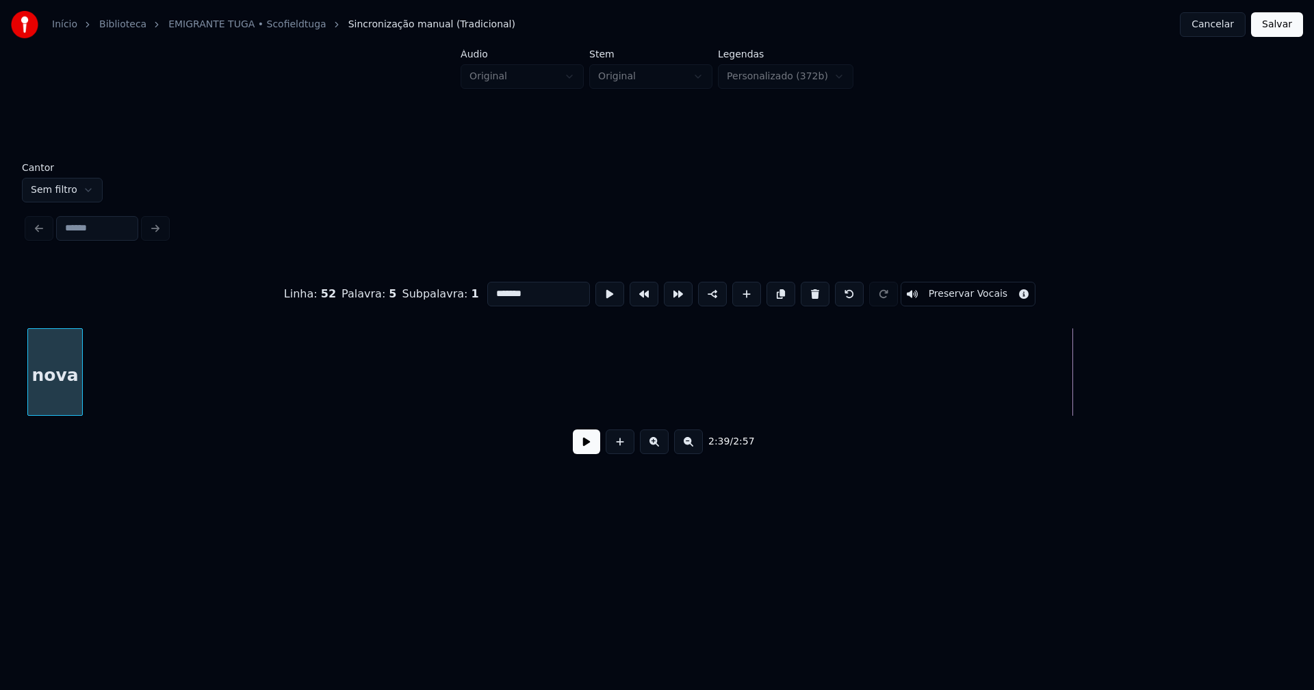
click at [56, 411] on div "nova" at bounding box center [656, 372] width 1259 height 88
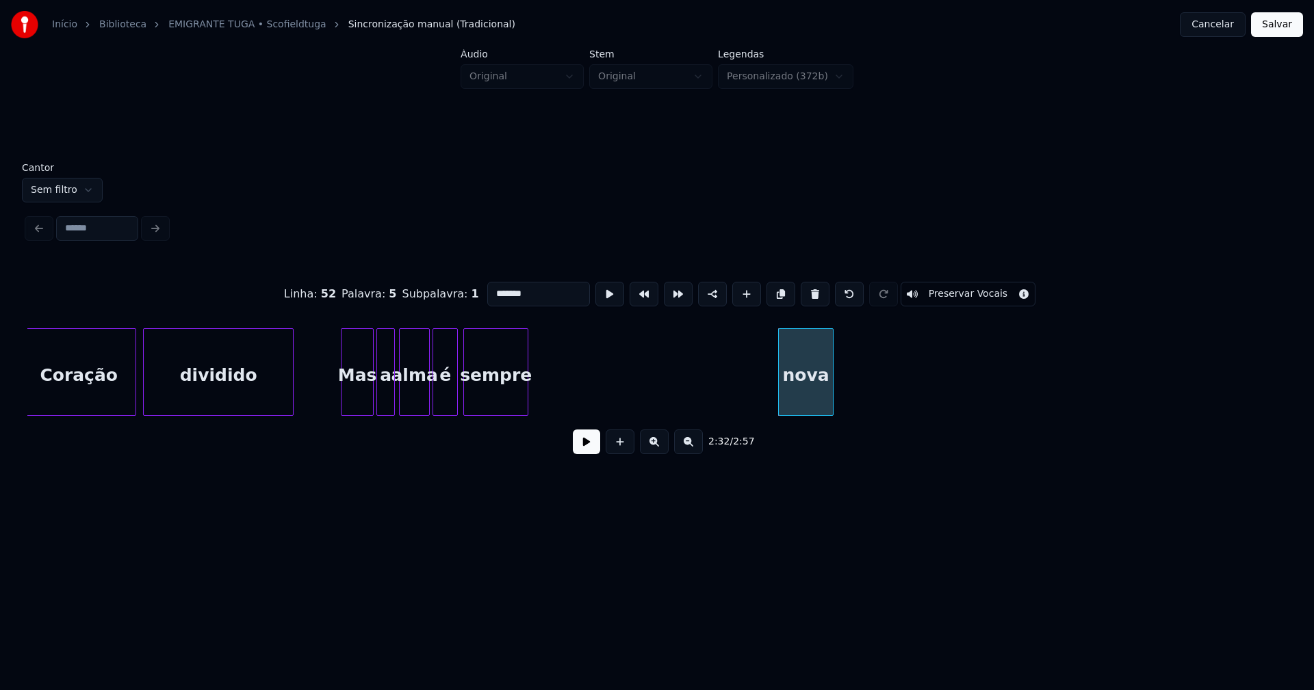
scroll to position [0, 20033]
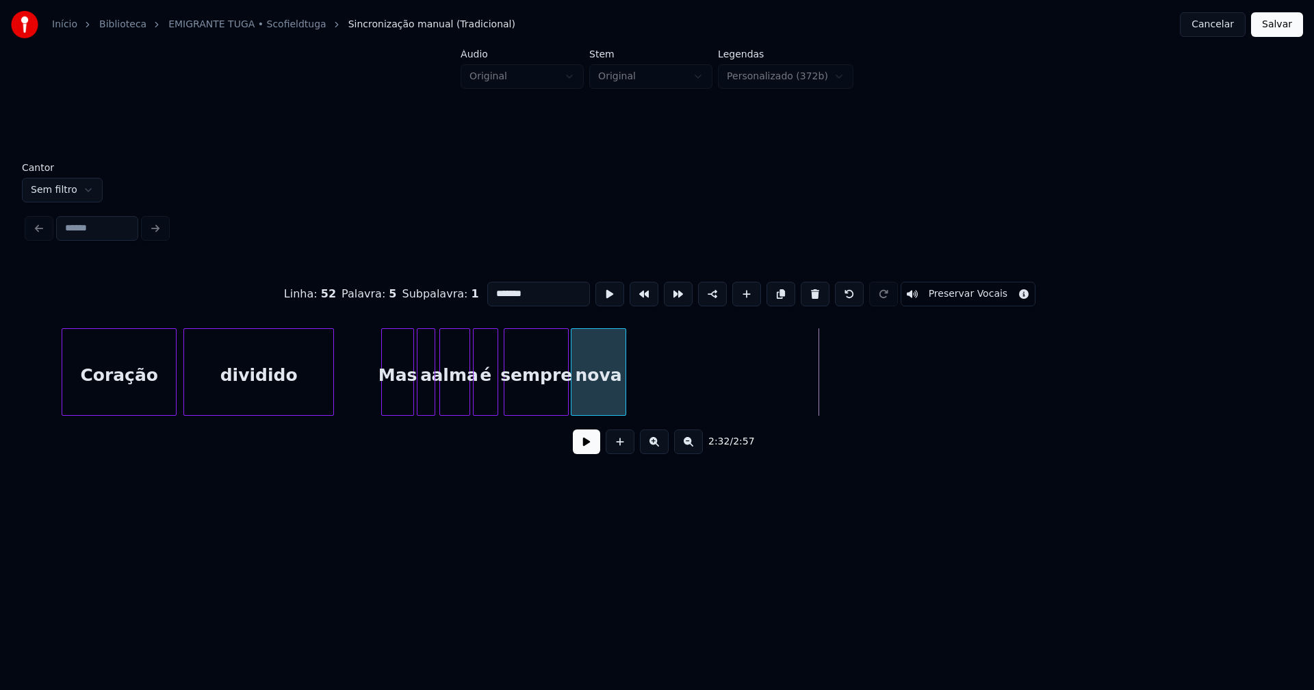
click at [603, 416] on div "nova sempre alma é a Mas dividido Coração" at bounding box center [656, 372] width 1259 height 88
click at [694, 392] on div at bounding box center [692, 372] width 4 height 86
type input "******"
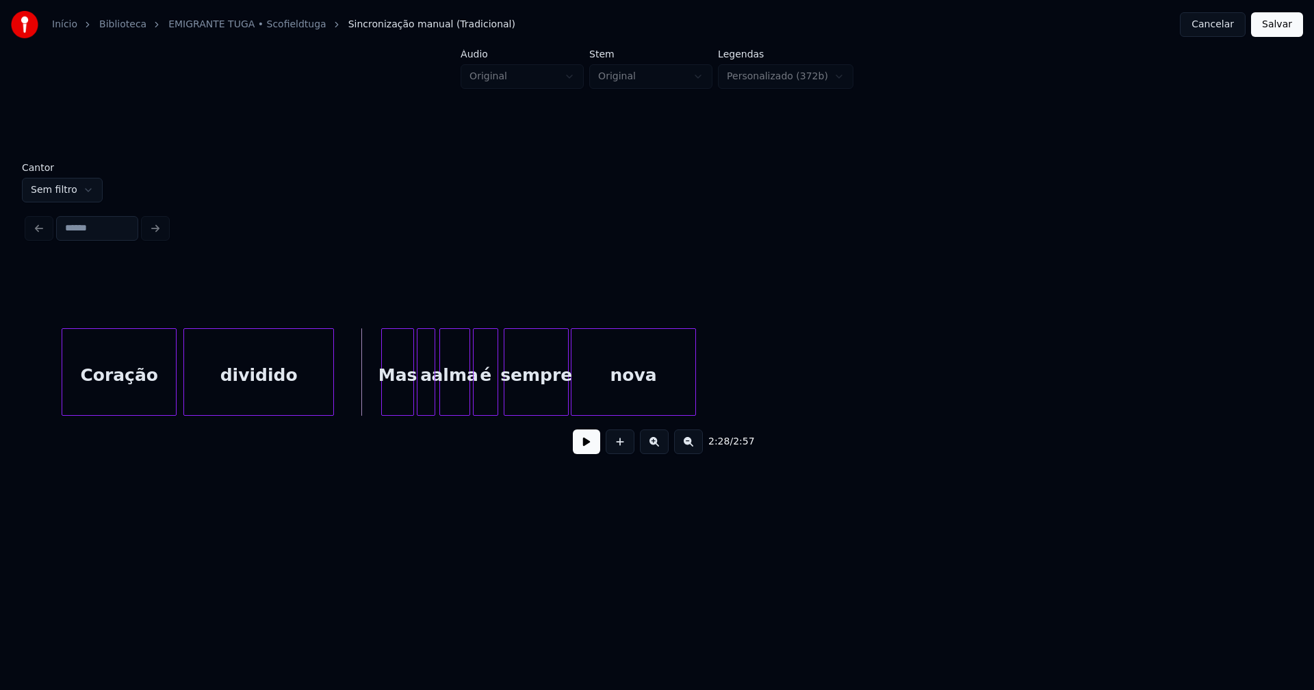
click at [583, 454] on button at bounding box center [586, 442] width 27 height 25
click at [1279, 27] on button "Salvar" at bounding box center [1277, 24] width 52 height 25
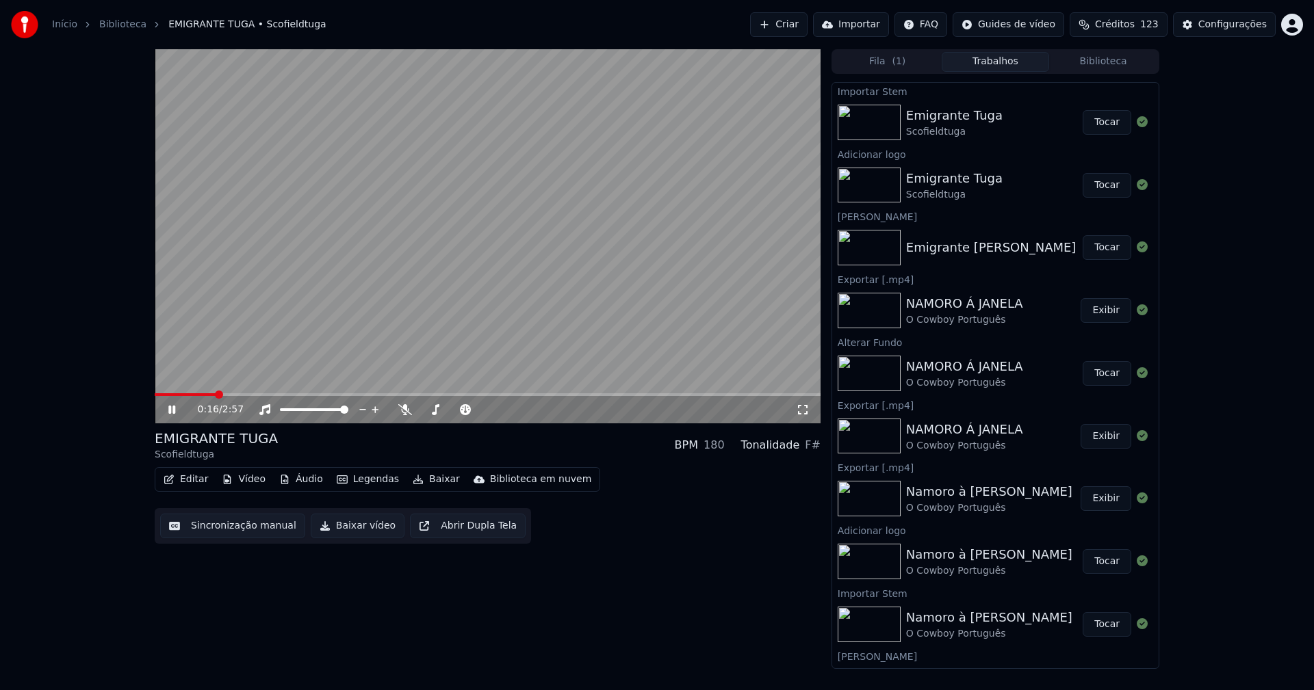
click at [180, 408] on icon at bounding box center [182, 409] width 32 height 11
click at [564, 395] on span at bounding box center [488, 394] width 666 height 3
click at [581, 394] on span at bounding box center [488, 394] width 666 height 3
click at [593, 393] on span at bounding box center [488, 394] width 666 height 3
click at [599, 394] on span at bounding box center [488, 394] width 666 height 3
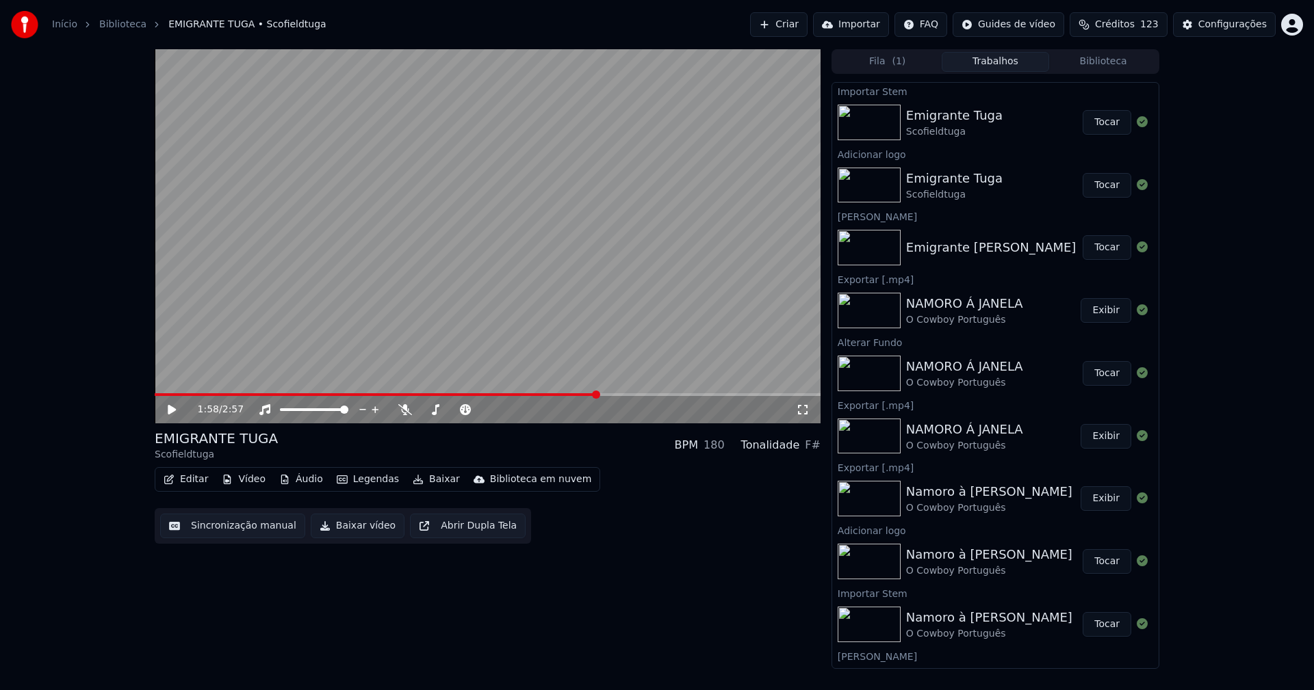
click at [603, 394] on span at bounding box center [488, 394] width 666 height 3
click at [610, 394] on span at bounding box center [488, 394] width 666 height 3
click at [619, 395] on span at bounding box center [488, 394] width 666 height 3
click at [626, 394] on span at bounding box center [488, 394] width 666 height 3
click at [638, 394] on span at bounding box center [488, 394] width 666 height 3
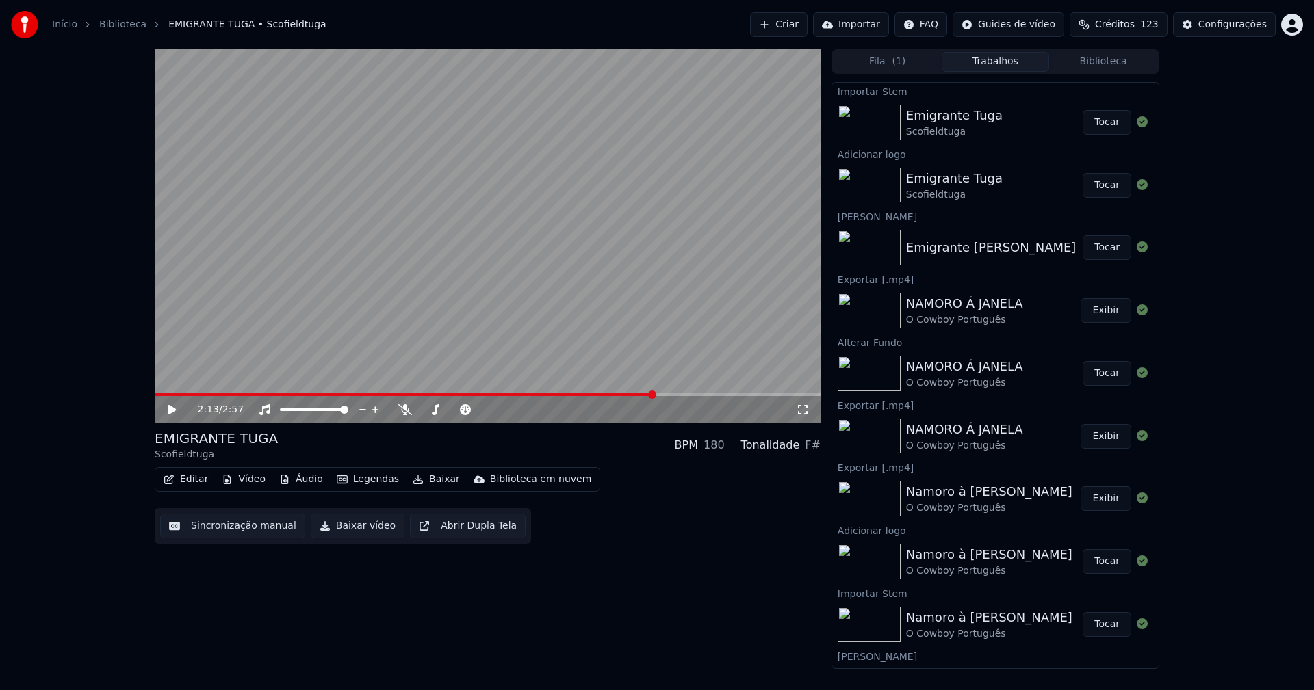
click at [654, 394] on span at bounding box center [488, 394] width 666 height 3
click at [671, 394] on span at bounding box center [488, 394] width 666 height 3
click at [361, 528] on button "Baixar vídeo" at bounding box center [358, 526] width 94 height 25
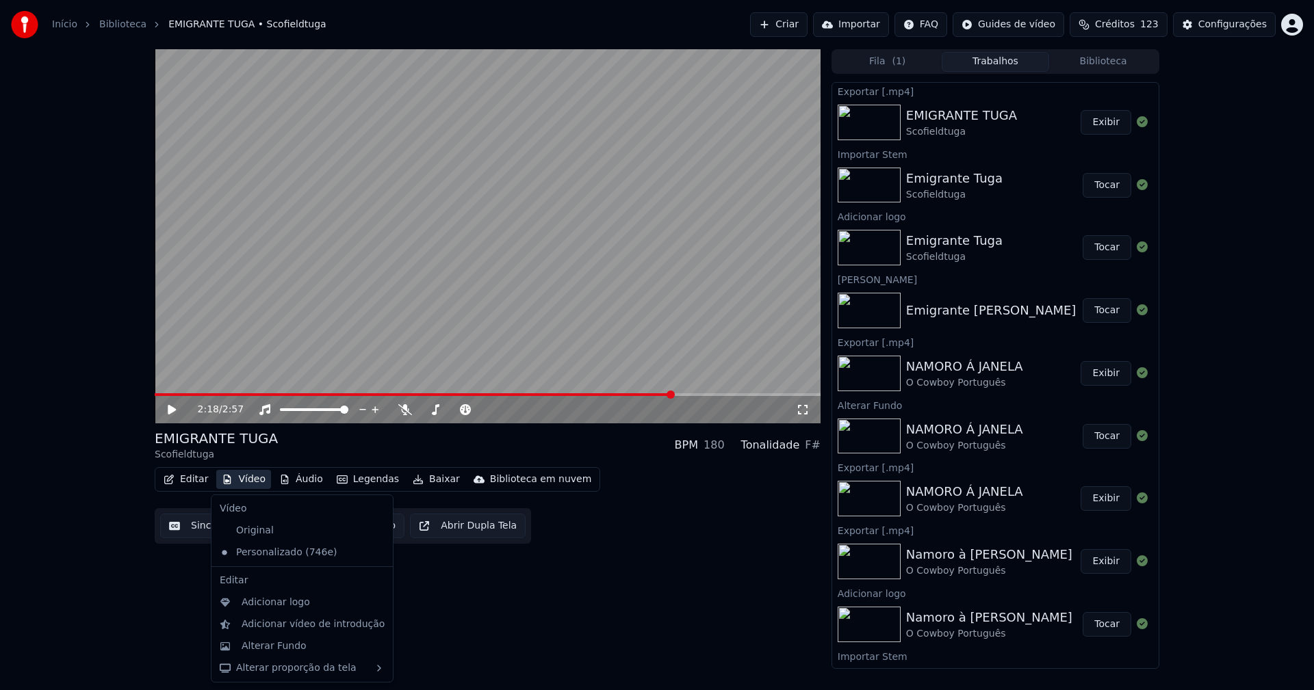
click at [252, 482] on button "Vídeo" at bounding box center [243, 479] width 55 height 19
click at [280, 648] on div "Alterar Fundo" at bounding box center [274, 647] width 65 height 14
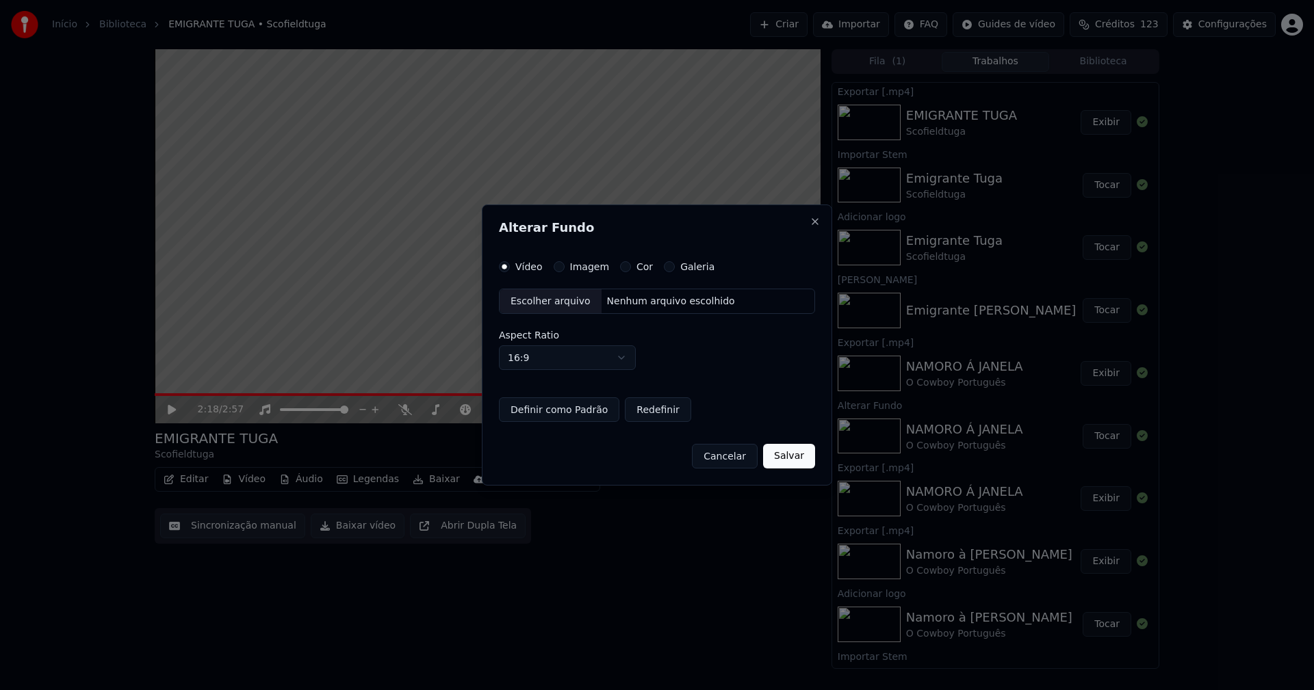
click at [560, 268] on button "Imagem" at bounding box center [559, 266] width 11 height 11
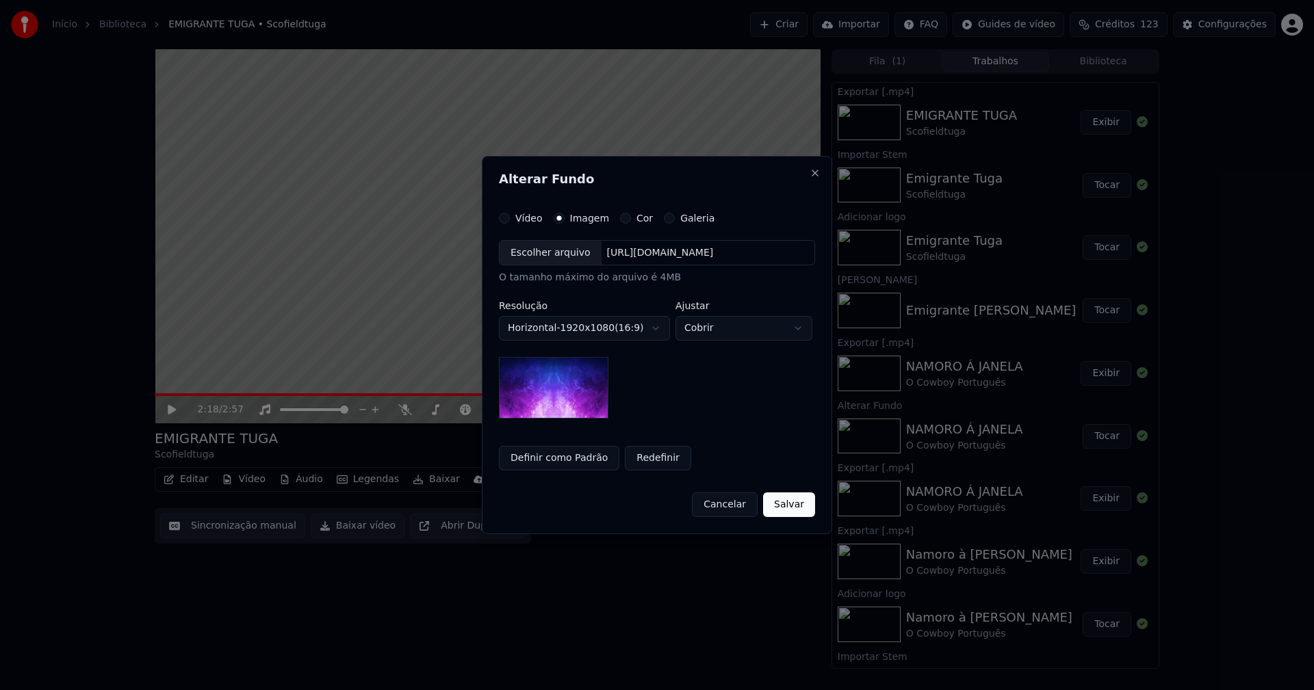
click at [552, 256] on div "Escolher arquivo" at bounding box center [550, 253] width 102 height 25
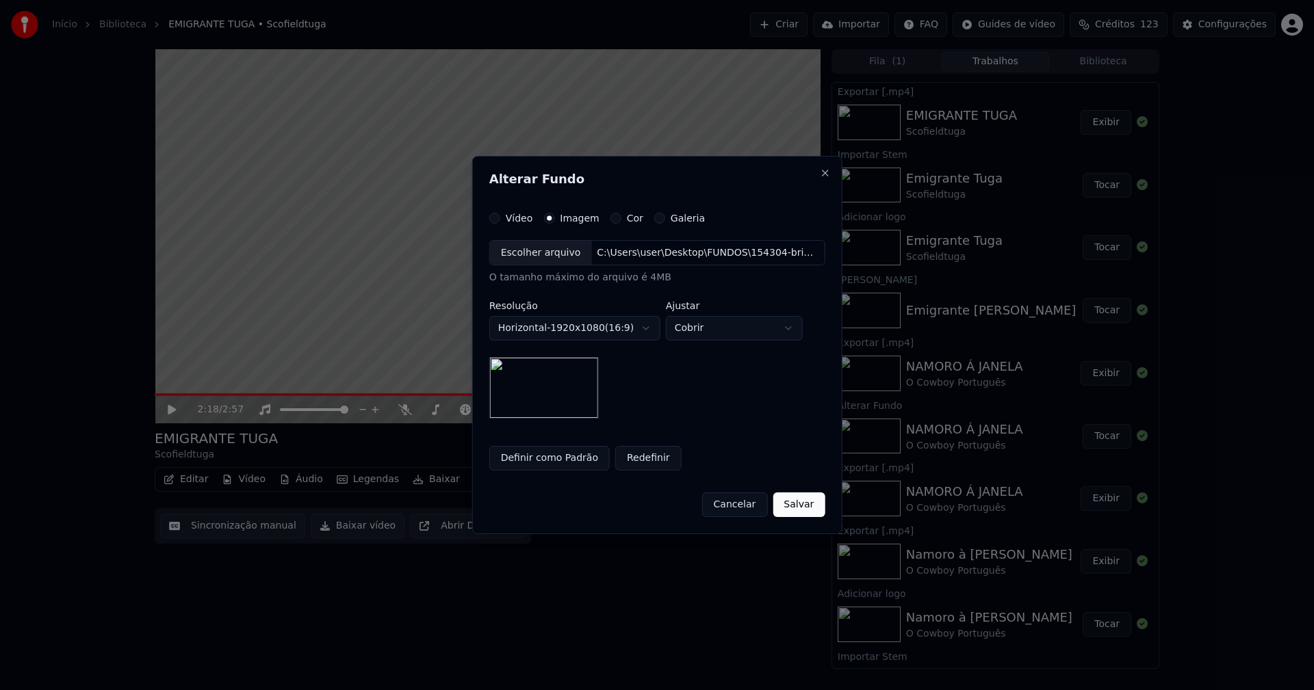
click at [798, 498] on button "Salvar" at bounding box center [798, 505] width 52 height 25
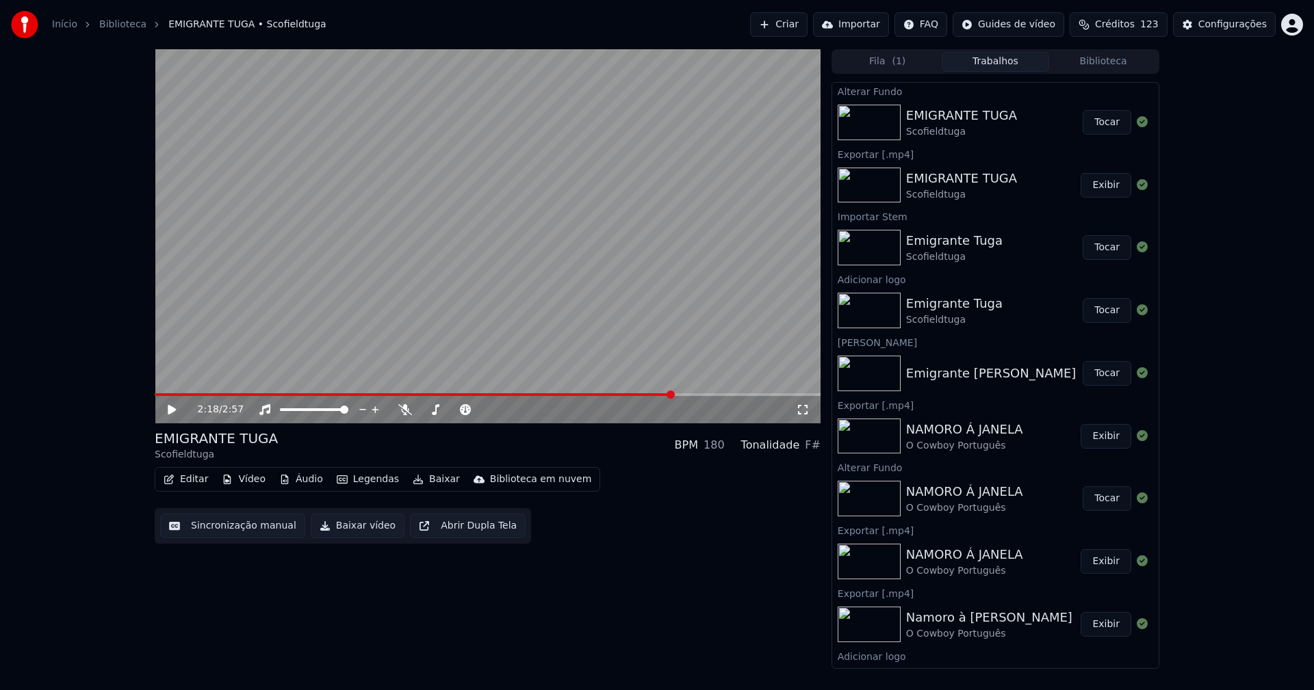
drag, startPoint x: 1089, startPoint y: 125, endPoint x: 1194, endPoint y: 103, distance: 106.8
click at [1093, 125] on button "Tocar" at bounding box center [1106, 122] width 49 height 25
click at [173, 411] on icon at bounding box center [171, 410] width 7 height 8
click at [355, 523] on button "Baixar vídeo" at bounding box center [358, 526] width 94 height 25
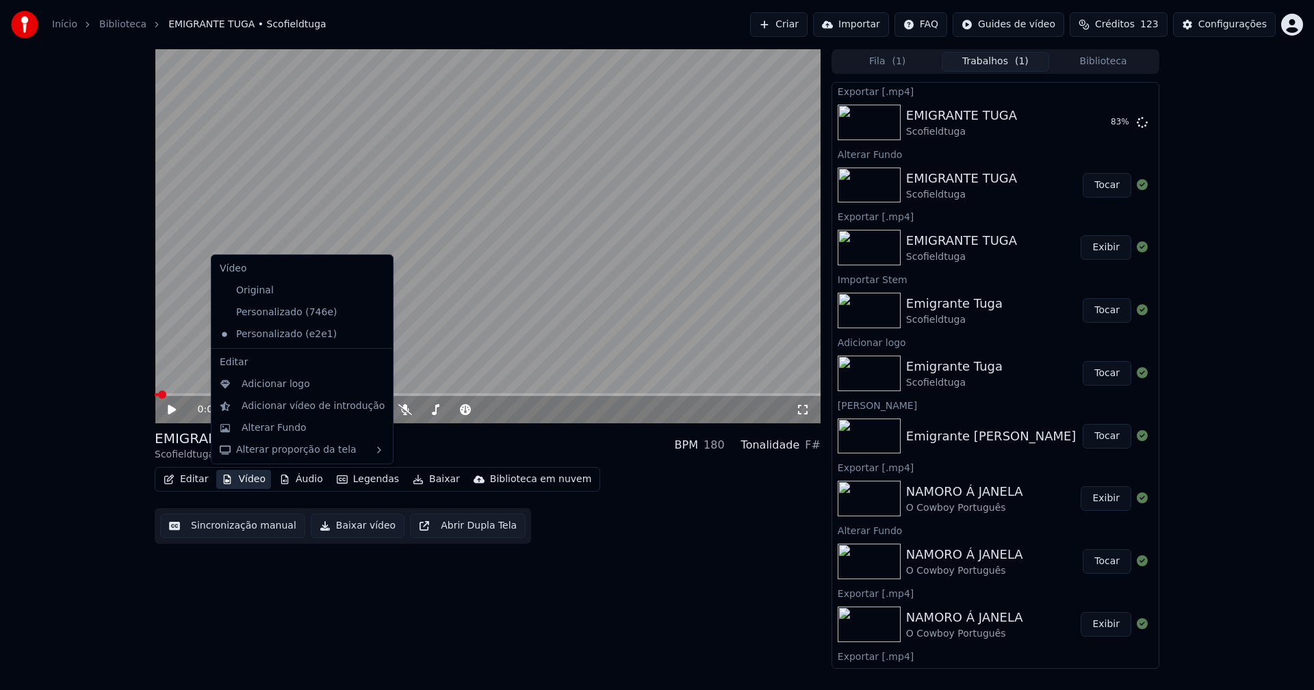
click at [244, 482] on button "Vídeo" at bounding box center [243, 479] width 55 height 19
click at [266, 317] on div "Personalizado (746e)" at bounding box center [291, 313] width 155 height 22
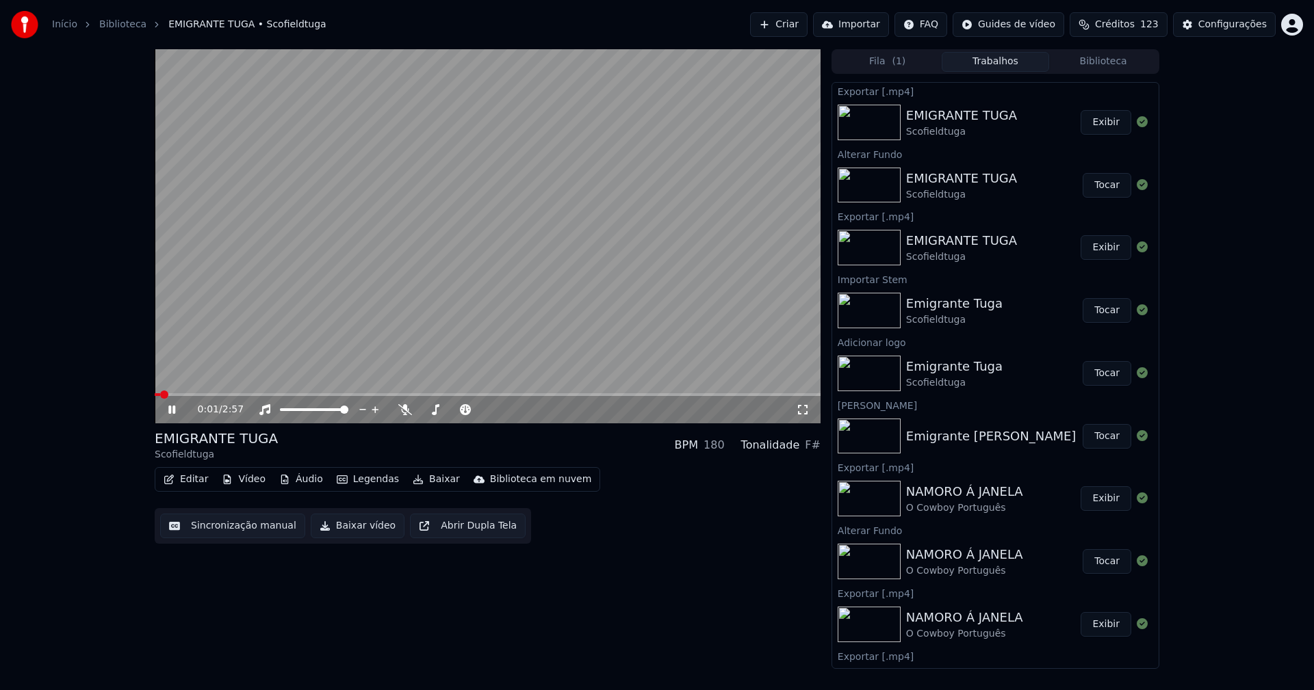
drag, startPoint x: 172, startPoint y: 413, endPoint x: 461, endPoint y: 242, distance: 336.2
click at [180, 411] on icon at bounding box center [182, 409] width 32 height 11
